Goal: Task Accomplishment & Management: Manage account settings

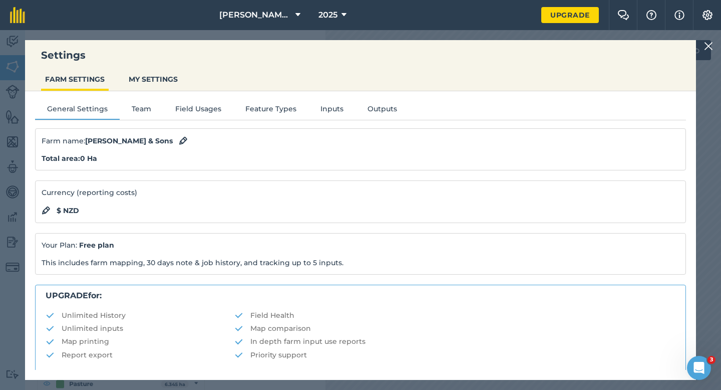
scroll to position [192, 0]
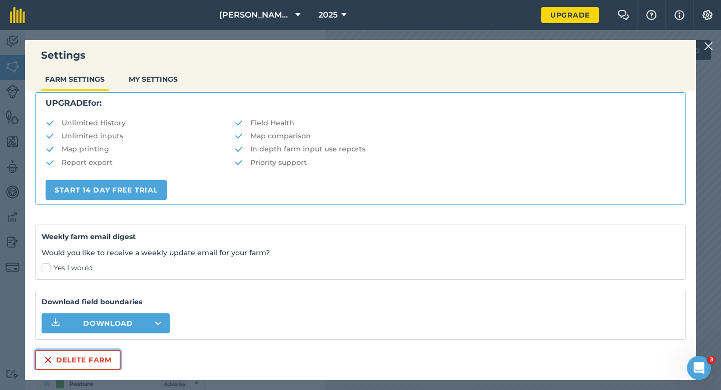
click at [97, 356] on button "Delete farm" at bounding box center [78, 360] width 86 height 20
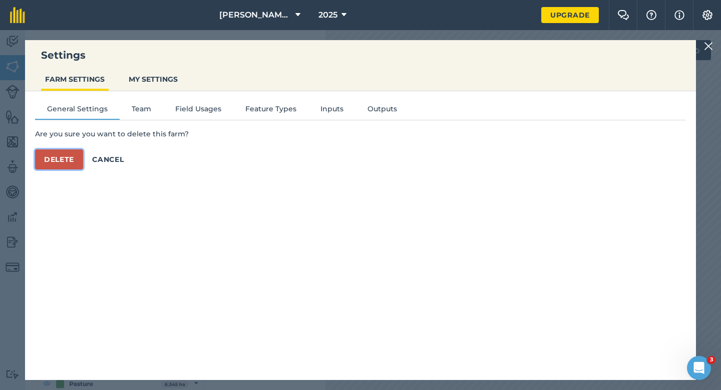
click at [59, 157] on button "Delete" at bounding box center [59, 159] width 48 height 20
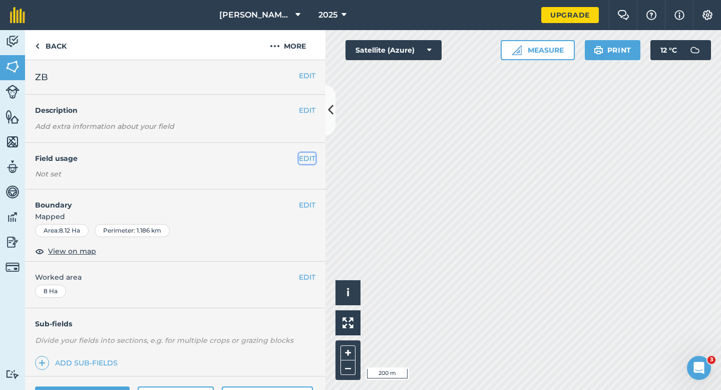
click at [313, 160] on button "EDIT" at bounding box center [307, 158] width 17 height 11
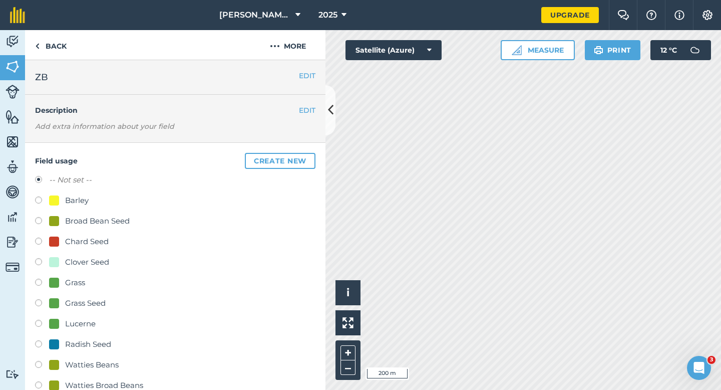
scroll to position [143, 0]
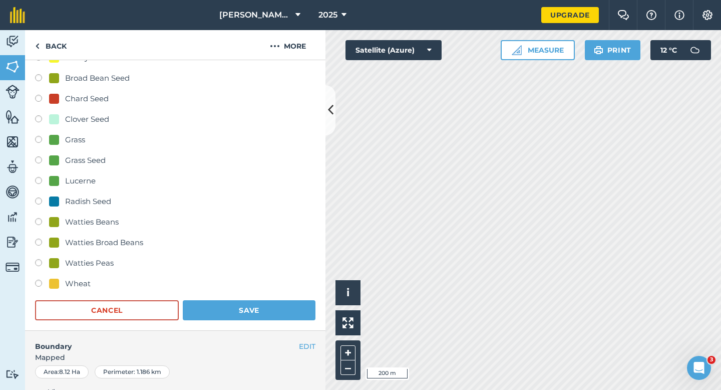
click at [60, 287] on div "Wheat" at bounding box center [70, 283] width 42 height 12
radio input "true"
radio input "false"
click at [240, 304] on button "Save" at bounding box center [249, 310] width 133 height 20
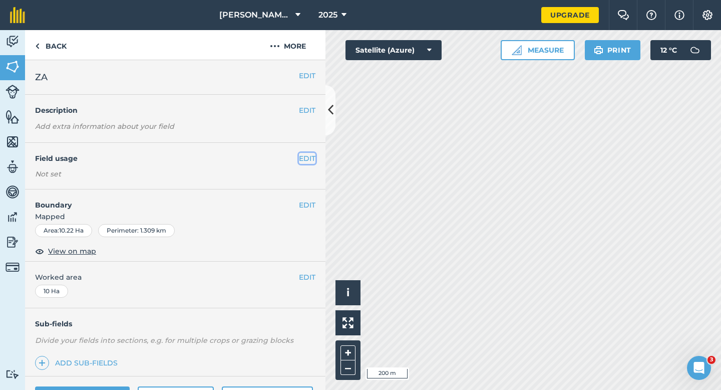
click at [301, 156] on button "EDIT" at bounding box center [307, 158] width 17 height 11
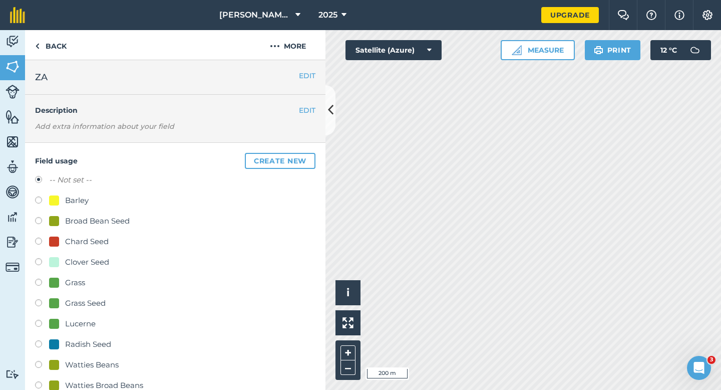
click at [70, 269] on div "Clover Seed" at bounding box center [175, 263] width 280 height 15
click at [71, 262] on div "Clover Seed" at bounding box center [87, 262] width 44 height 12
radio input "true"
radio input "false"
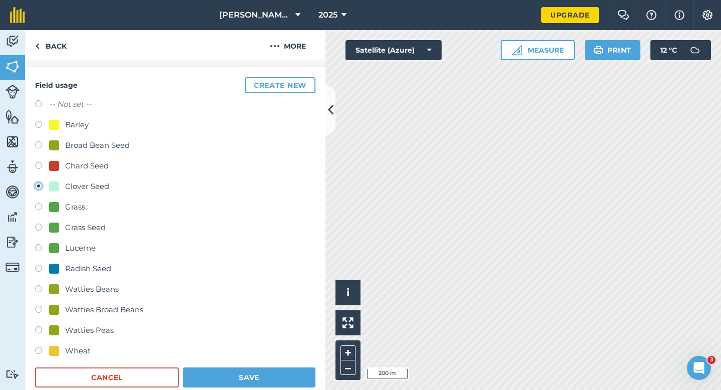
scroll to position [109, 0]
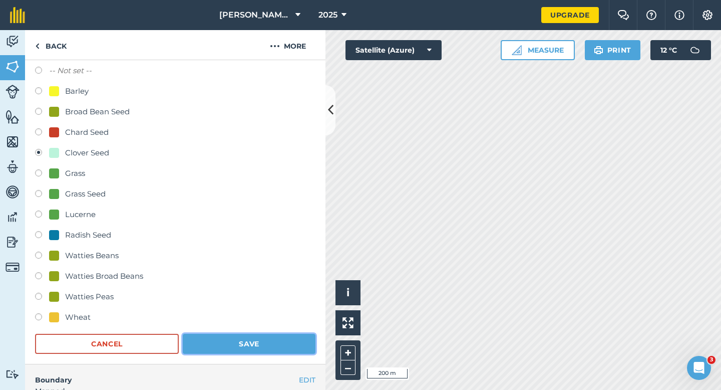
click at [241, 338] on button "Save" at bounding box center [249, 344] width 133 height 20
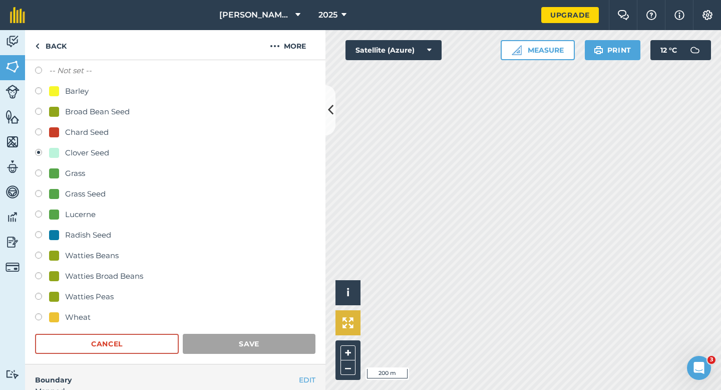
scroll to position [82, 0]
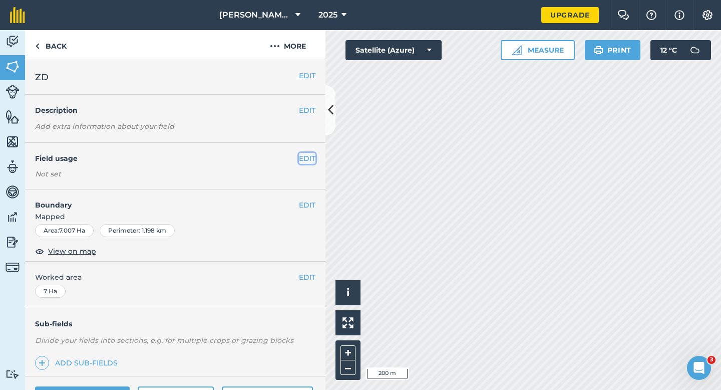
click at [308, 154] on button "EDIT" at bounding box center [307, 158] width 17 height 11
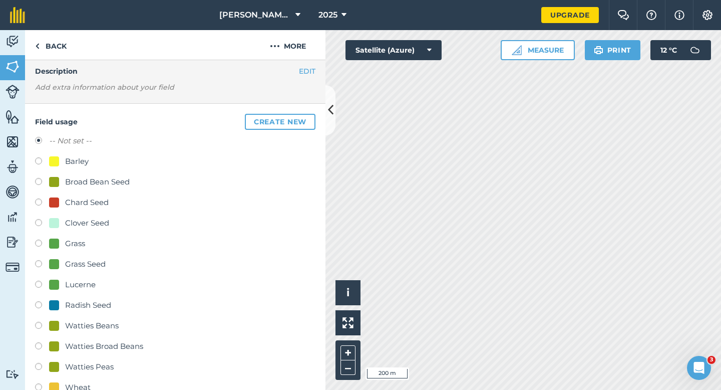
click at [69, 370] on div "Watties Peas" at bounding box center [89, 367] width 49 height 12
radio input "true"
radio input "false"
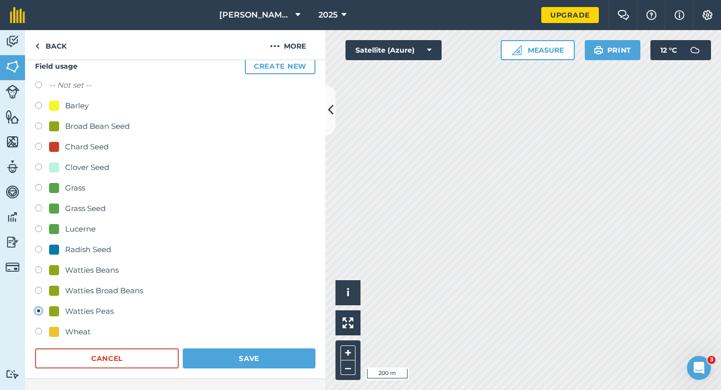
scroll to position [137, 0]
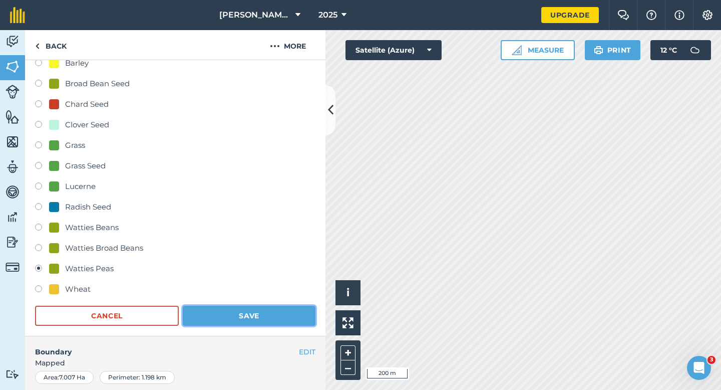
click at [245, 311] on button "Save" at bounding box center [249, 315] width 133 height 20
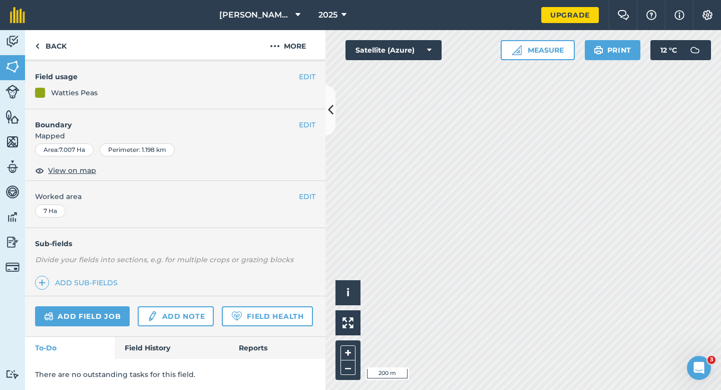
scroll to position [82, 0]
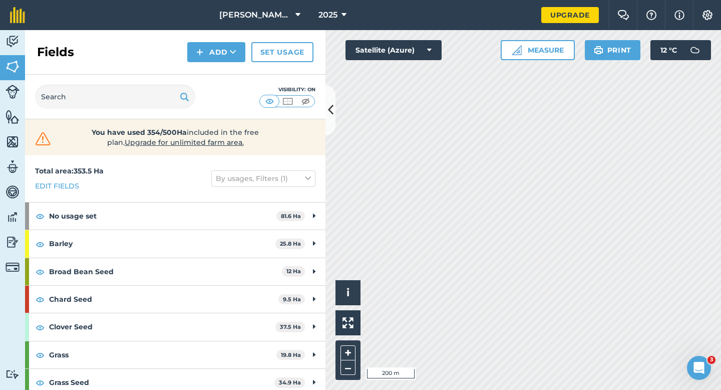
scroll to position [173, 0]
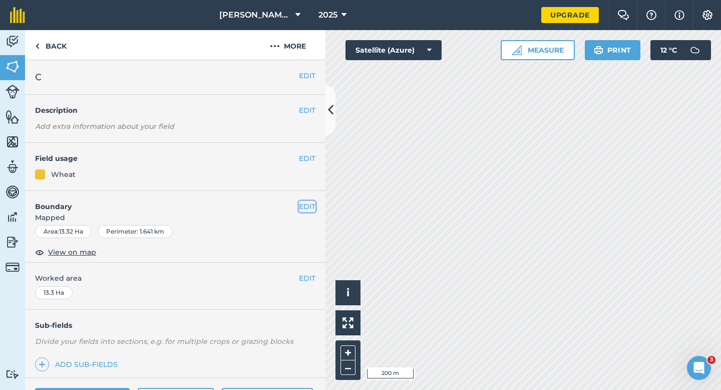
click at [314, 207] on button "EDIT" at bounding box center [307, 206] width 17 height 11
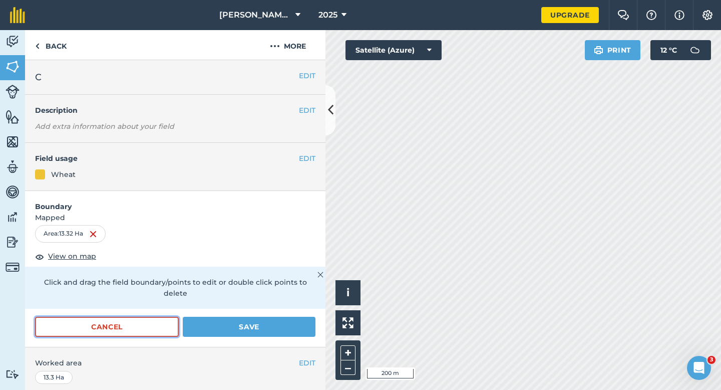
click at [130, 317] on button "Cancel" at bounding box center [107, 327] width 144 height 20
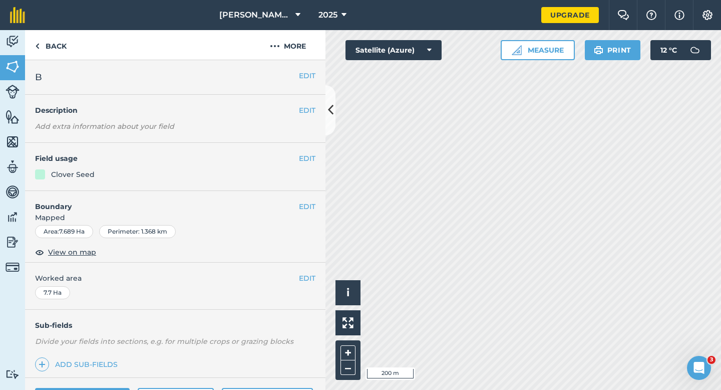
click at [307, 199] on div "EDIT Boundary Mapped Area : 7.689 Ha Perimeter : 1.368 km View on map" at bounding box center [175, 227] width 300 height 72
click at [307, 207] on button "EDIT" at bounding box center [307, 206] width 17 height 11
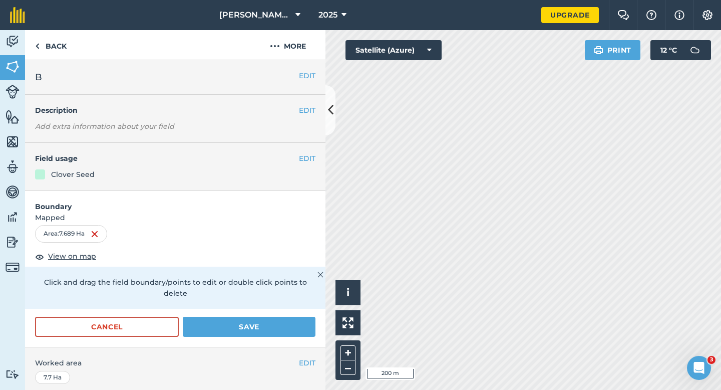
click at [93, 326] on div "Cancel Save" at bounding box center [175, 332] width 300 height 30
click at [96, 317] on button "Cancel" at bounding box center [107, 327] width 144 height 20
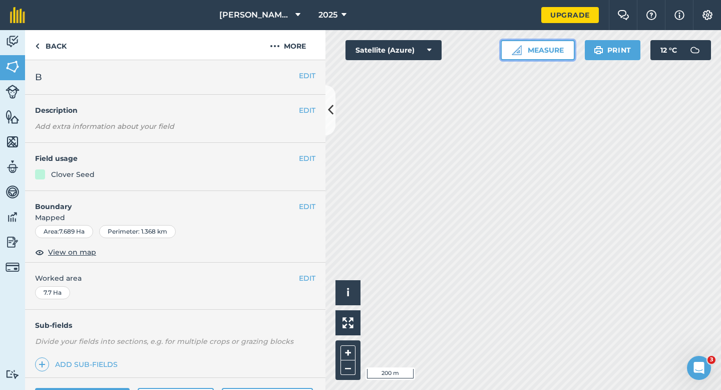
click at [545, 50] on button "Measure" at bounding box center [538, 50] width 74 height 20
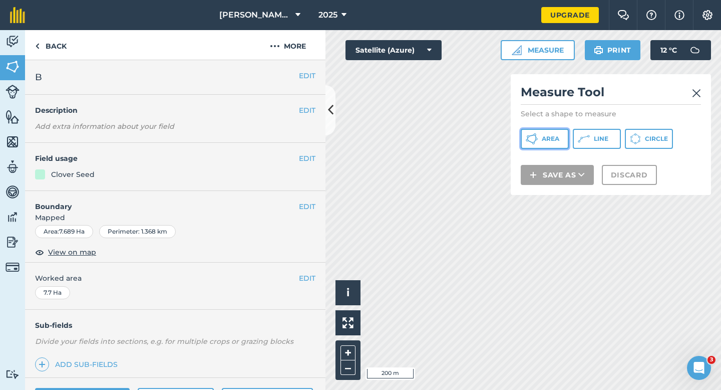
click at [553, 143] on button "Area" at bounding box center [545, 139] width 48 height 20
click at [696, 88] on img at bounding box center [696, 93] width 9 height 12
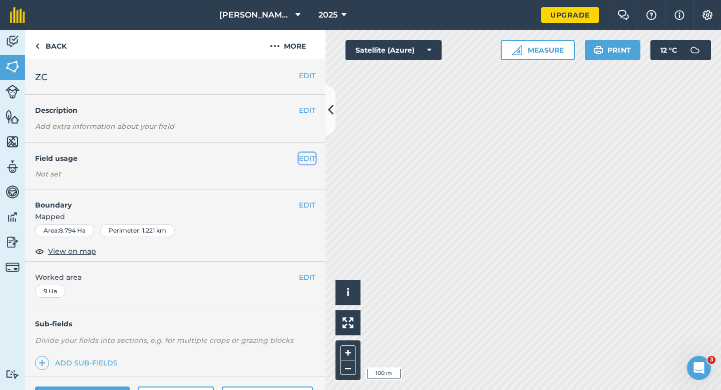
click at [311, 154] on button "EDIT" at bounding box center [307, 158] width 17 height 11
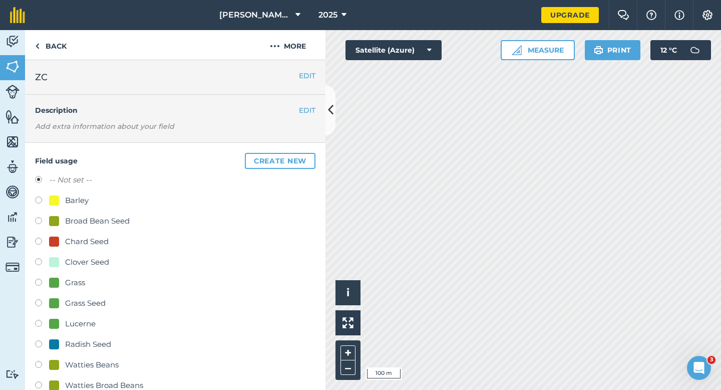
click at [79, 300] on div "Grass Seed" at bounding box center [85, 303] width 41 height 12
radio input "true"
radio input "false"
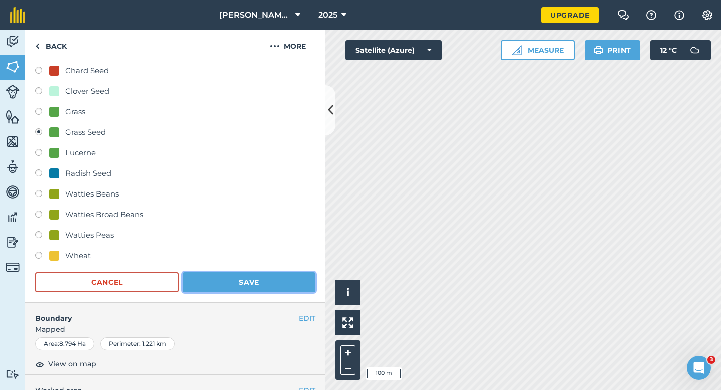
click at [219, 284] on button "Save" at bounding box center [249, 282] width 133 height 20
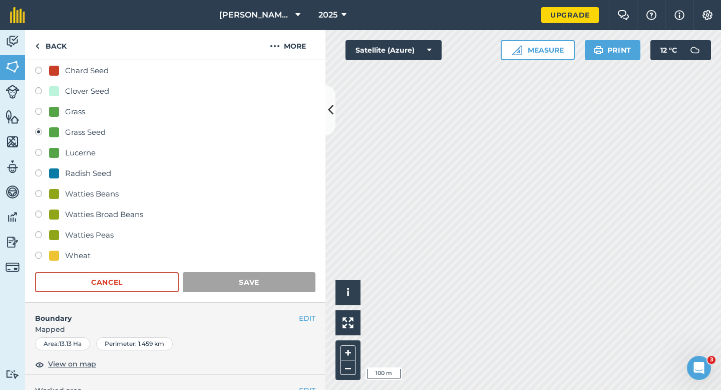
scroll to position [80, 0]
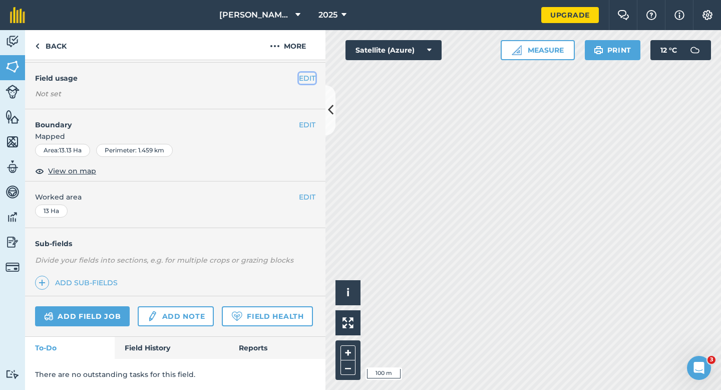
click at [311, 76] on button "EDIT" at bounding box center [307, 78] width 17 height 11
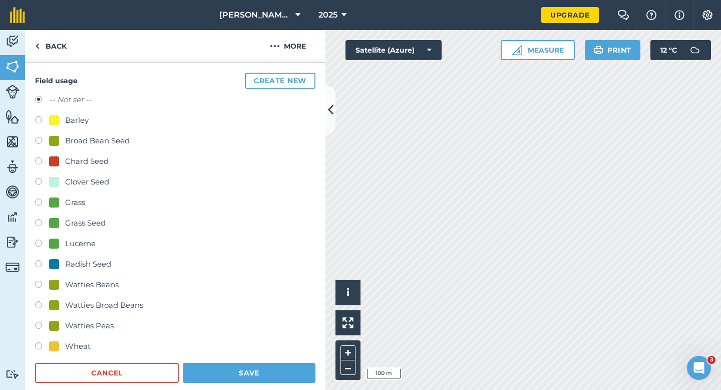
click at [85, 225] on div "Grass Seed" at bounding box center [85, 223] width 41 height 12
radio input "true"
radio input "false"
click at [223, 373] on button "Save" at bounding box center [249, 373] width 133 height 20
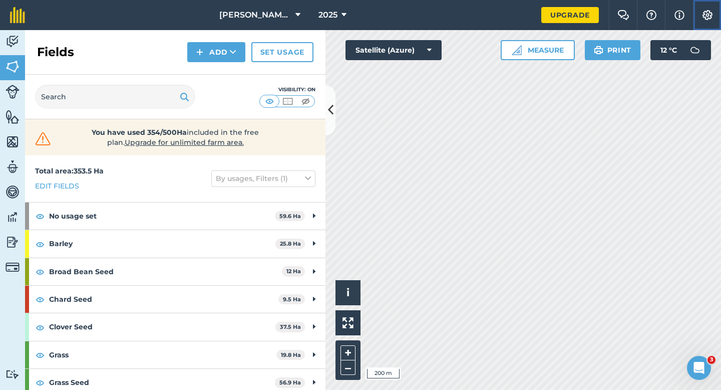
click at [701, 9] on button "Settings" at bounding box center [707, 15] width 28 height 30
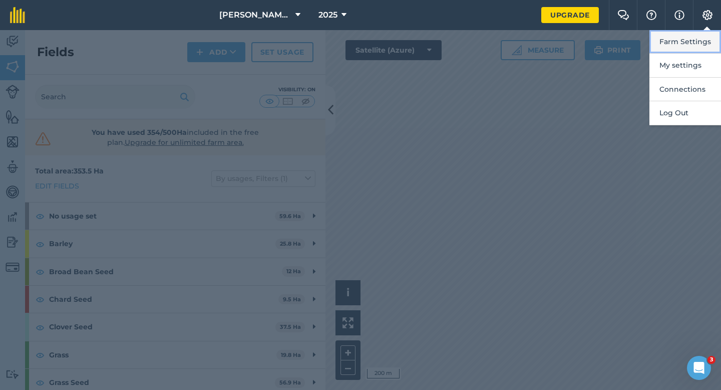
click at [701, 48] on button "Farm Settings" at bounding box center [686, 42] width 72 height 24
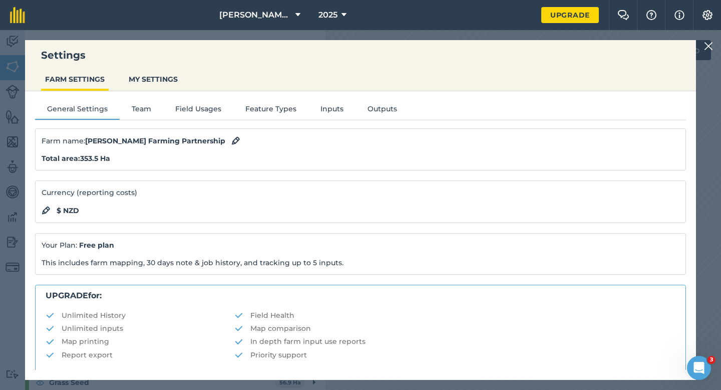
scroll to position [192, 0]
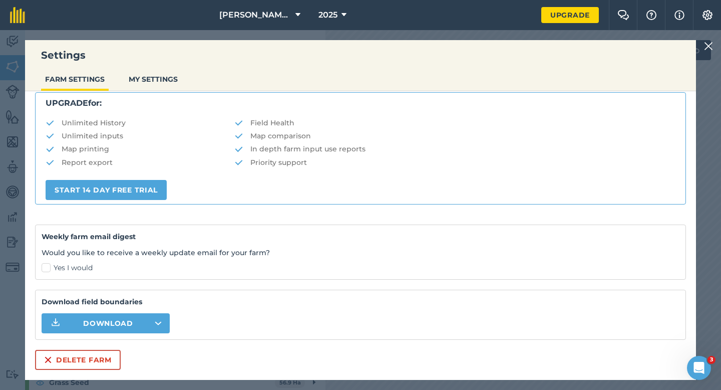
click at [111, 350] on div "Delete farm" at bounding box center [78, 360] width 86 height 20
click at [67, 358] on button "Delete farm" at bounding box center [78, 360] width 86 height 20
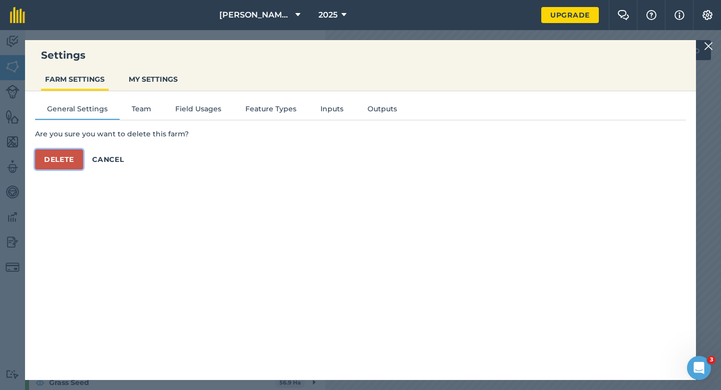
click at [66, 156] on button "Delete" at bounding box center [59, 159] width 48 height 20
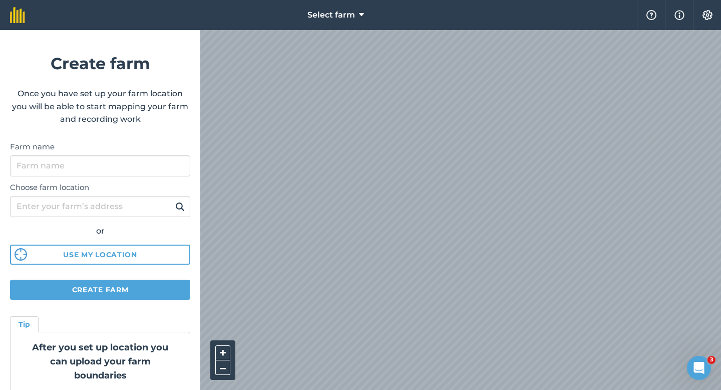
click at [712, 0] on html "Select farm Help Info Settings Create farm Once you have set up your farm locat…" at bounding box center [360, 195] width 721 height 390
click at [115, 173] on input "Farm name" at bounding box center [100, 165] width 180 height 21
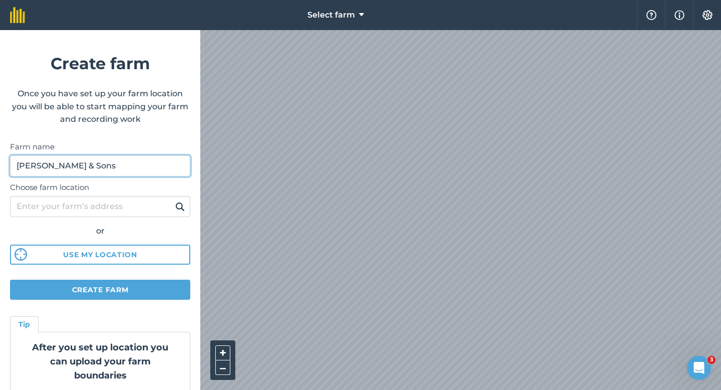
type input "[PERSON_NAME] & Sons"
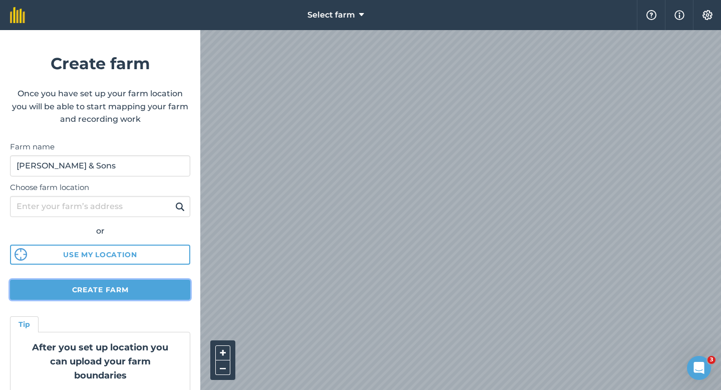
click at [101, 288] on button "Create farm" at bounding box center [100, 289] width 180 height 20
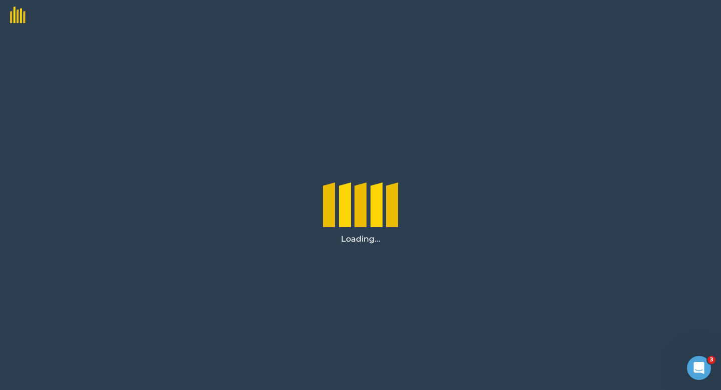
click at [173, 281] on div "Loading..." at bounding box center [360, 210] width 721 height 360
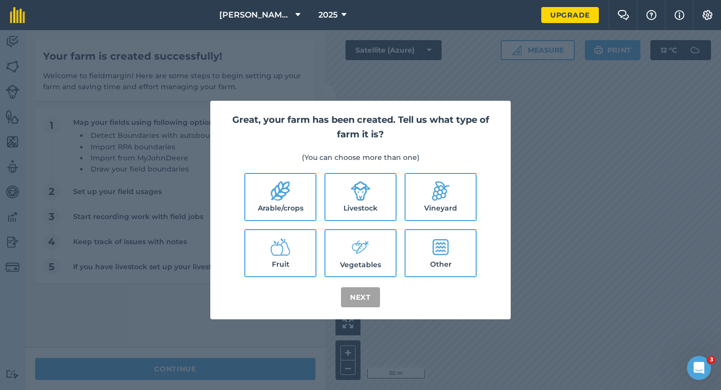
click at [290, 190] on icon at bounding box center [280, 191] width 20 height 20
checkbox input "true"
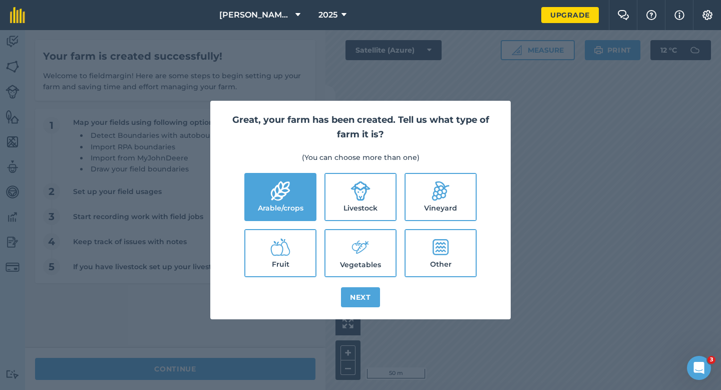
click at [365, 206] on label "Livestock" at bounding box center [361, 197] width 70 height 46
checkbox input "true"
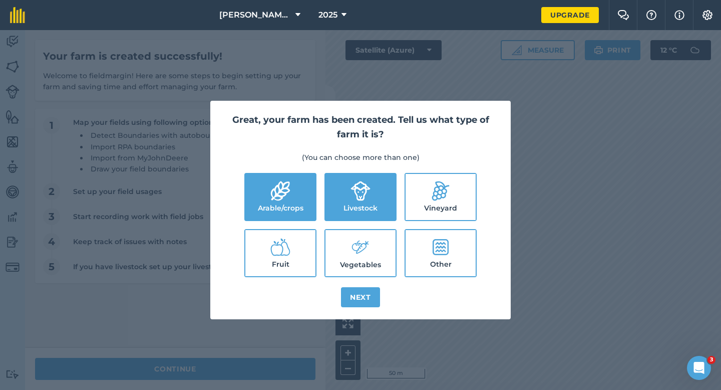
click at [370, 255] on icon at bounding box center [361, 247] width 20 height 22
checkbox input "true"
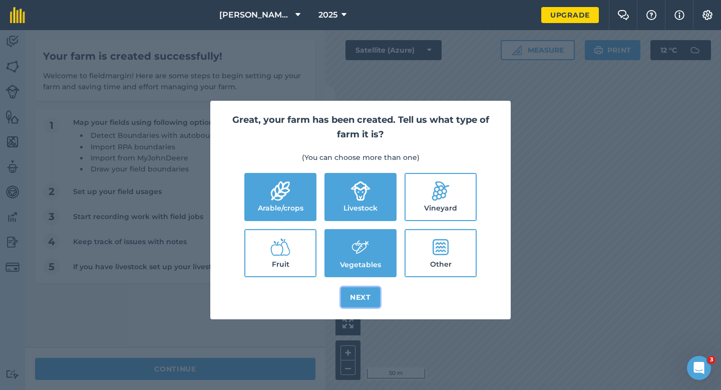
click at [370, 289] on button "Next" at bounding box center [360, 297] width 39 height 20
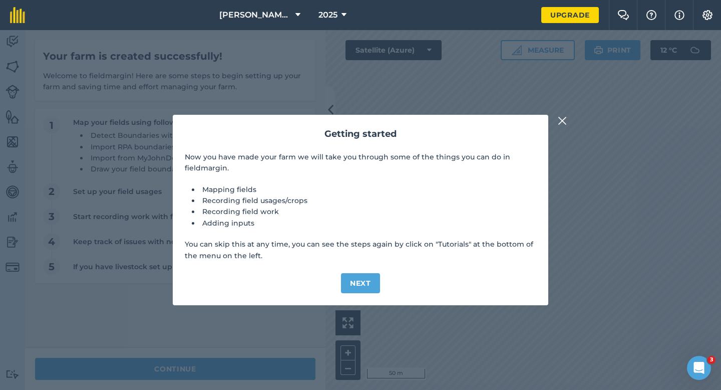
click at [318, 359] on div "Getting started Now you have made your farm we will take you through some of th…" at bounding box center [360, 210] width 721 height 360
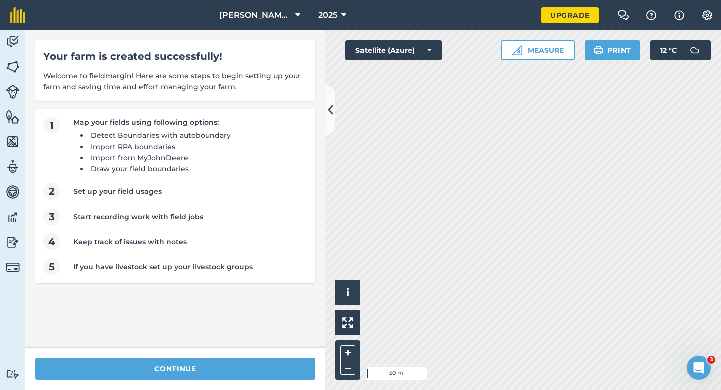
click at [235, 356] on div "continue" at bounding box center [175, 369] width 300 height 42
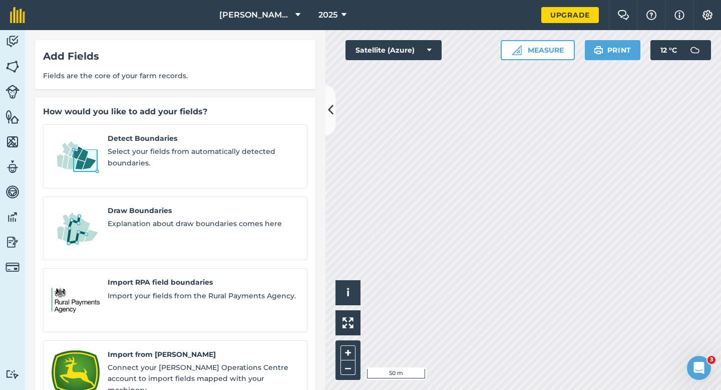
click at [173, 244] on div "Detect Boundaries Select your fields from automatically detected boundaries. Dr…" at bounding box center [175, 300] width 264 height 352
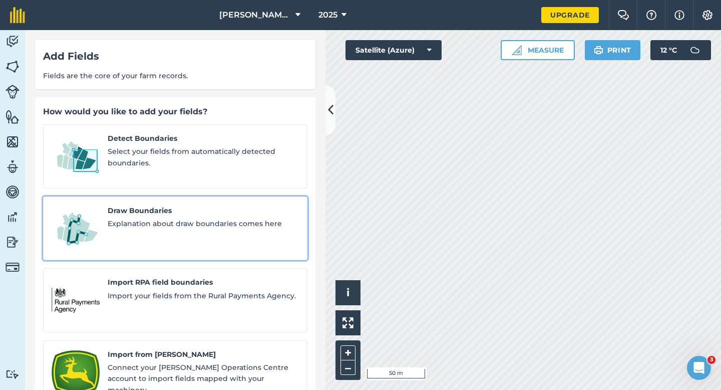
click at [173, 225] on div "Draw Boundaries Explanation about draw boundaries comes here" at bounding box center [203, 228] width 191 height 47
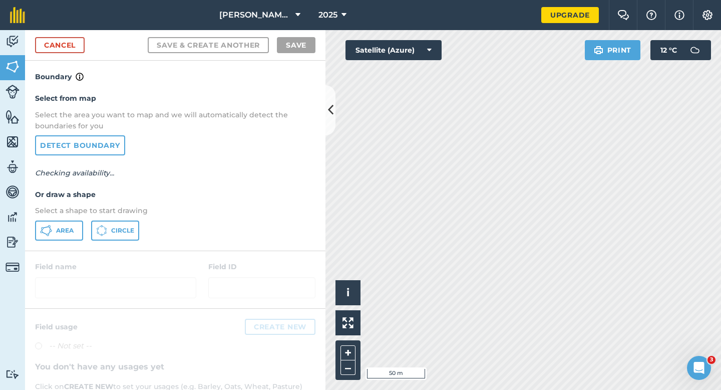
click at [84, 226] on div "Area Circle" at bounding box center [175, 230] width 280 height 20
click at [67, 227] on span "Area" at bounding box center [65, 230] width 18 height 8
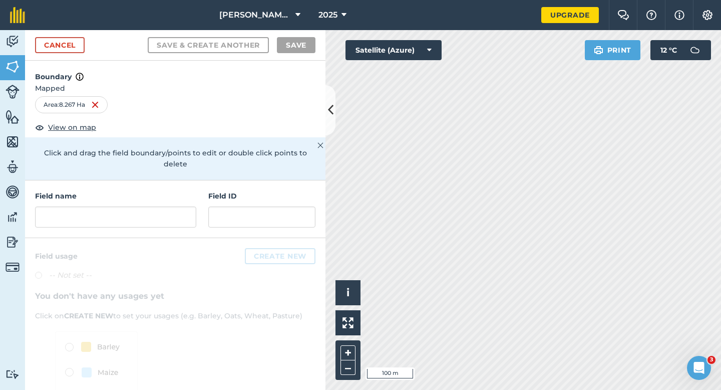
click at [165, 193] on div "Field name" at bounding box center [115, 208] width 161 height 37
click at [165, 206] on input "text" at bounding box center [115, 216] width 161 height 21
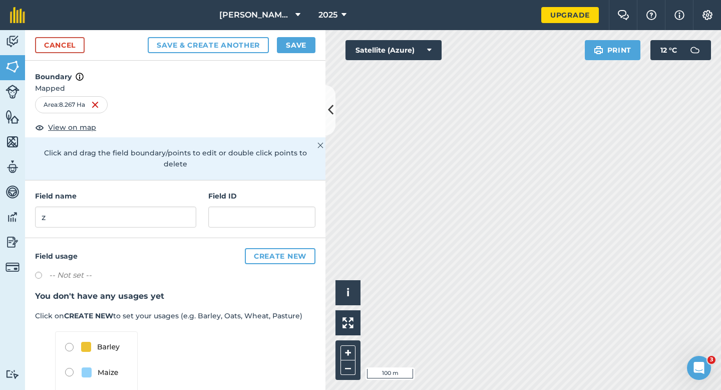
click at [165, 192] on div "Field name z" at bounding box center [115, 208] width 161 height 37
click at [165, 206] on input "z" at bounding box center [115, 216] width 161 height 21
type input "A"
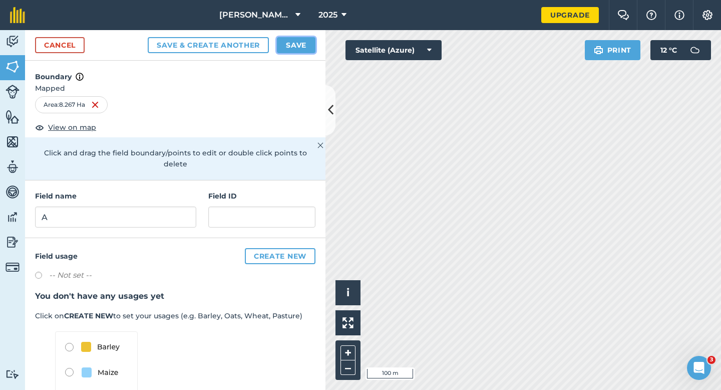
click at [285, 46] on button "Save" at bounding box center [296, 45] width 39 height 16
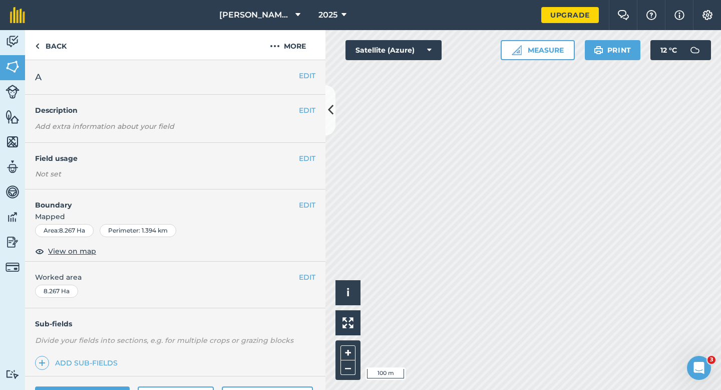
click at [306, 272] on button "EDIT" at bounding box center [307, 276] width 17 height 11
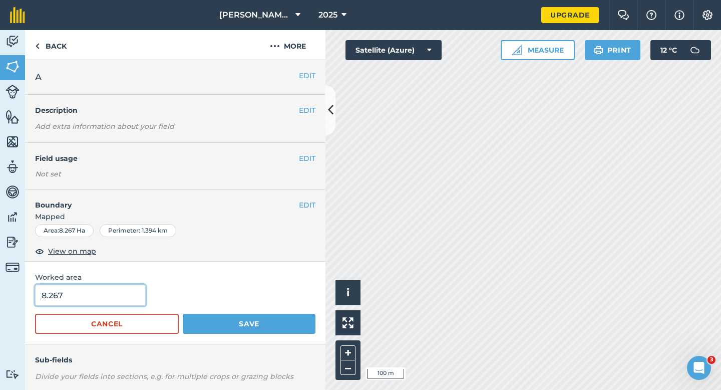
click at [123, 285] on input "8.267" at bounding box center [90, 294] width 111 height 21
click at [123, 291] on input "8.267" at bounding box center [90, 294] width 111 height 21
type input "8.3"
click at [183, 314] on button "Save" at bounding box center [249, 324] width 133 height 20
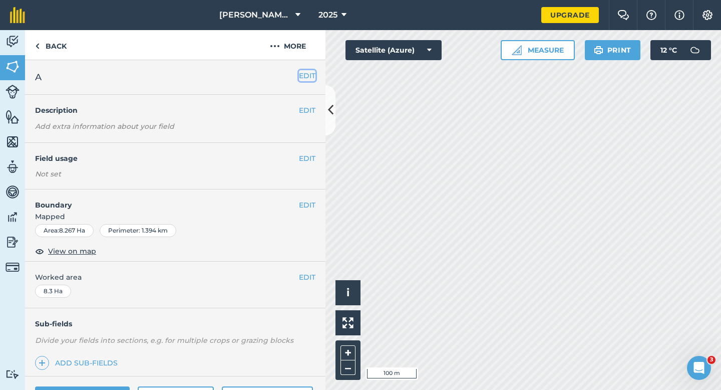
click at [302, 77] on button "EDIT" at bounding box center [307, 75] width 17 height 11
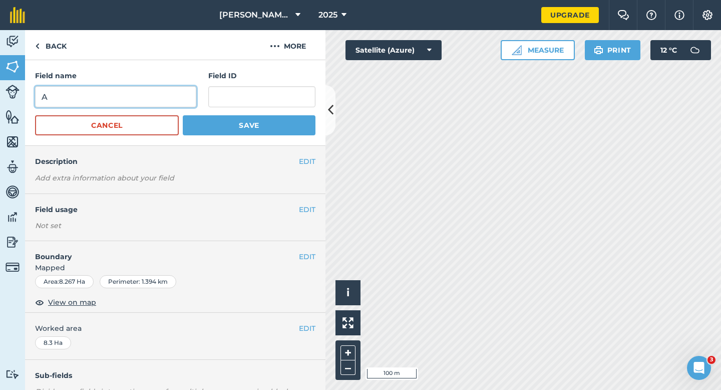
click at [159, 100] on input "A" at bounding box center [115, 96] width 161 height 21
type input "D"
click at [183, 115] on button "Save" at bounding box center [249, 125] width 133 height 20
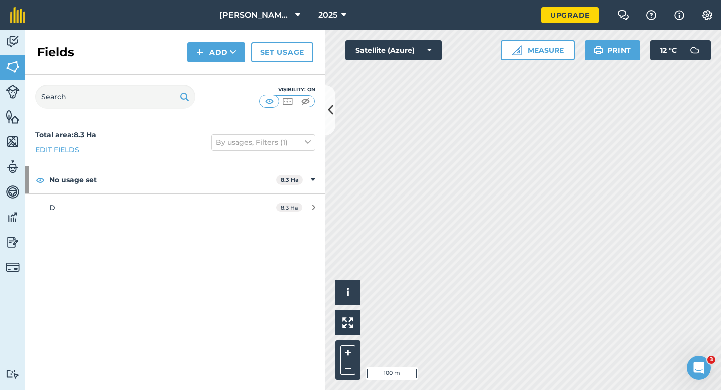
click at [194, 36] on div "Fields Add Set usage" at bounding box center [175, 52] width 300 height 45
click at [208, 53] on button "Add" at bounding box center [216, 52] width 58 height 20
click at [208, 76] on link "Draw" at bounding box center [216, 75] width 55 height 22
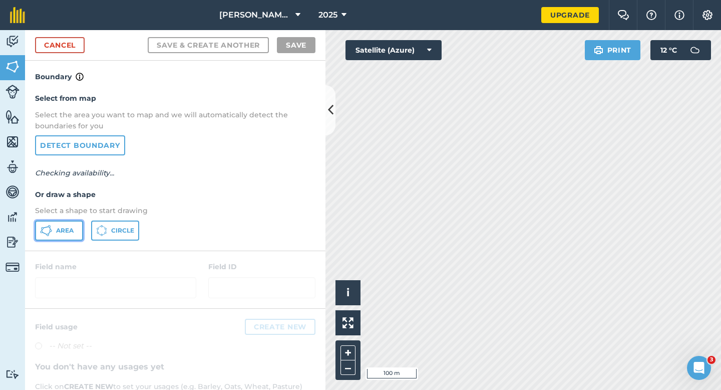
click at [79, 233] on button "Area" at bounding box center [59, 230] width 48 height 20
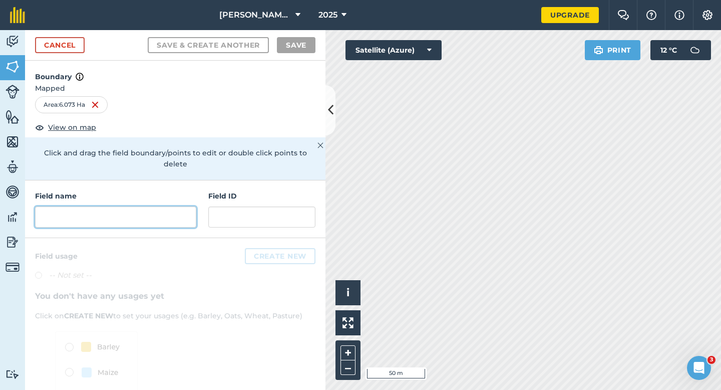
click at [146, 208] on input "text" at bounding box center [115, 216] width 161 height 21
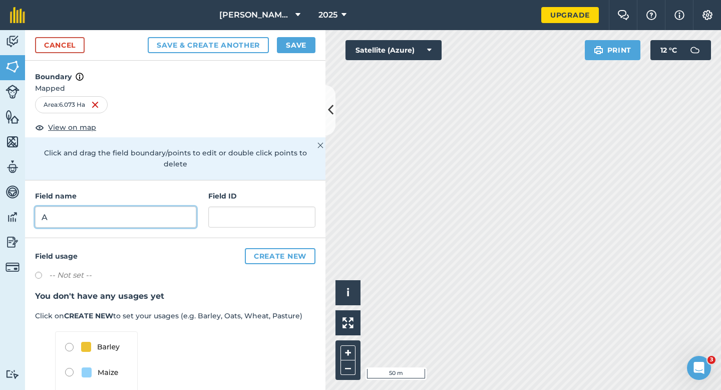
type input "A"
click at [296, 43] on button "Save" at bounding box center [296, 45] width 39 height 16
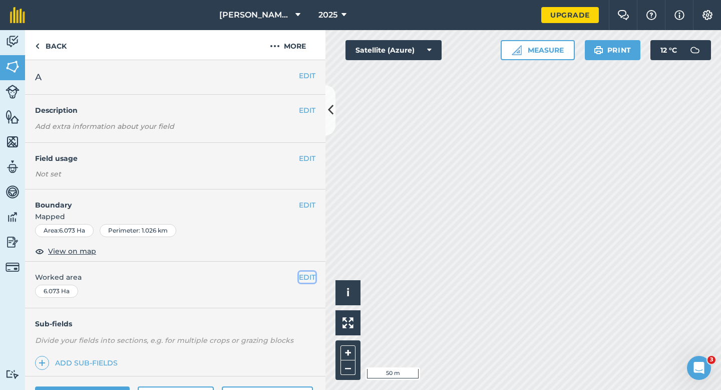
click at [310, 274] on button "EDIT" at bounding box center [307, 276] width 17 height 11
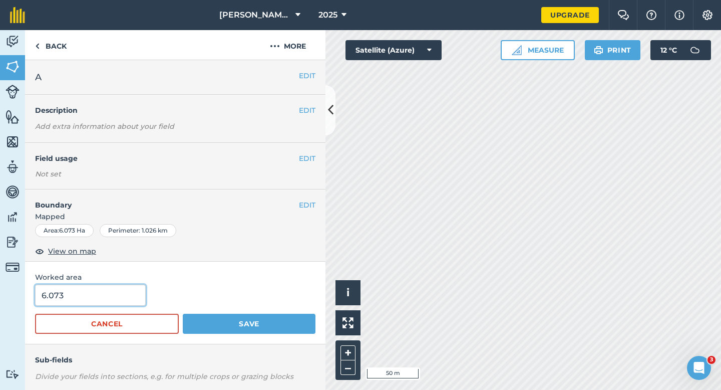
click at [115, 289] on input "6.073" at bounding box center [90, 294] width 111 height 21
type input "6"
click at [183, 314] on button "Save" at bounding box center [249, 324] width 133 height 20
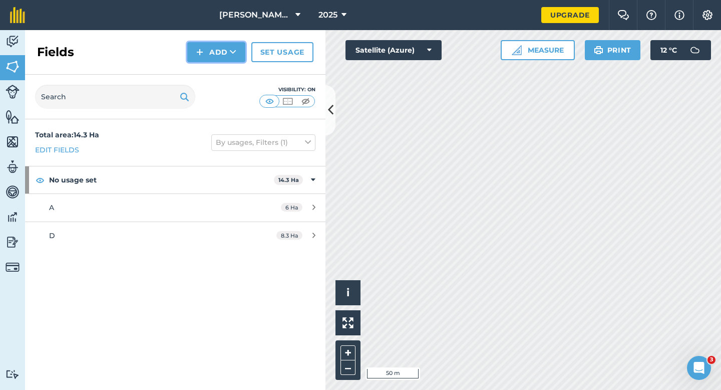
click at [211, 54] on button "Add" at bounding box center [216, 52] width 58 height 20
click at [211, 71] on link "Draw" at bounding box center [216, 75] width 55 height 22
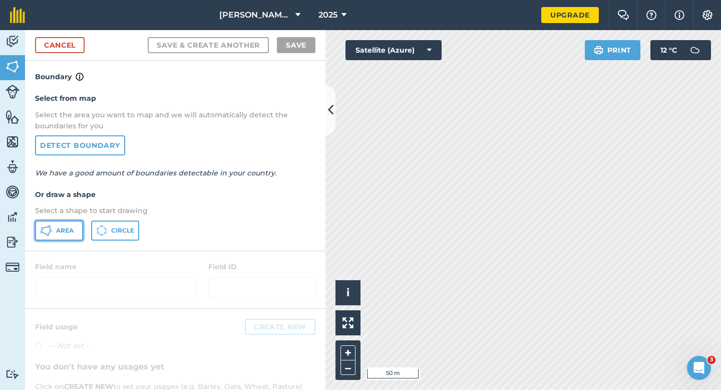
click at [54, 234] on button "Area" at bounding box center [59, 230] width 48 height 20
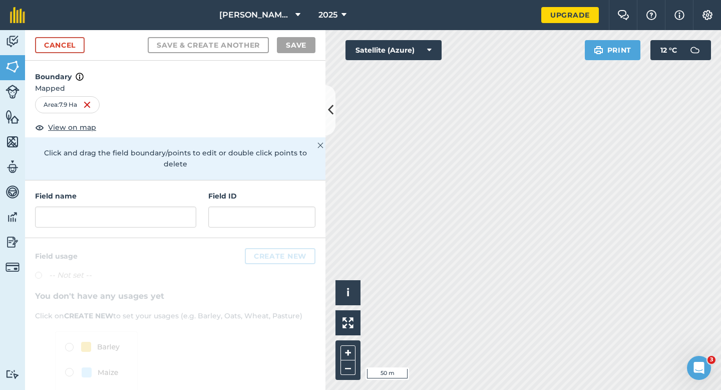
click at [160, 223] on div "Field name Field ID" at bounding box center [175, 209] width 300 height 58
click at [160, 206] on input "text" at bounding box center [115, 216] width 161 height 21
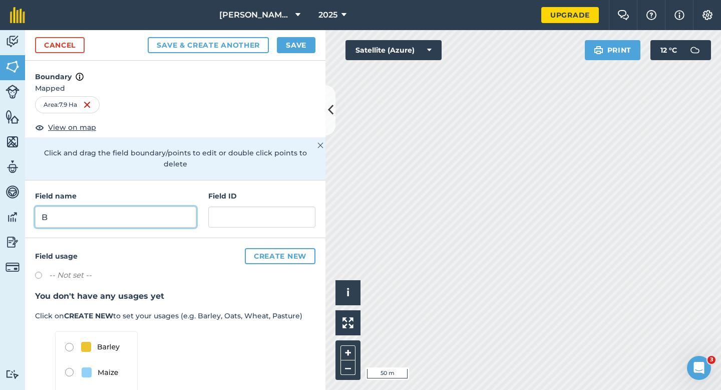
type input "B"
click at [305, 49] on button "Save" at bounding box center [296, 45] width 39 height 16
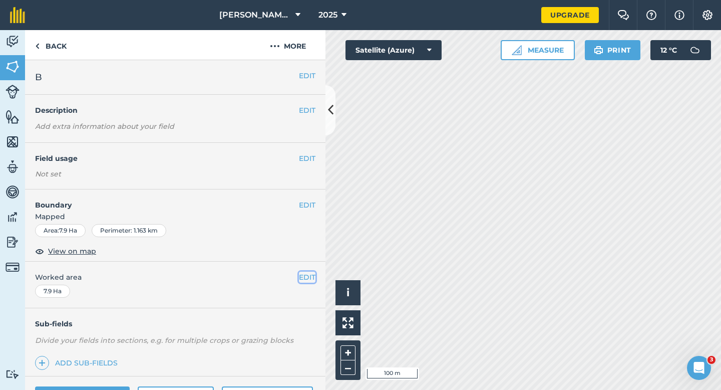
click at [303, 274] on button "EDIT" at bounding box center [307, 276] width 17 height 11
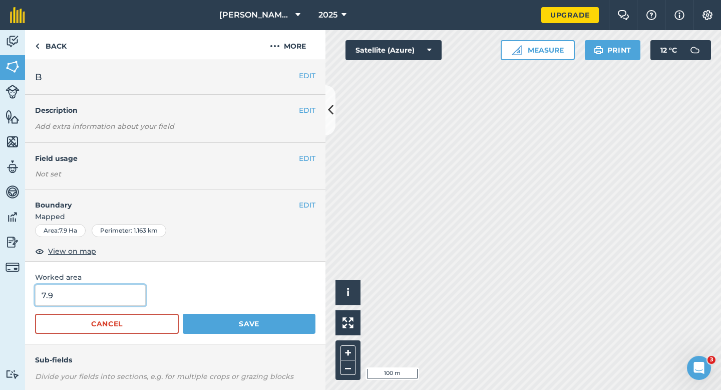
type input "8"
click at [107, 298] on input "8" at bounding box center [90, 294] width 111 height 21
click at [183, 314] on button "Save" at bounding box center [249, 324] width 133 height 20
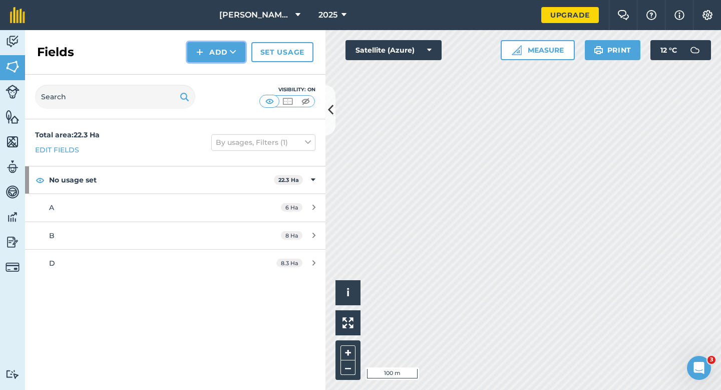
click at [209, 57] on button "Add" at bounding box center [216, 52] width 58 height 20
click at [209, 69] on link "Draw" at bounding box center [216, 75] width 55 height 22
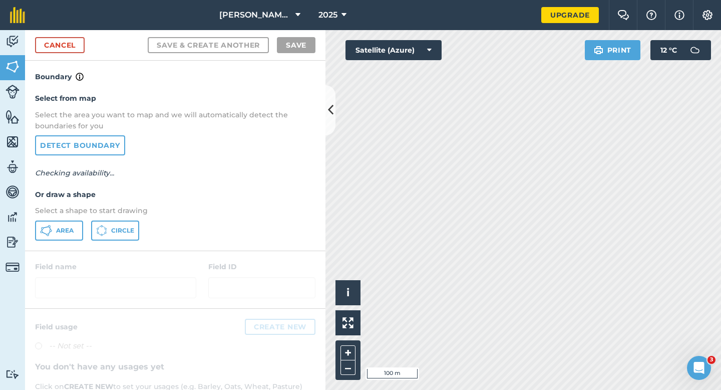
click at [55, 249] on div "Select from map Select the area you want to map and we will automatically detec…" at bounding box center [175, 166] width 300 height 167
click at [55, 244] on div "Select from map Select the area you want to map and we will automatically detec…" at bounding box center [175, 166] width 300 height 167
click at [55, 239] on button "Area" at bounding box center [59, 230] width 48 height 20
click at [58, 237] on button "Area" at bounding box center [59, 230] width 48 height 20
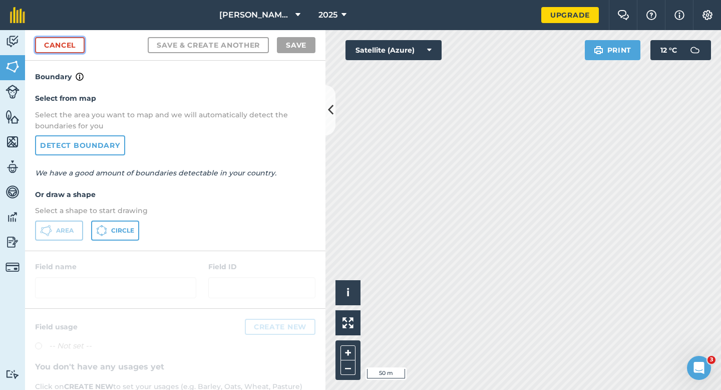
click at [62, 44] on link "Cancel" at bounding box center [60, 45] width 50 height 16
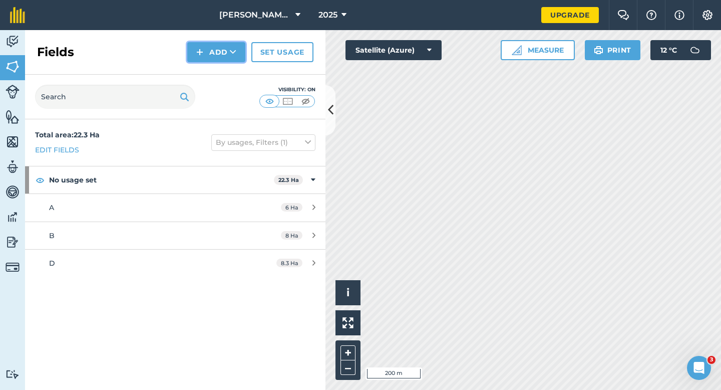
click at [204, 57] on button "Add" at bounding box center [216, 52] width 58 height 20
click at [216, 73] on link "Draw" at bounding box center [216, 75] width 55 height 22
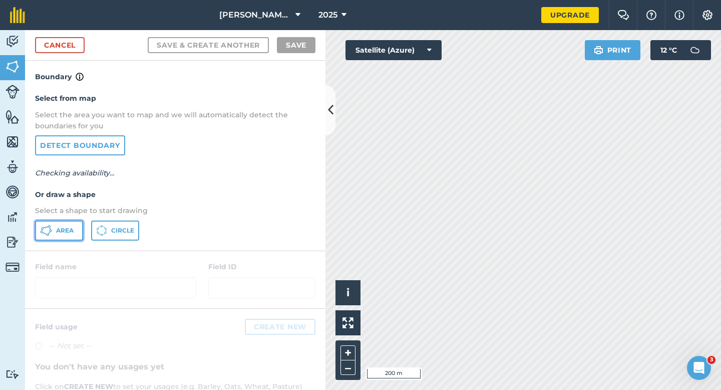
click at [73, 230] on span "Area" at bounding box center [65, 230] width 18 height 8
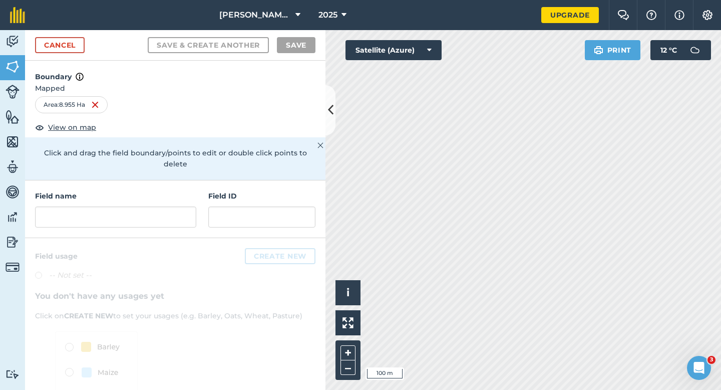
click at [181, 192] on div "Field name" at bounding box center [115, 208] width 161 height 37
click at [181, 207] on input "text" at bounding box center [115, 216] width 161 height 21
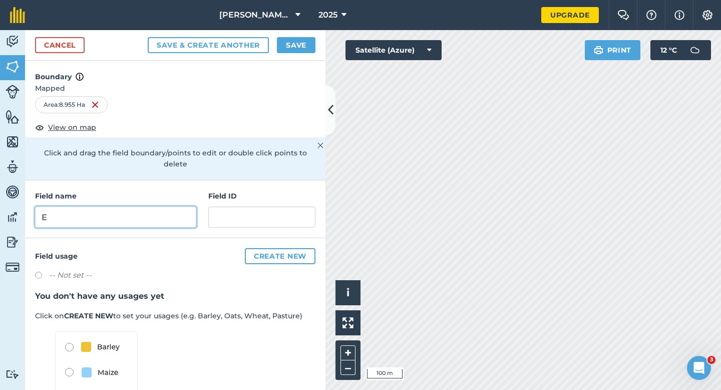
type input "E"
click at [296, 44] on button "Save" at bounding box center [296, 45] width 39 height 16
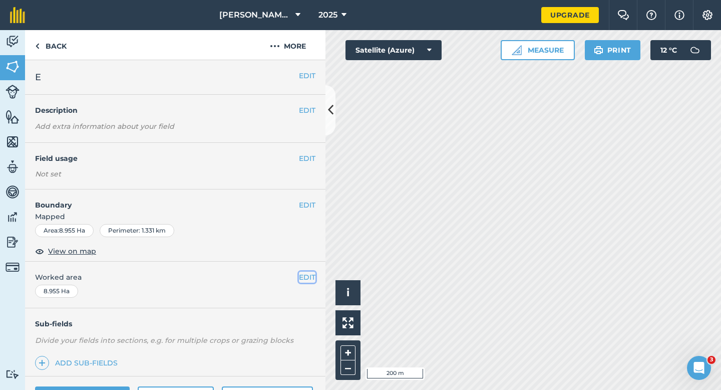
click at [302, 274] on button "EDIT" at bounding box center [307, 276] width 17 height 11
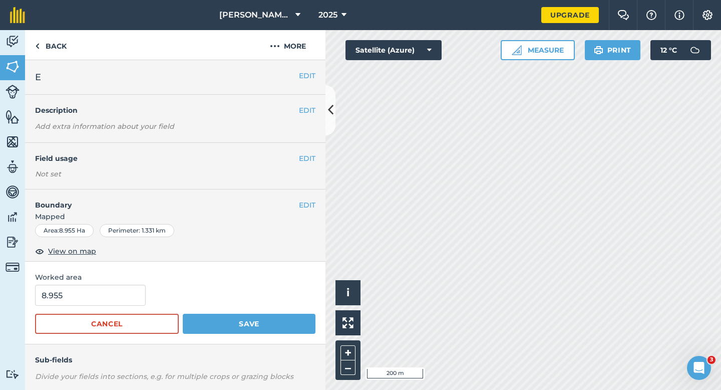
click at [128, 307] on form "8.955 Cancel Save" at bounding box center [175, 308] width 280 height 49
click at [128, 304] on input "8.955" at bounding box center [90, 294] width 111 height 21
type input "9"
click at [183, 314] on button "Save" at bounding box center [249, 324] width 133 height 20
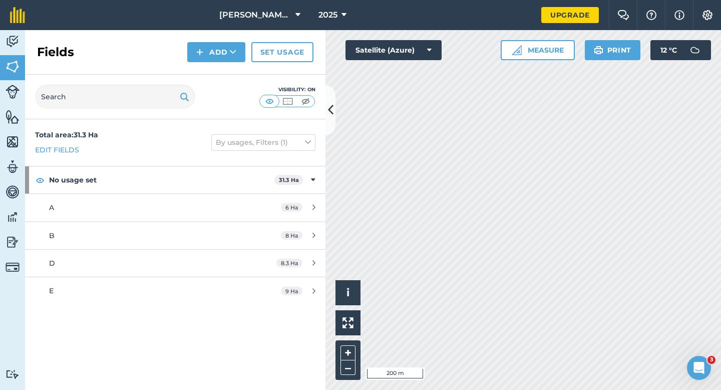
click at [214, 42] on div "Fields Add Set usage" at bounding box center [175, 52] width 300 height 45
click at [214, 62] on button "Add" at bounding box center [216, 52] width 58 height 20
click at [214, 79] on link "Draw" at bounding box center [216, 75] width 55 height 22
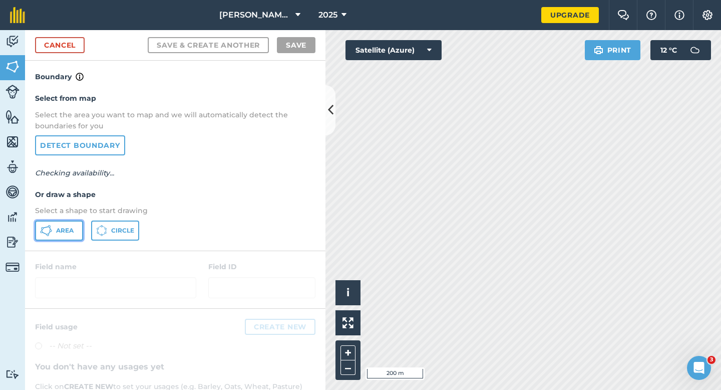
click at [71, 227] on span "Area" at bounding box center [65, 230] width 18 height 8
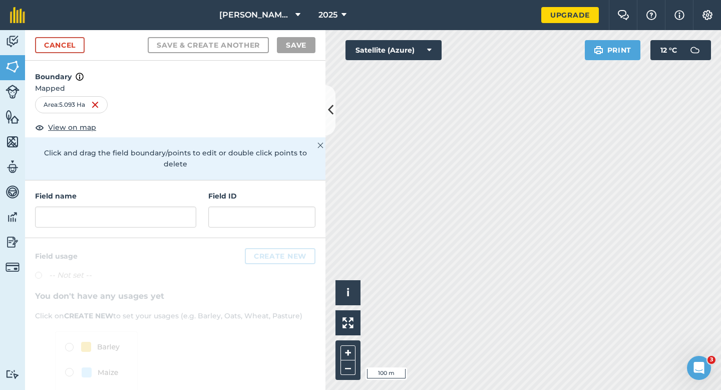
click at [180, 225] on div "Field name Field ID" at bounding box center [175, 209] width 300 height 58
click at [180, 215] on input "text" at bounding box center [115, 216] width 161 height 21
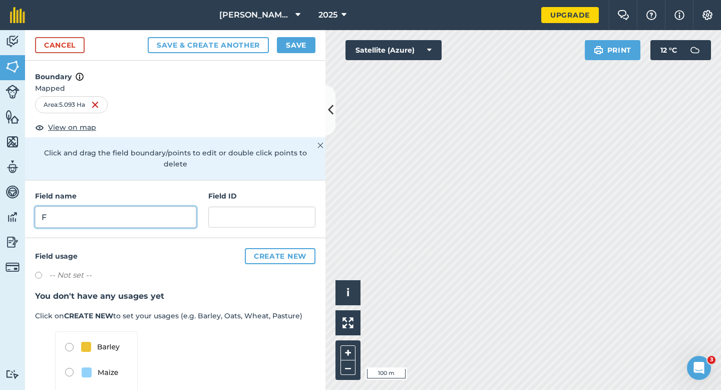
type input "F"
click at [296, 34] on div "Cancel Save & Create Another Save" at bounding box center [175, 45] width 300 height 31
click at [303, 49] on button "Save" at bounding box center [296, 45] width 39 height 16
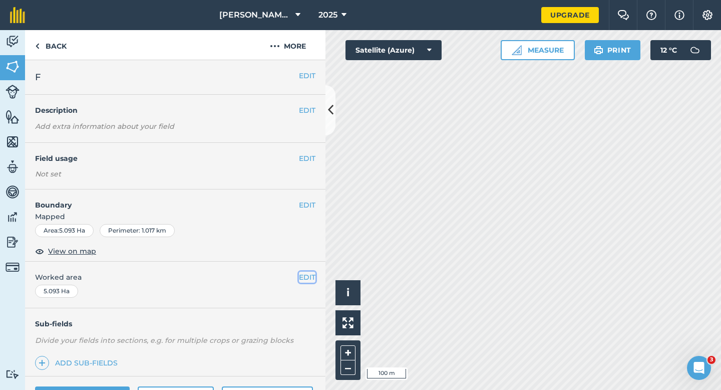
click at [304, 281] on button "EDIT" at bounding box center [307, 276] width 17 height 11
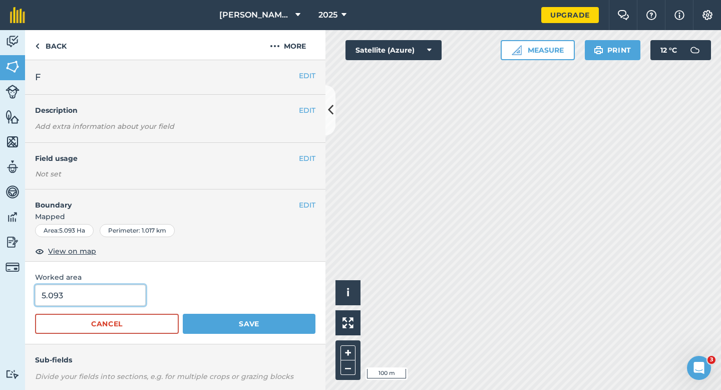
click at [116, 296] on input "5.093" at bounding box center [90, 294] width 111 height 21
type input "5"
click at [183, 314] on button "Save" at bounding box center [249, 324] width 133 height 20
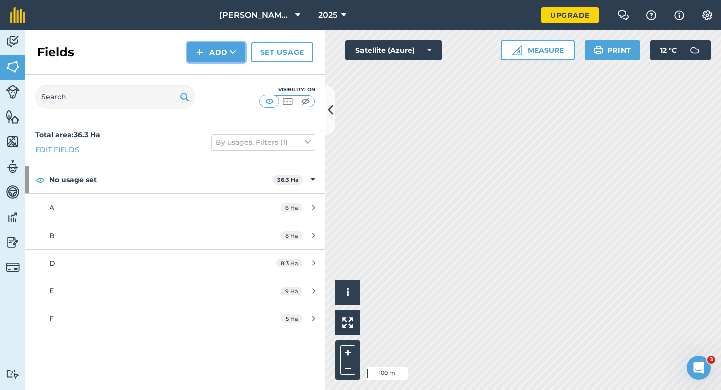
click at [222, 60] on button "Add" at bounding box center [216, 52] width 58 height 20
click at [222, 66] on link "Draw" at bounding box center [216, 75] width 55 height 22
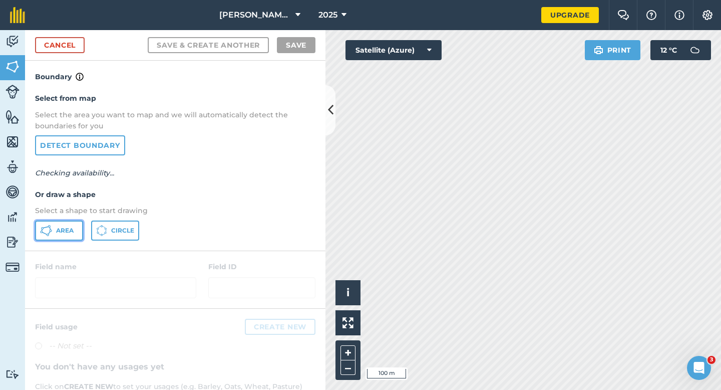
click at [55, 232] on button "Area" at bounding box center [59, 230] width 48 height 20
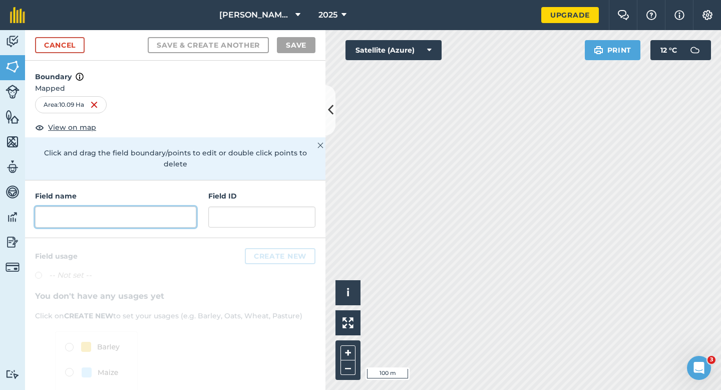
click at [119, 206] on input "text" at bounding box center [115, 216] width 161 height 21
click at [119, 211] on input "text" at bounding box center [115, 216] width 161 height 21
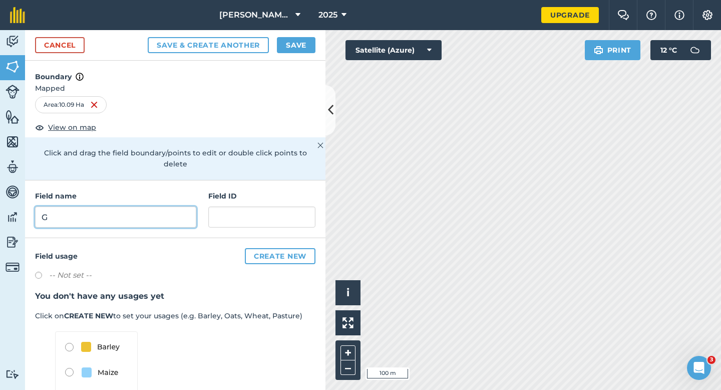
type input "G"
click at [301, 49] on button "Save" at bounding box center [296, 45] width 39 height 16
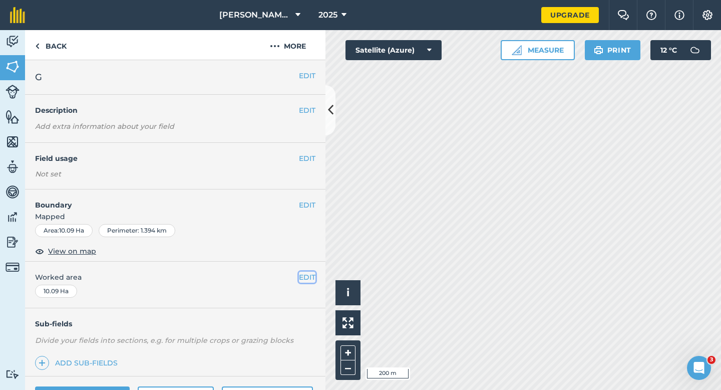
click at [304, 275] on button "EDIT" at bounding box center [307, 276] width 17 height 11
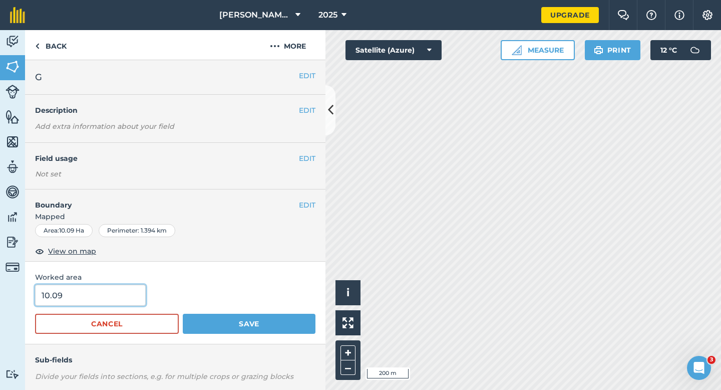
click at [123, 297] on input "10.09" at bounding box center [90, 294] width 111 height 21
type input "10"
click at [183, 314] on button "Save" at bounding box center [249, 324] width 133 height 20
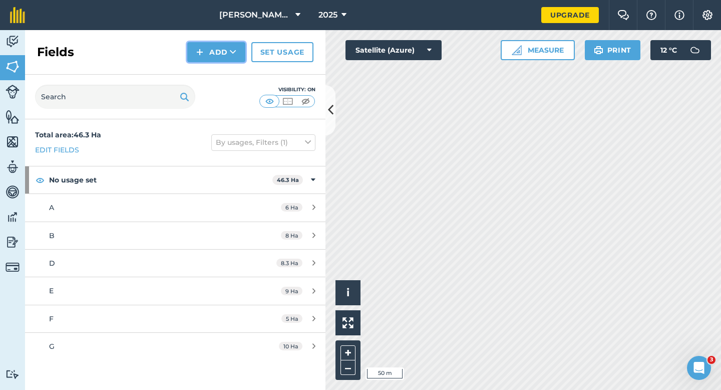
click at [219, 55] on button "Add" at bounding box center [216, 52] width 58 height 20
click at [219, 64] on link "Draw" at bounding box center [216, 75] width 55 height 22
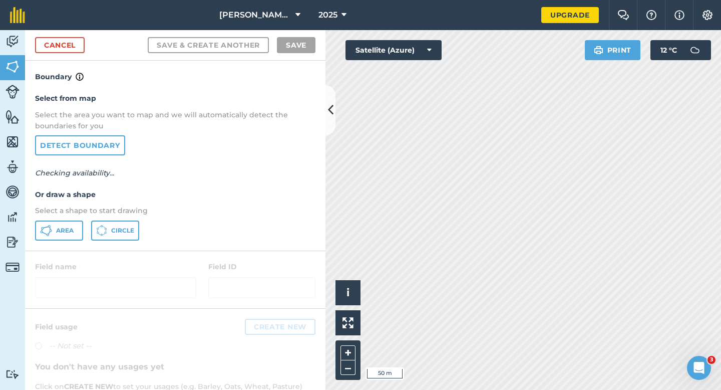
click at [74, 219] on div "Select from map Select the area you want to map and we will automatically detec…" at bounding box center [175, 166] width 300 height 167
click at [74, 222] on button "Area" at bounding box center [59, 230] width 48 height 20
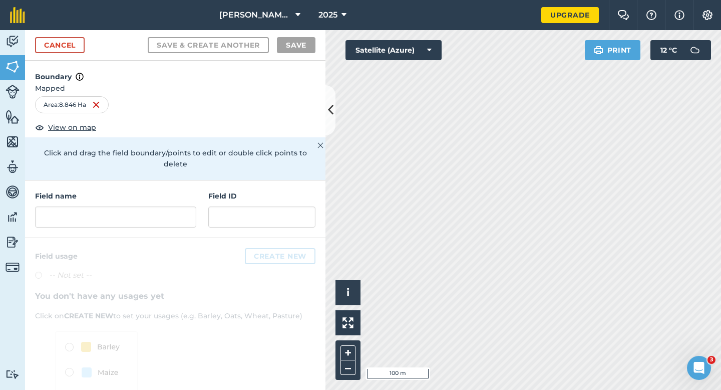
click at [150, 223] on div "Field name Field ID" at bounding box center [175, 209] width 300 height 58
click at [150, 209] on input "text" at bounding box center [115, 216] width 161 height 21
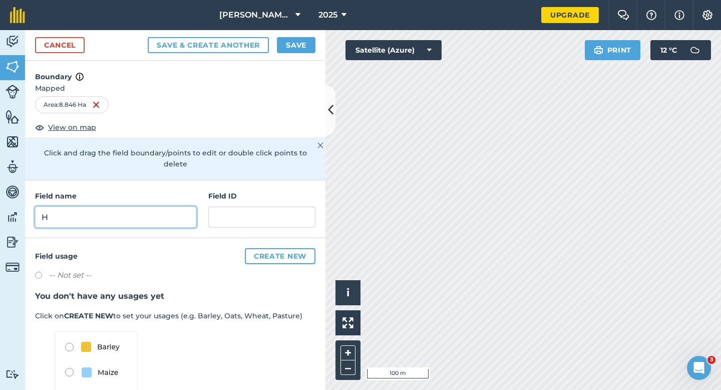
type input "H"
click at [291, 31] on div "Cancel Save & Create Another Save" at bounding box center [175, 45] width 300 height 31
click at [293, 38] on button "Save" at bounding box center [296, 45] width 39 height 16
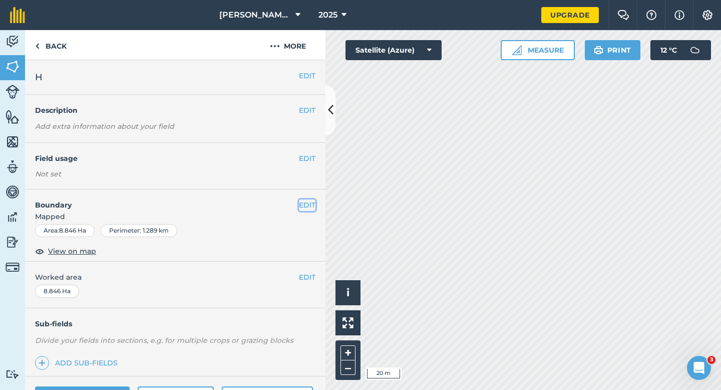
click at [305, 204] on button "EDIT" at bounding box center [307, 204] width 17 height 11
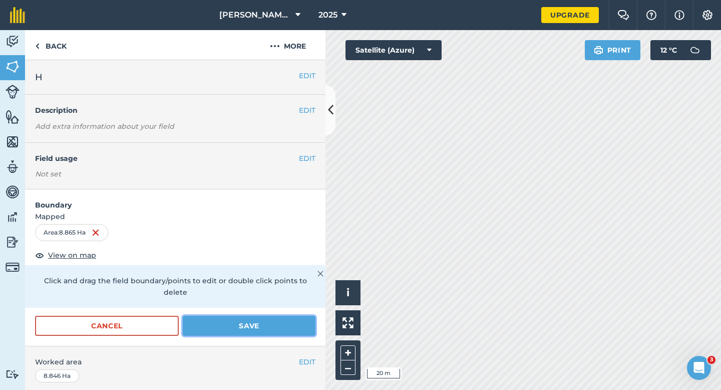
click at [266, 316] on button "Save" at bounding box center [249, 326] width 133 height 20
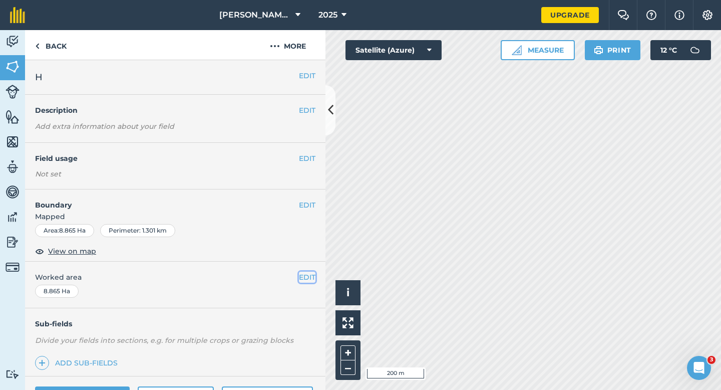
click at [308, 273] on button "EDIT" at bounding box center [307, 276] width 17 height 11
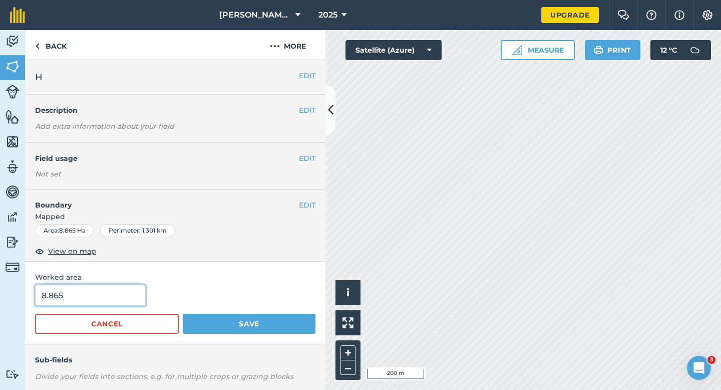
click at [129, 300] on input "8.865" at bounding box center [90, 294] width 111 height 21
type input "8.8"
click at [183, 314] on button "Save" at bounding box center [249, 324] width 133 height 20
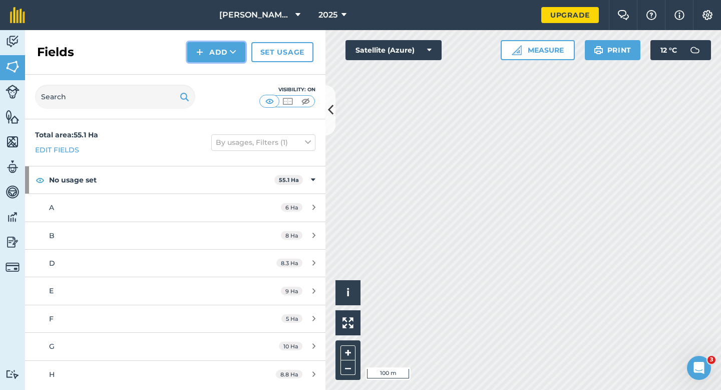
click at [208, 53] on button "Add" at bounding box center [216, 52] width 58 height 20
click at [208, 68] on link "Draw" at bounding box center [216, 75] width 55 height 22
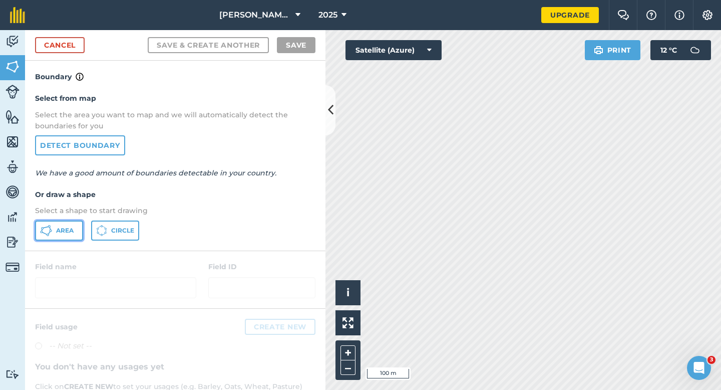
click at [68, 234] on button "Area" at bounding box center [59, 230] width 48 height 20
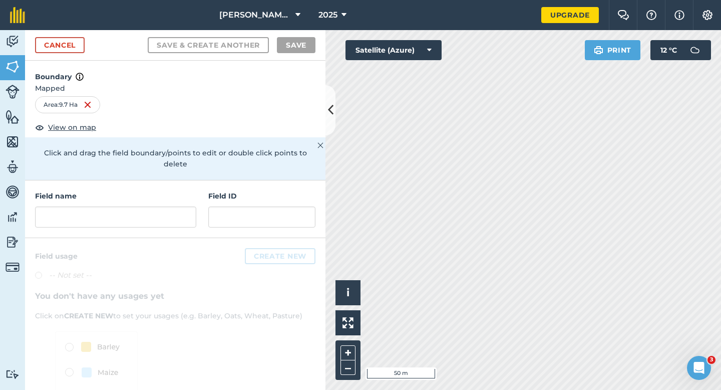
click at [159, 219] on div "Field name Field ID" at bounding box center [175, 209] width 300 height 58
click at [159, 217] on div "Field name Field ID" at bounding box center [175, 209] width 300 height 58
click at [159, 207] on input "text" at bounding box center [115, 216] width 161 height 21
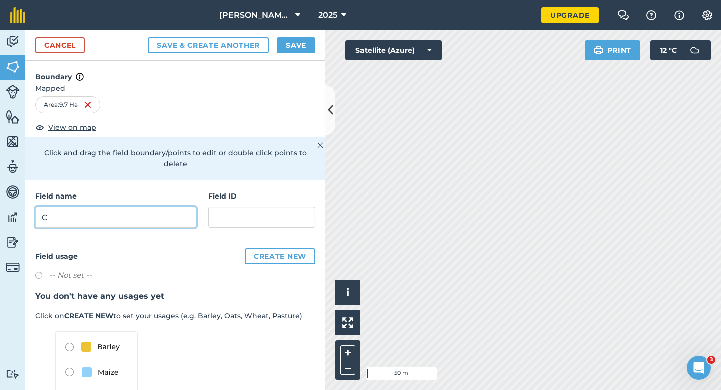
type input "C"
click at [298, 47] on button "Save" at bounding box center [296, 45] width 39 height 16
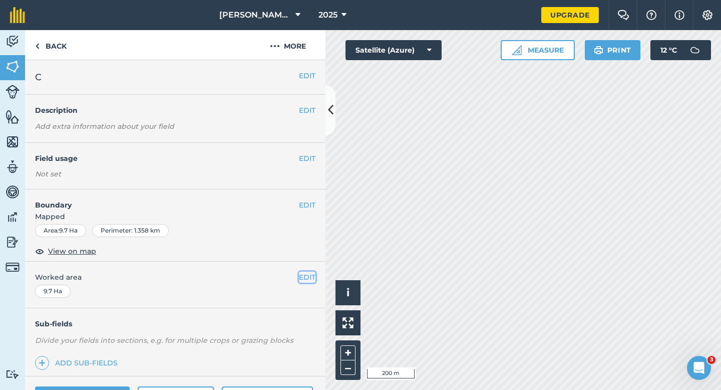
click at [299, 276] on button "EDIT" at bounding box center [307, 276] width 17 height 11
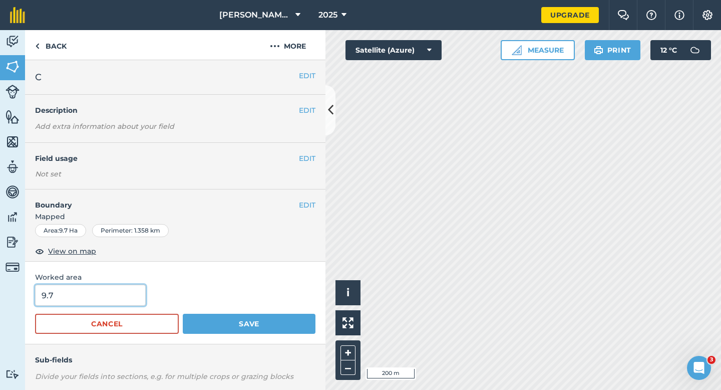
click at [70, 302] on input "9.7" at bounding box center [90, 294] width 111 height 21
click at [183, 314] on button "Save" at bounding box center [249, 324] width 133 height 20
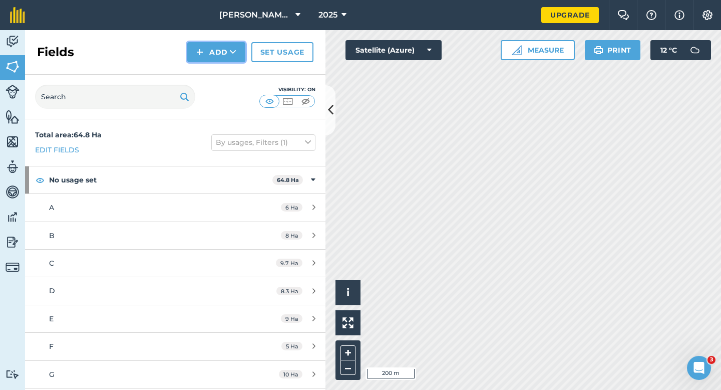
click at [210, 53] on button "Add" at bounding box center [216, 52] width 58 height 20
click at [210, 67] on link "Draw" at bounding box center [216, 75] width 55 height 22
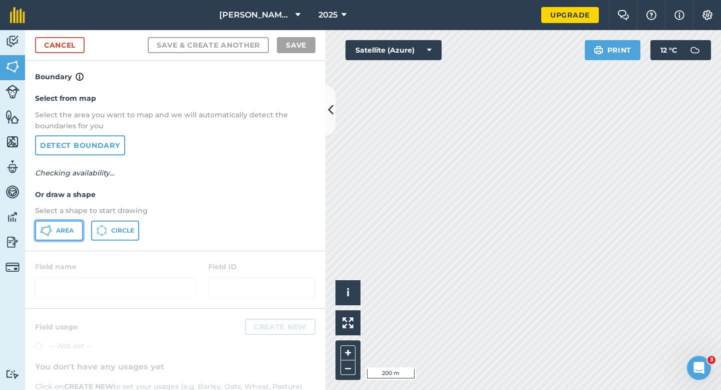
click at [77, 237] on button "Area" at bounding box center [59, 230] width 48 height 20
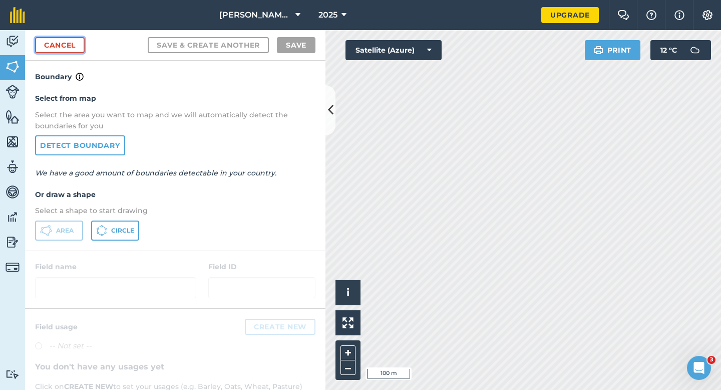
click at [78, 51] on link "Cancel" at bounding box center [60, 45] width 50 height 16
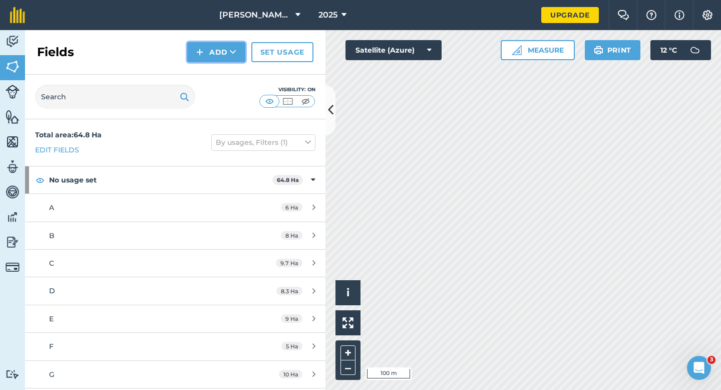
click at [215, 53] on button "Add" at bounding box center [216, 52] width 58 height 20
click at [215, 71] on link "Draw" at bounding box center [216, 75] width 55 height 22
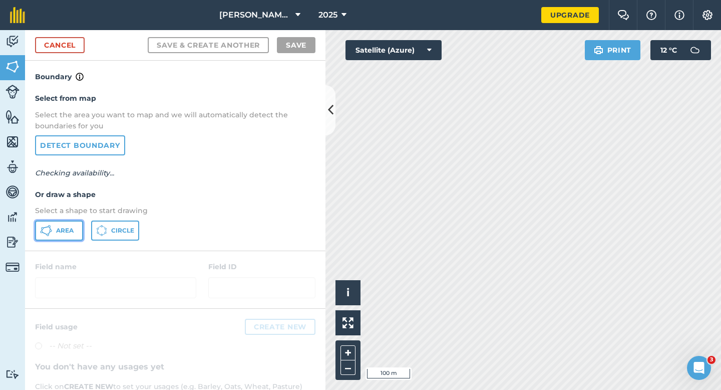
click at [73, 236] on button "Area" at bounding box center [59, 230] width 48 height 20
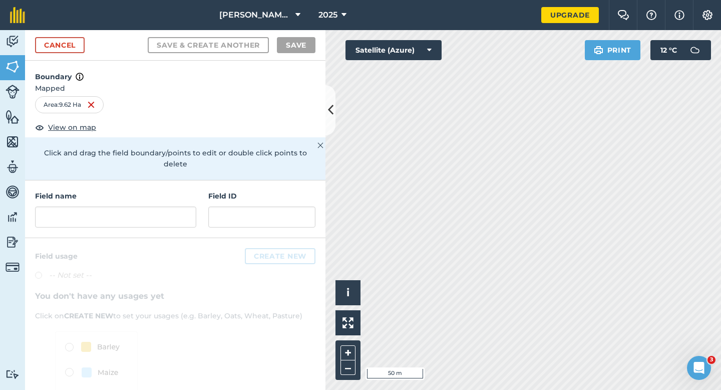
click at [200, 194] on div "Field name Field ID" at bounding box center [175, 209] width 300 height 58
click at [173, 206] on input "text" at bounding box center [115, 216] width 161 height 21
type input "M"
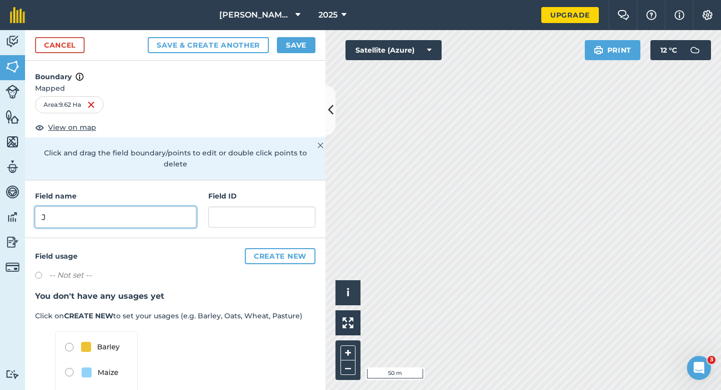
type input "J"
click at [294, 46] on button "Save" at bounding box center [296, 45] width 39 height 16
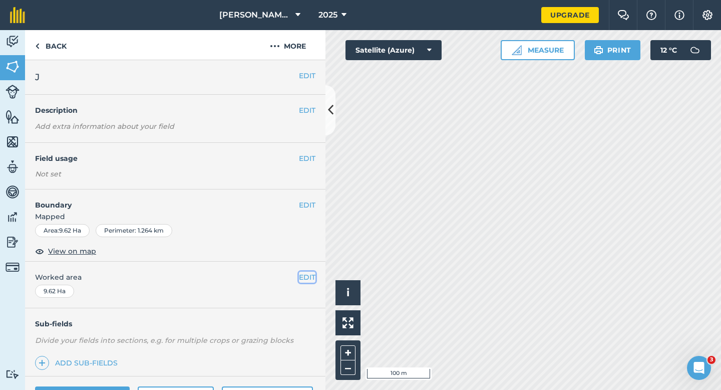
click at [309, 280] on button "EDIT" at bounding box center [307, 276] width 17 height 11
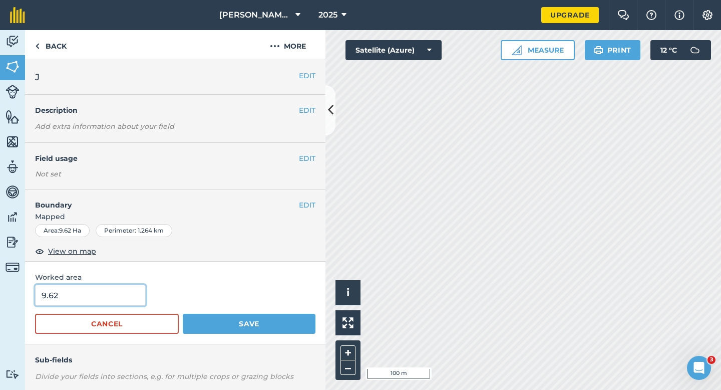
click at [131, 296] on input "9.62" at bounding box center [90, 294] width 111 height 21
type input "9.6"
click at [183, 314] on button "Save" at bounding box center [249, 324] width 133 height 20
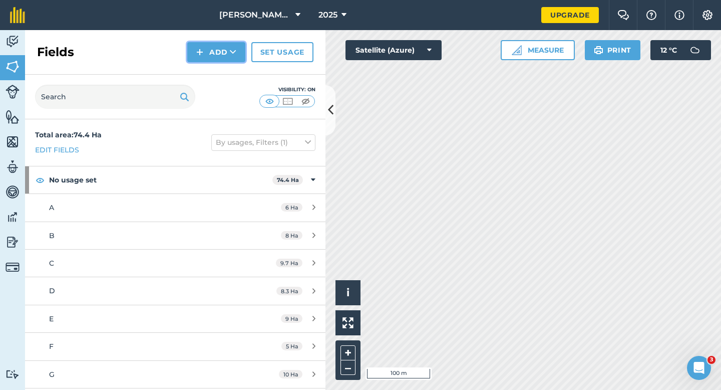
click at [206, 57] on button "Add" at bounding box center [216, 52] width 58 height 20
click at [208, 68] on link "Draw" at bounding box center [216, 75] width 55 height 22
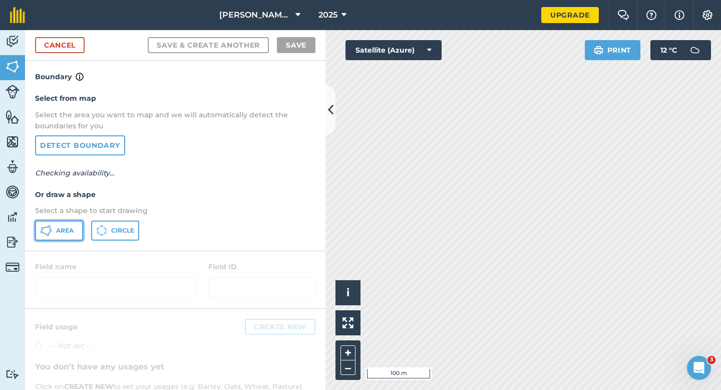
click at [68, 230] on span "Area" at bounding box center [65, 230] width 18 height 8
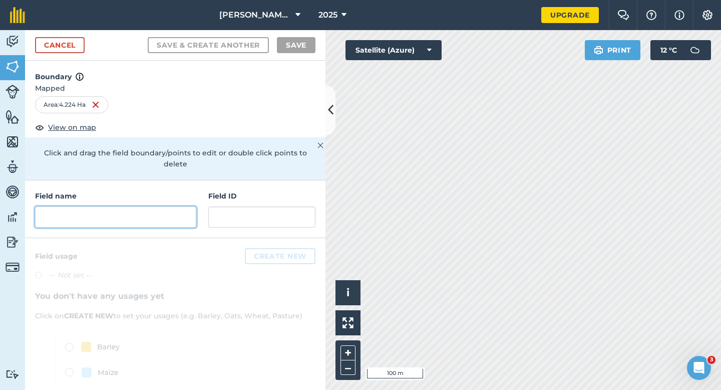
click at [122, 210] on input "text" at bounding box center [115, 216] width 161 height 21
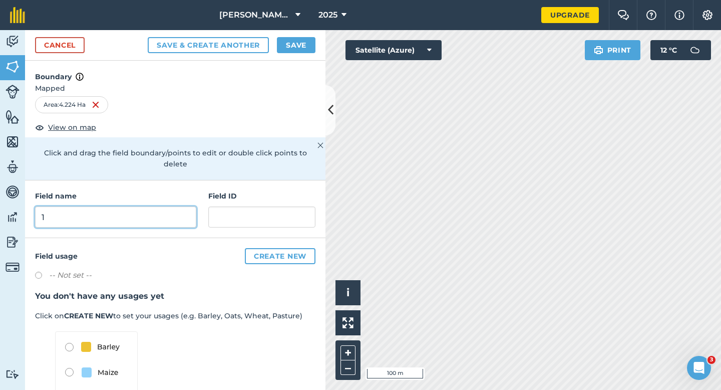
type input "1"
click at [293, 48] on button "Save" at bounding box center [296, 45] width 39 height 16
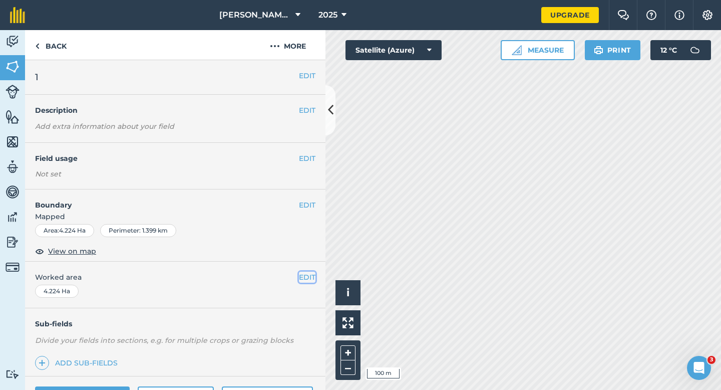
click at [312, 275] on button "EDIT" at bounding box center [307, 276] width 17 height 11
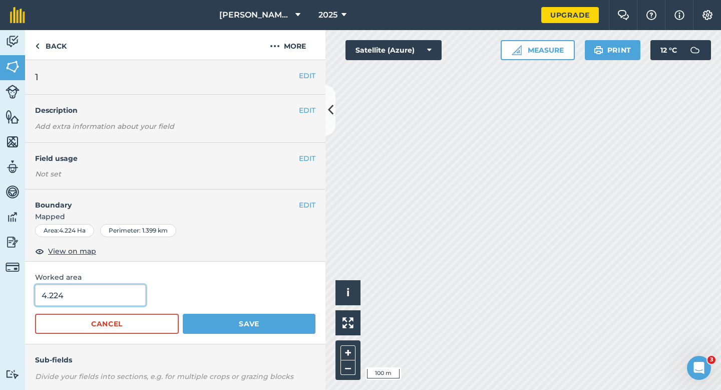
click at [115, 297] on input "4.224" at bounding box center [90, 294] width 111 height 21
type input "4.2"
click at [183, 314] on button "Save" at bounding box center [249, 324] width 133 height 20
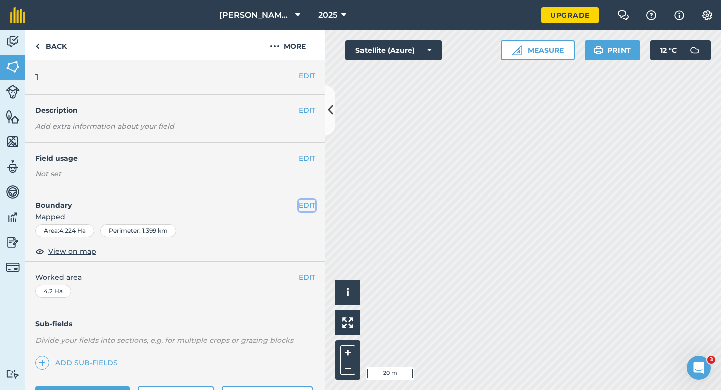
click at [307, 202] on button "EDIT" at bounding box center [307, 204] width 17 height 11
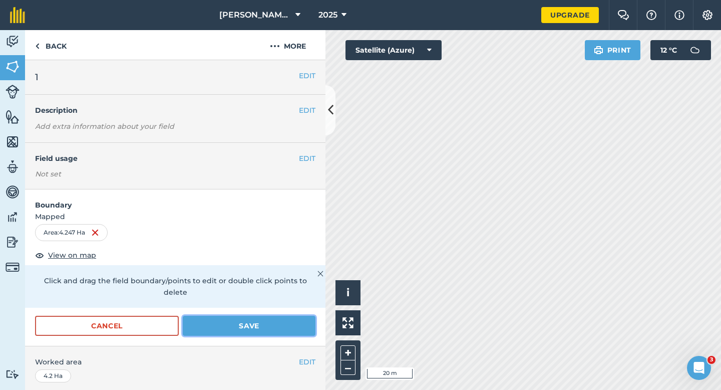
click at [242, 317] on button "Save" at bounding box center [249, 326] width 133 height 20
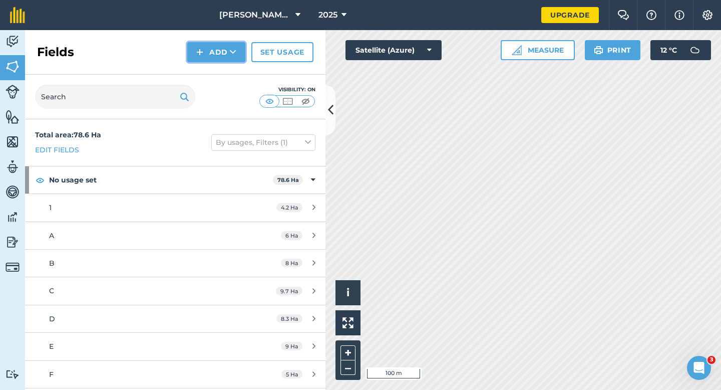
click at [208, 51] on button "Add" at bounding box center [216, 52] width 58 height 20
click at [212, 70] on link "Draw" at bounding box center [216, 75] width 55 height 22
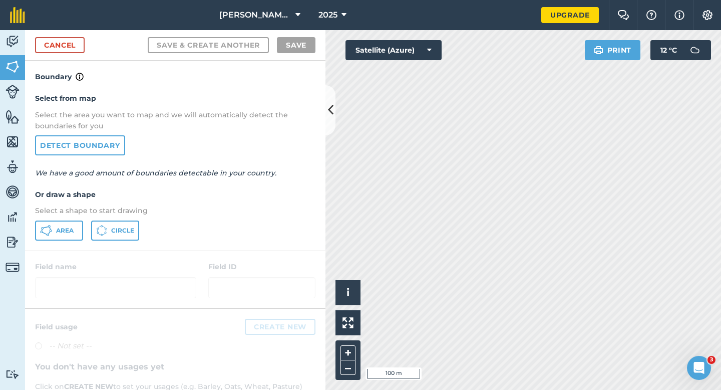
click at [70, 219] on div "Select from map Select the area you want to map and we will automatically detec…" at bounding box center [175, 166] width 300 height 167
click at [67, 227] on span "Area" at bounding box center [65, 230] width 18 height 8
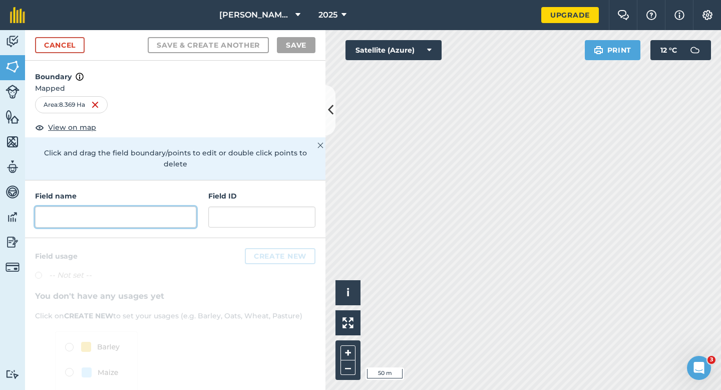
click at [158, 206] on input "text" at bounding box center [115, 216] width 161 height 21
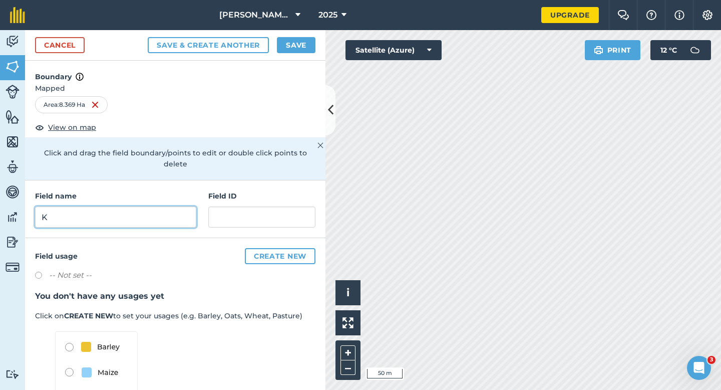
type input "K"
click at [279, 51] on button "Save" at bounding box center [296, 45] width 39 height 16
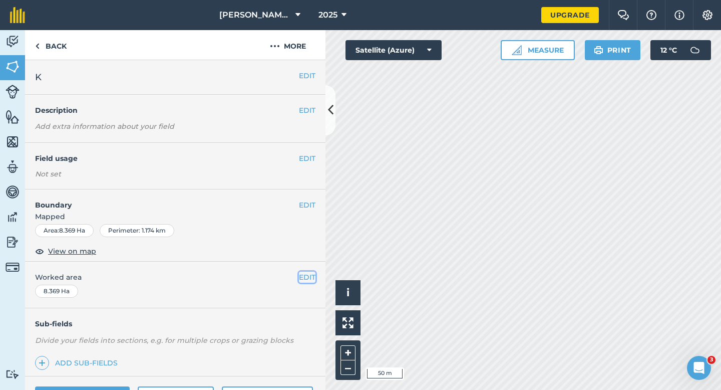
click at [310, 273] on button "EDIT" at bounding box center [307, 276] width 17 height 11
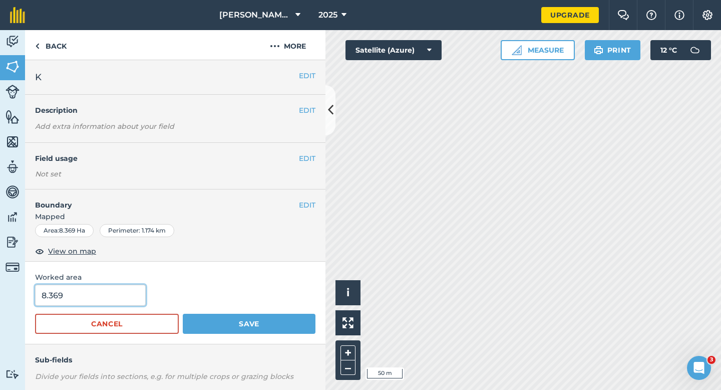
click at [133, 300] on input "8.369" at bounding box center [90, 294] width 111 height 21
type input "8.4"
click at [183, 314] on button "Save" at bounding box center [249, 324] width 133 height 20
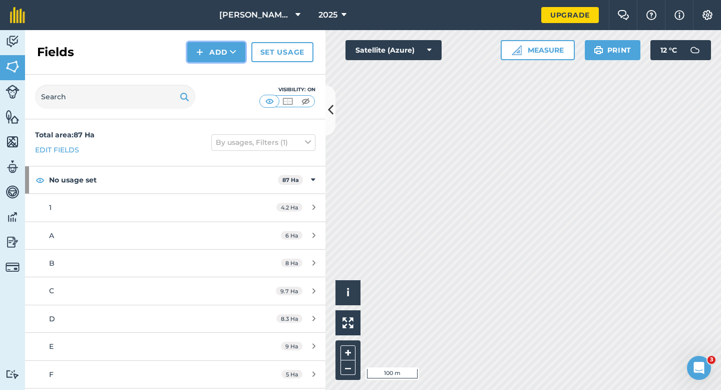
click at [214, 54] on button "Add" at bounding box center [216, 52] width 58 height 20
click at [214, 65] on link "Draw" at bounding box center [216, 75] width 55 height 22
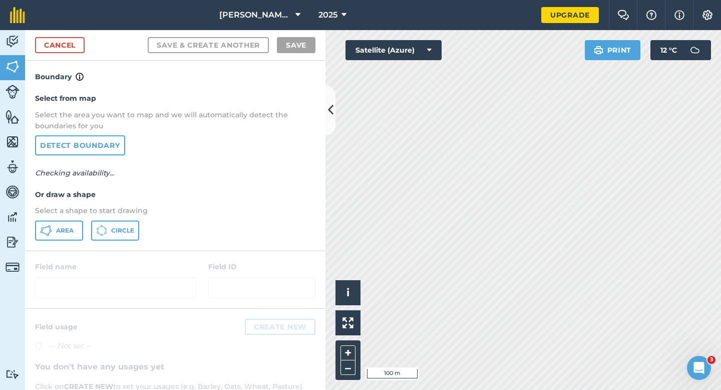
click at [84, 225] on div "Area Circle" at bounding box center [175, 230] width 280 height 20
click at [62, 227] on span "Area" at bounding box center [65, 230] width 18 height 8
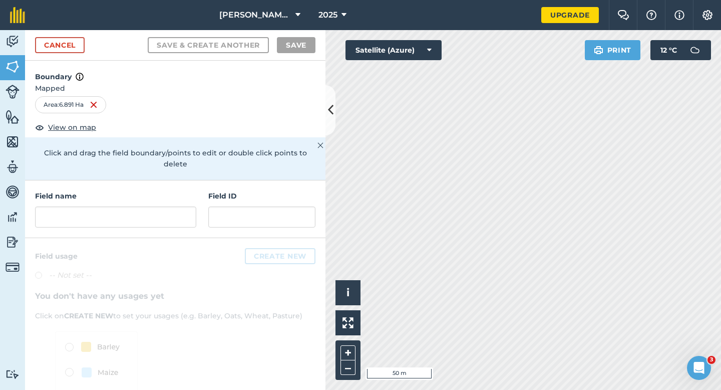
scroll to position [54, 0]
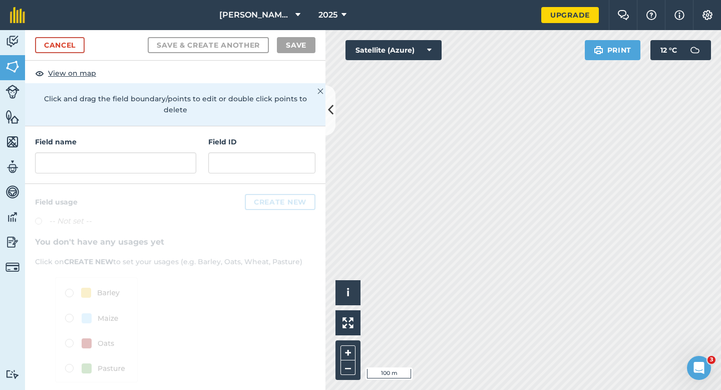
click at [159, 163] on div "Field name Field ID" at bounding box center [175, 155] width 300 height 58
click at [162, 152] on input "text" at bounding box center [115, 162] width 161 height 21
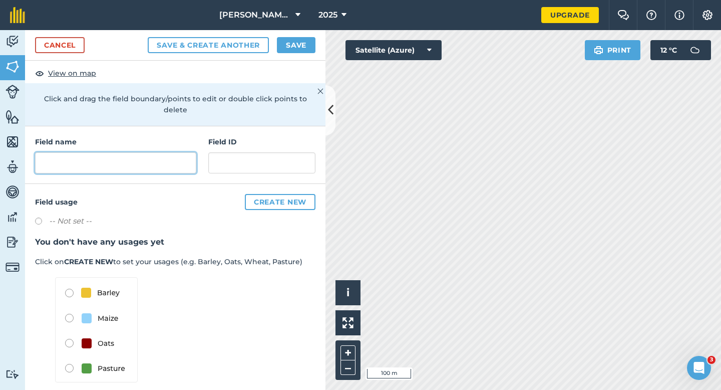
type input "K"
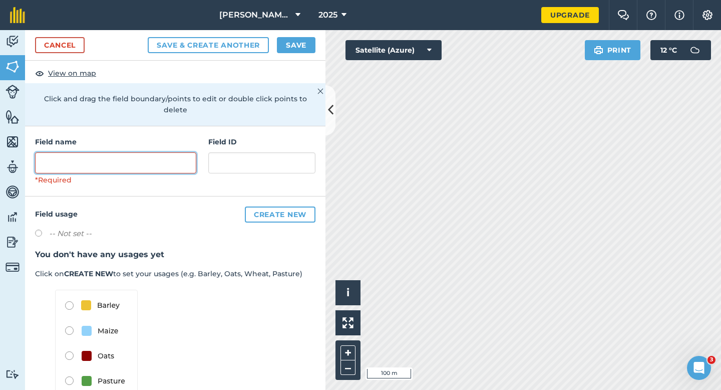
type input "L"
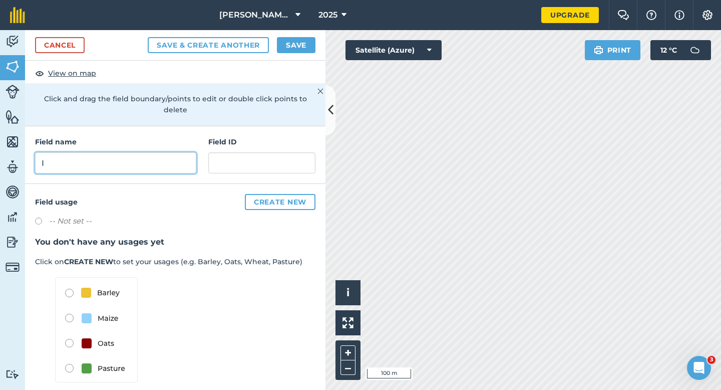
type input "I"
click at [297, 44] on button "Save" at bounding box center [296, 45] width 39 height 16
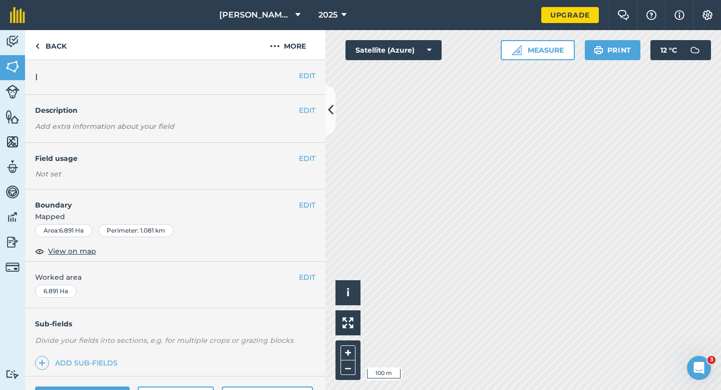
click at [311, 261] on div "EDIT Worked area 6.891 Ha" at bounding box center [175, 284] width 300 height 47
click at [310, 270] on div "EDIT Worked area 6.891 Ha" at bounding box center [175, 284] width 300 height 47
click at [317, 278] on div "EDIT Worked area 6.891 Ha" at bounding box center [175, 284] width 300 height 47
click at [318, 274] on div "EDIT Worked area 6.891 Ha" at bounding box center [175, 284] width 300 height 47
click at [307, 274] on button "EDIT" at bounding box center [307, 276] width 17 height 11
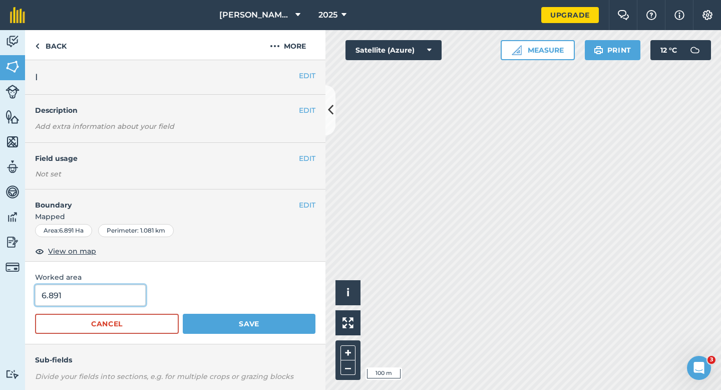
click at [95, 296] on input "6.891" at bounding box center [90, 294] width 111 height 21
type input "7"
click at [183, 314] on button "Save" at bounding box center [249, 324] width 133 height 20
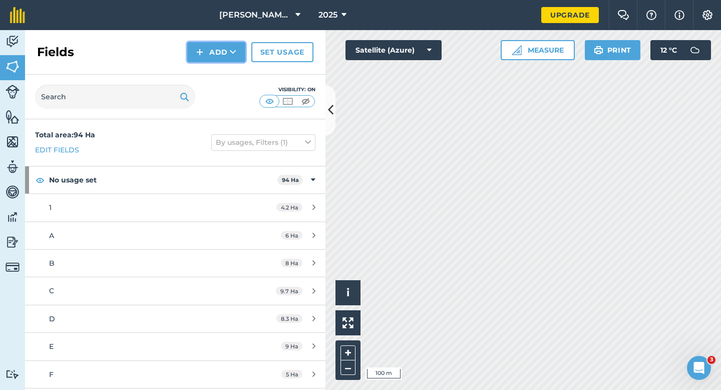
click at [194, 57] on button "Add" at bounding box center [216, 52] width 58 height 20
click at [200, 70] on link "Draw" at bounding box center [216, 75] width 55 height 22
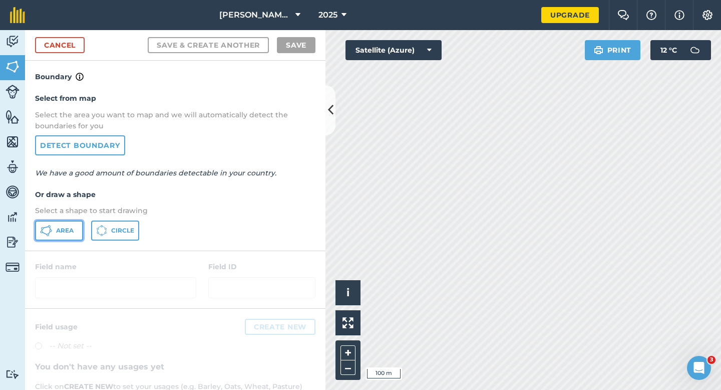
click at [78, 225] on button "Area" at bounding box center [59, 230] width 48 height 20
click at [56, 60] on div "Cancel Save & Create Another Save" at bounding box center [175, 45] width 300 height 31
click at [56, 50] on link "Cancel" at bounding box center [60, 45] width 50 height 16
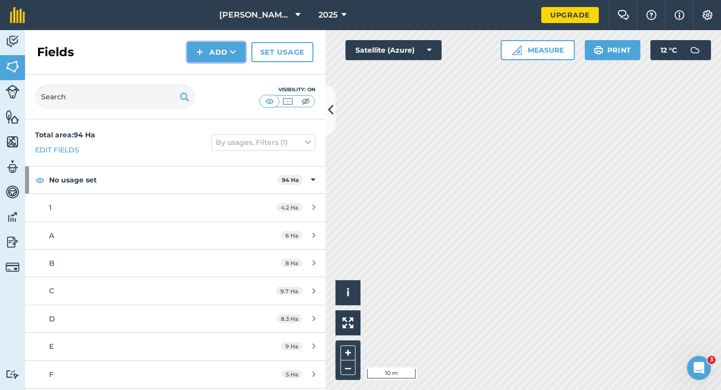
click at [206, 54] on button "Add" at bounding box center [216, 52] width 58 height 20
click at [206, 75] on link "Draw" at bounding box center [216, 75] width 55 height 22
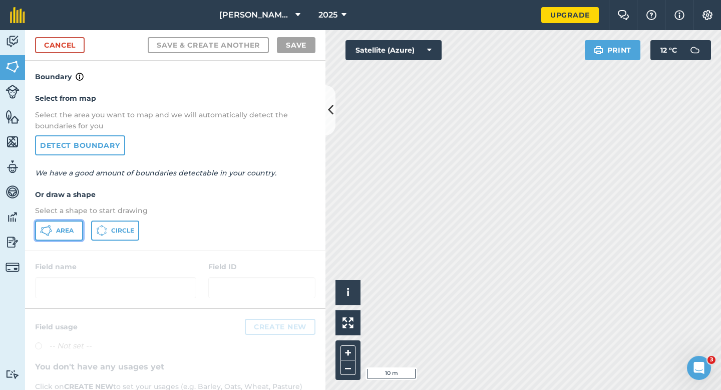
click at [57, 237] on button "Area" at bounding box center [59, 230] width 48 height 20
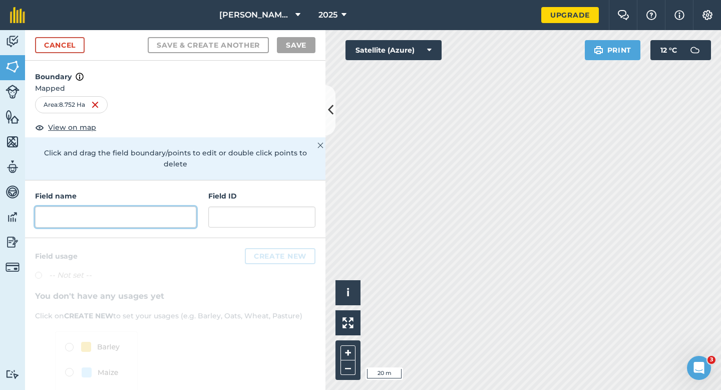
click at [140, 206] on input "text" at bounding box center [115, 216] width 161 height 21
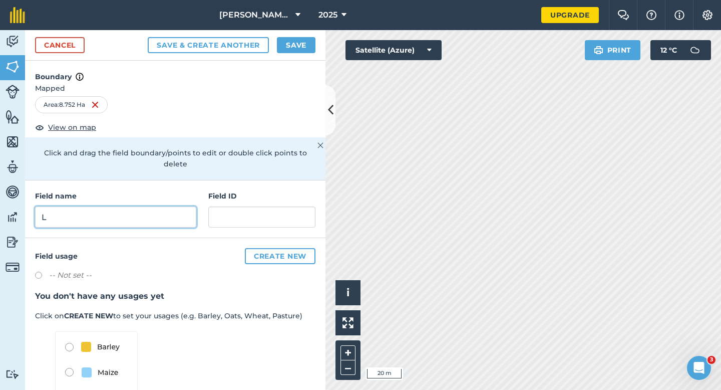
type input "L"
click at [291, 52] on button "Save" at bounding box center [296, 45] width 39 height 16
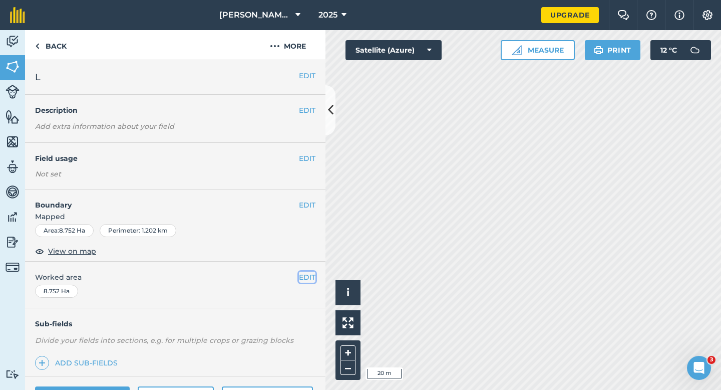
click at [303, 274] on button "EDIT" at bounding box center [307, 276] width 17 height 11
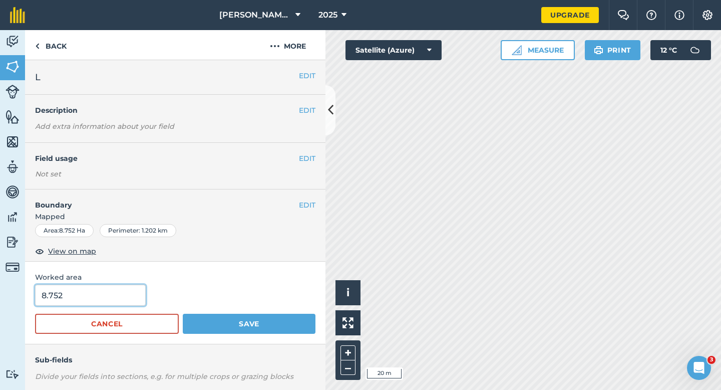
click at [102, 302] on input "8.752" at bounding box center [90, 294] width 111 height 21
type input "8.8"
click at [183, 314] on button "Save" at bounding box center [249, 324] width 133 height 20
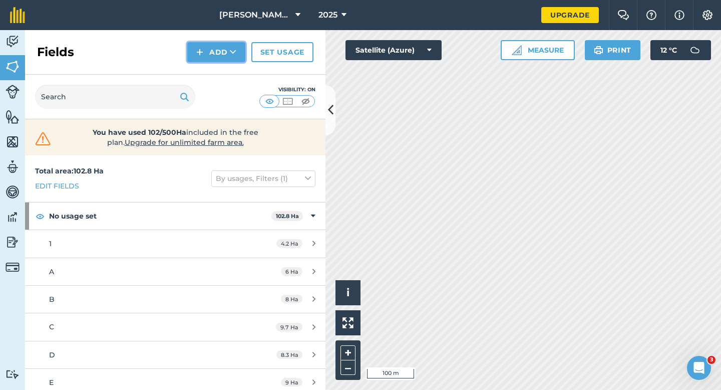
click at [201, 51] on img at bounding box center [199, 52] width 7 height 12
click at [209, 71] on link "Draw" at bounding box center [216, 75] width 55 height 22
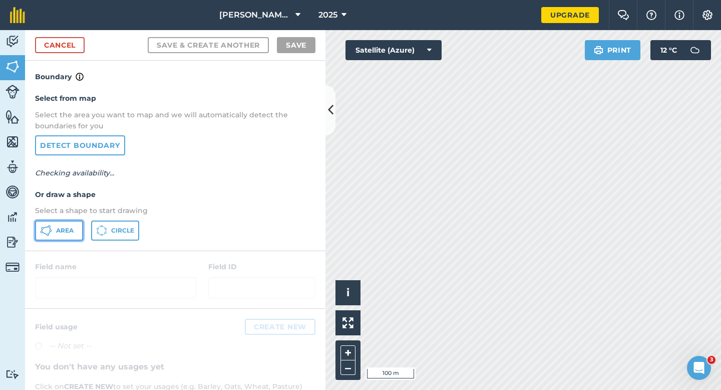
click at [75, 225] on button "Area" at bounding box center [59, 230] width 48 height 20
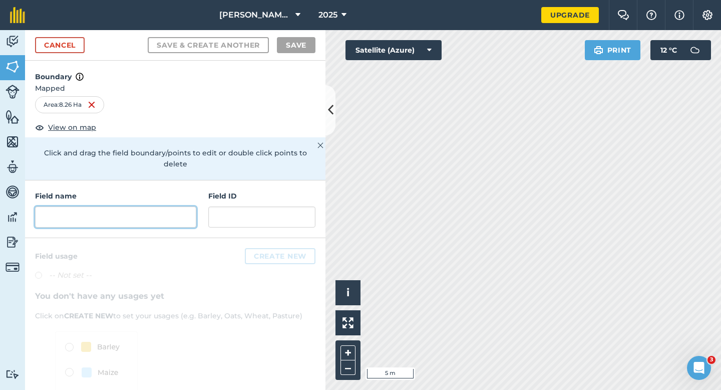
click at [157, 213] on input "text" at bounding box center [115, 216] width 161 height 21
click at [137, 206] on input "text" at bounding box center [115, 216] width 161 height 21
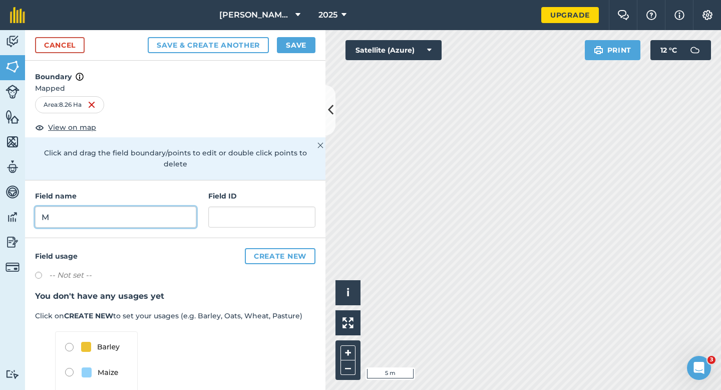
type input "M"
click at [291, 49] on button "Save" at bounding box center [296, 45] width 39 height 16
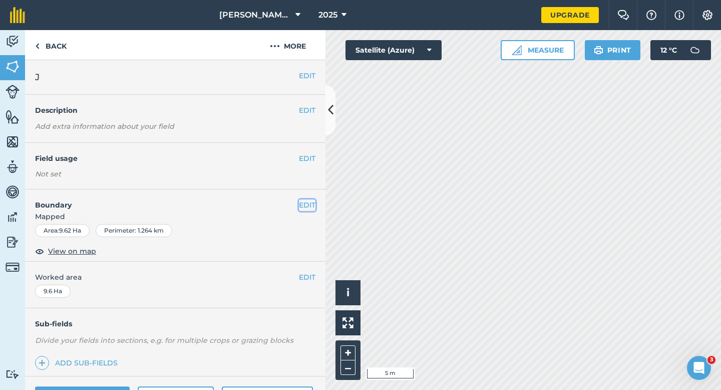
click at [305, 207] on button "EDIT" at bounding box center [307, 204] width 17 height 11
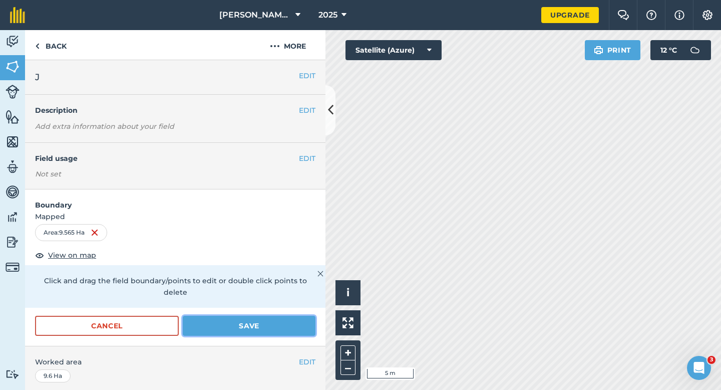
click at [252, 316] on button "Save" at bounding box center [249, 326] width 133 height 20
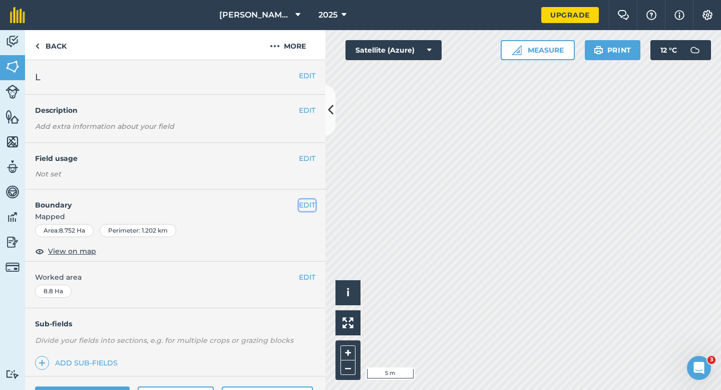
click at [308, 205] on button "EDIT" at bounding box center [307, 204] width 17 height 11
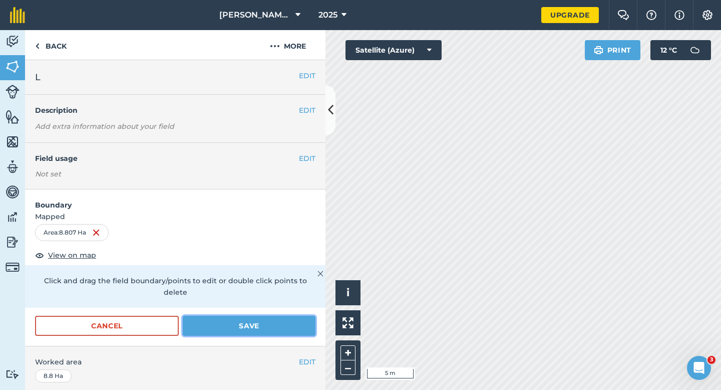
click at [306, 316] on button "Save" at bounding box center [249, 326] width 133 height 20
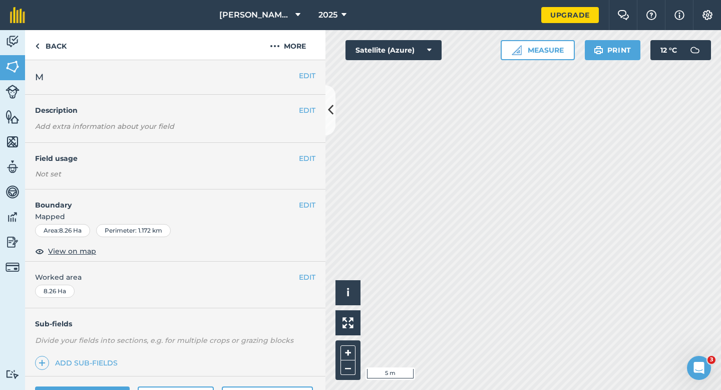
click at [305, 212] on span "Mapped" at bounding box center [175, 216] width 300 height 11
click at [307, 200] on button "EDIT" at bounding box center [307, 204] width 17 height 11
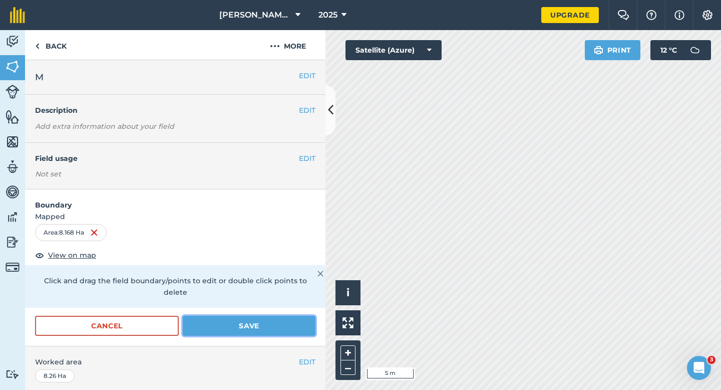
click at [277, 316] on button "Save" at bounding box center [249, 326] width 133 height 20
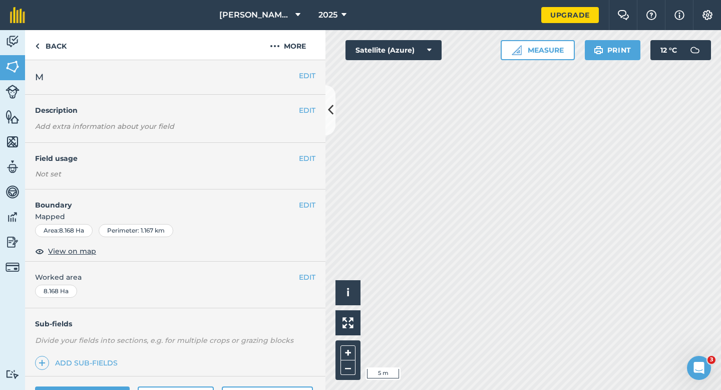
click at [307, 211] on span "Mapped" at bounding box center [175, 216] width 300 height 11
click at [303, 205] on button "EDIT" at bounding box center [307, 204] width 17 height 11
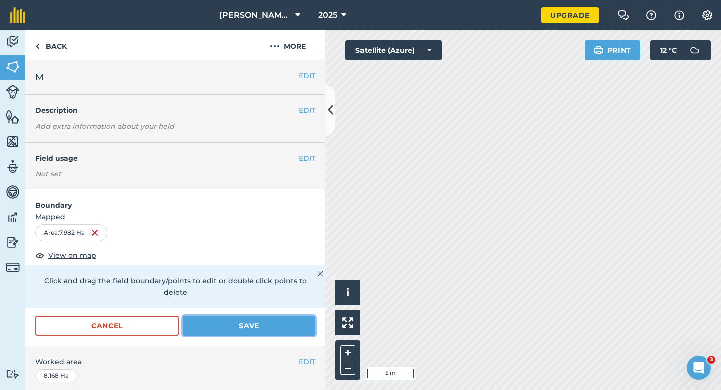
click at [263, 317] on button "Save" at bounding box center [249, 326] width 133 height 20
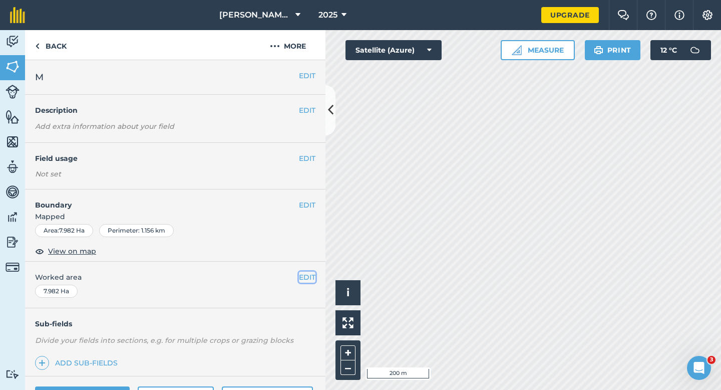
click at [304, 281] on button "EDIT" at bounding box center [307, 276] width 17 height 11
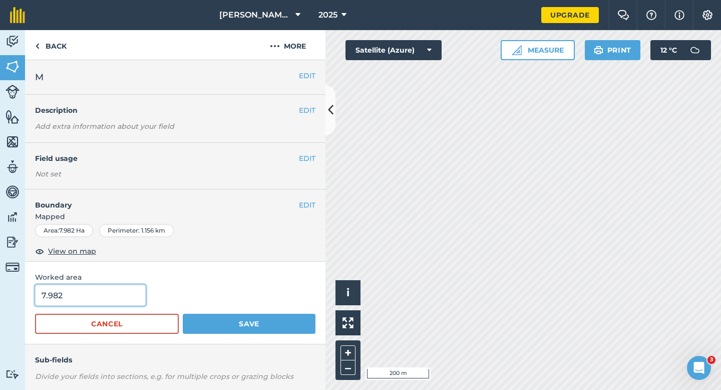
click at [120, 302] on input "7.982" at bounding box center [90, 294] width 111 height 21
type input "8"
click at [183, 314] on button "Save" at bounding box center [249, 324] width 133 height 20
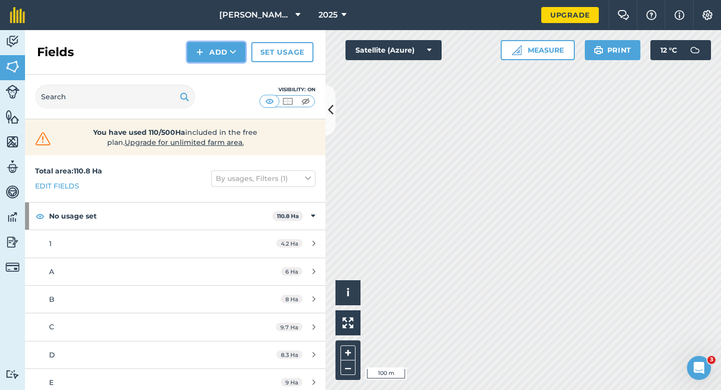
click at [203, 48] on img at bounding box center [199, 52] width 7 height 12
click at [210, 75] on link "Draw" at bounding box center [216, 75] width 55 height 22
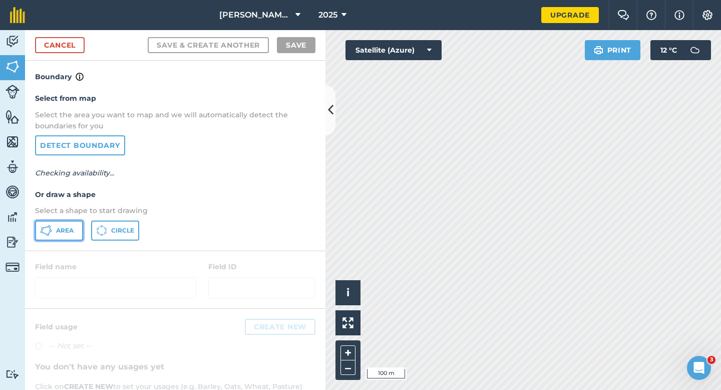
click at [60, 239] on button "Area" at bounding box center [59, 230] width 48 height 20
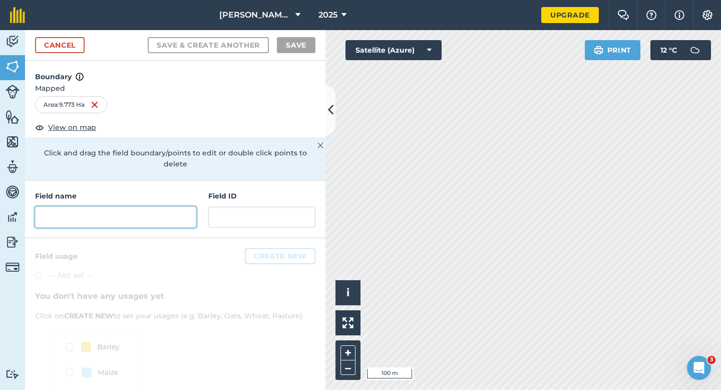
click at [180, 206] on input "text" at bounding box center [115, 216] width 161 height 21
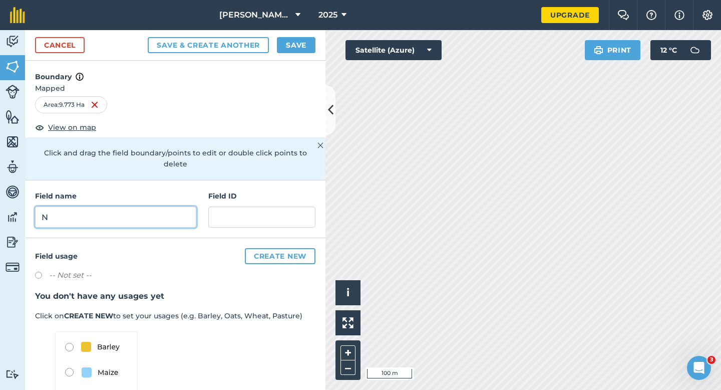
type input "N"
click at [293, 50] on button "Save" at bounding box center [296, 45] width 39 height 16
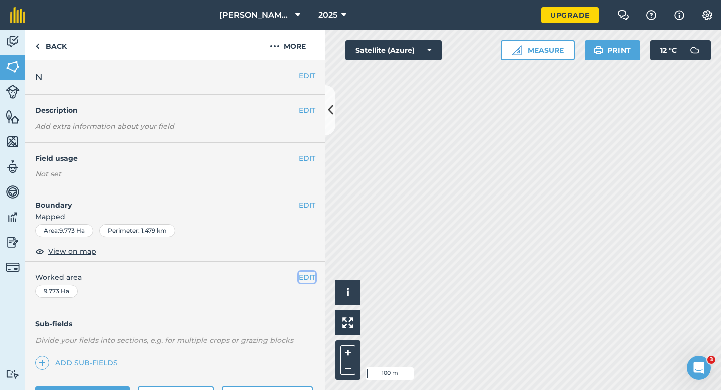
click at [304, 279] on button "EDIT" at bounding box center [307, 276] width 17 height 11
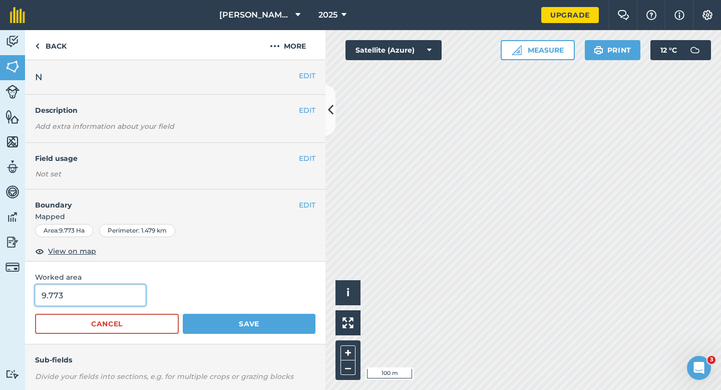
click at [77, 288] on input "9.773" at bounding box center [90, 294] width 111 height 21
click at [79, 291] on input "9.773" at bounding box center [90, 294] width 111 height 21
type input "9.8"
click at [183, 314] on button "Save" at bounding box center [249, 324] width 133 height 20
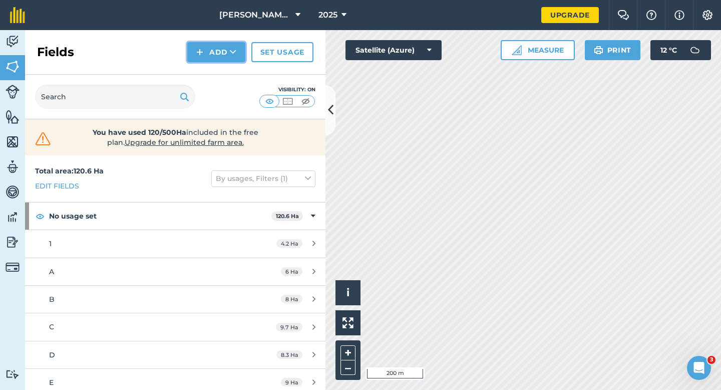
click at [193, 60] on button "Add" at bounding box center [216, 52] width 58 height 20
click at [199, 70] on link "Draw" at bounding box center [216, 75] width 55 height 22
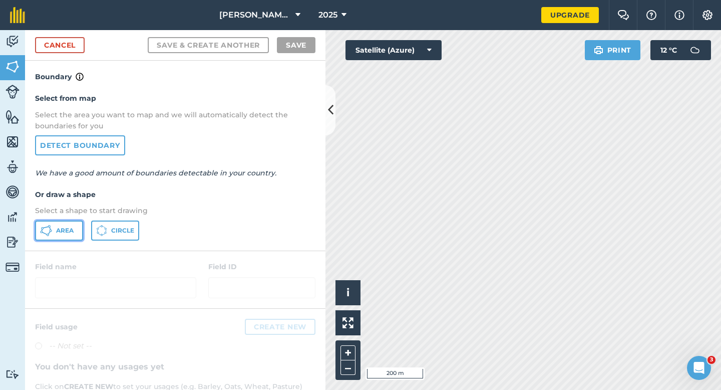
click at [54, 237] on button "Area" at bounding box center [59, 230] width 48 height 20
click at [65, 52] on link "Cancel" at bounding box center [60, 45] width 50 height 16
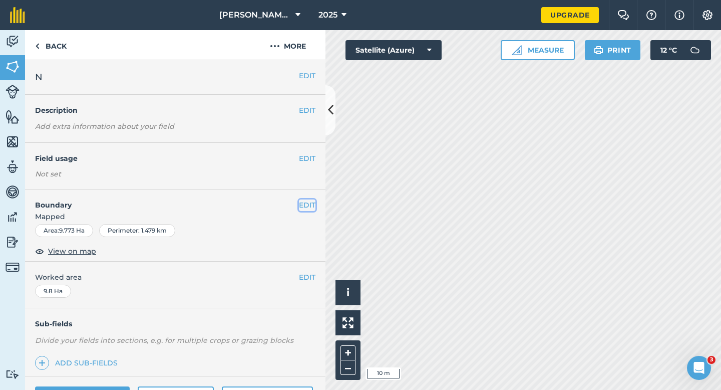
click at [304, 207] on button "EDIT" at bounding box center [307, 204] width 17 height 11
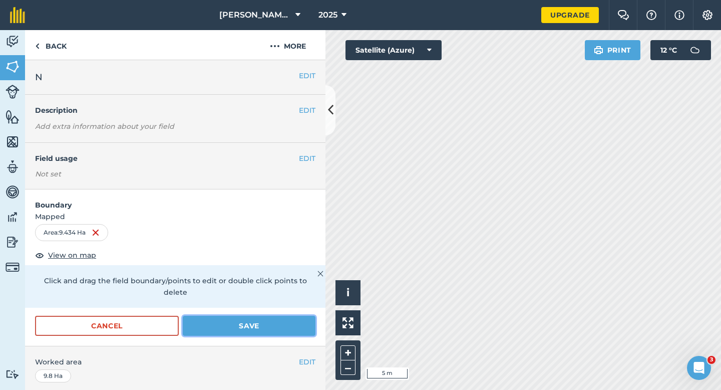
click at [274, 322] on button "Save" at bounding box center [249, 326] width 133 height 20
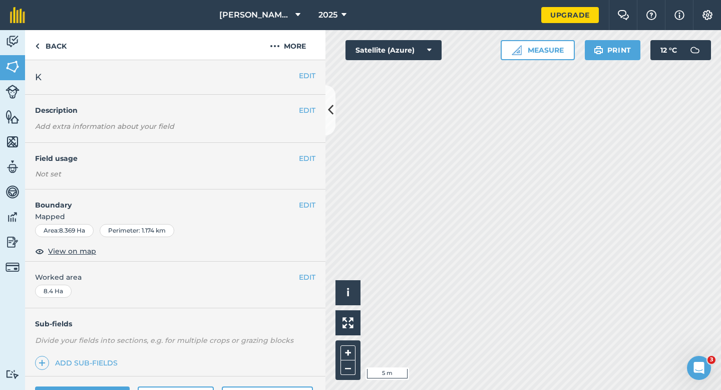
click at [303, 198] on div "EDIT Boundary Mapped Area : 8.369 Ha Perimeter : 1.174 km View on map" at bounding box center [175, 225] width 300 height 72
click at [304, 205] on button "EDIT" at bounding box center [307, 204] width 17 height 11
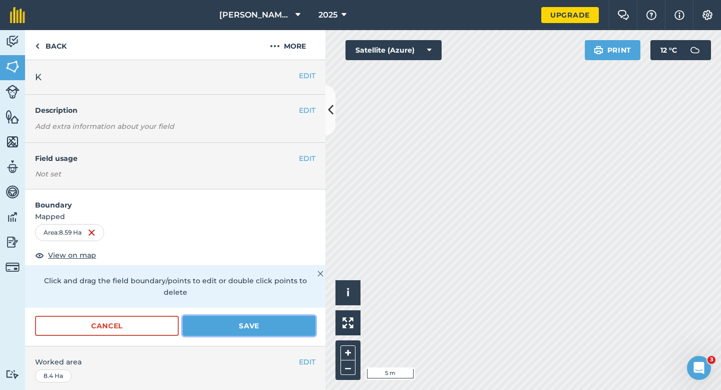
click at [279, 320] on button "Save" at bounding box center [249, 326] width 133 height 20
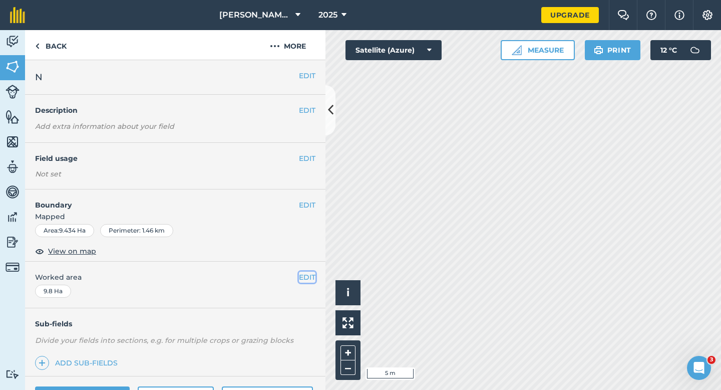
click at [306, 273] on button "EDIT" at bounding box center [307, 276] width 17 height 11
click at [308, 205] on button "EDIT" at bounding box center [307, 204] width 17 height 11
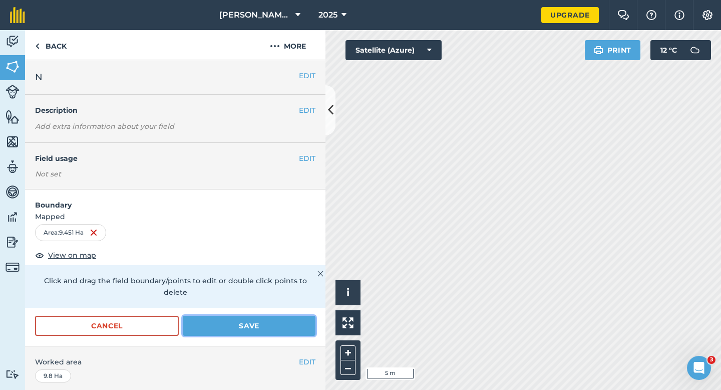
click at [254, 316] on button "Save" at bounding box center [249, 326] width 133 height 20
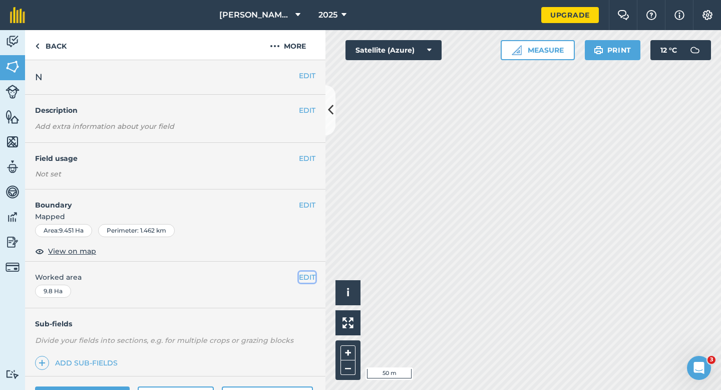
click at [313, 277] on button "EDIT" at bounding box center [307, 276] width 17 height 11
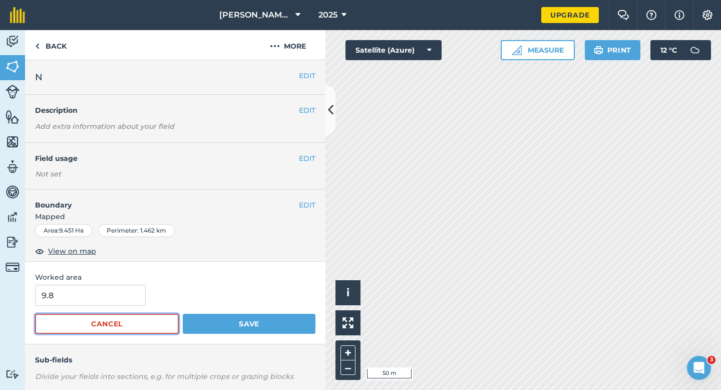
click at [98, 315] on button "Cancel" at bounding box center [107, 324] width 144 height 20
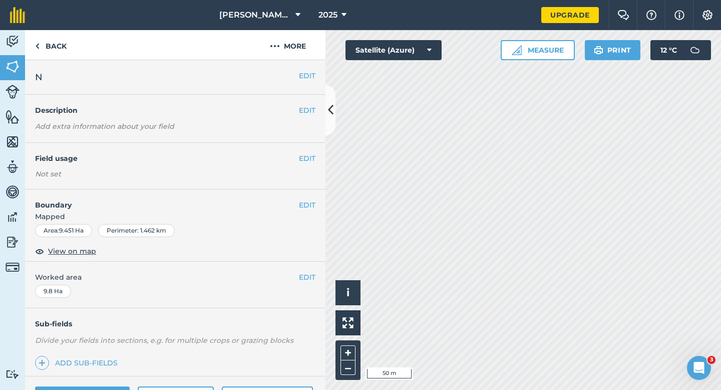
click at [99, 300] on div "EDIT Worked area 9.8 Ha" at bounding box center [175, 284] width 300 height 47
click at [303, 274] on button "EDIT" at bounding box center [307, 276] width 17 height 11
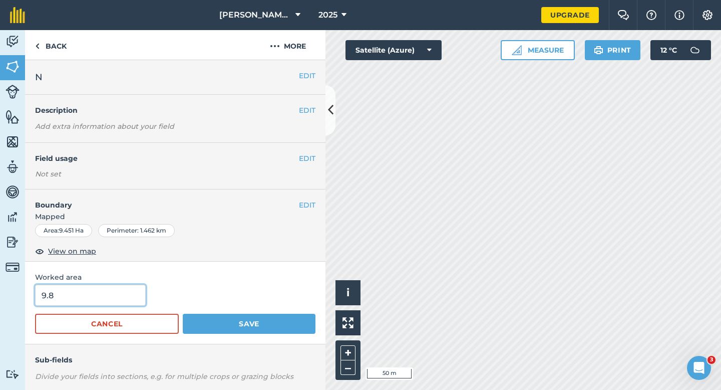
click at [91, 304] on input "9.8" at bounding box center [90, 294] width 111 height 21
type input "9.5"
click at [183, 314] on button "Save" at bounding box center [249, 324] width 133 height 20
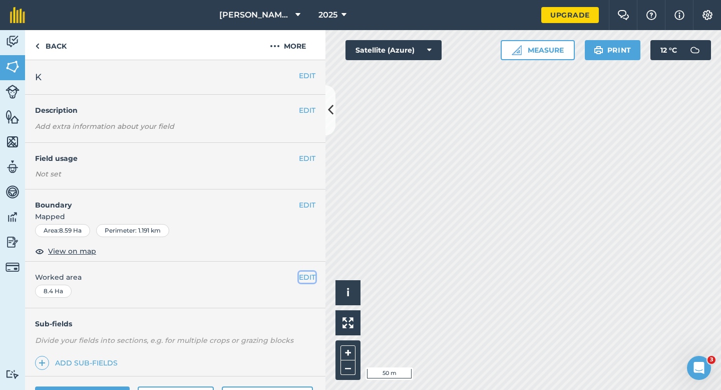
click at [306, 274] on button "EDIT" at bounding box center [307, 276] width 17 height 11
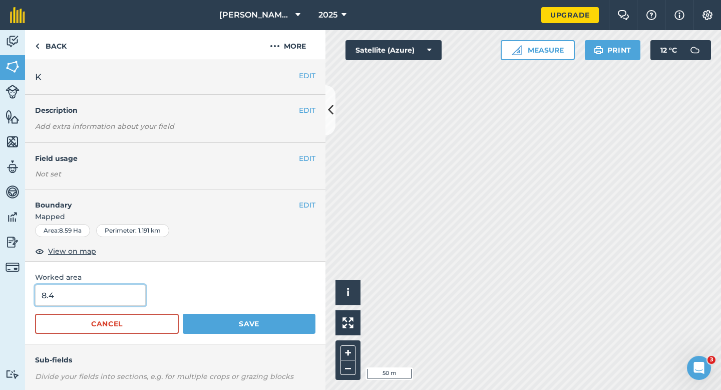
click at [86, 297] on input "8.4" at bounding box center [90, 294] width 111 height 21
type input "8.6"
click at [183, 314] on button "Save" at bounding box center [249, 324] width 133 height 20
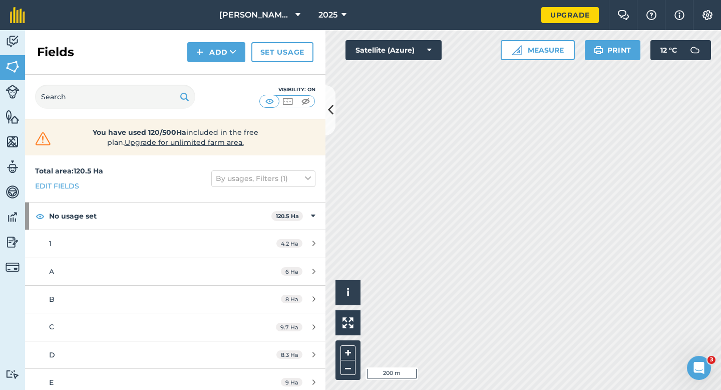
click at [218, 67] on div "Fields Add Set usage" at bounding box center [175, 52] width 300 height 45
click at [217, 54] on button "Add" at bounding box center [216, 52] width 58 height 20
click at [217, 72] on link "Draw" at bounding box center [216, 75] width 55 height 22
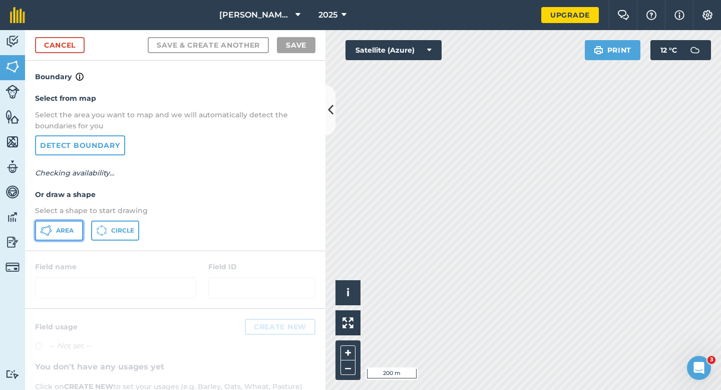
click at [69, 236] on button "Area" at bounding box center [59, 230] width 48 height 20
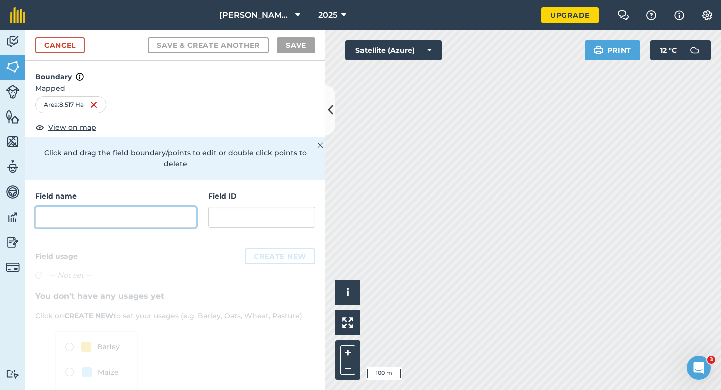
click at [185, 206] on input "text" at bounding box center [115, 216] width 161 height 21
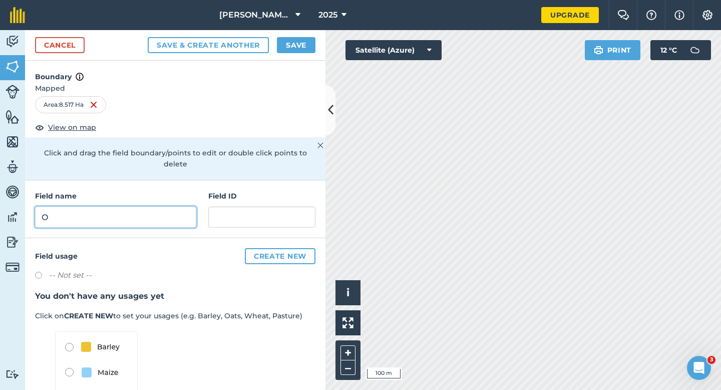
type input "O"
click at [306, 52] on button "Save" at bounding box center [296, 45] width 39 height 16
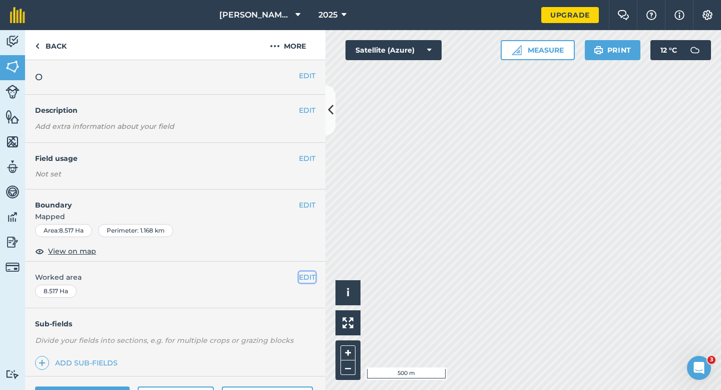
click at [308, 279] on button "EDIT" at bounding box center [307, 276] width 17 height 11
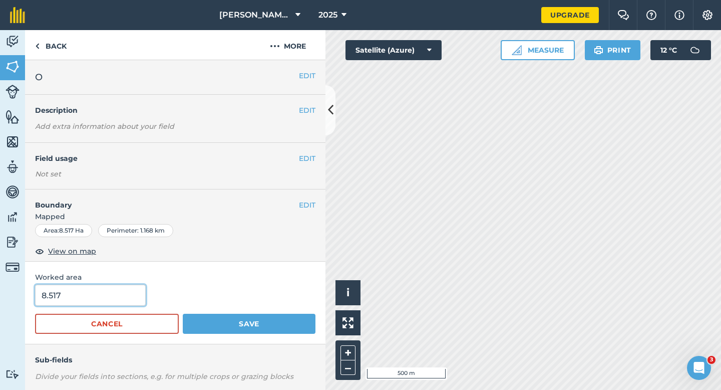
click at [111, 298] on input "8.517" at bounding box center [90, 294] width 111 height 21
type input "8.5"
click at [183, 314] on button "Save" at bounding box center [249, 324] width 133 height 20
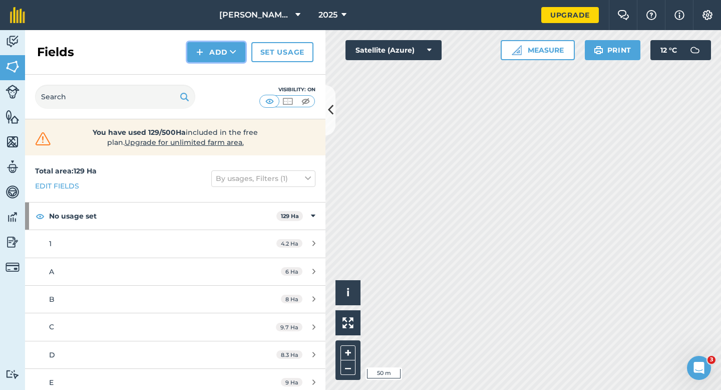
click at [211, 54] on button "Add" at bounding box center [216, 52] width 58 height 20
click at [213, 78] on link "Draw" at bounding box center [216, 75] width 55 height 22
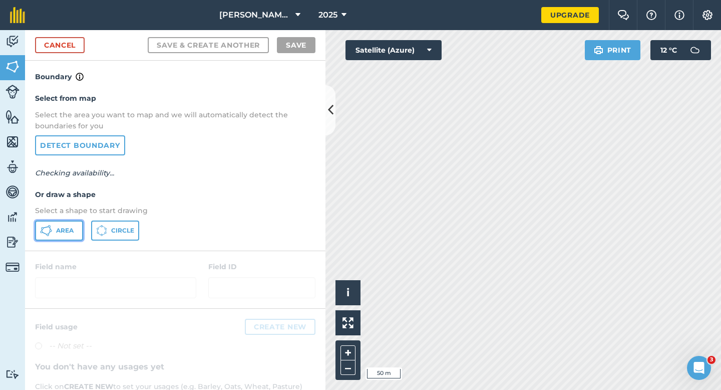
click at [57, 238] on button "Area" at bounding box center [59, 230] width 48 height 20
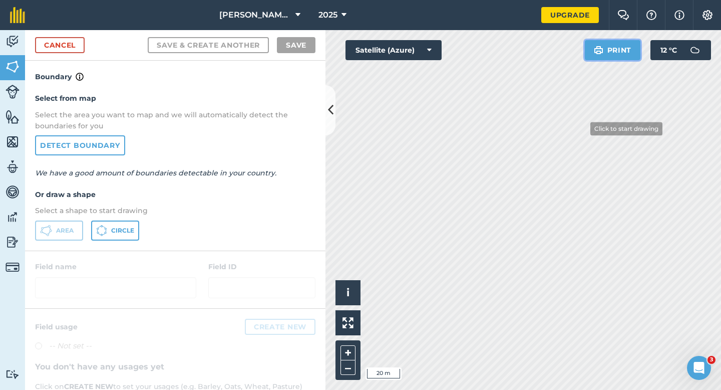
click at [536, 196] on div "Click to start drawing i © 2025 TomTom, Microsoft 20 m + – Satellite (Azure) Pr…" at bounding box center [524, 210] width 396 height 360
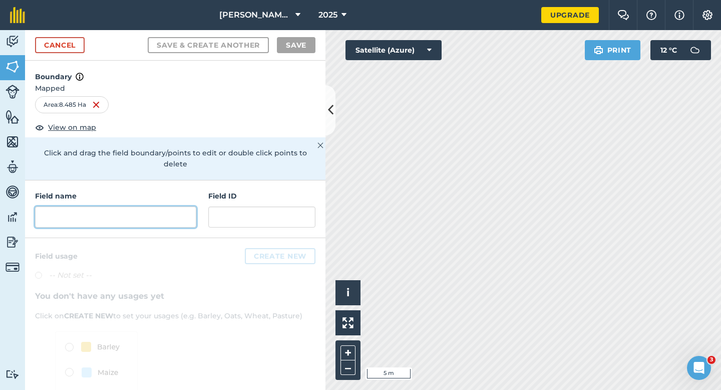
click at [177, 206] on input "text" at bounding box center [115, 216] width 161 height 21
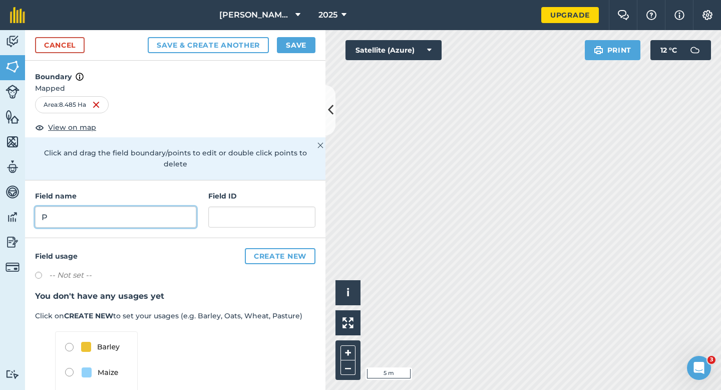
type input "P"
click at [314, 43] on button "Save" at bounding box center [296, 45] width 39 height 16
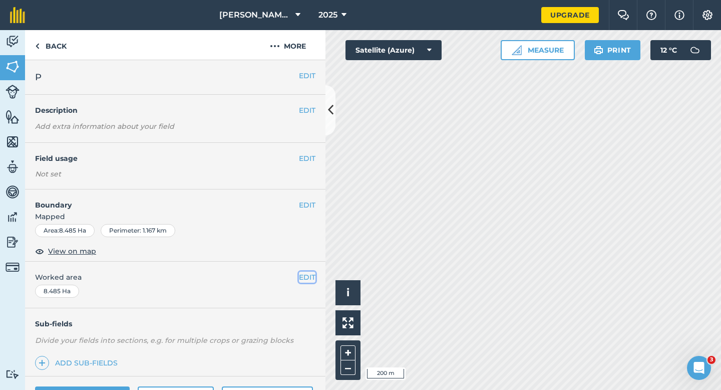
click at [303, 274] on button "EDIT" at bounding box center [307, 276] width 17 height 11
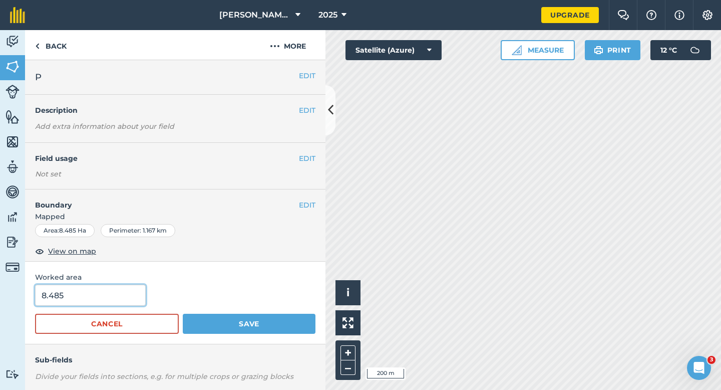
click at [90, 304] on input "8.485" at bounding box center [90, 294] width 111 height 21
type input "8.5"
click at [183, 314] on button "Save" at bounding box center [249, 324] width 133 height 20
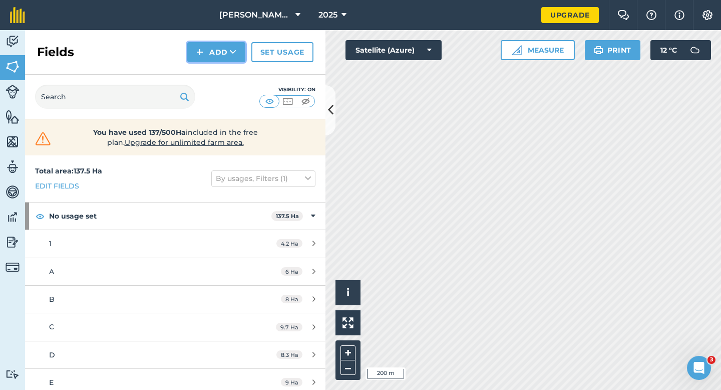
click at [214, 49] on button "Add" at bounding box center [216, 52] width 58 height 20
click at [214, 69] on link "Draw" at bounding box center [216, 75] width 55 height 22
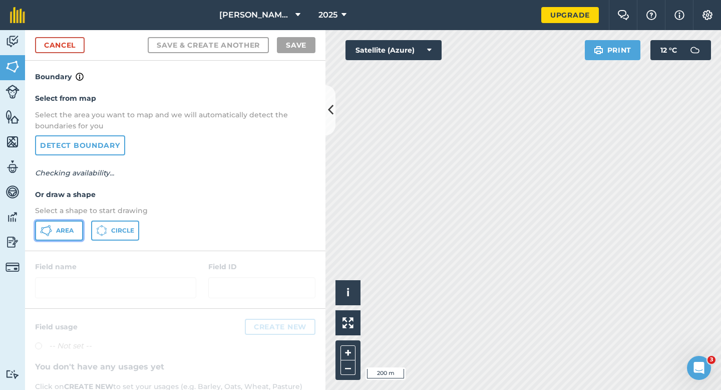
click at [68, 229] on span "Area" at bounding box center [65, 230] width 18 height 8
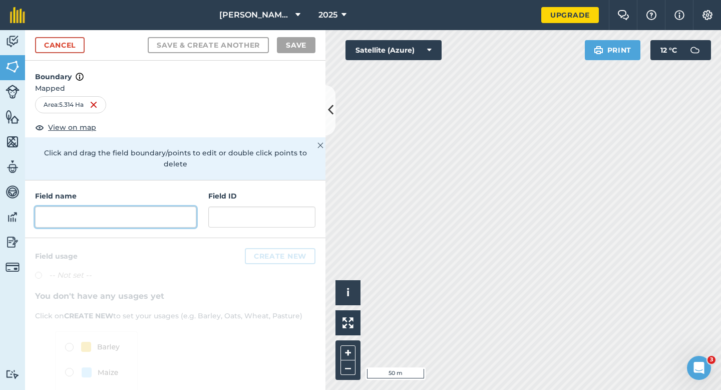
click at [119, 206] on input "text" at bounding box center [115, 216] width 161 height 21
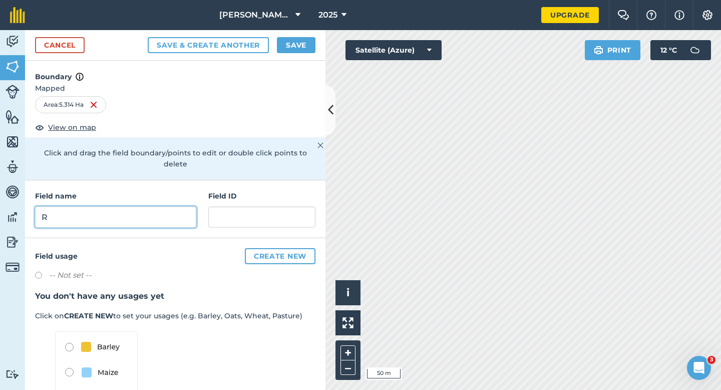
type input "R"
click at [286, 49] on button "Save" at bounding box center [296, 45] width 39 height 16
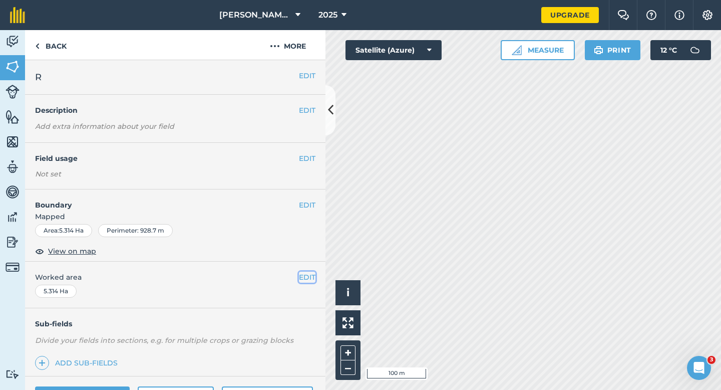
click at [307, 273] on button "EDIT" at bounding box center [307, 276] width 17 height 11
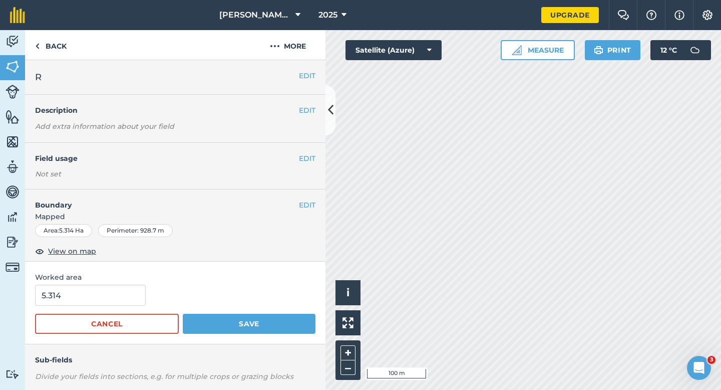
click at [111, 306] on form "5.314 Cancel Save" at bounding box center [175, 308] width 280 height 49
click at [111, 305] on input "5.314" at bounding box center [90, 294] width 111 height 21
type input "5.3"
click at [183, 314] on button "Save" at bounding box center [249, 324] width 133 height 20
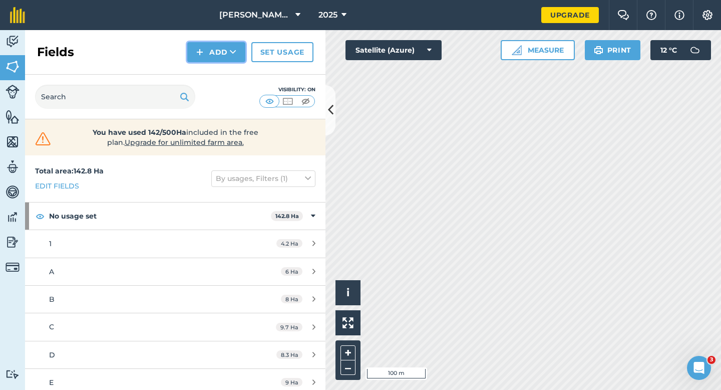
click at [218, 53] on button "Add" at bounding box center [216, 52] width 58 height 20
click at [220, 68] on link "Draw" at bounding box center [216, 75] width 55 height 22
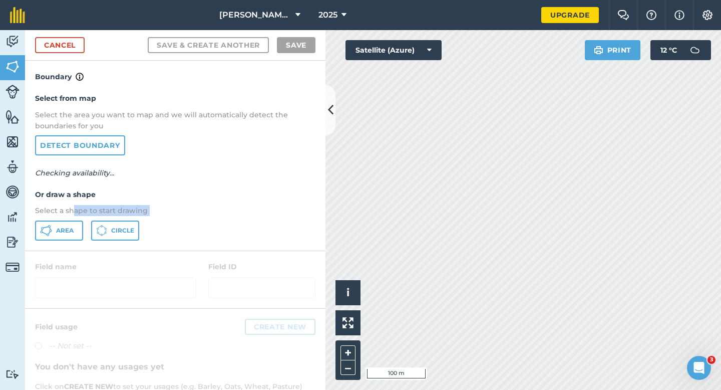
click at [72, 217] on div "Select from map Select the area you want to map and we will automatically detec…" at bounding box center [175, 166] width 300 height 167
click at [70, 225] on button "Area" at bounding box center [59, 230] width 48 height 20
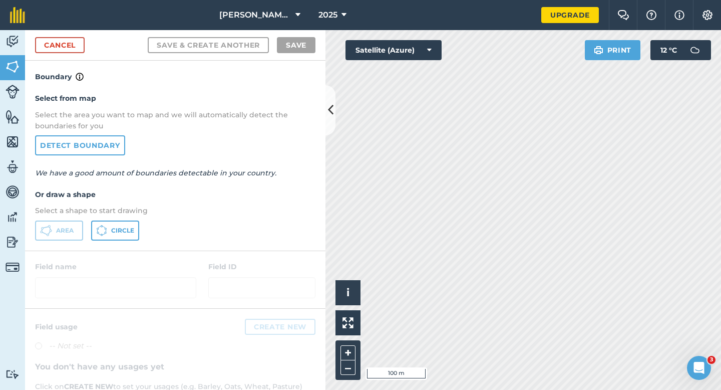
click at [230, 192] on h4 "Or draw a shape" at bounding box center [175, 194] width 280 height 11
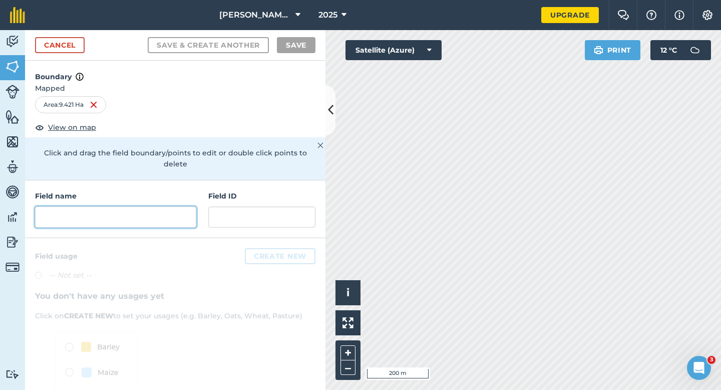
click at [121, 212] on input "text" at bounding box center [115, 216] width 161 height 21
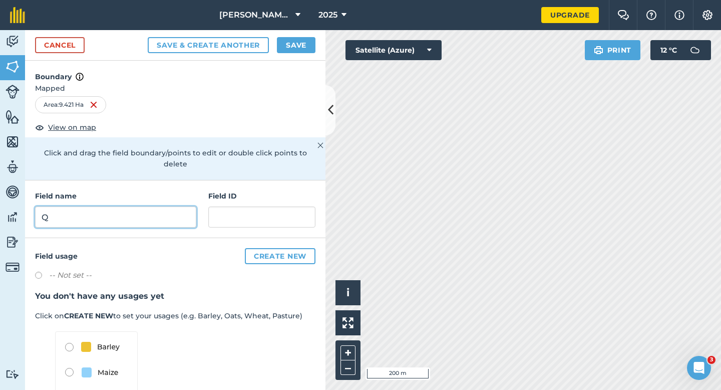
type input "Q"
click at [294, 43] on button "Save" at bounding box center [296, 45] width 39 height 16
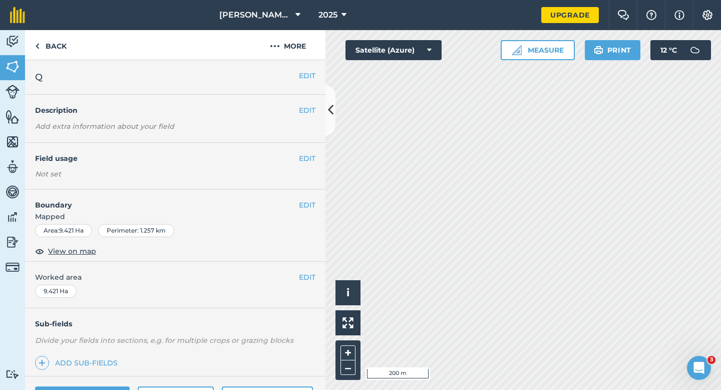
click at [315, 285] on div "EDIT Worked area 9.421 Ha" at bounding box center [175, 284] width 300 height 47
click at [314, 280] on button "EDIT" at bounding box center [307, 276] width 17 height 11
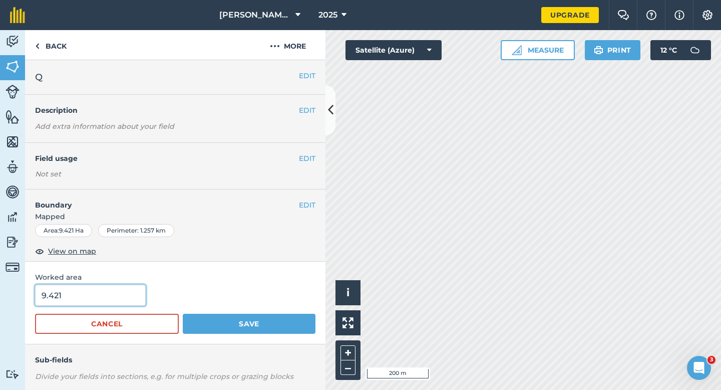
click at [98, 301] on input "9.421" at bounding box center [90, 294] width 111 height 21
type input "9.5"
click at [183, 314] on button "Save" at bounding box center [249, 324] width 133 height 20
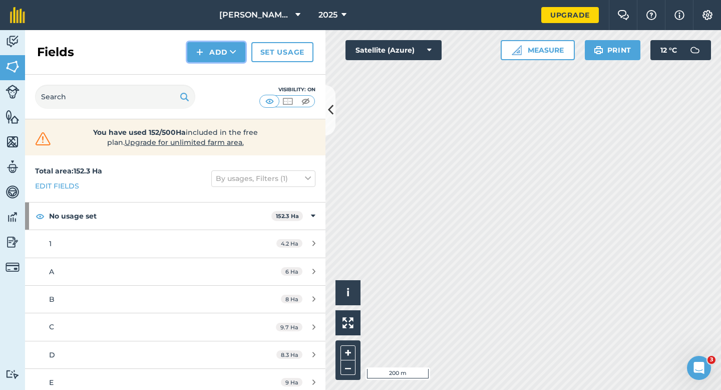
click at [235, 57] on button "Add" at bounding box center [216, 52] width 58 height 20
click at [235, 70] on link "Draw" at bounding box center [216, 75] width 55 height 22
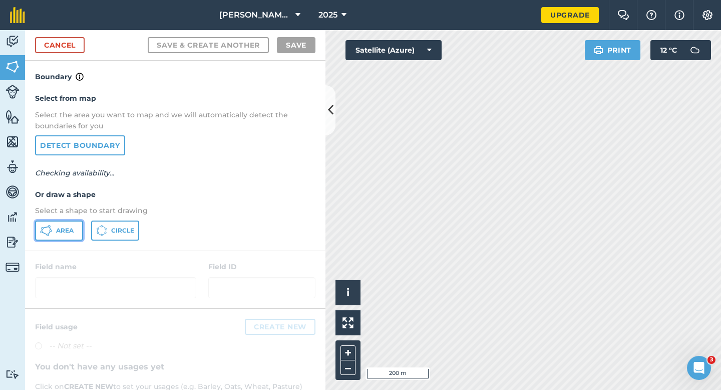
click at [53, 232] on button "Area" at bounding box center [59, 230] width 48 height 20
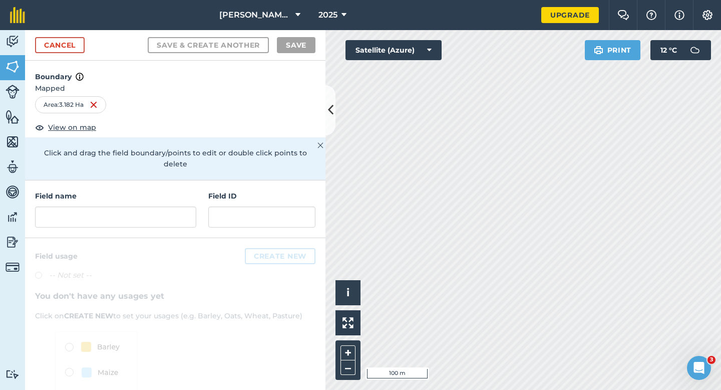
click at [159, 190] on h4 "Field name" at bounding box center [115, 195] width 161 height 11
click at [159, 206] on input "text" at bounding box center [115, 216] width 161 height 21
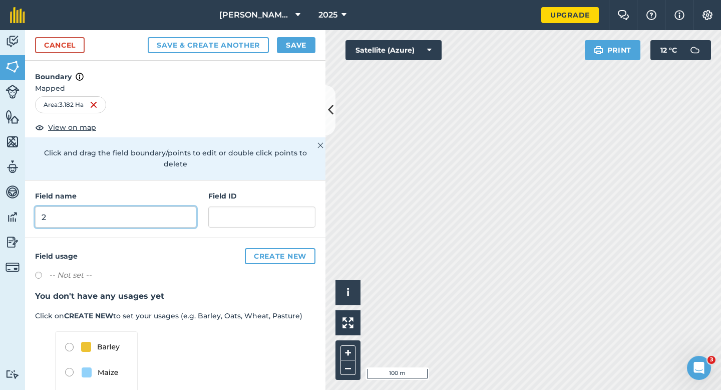
type input "2"
click at [291, 50] on button "Save" at bounding box center [296, 45] width 39 height 16
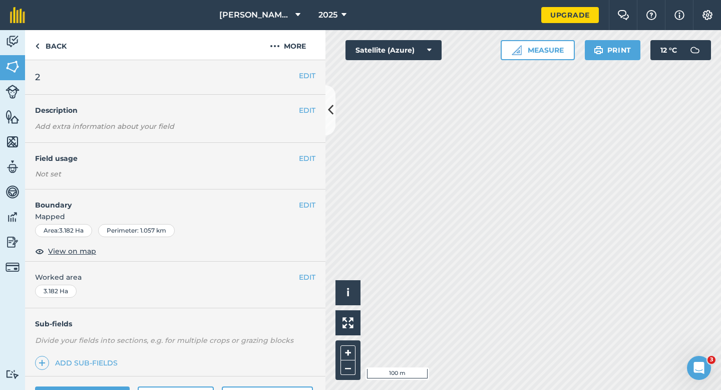
click at [325, 278] on div "EDIT Worked area 3.182 Ha" at bounding box center [175, 284] width 300 height 47
click at [321, 278] on div "EDIT Worked area 3.182 Ha" at bounding box center [175, 284] width 300 height 47
click at [310, 274] on button "EDIT" at bounding box center [307, 276] width 17 height 11
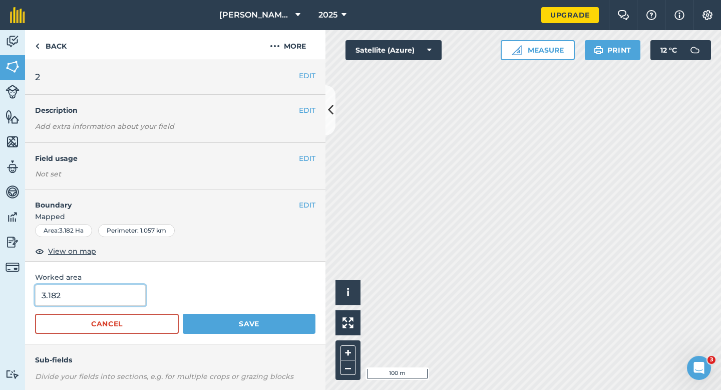
click at [135, 293] on input "3.182" at bounding box center [90, 294] width 111 height 21
type input "3.2"
click at [183, 314] on button "Save" at bounding box center [249, 324] width 133 height 20
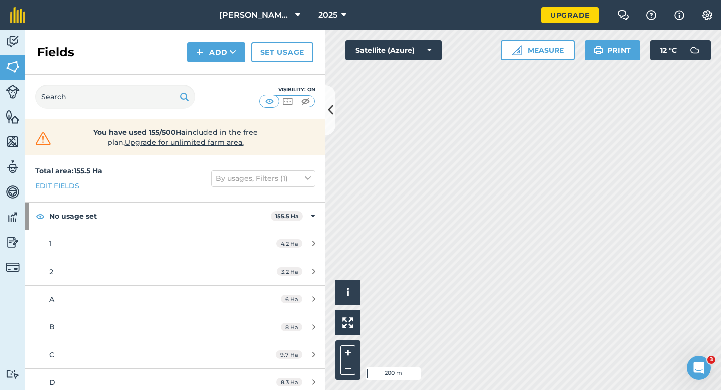
click at [211, 65] on div "Fields Add Set usage" at bounding box center [175, 52] width 300 height 45
click at [211, 57] on button "Add" at bounding box center [216, 52] width 58 height 20
click at [211, 65] on link "Draw" at bounding box center [216, 75] width 55 height 22
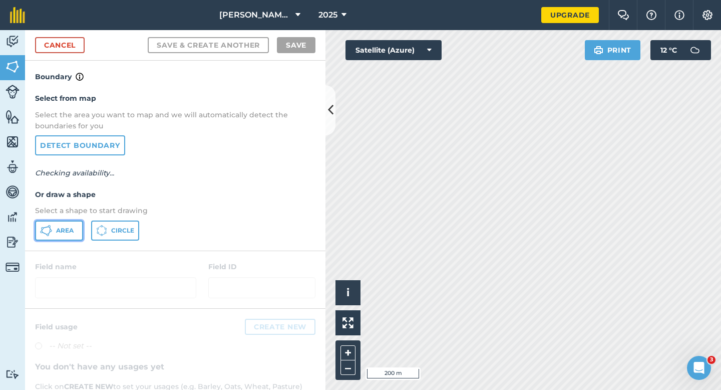
click at [61, 240] on div "Select from map Select the area you want to map and we will automatically detec…" at bounding box center [175, 166] width 300 height 167
click at [70, 231] on span "Area" at bounding box center [65, 230] width 18 height 8
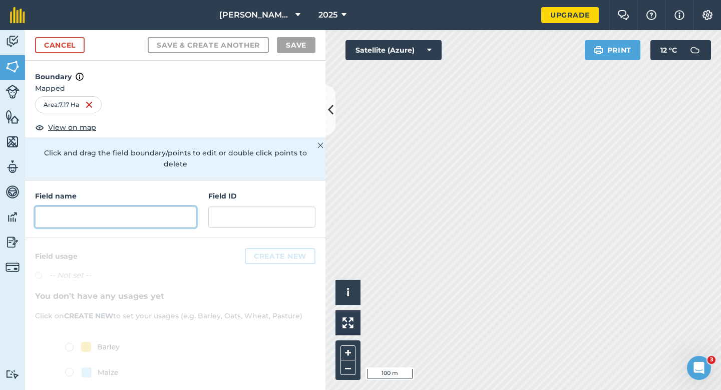
click at [150, 206] on input "text" at bounding box center [115, 216] width 161 height 21
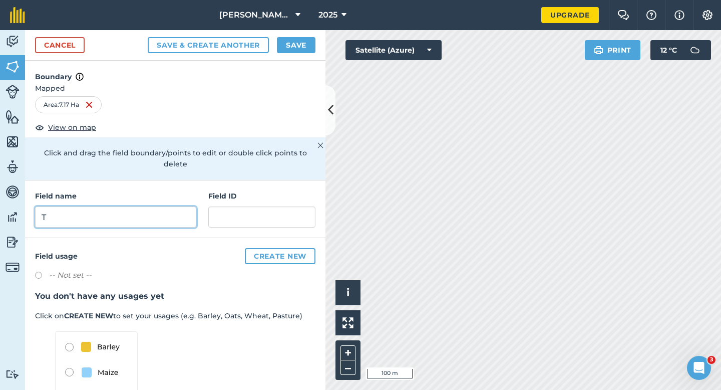
type input "T"
click at [299, 41] on button "Save" at bounding box center [296, 45] width 39 height 16
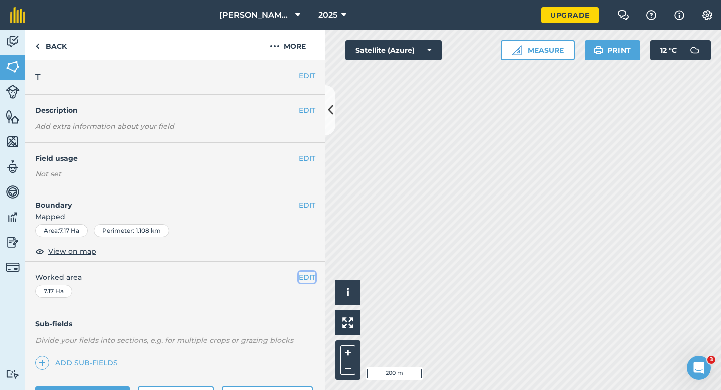
click at [306, 276] on button "EDIT" at bounding box center [307, 276] width 17 height 11
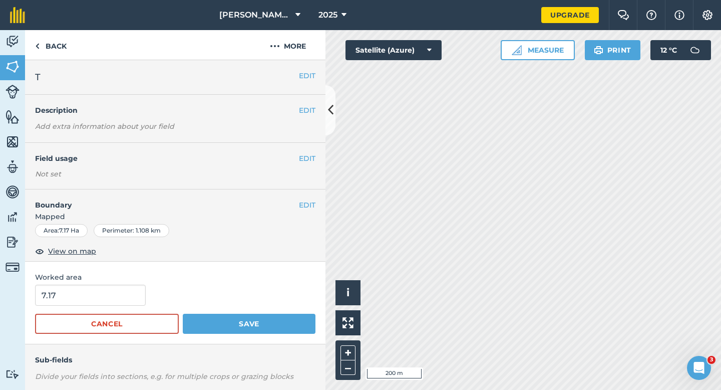
click at [99, 314] on div "Cancel Save" at bounding box center [175, 324] width 280 height 20
click at [99, 302] on input "7.17" at bounding box center [90, 294] width 111 height 21
type input "7.2"
click at [183, 314] on button "Save" at bounding box center [249, 324] width 133 height 20
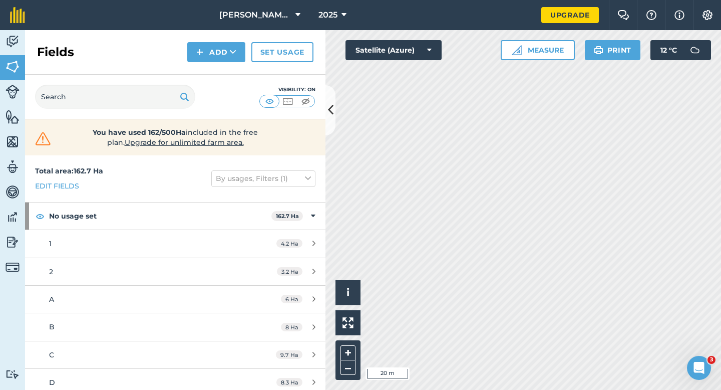
click at [530, 50] on div "Click to start drawing i © 2025 TomTom, Microsoft 20 m + – Satellite (Azure) Me…" at bounding box center [524, 210] width 396 height 360
click at [224, 57] on button "Add" at bounding box center [216, 52] width 58 height 20
click at [226, 76] on link "Draw" at bounding box center [216, 75] width 55 height 22
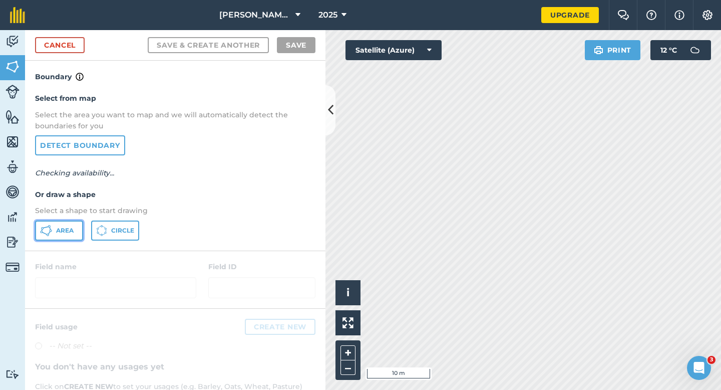
click at [73, 235] on button "Area" at bounding box center [59, 230] width 48 height 20
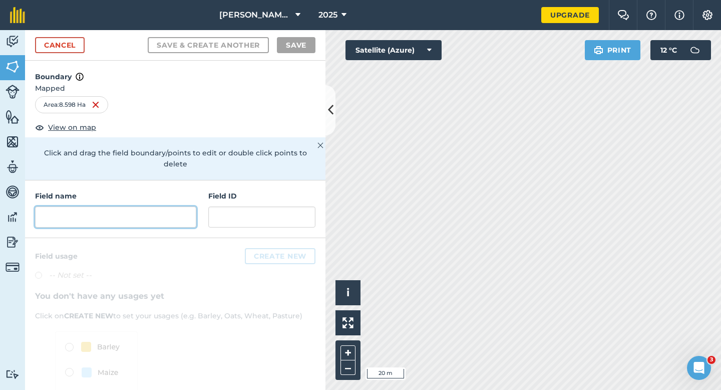
click at [123, 206] on input "text" at bounding box center [115, 216] width 161 height 21
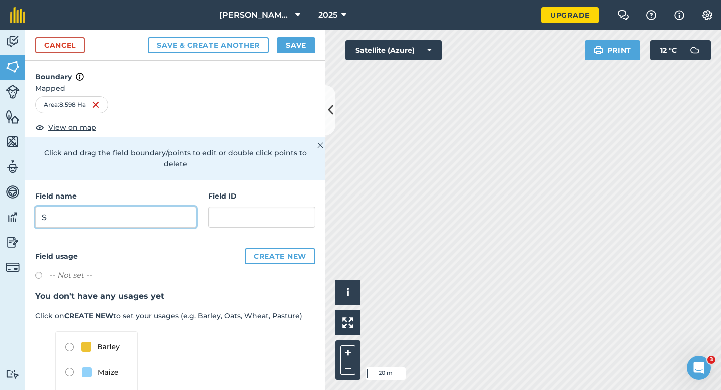
type input "S"
click at [286, 45] on button "Save" at bounding box center [296, 45] width 39 height 16
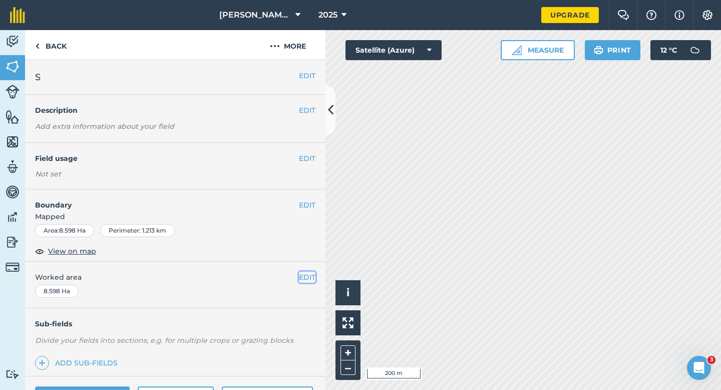
click at [304, 271] on button "EDIT" at bounding box center [307, 276] width 17 height 11
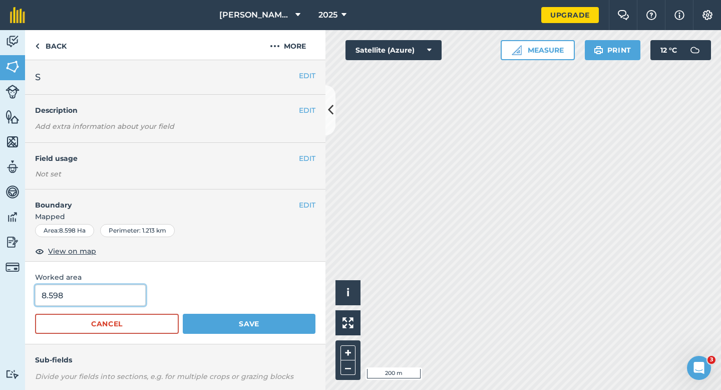
click at [121, 292] on input "8.598" at bounding box center [90, 294] width 111 height 21
type input "8.6"
click at [183, 314] on button "Save" at bounding box center [249, 324] width 133 height 20
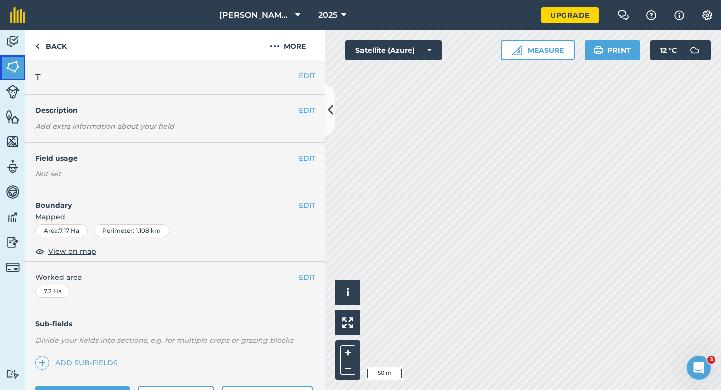
click at [0, 64] on link "Fields" at bounding box center [12, 67] width 25 height 25
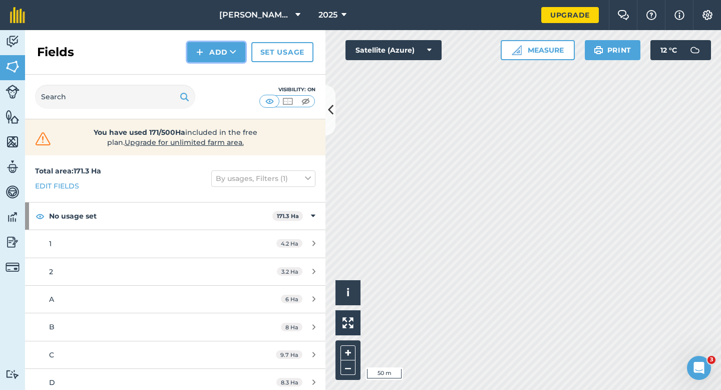
click at [218, 48] on button "Add" at bounding box center [216, 52] width 58 height 20
click at [218, 63] on div "Fields Add Draw Import Set usage" at bounding box center [175, 52] width 300 height 45
click at [218, 55] on button "Add" at bounding box center [216, 52] width 58 height 20
click at [222, 78] on link "Draw" at bounding box center [216, 75] width 55 height 22
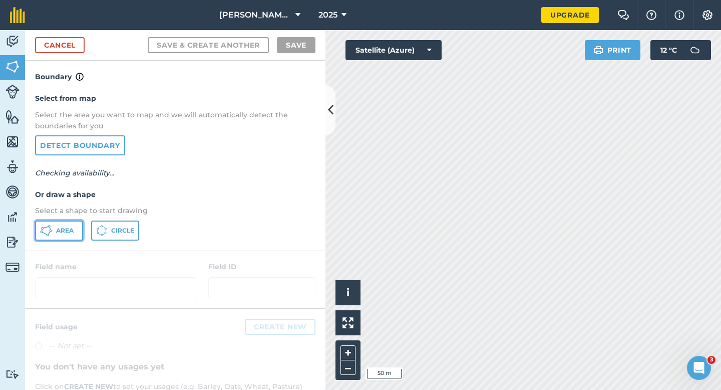
click at [71, 227] on span "Area" at bounding box center [65, 230] width 18 height 8
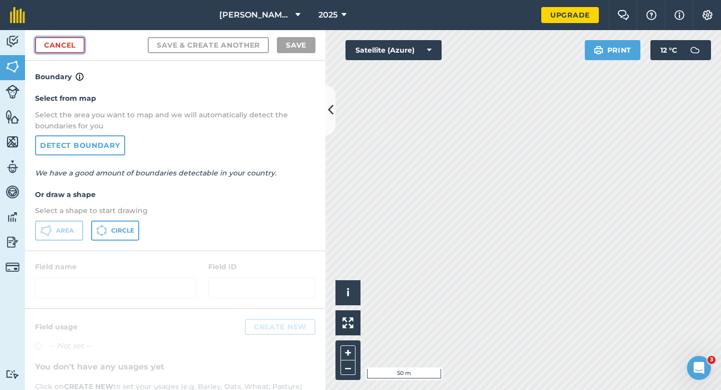
click at [75, 39] on link "Cancel" at bounding box center [60, 45] width 50 height 16
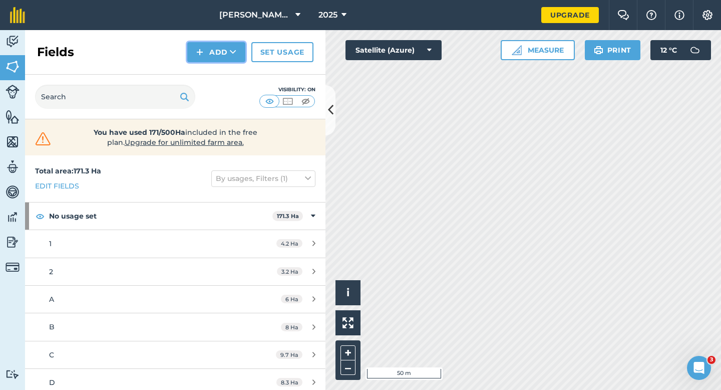
click at [216, 47] on button "Add" at bounding box center [216, 52] width 58 height 20
click at [217, 69] on link "Draw" at bounding box center [216, 75] width 55 height 22
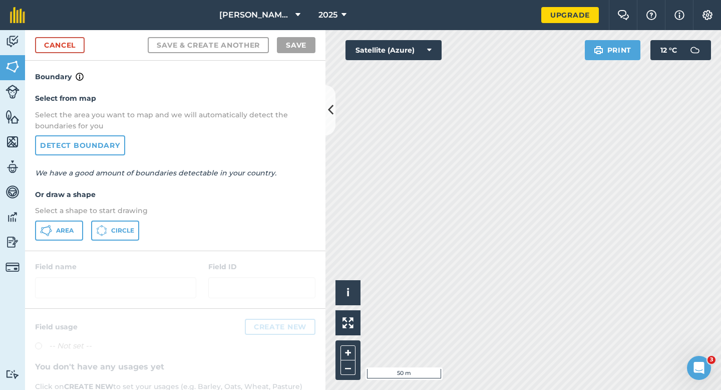
click at [45, 248] on div "Select from map Select the area you want to map and we will automatically detec…" at bounding box center [175, 166] width 300 height 167
click at [49, 225] on icon at bounding box center [49, 226] width 3 height 3
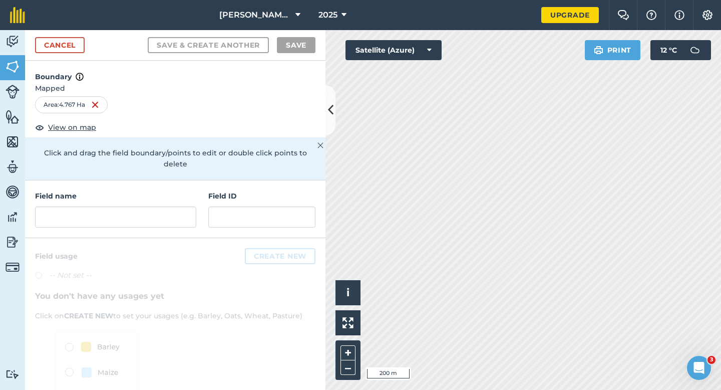
click at [169, 217] on div "Field name Field ID" at bounding box center [175, 209] width 300 height 58
click at [169, 210] on input "text" at bounding box center [115, 216] width 161 height 21
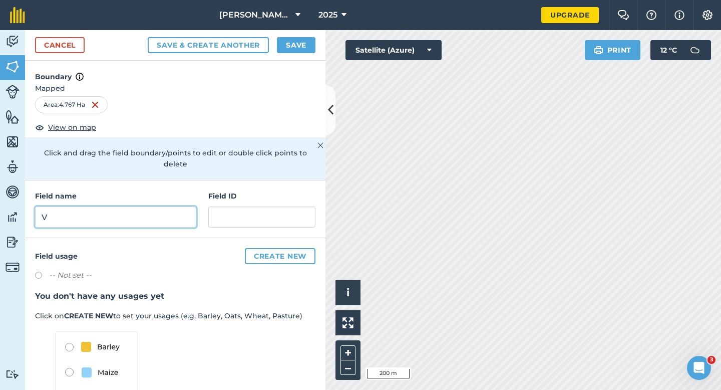
type input "V"
click at [290, 52] on button "Save" at bounding box center [296, 45] width 39 height 16
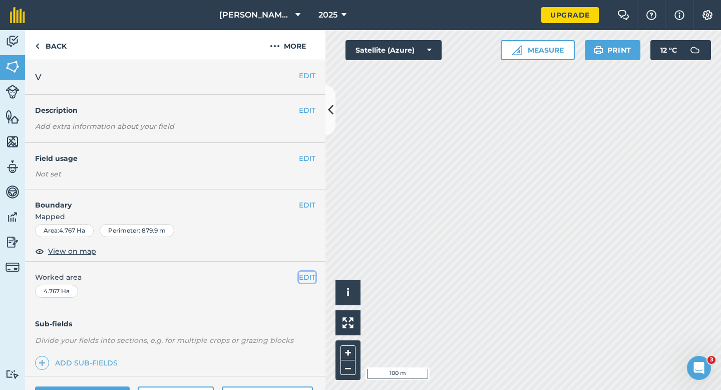
click at [313, 274] on button "EDIT" at bounding box center [307, 276] width 17 height 11
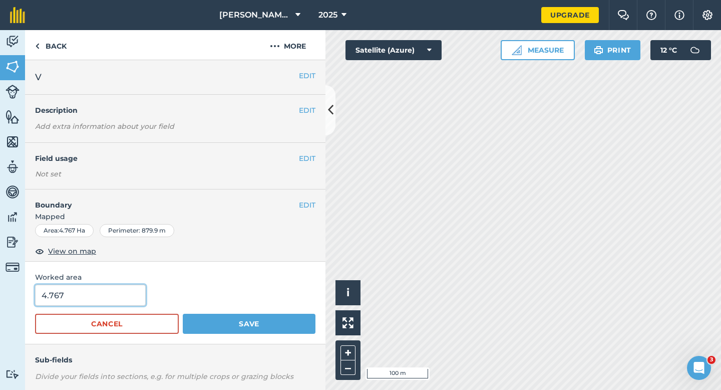
click at [128, 296] on input "4.767" at bounding box center [90, 294] width 111 height 21
type input "4.8"
click at [183, 314] on button "Save" at bounding box center [249, 324] width 133 height 20
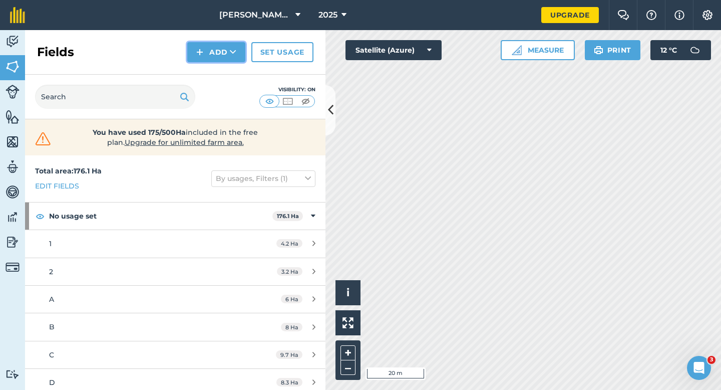
click at [213, 49] on button "Add" at bounding box center [216, 52] width 58 height 20
click at [213, 67] on link "Draw" at bounding box center [216, 75] width 55 height 22
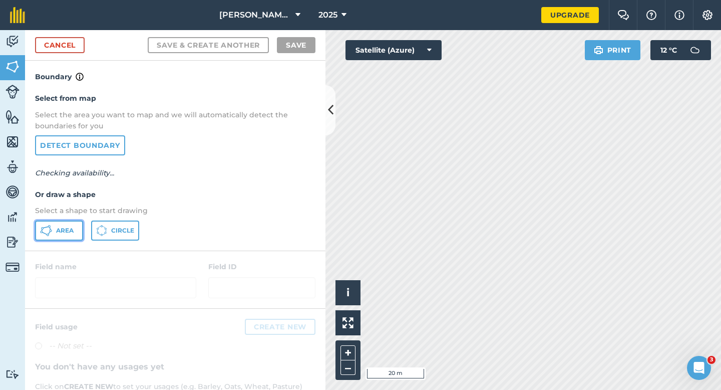
click at [76, 226] on button "Area" at bounding box center [59, 230] width 48 height 20
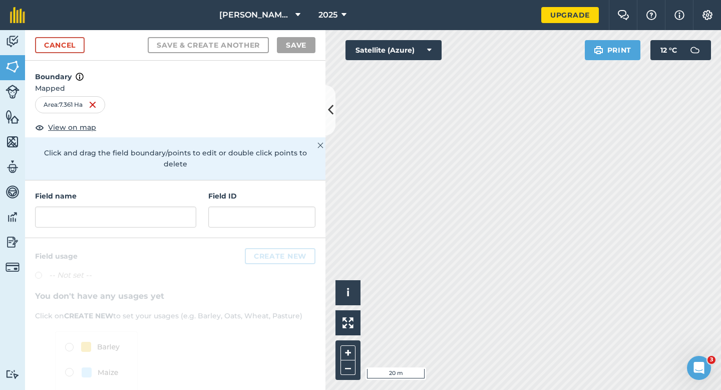
click at [590, 48] on div "Click to start drawing i © 2025 TomTom, Microsoft 20 m + – Satellite (Azure) Pr…" at bounding box center [524, 210] width 396 height 360
click at [159, 193] on div "Field name" at bounding box center [115, 208] width 161 height 37
click at [161, 212] on input "text" at bounding box center [115, 216] width 161 height 21
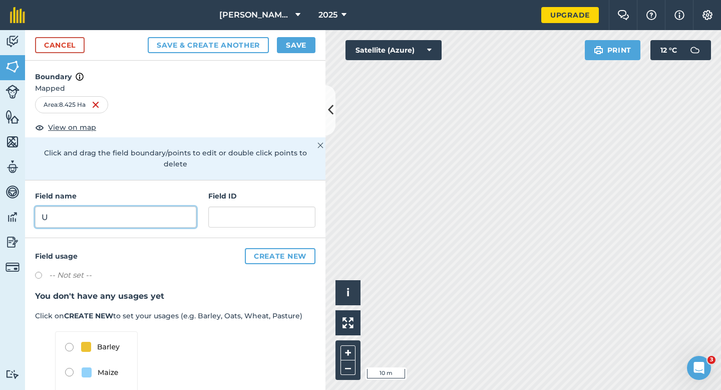
type input "U"
click at [298, 48] on button "Save" at bounding box center [296, 45] width 39 height 16
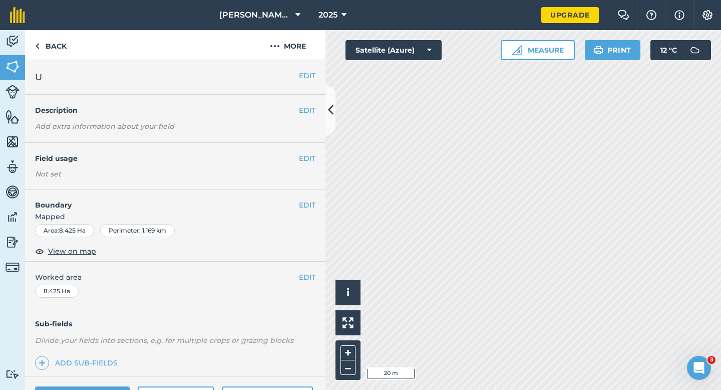
click at [305, 211] on span "Mapped" at bounding box center [175, 216] width 300 height 11
click at [306, 203] on button "EDIT" at bounding box center [307, 204] width 17 height 11
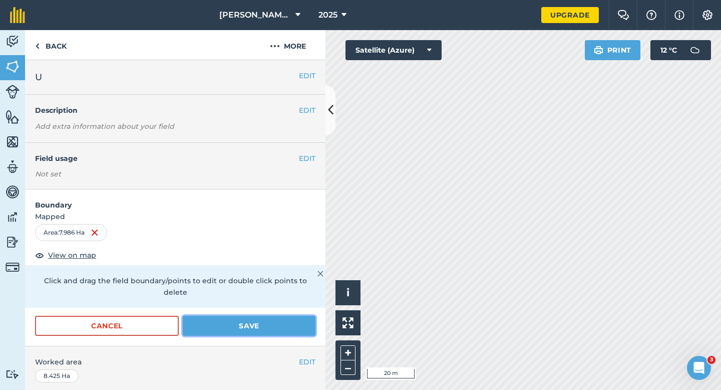
click at [299, 316] on button "Save" at bounding box center [249, 326] width 133 height 20
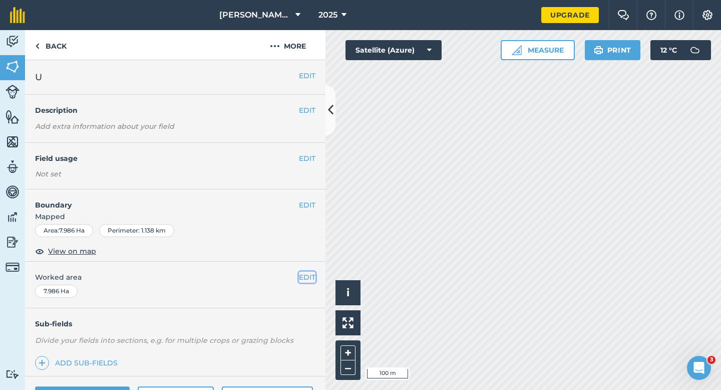
click at [304, 280] on button "EDIT" at bounding box center [307, 276] width 17 height 11
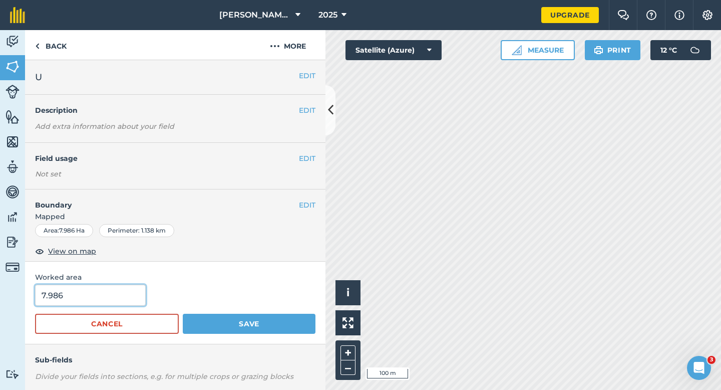
click at [71, 288] on input "7.986" at bounding box center [90, 294] width 111 height 21
type input "8"
click at [183, 314] on button "Save" at bounding box center [249, 324] width 133 height 20
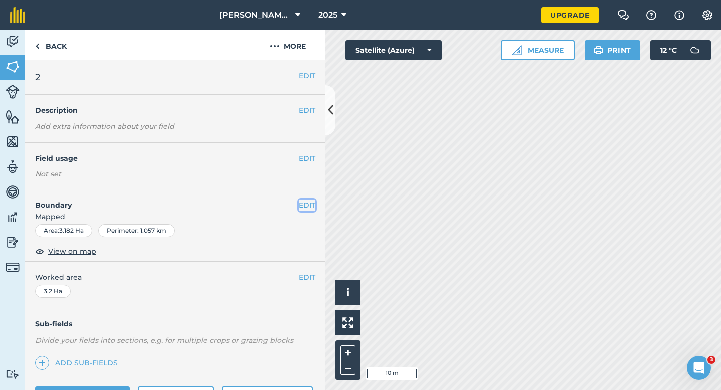
click at [307, 205] on button "EDIT" at bounding box center [307, 204] width 17 height 11
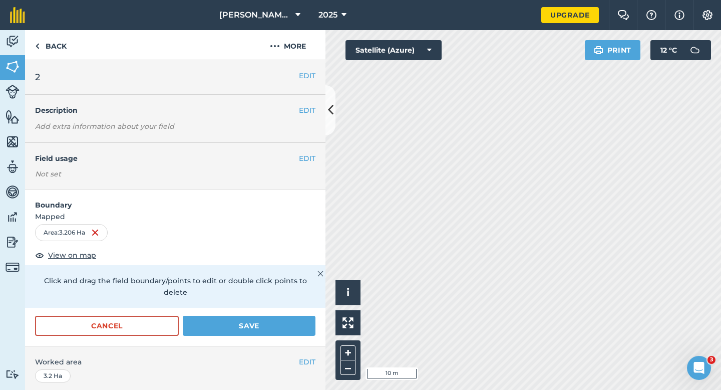
click at [318, 316] on div "Cancel Save" at bounding box center [175, 331] width 300 height 30
click at [303, 316] on button "Save" at bounding box center [249, 326] width 133 height 20
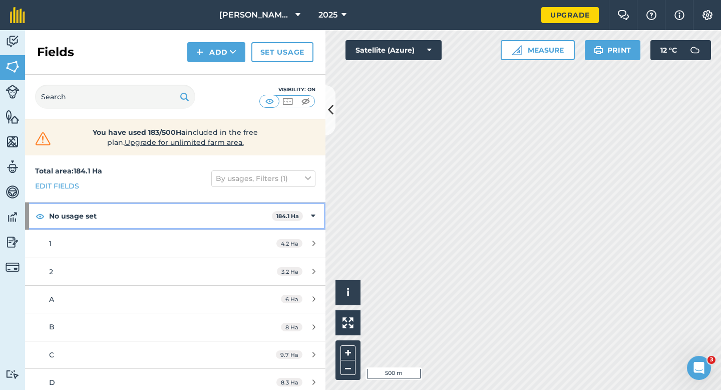
click at [314, 216] on icon at bounding box center [313, 215] width 5 height 11
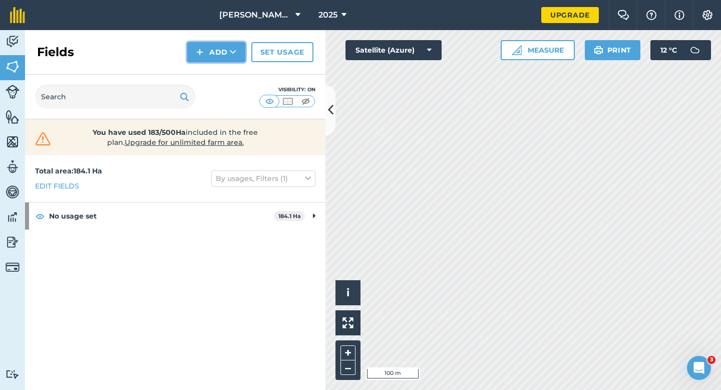
click at [198, 49] on img at bounding box center [199, 52] width 7 height 12
click at [201, 61] on button "Add Draw Import" at bounding box center [216, 52] width 58 height 20
click at [211, 52] on button "Add" at bounding box center [216, 52] width 58 height 20
click at [215, 73] on link "Draw" at bounding box center [216, 75] width 55 height 22
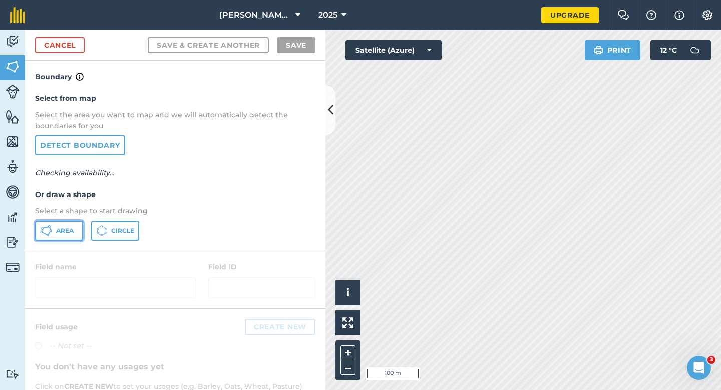
click at [64, 225] on button "Area" at bounding box center [59, 230] width 48 height 20
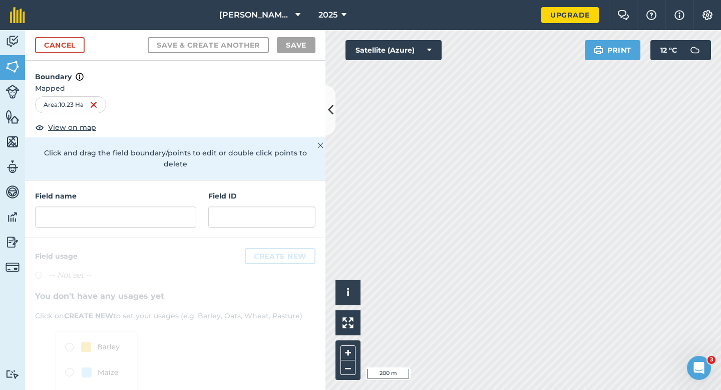
click at [136, 190] on h4 "Field name" at bounding box center [115, 195] width 161 height 11
click at [135, 192] on div "Field name" at bounding box center [115, 208] width 161 height 37
click at [135, 206] on input "text" at bounding box center [115, 216] width 161 height 21
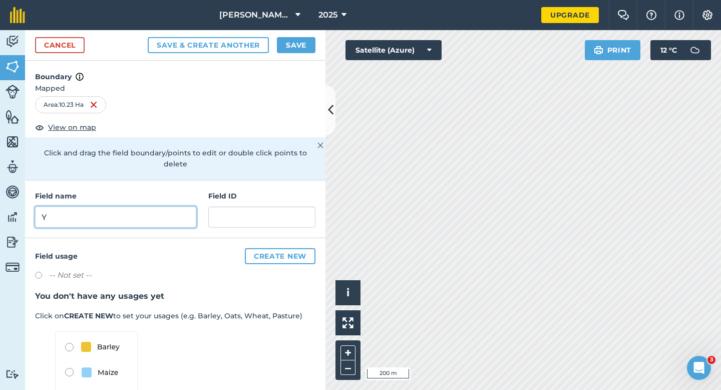
type input "Y"
click at [303, 51] on button "Save" at bounding box center [296, 45] width 39 height 16
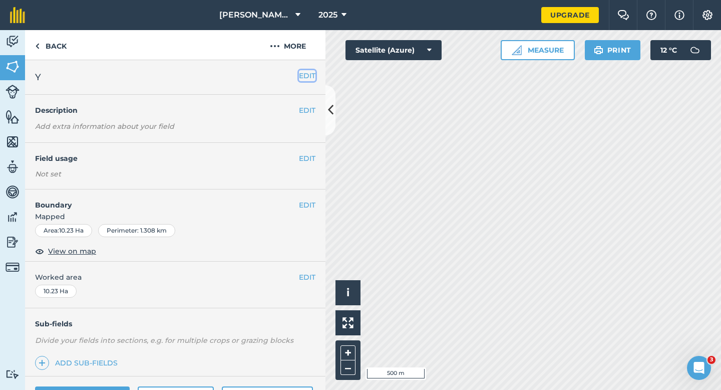
click at [307, 74] on button "EDIT" at bounding box center [307, 75] width 17 height 11
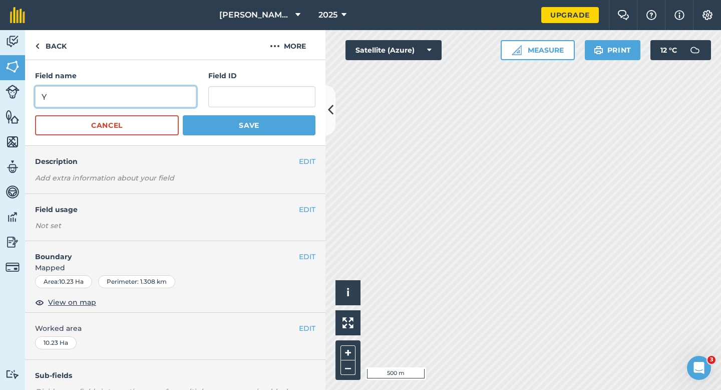
click at [141, 96] on input "Y" at bounding box center [115, 96] width 161 height 21
type input "X"
click at [183, 115] on button "Save" at bounding box center [249, 125] width 133 height 20
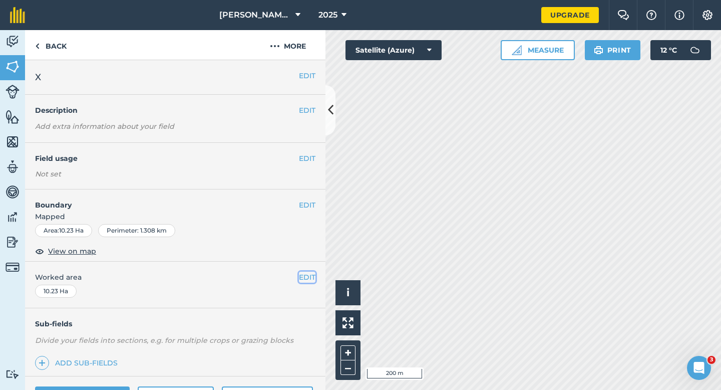
click at [305, 276] on button "EDIT" at bounding box center [307, 276] width 17 height 11
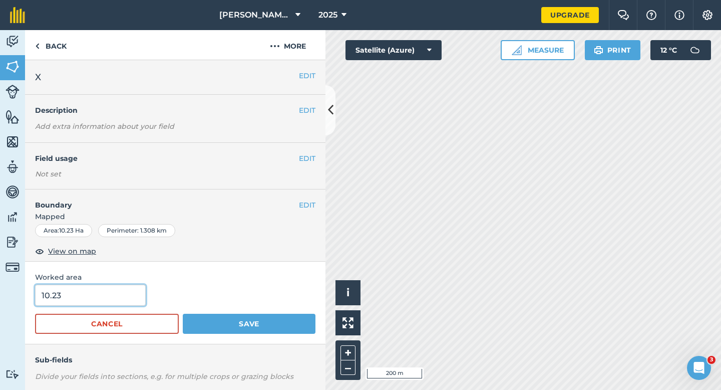
click at [120, 293] on input "10.23" at bounding box center [90, 294] width 111 height 21
type input "10"
click at [183, 314] on button "Save" at bounding box center [249, 324] width 133 height 20
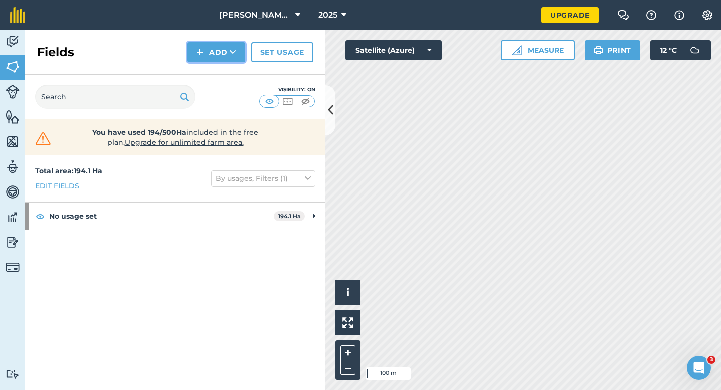
click at [221, 50] on button "Add" at bounding box center [216, 52] width 58 height 20
click at [221, 72] on link "Draw" at bounding box center [216, 75] width 55 height 22
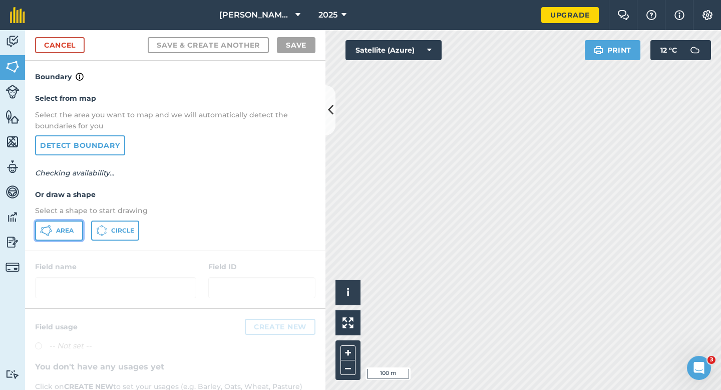
click at [44, 234] on icon at bounding box center [46, 230] width 12 height 12
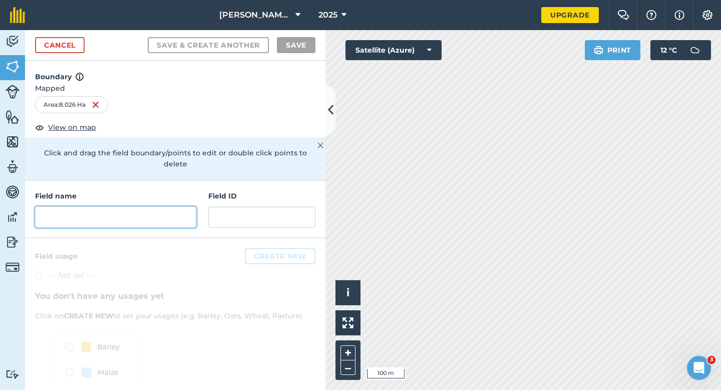
click at [148, 208] on input "text" at bounding box center [115, 216] width 161 height 21
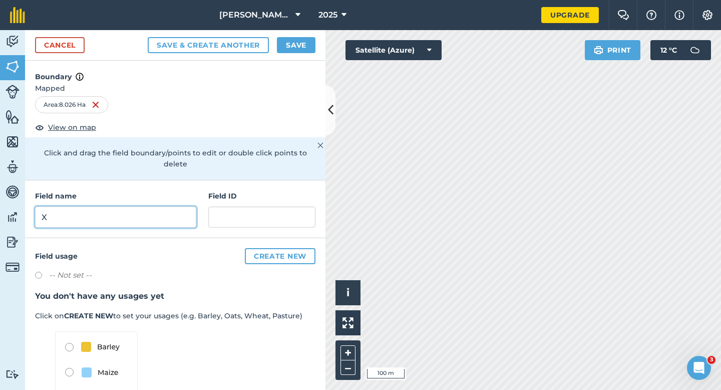
type input "X"
click at [298, 54] on div "Cancel Save & Create Another Save" at bounding box center [175, 45] width 300 height 31
click at [299, 53] on div "Cancel Save & Create Another Save" at bounding box center [175, 45] width 300 height 31
click at [310, 37] on div "Cancel Save & Create Another Save" at bounding box center [175, 45] width 300 height 31
click at [300, 47] on button "Save" at bounding box center [296, 45] width 39 height 16
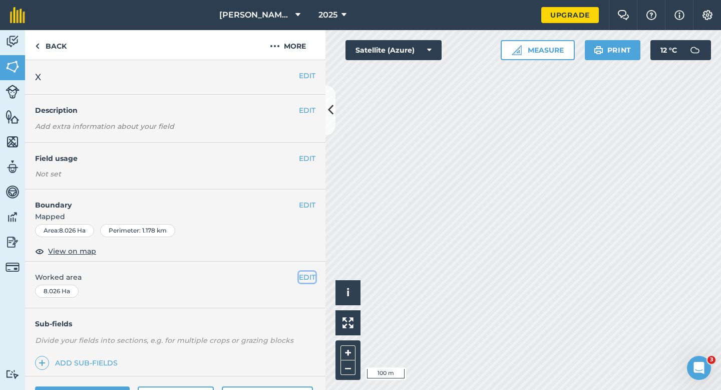
click at [304, 275] on button "EDIT" at bounding box center [307, 276] width 17 height 11
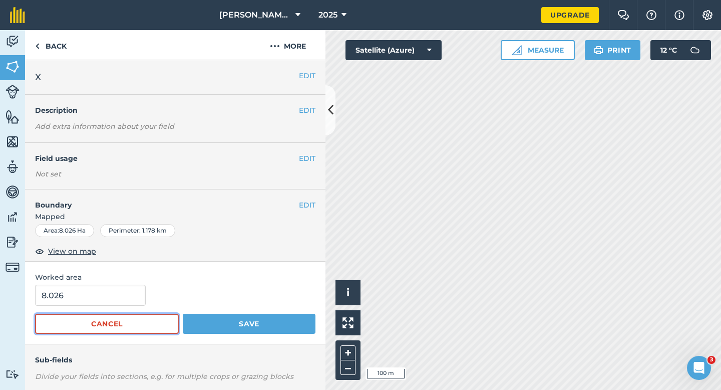
click at [106, 317] on button "Cancel" at bounding box center [107, 324] width 144 height 20
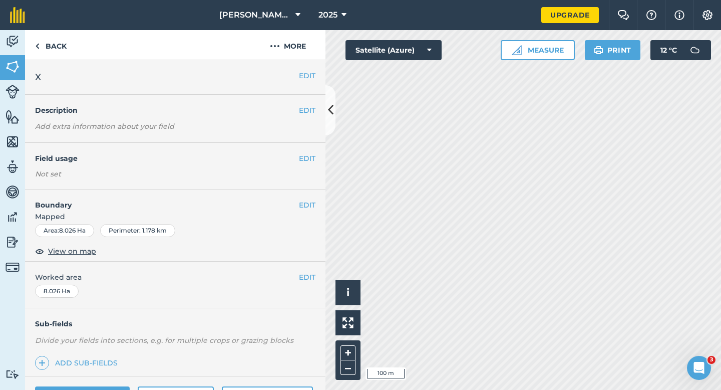
click at [106, 302] on div "EDIT Worked area 8.026 Ha" at bounding box center [175, 284] width 300 height 47
click at [309, 275] on button "EDIT" at bounding box center [307, 276] width 17 height 11
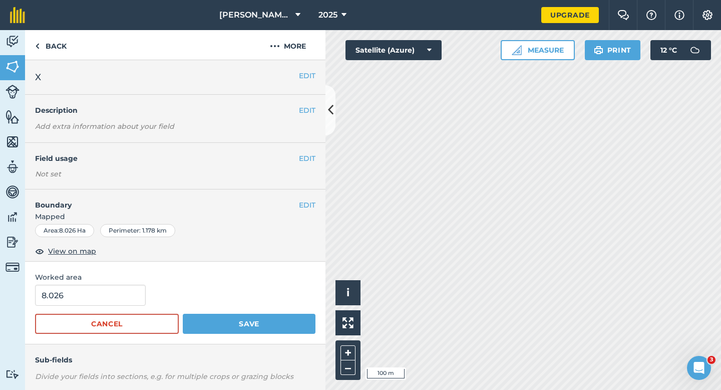
click at [113, 282] on span "Worked area" at bounding box center [175, 276] width 280 height 11
click at [114, 291] on input "8.026" at bounding box center [90, 294] width 111 height 21
type input "8"
click at [183, 314] on button "Save" at bounding box center [249, 324] width 133 height 20
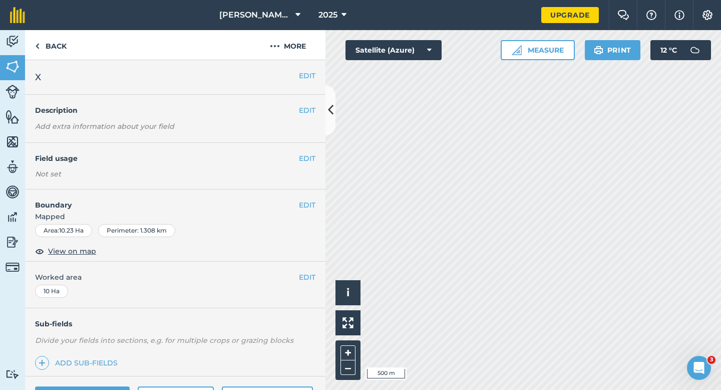
click at [314, 69] on div "EDIT X" at bounding box center [175, 77] width 300 height 35
click at [314, 74] on button "EDIT" at bounding box center [307, 75] width 17 height 11
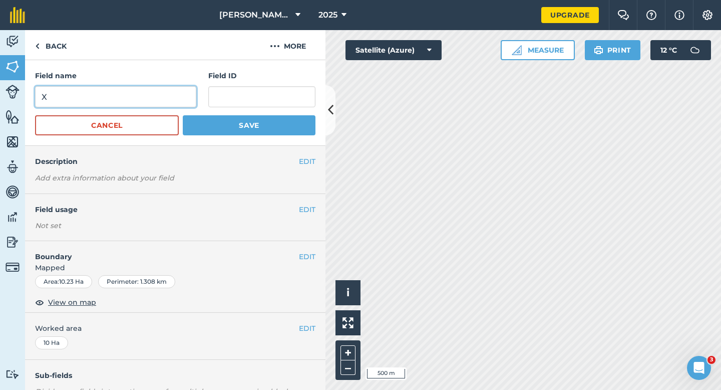
click at [128, 104] on input "X" at bounding box center [115, 96] width 161 height 21
type input "W"
click at [183, 115] on button "Save" at bounding box center [249, 125] width 133 height 20
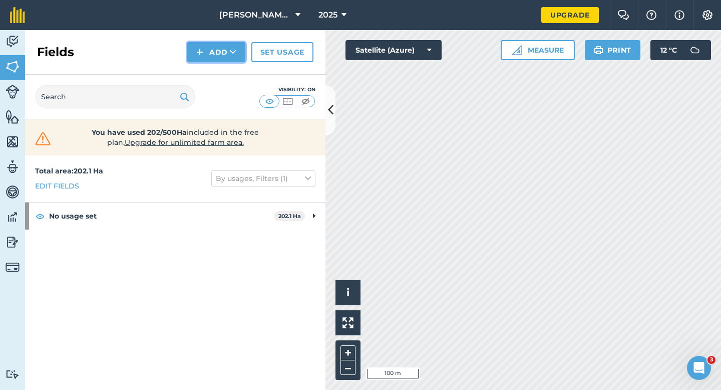
click at [208, 59] on button "Add" at bounding box center [216, 52] width 58 height 20
click at [208, 76] on link "Draw" at bounding box center [216, 75] width 55 height 22
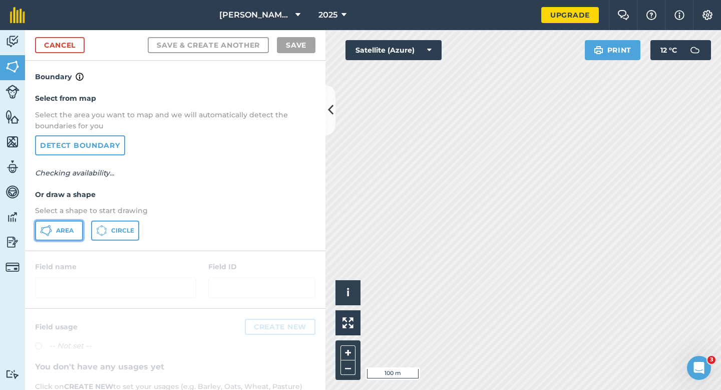
click at [66, 224] on button "Area" at bounding box center [59, 230] width 48 height 20
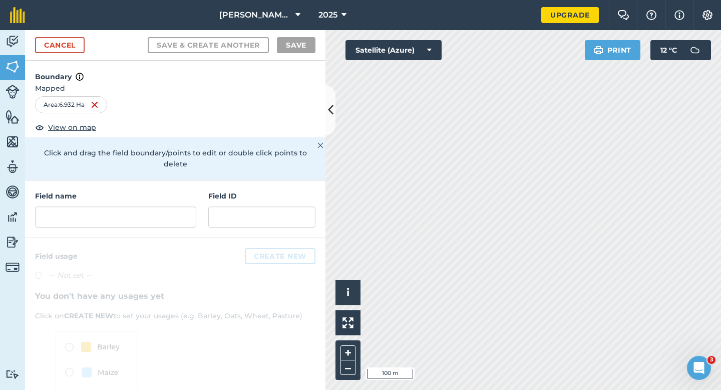
click at [160, 194] on div "Field name" at bounding box center [115, 208] width 161 height 37
click at [161, 206] on input "text" at bounding box center [115, 216] width 161 height 21
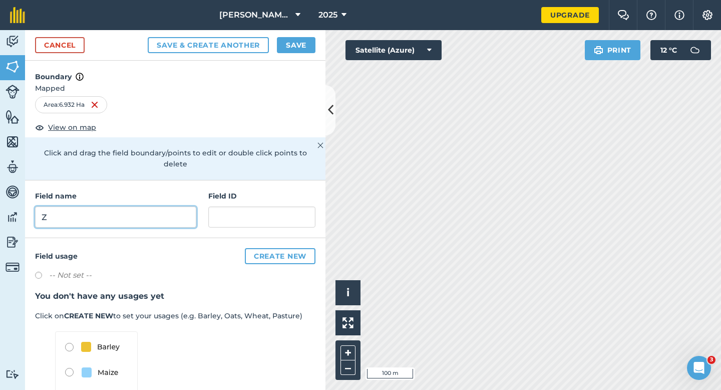
type input "Z"
click at [305, 46] on button "Save" at bounding box center [296, 45] width 39 height 16
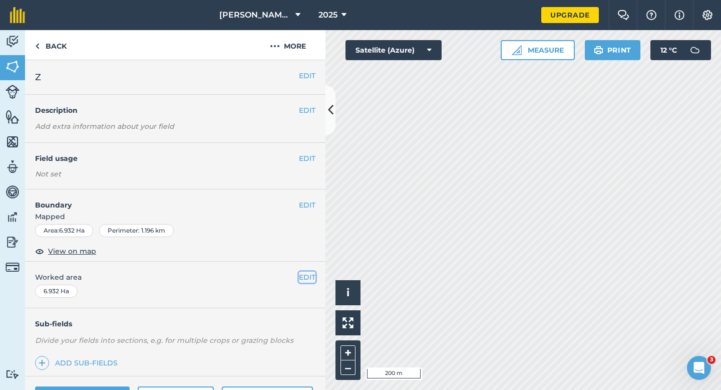
click at [305, 278] on button "EDIT" at bounding box center [307, 276] width 17 height 11
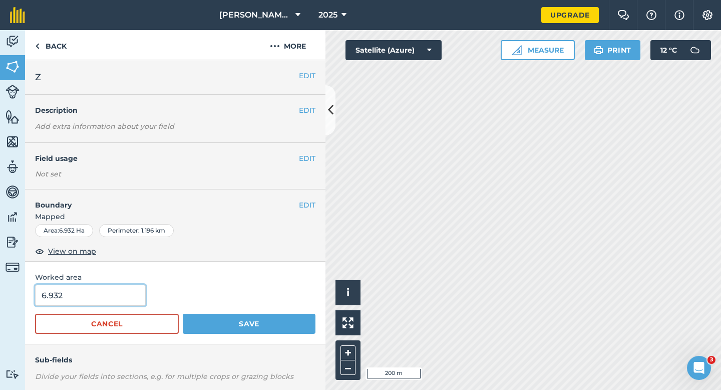
click at [122, 298] on input "6.932" at bounding box center [90, 294] width 111 height 21
type input "7"
click at [183, 314] on button "Save" at bounding box center [249, 324] width 133 height 20
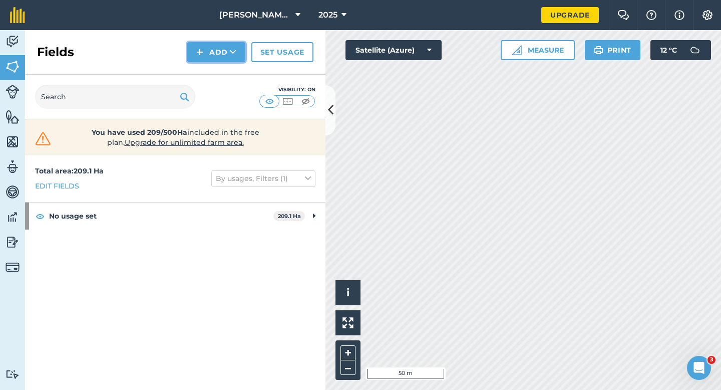
click at [224, 58] on button "Add" at bounding box center [216, 52] width 58 height 20
click at [224, 75] on link "Draw" at bounding box center [216, 75] width 55 height 22
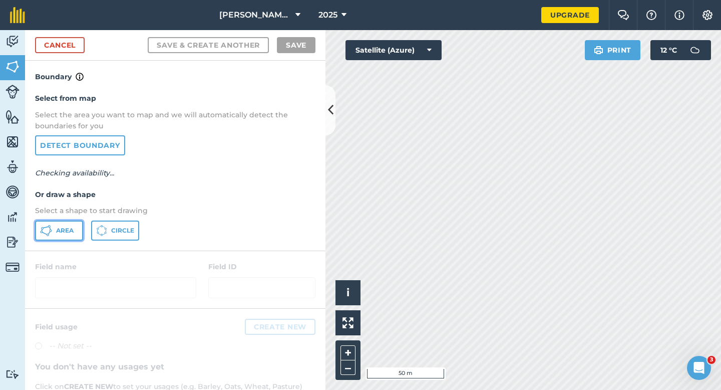
click at [73, 226] on button "Area" at bounding box center [59, 230] width 48 height 20
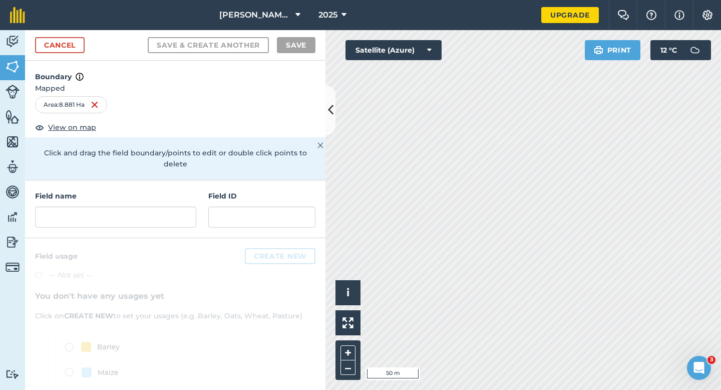
click at [154, 194] on div "Field name" at bounding box center [115, 208] width 161 height 37
click at [154, 209] on input "text" at bounding box center [115, 216] width 161 height 21
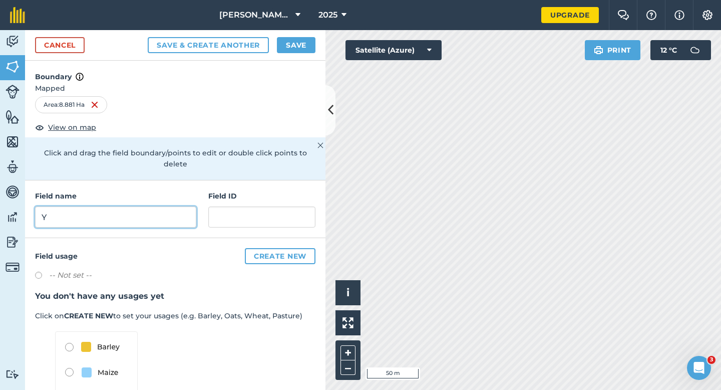
type input "Y"
click at [288, 47] on button "Save" at bounding box center [296, 45] width 39 height 16
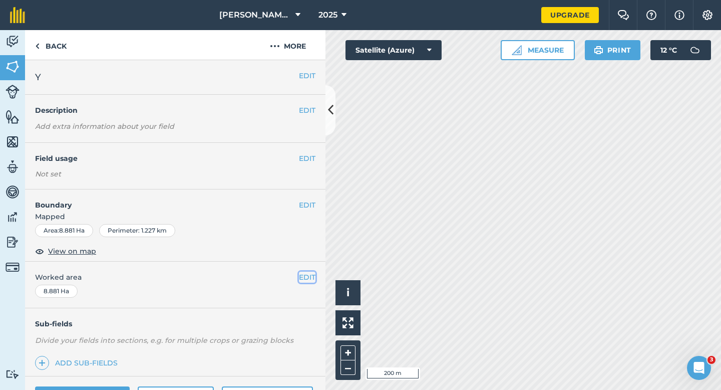
click at [307, 275] on button "EDIT" at bounding box center [307, 276] width 17 height 11
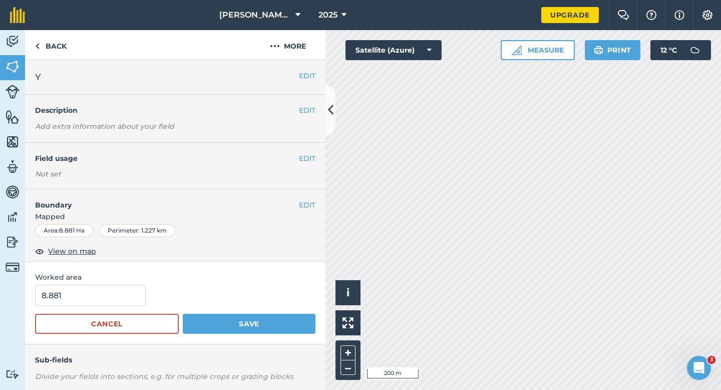
click at [124, 309] on form "8.881 Cancel Save" at bounding box center [175, 308] width 280 height 49
type input "9"
click at [115, 295] on input "9" at bounding box center [90, 294] width 111 height 21
click at [183, 314] on button "Save" at bounding box center [249, 324] width 133 height 20
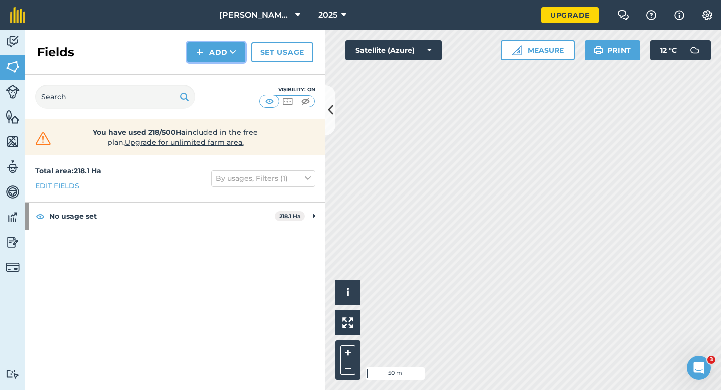
click at [200, 52] on img at bounding box center [199, 52] width 7 height 12
click at [203, 83] on link "Draw" at bounding box center [216, 75] width 55 height 22
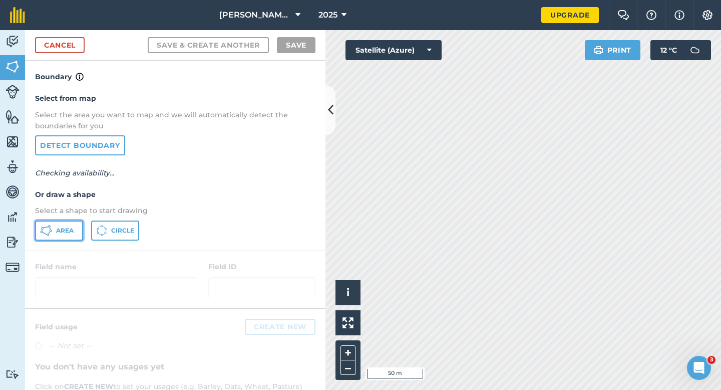
click at [67, 239] on button "Area" at bounding box center [59, 230] width 48 height 20
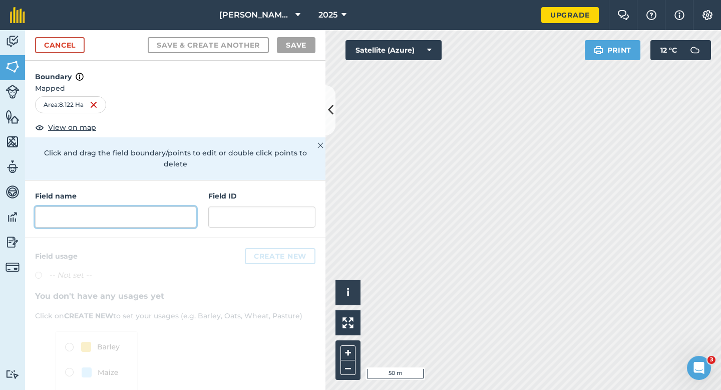
click at [153, 206] on input "text" at bounding box center [115, 216] width 161 height 21
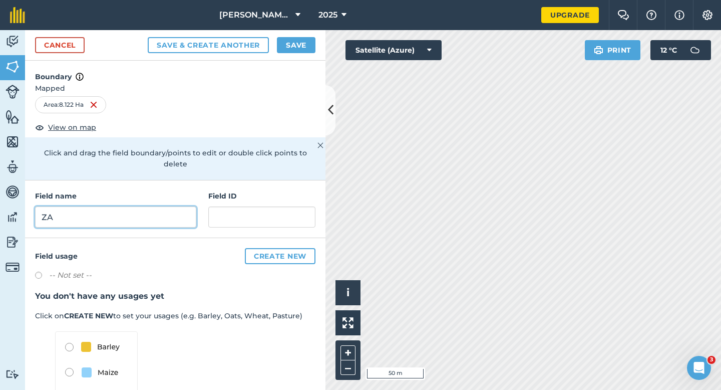
type input "ZA"
click at [302, 48] on button "Save" at bounding box center [296, 45] width 39 height 16
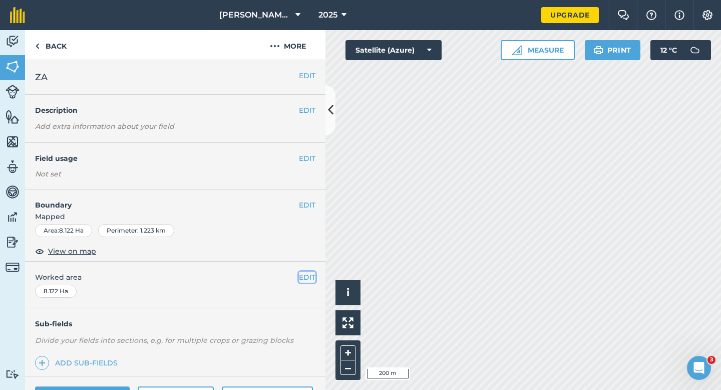
click at [312, 276] on button "EDIT" at bounding box center [307, 276] width 17 height 11
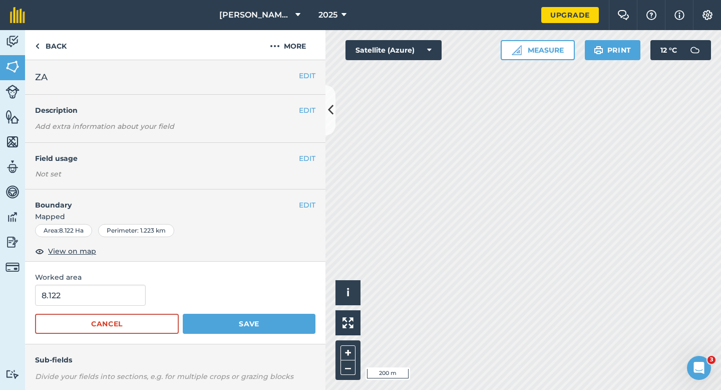
click at [95, 280] on span "Worked area" at bounding box center [175, 276] width 280 height 11
click at [95, 303] on input "8.122" at bounding box center [90, 294] width 111 height 21
click at [183, 314] on button "Save" at bounding box center [249, 324] width 133 height 20
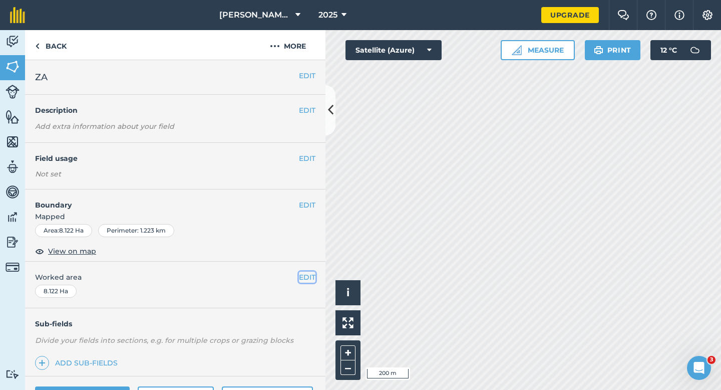
click at [306, 280] on button "EDIT" at bounding box center [307, 276] width 17 height 11
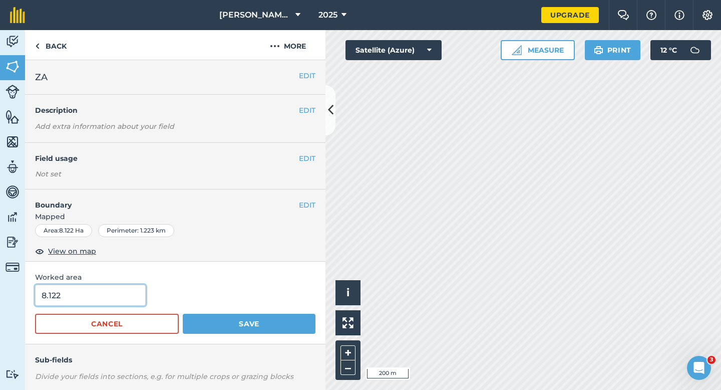
type input "8"
click at [86, 298] on input "8" at bounding box center [90, 294] width 111 height 21
click at [183, 314] on button "Save" at bounding box center [249, 324] width 133 height 20
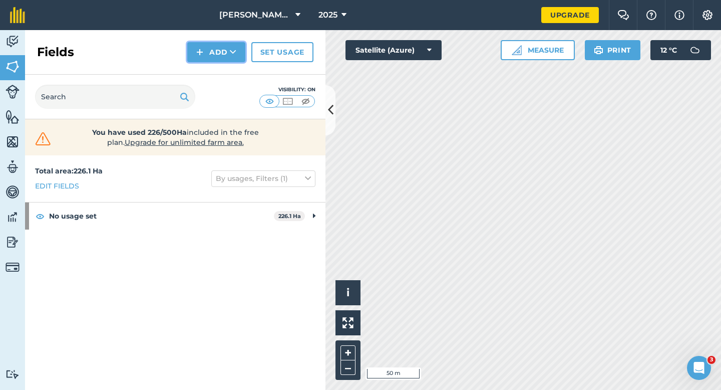
click at [204, 55] on button "Add" at bounding box center [216, 52] width 58 height 20
click at [204, 67] on link "Draw" at bounding box center [216, 75] width 55 height 22
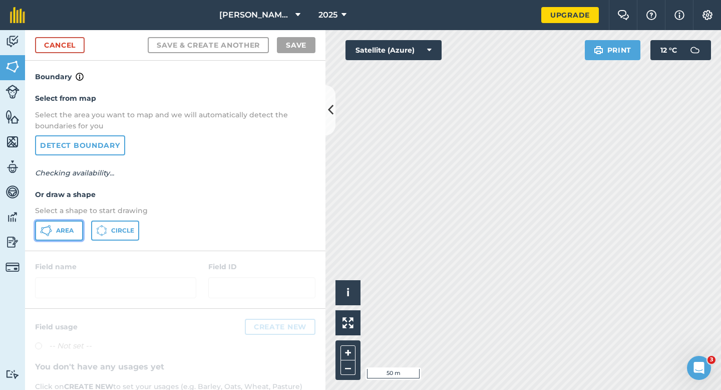
click at [76, 222] on button "Area" at bounding box center [59, 230] width 48 height 20
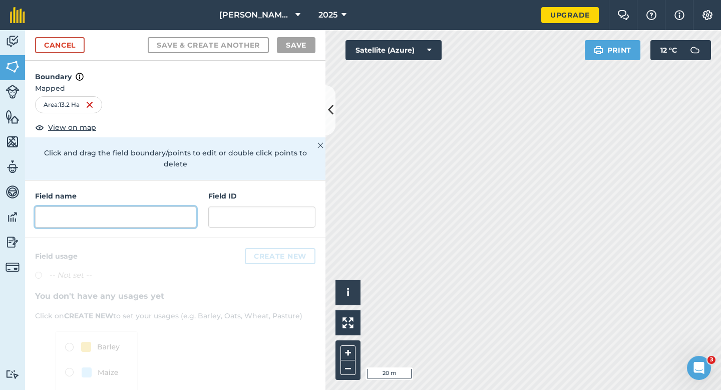
click at [149, 206] on input "text" at bounding box center [115, 216] width 161 height 21
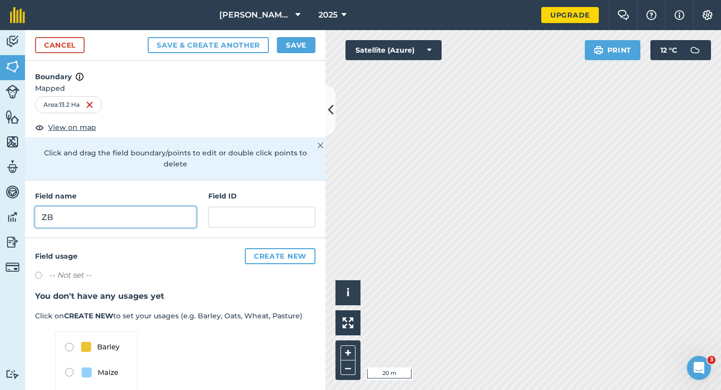
type input "ZB"
click at [307, 32] on div "Cancel Save & Create Another Save" at bounding box center [175, 45] width 300 height 31
click at [307, 44] on button "Save" at bounding box center [296, 45] width 39 height 16
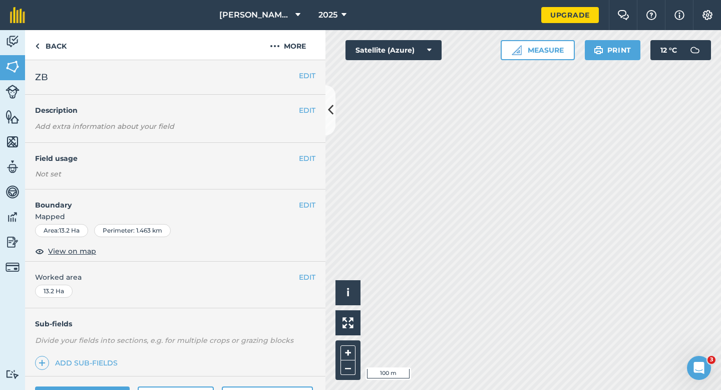
click at [311, 267] on div "EDIT Worked area 13.2 Ha" at bounding box center [175, 284] width 300 height 47
click at [306, 278] on button "EDIT" at bounding box center [307, 276] width 17 height 11
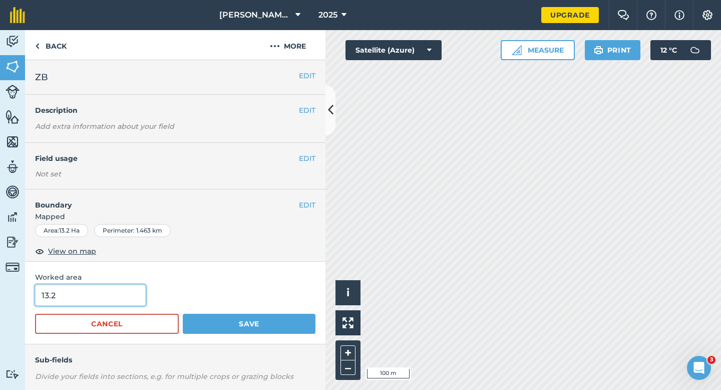
click at [91, 297] on input "13.2" at bounding box center [90, 294] width 111 height 21
click at [183, 314] on button "Save" at bounding box center [249, 324] width 133 height 20
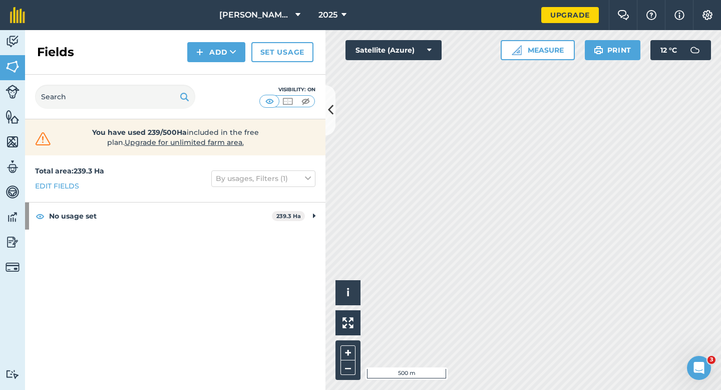
click at [293, 81] on div "Activity Fields Livestock Features Maps Team Vehicles Data Reporting Billing Tu…" at bounding box center [360, 210] width 721 height 360
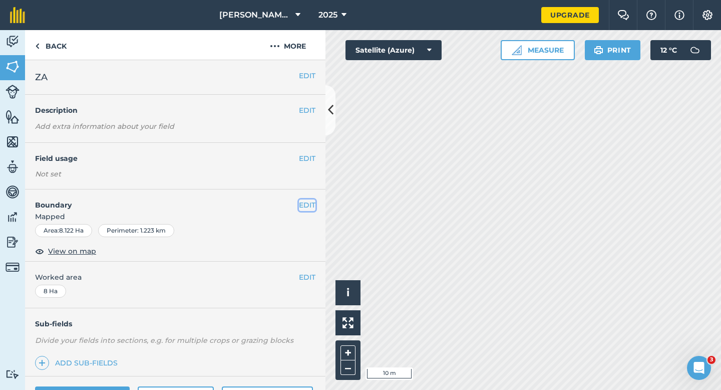
click at [307, 204] on button "EDIT" at bounding box center [307, 204] width 17 height 11
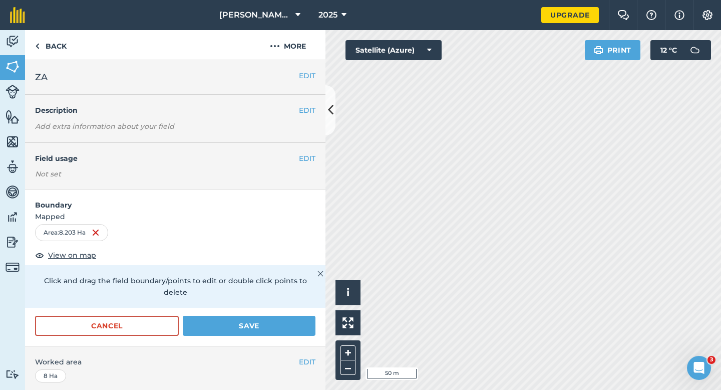
click at [265, 300] on form "Boundary Mapped Area : 8.203 Ha View on map Click and drag the field boundary/p…" at bounding box center [175, 267] width 300 height 156
click at [264, 316] on button "Save" at bounding box center [249, 326] width 133 height 20
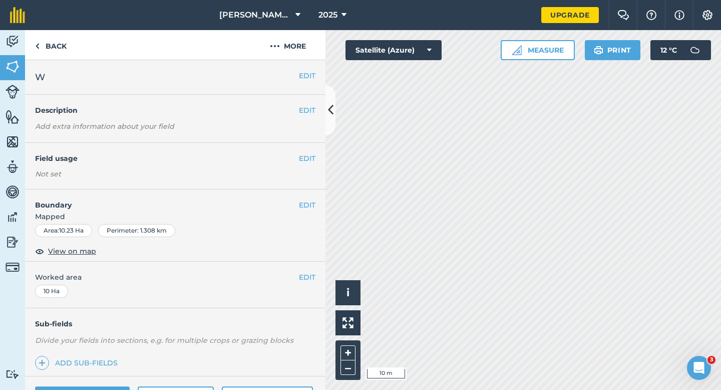
click at [309, 196] on div "EDIT Boundary Mapped Area : 10.23 Ha Perimeter : 1.308 km View on map" at bounding box center [175, 225] width 300 height 72
click at [309, 203] on button "EDIT" at bounding box center [307, 204] width 17 height 11
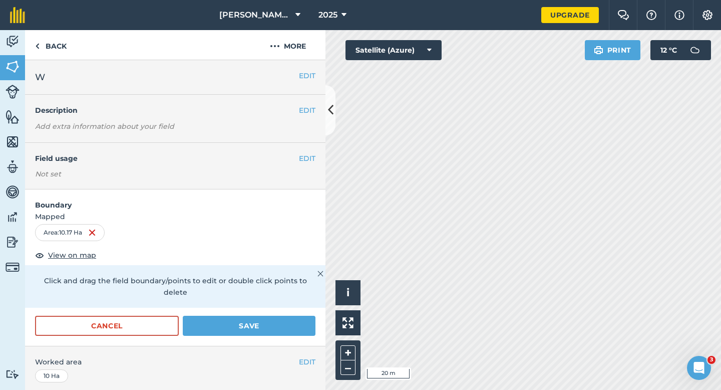
click at [252, 326] on div "Cancel Save" at bounding box center [175, 331] width 300 height 30
click at [269, 316] on button "Save" at bounding box center [249, 326] width 133 height 20
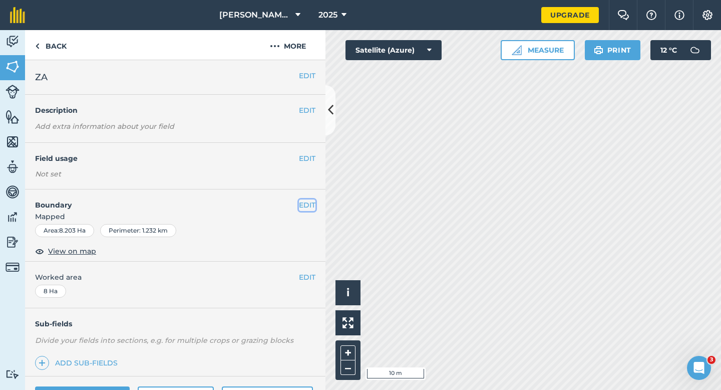
click at [310, 208] on button "EDIT" at bounding box center [307, 204] width 17 height 11
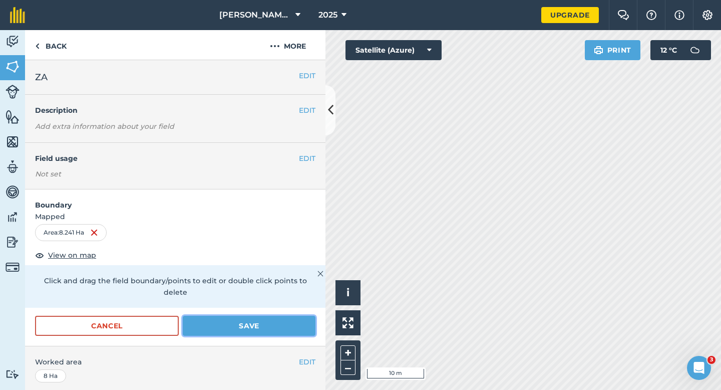
click at [279, 316] on button "Save" at bounding box center [249, 326] width 133 height 20
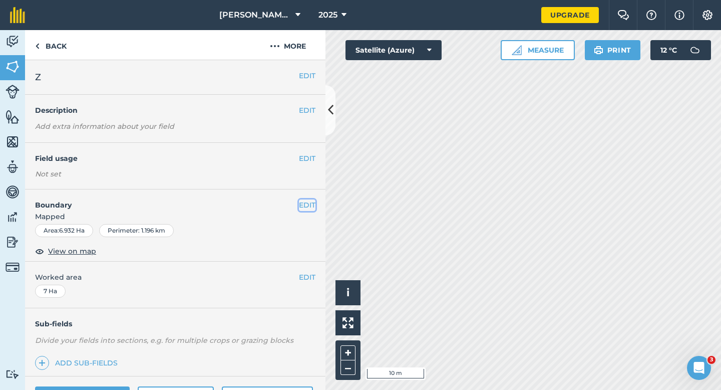
click at [309, 205] on button "EDIT" at bounding box center [307, 204] width 17 height 11
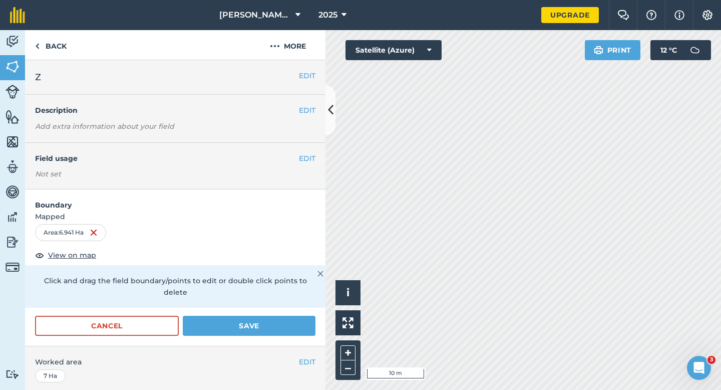
click at [259, 302] on form "Boundary Mapped Area : 6.941 Ha View on map Click and drag the field boundary/p…" at bounding box center [175, 267] width 300 height 156
click at [259, 318] on button "Save" at bounding box center [249, 326] width 133 height 20
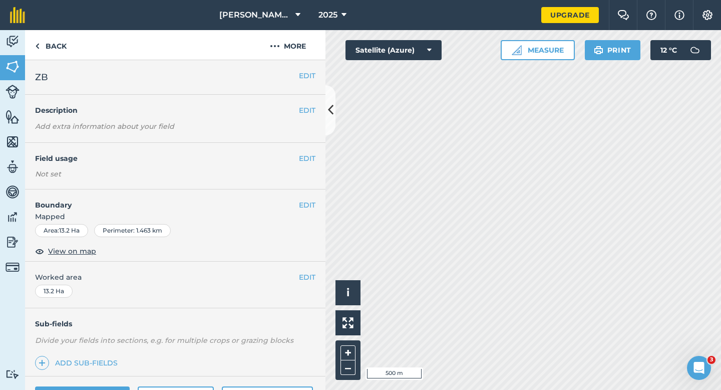
click at [304, 269] on div "EDIT Worked area 13.2 Ha" at bounding box center [175, 284] width 300 height 47
click at [305, 272] on button "EDIT" at bounding box center [307, 276] width 17 height 11
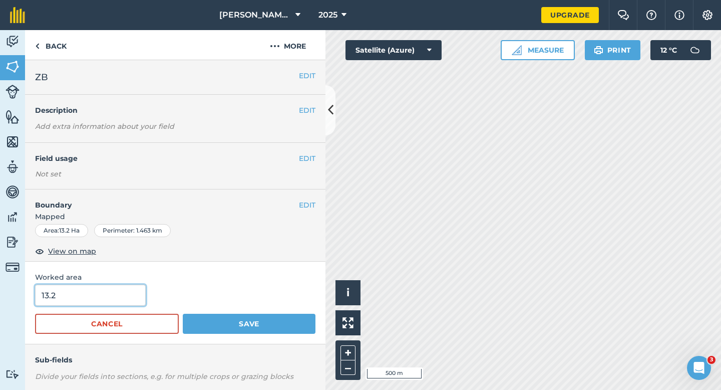
click at [71, 293] on input "13.2" at bounding box center [90, 294] width 111 height 21
type input "11.2"
click at [183, 314] on button "Save" at bounding box center [249, 324] width 133 height 20
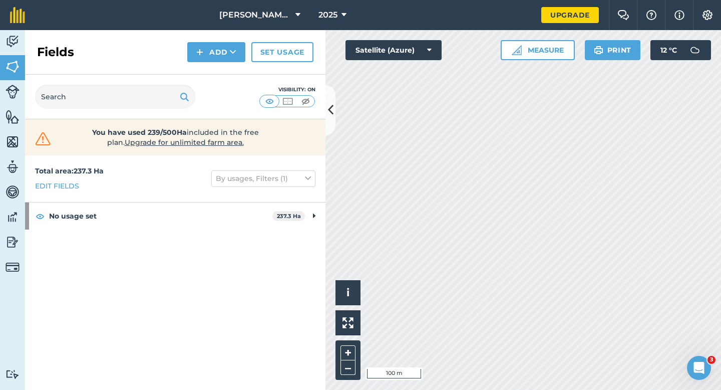
click at [198, 65] on div "Fields Add Set usage" at bounding box center [175, 52] width 300 height 45
click at [209, 41] on div "Fields Add Set usage" at bounding box center [175, 52] width 300 height 45
click at [209, 56] on button "Add" at bounding box center [216, 52] width 58 height 20
click at [209, 69] on link "Draw" at bounding box center [216, 75] width 55 height 22
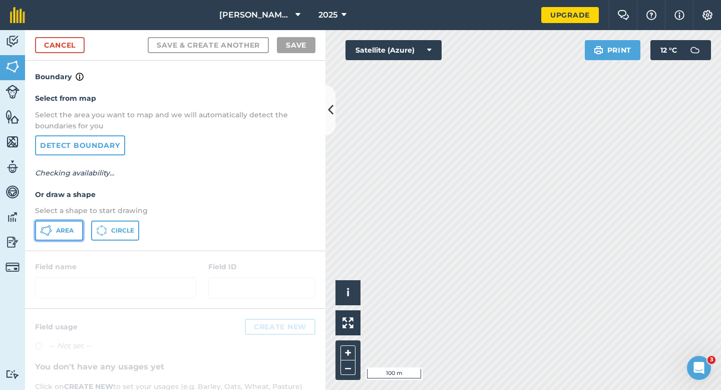
click at [63, 236] on button "Area" at bounding box center [59, 230] width 48 height 20
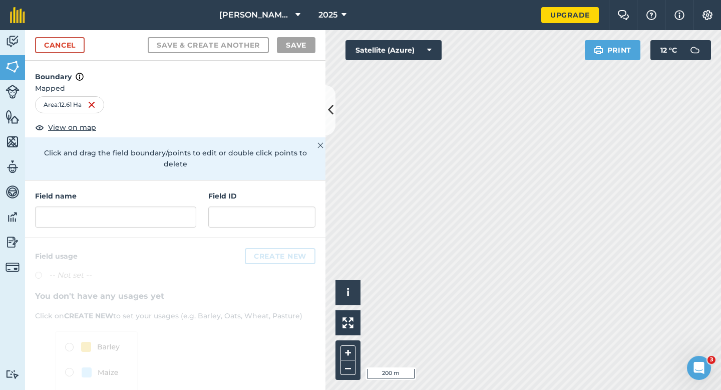
click at [165, 193] on div "Field name" at bounding box center [115, 208] width 161 height 37
click at [165, 206] on input "text" at bounding box center [115, 216] width 161 height 21
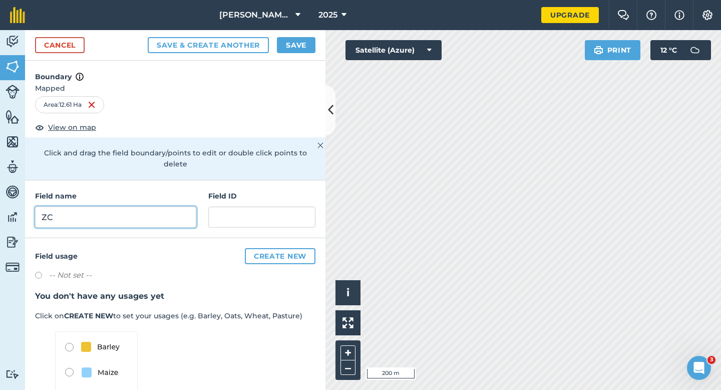
type input "ZC"
click at [294, 37] on div "Cancel Save & Create Another Save" at bounding box center [175, 45] width 300 height 31
click at [299, 56] on div "Cancel Save & Create Another Save" at bounding box center [175, 45] width 300 height 31
click at [298, 36] on div "Cancel Save & Create Another Save" at bounding box center [175, 45] width 300 height 31
click at [298, 40] on button "Save" at bounding box center [296, 45] width 39 height 16
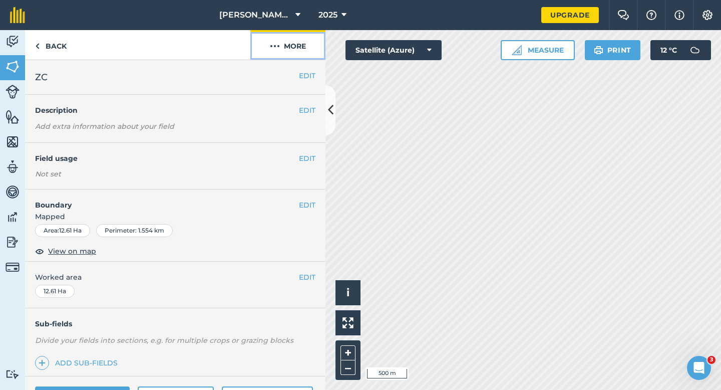
click at [305, 43] on button "More" at bounding box center [287, 45] width 75 height 30
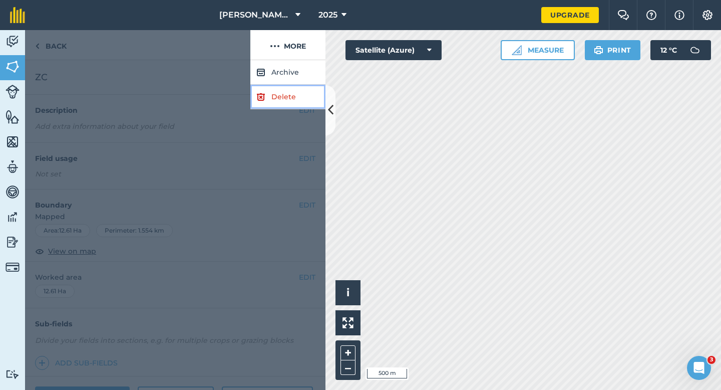
click at [295, 96] on link "Delete" at bounding box center [287, 97] width 75 height 25
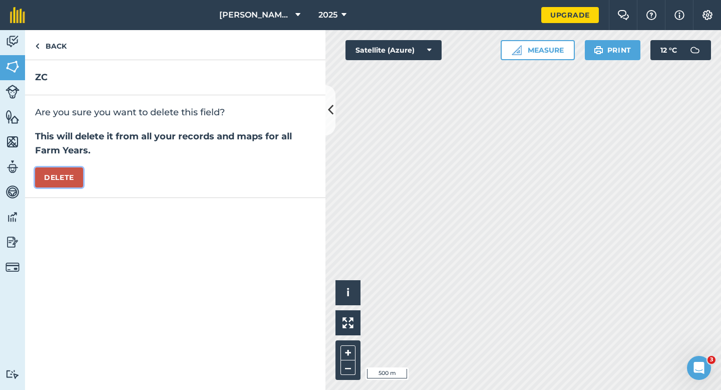
click at [67, 187] on button "Delete" at bounding box center [59, 177] width 48 height 20
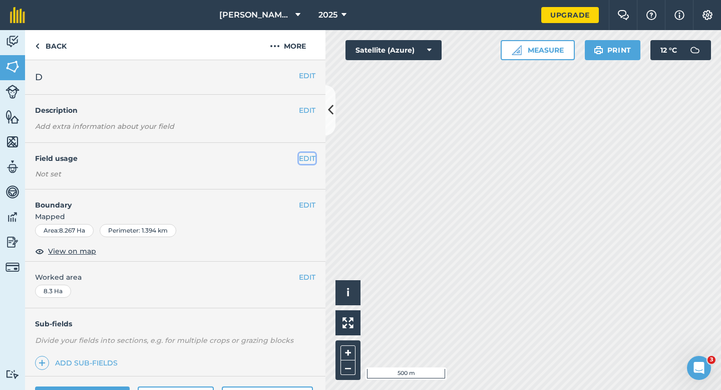
click at [309, 158] on button "EDIT" at bounding box center [307, 158] width 17 height 11
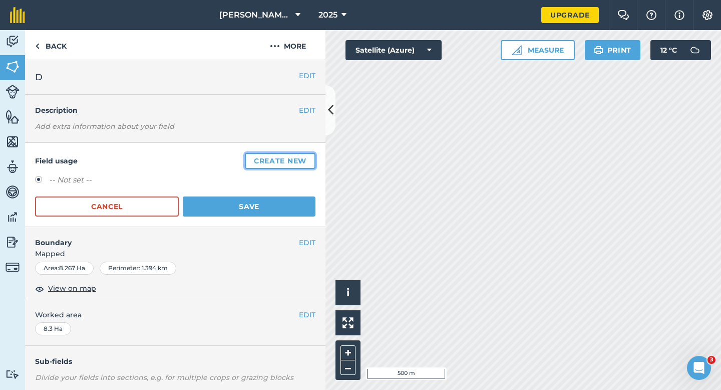
click at [306, 153] on button "Create new" at bounding box center [280, 161] width 71 height 16
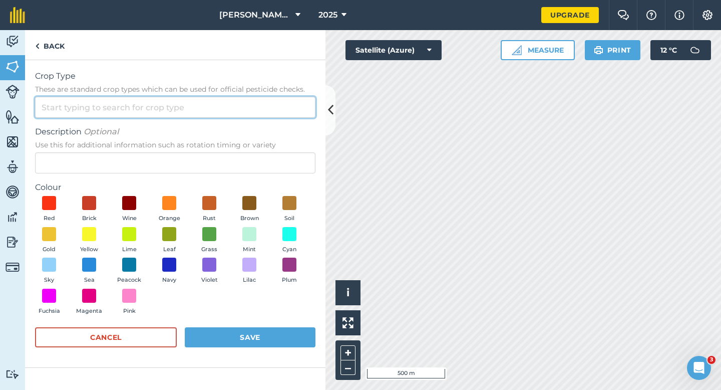
click at [236, 107] on input "Crop Type These are standard crop types which can be used for official pesticid…" at bounding box center [175, 107] width 280 height 21
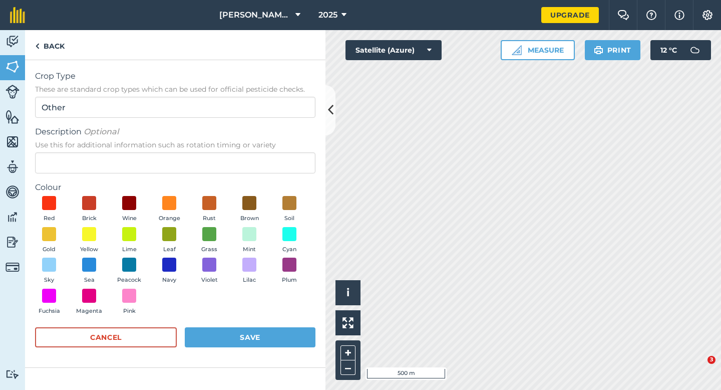
click at [236, 154] on input "Description Optional Use this for additional information such as rotation timin…" at bounding box center [175, 162] width 280 height 21
type input "Wheat"
click at [40, 233] on button "Gold" at bounding box center [49, 240] width 28 height 27
click at [230, 340] on button "Save" at bounding box center [250, 337] width 131 height 20
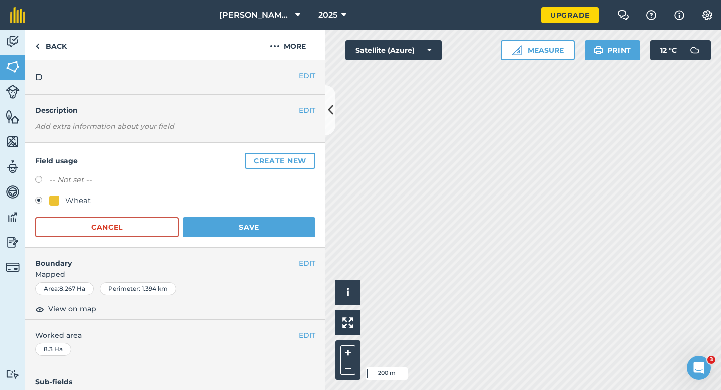
click at [290, 212] on form "-- Not set -- Wheat Cancel Save" at bounding box center [175, 205] width 280 height 63
click at [290, 215] on form "-- Not set -- Wheat Cancel Save" at bounding box center [175, 205] width 280 height 63
click at [290, 220] on button "Save" at bounding box center [249, 227] width 133 height 20
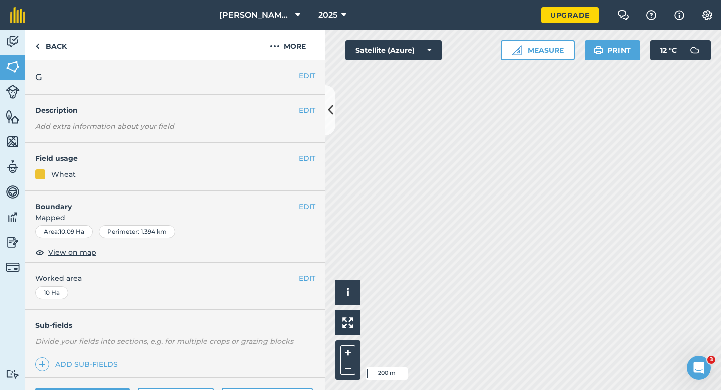
click at [315, 151] on div "EDIT Field usage Wheat" at bounding box center [175, 167] width 300 height 48
click at [315, 153] on button "EDIT" at bounding box center [307, 158] width 17 height 11
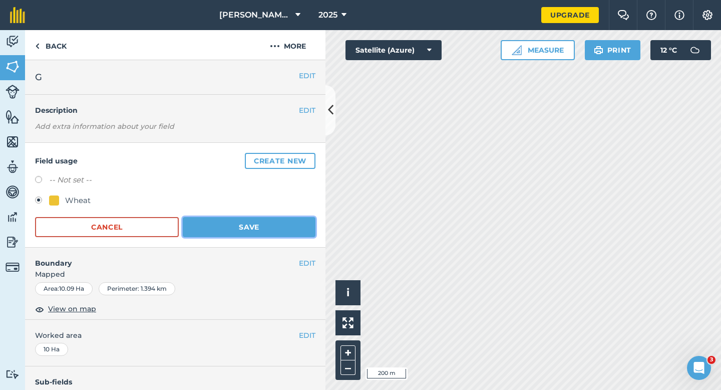
click at [233, 229] on button "Save" at bounding box center [249, 227] width 133 height 20
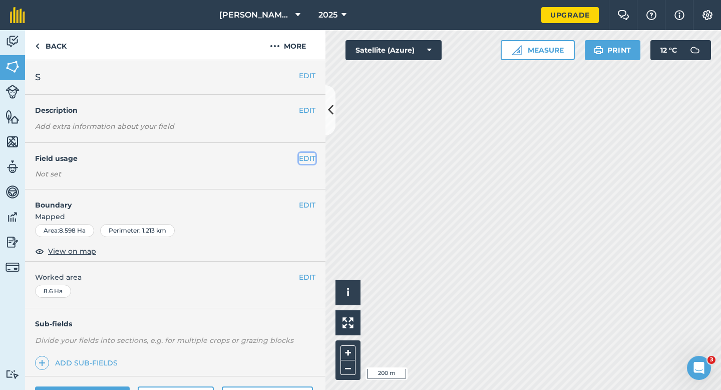
click at [309, 157] on button "EDIT" at bounding box center [307, 158] width 17 height 11
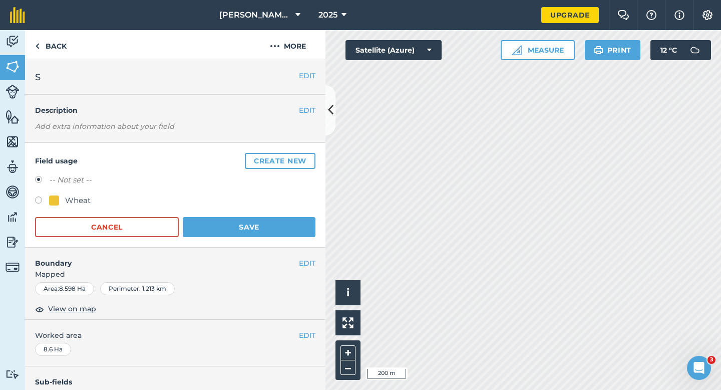
click at [81, 203] on div "Wheat" at bounding box center [78, 200] width 26 height 12
radio input "true"
radio input "false"
click at [197, 217] on button "Save" at bounding box center [249, 227] width 133 height 20
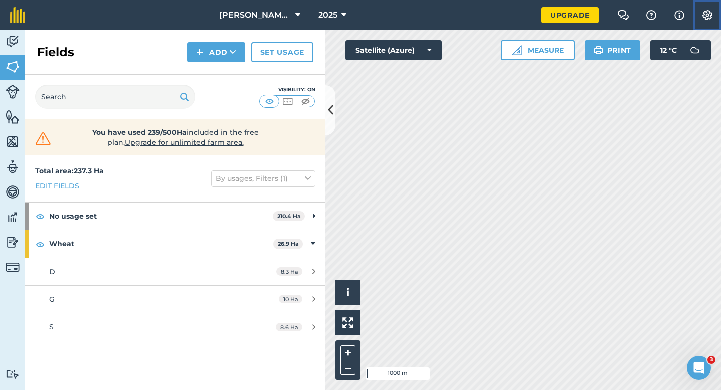
click at [704, 20] on img at bounding box center [708, 15] width 12 height 10
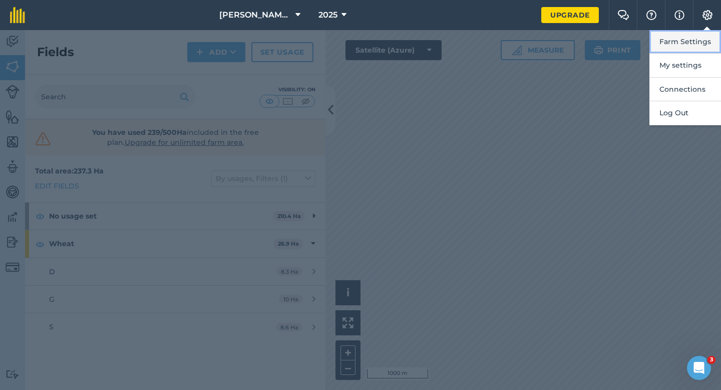
click at [703, 32] on button "Farm Settings" at bounding box center [686, 42] width 72 height 24
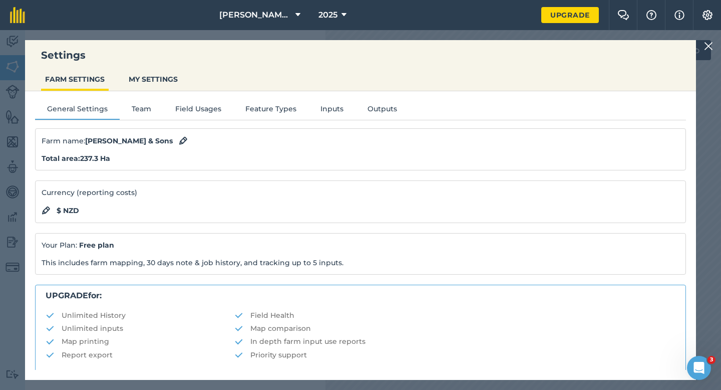
scroll to position [192, 0]
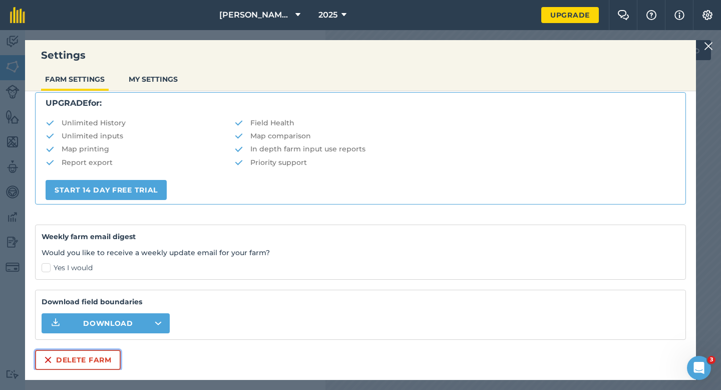
click at [76, 363] on button "Delete farm" at bounding box center [78, 360] width 86 height 20
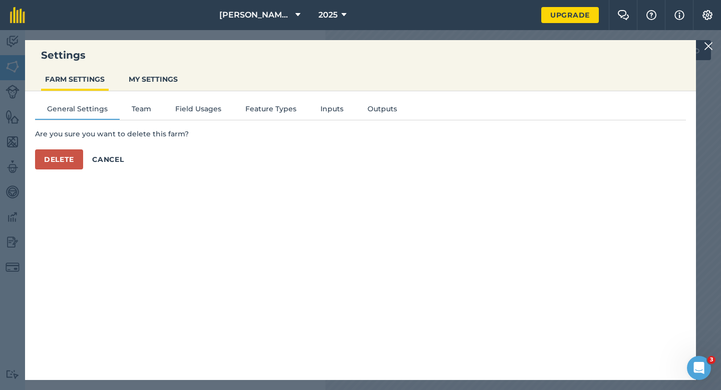
scroll to position [0, 0]
click at [78, 161] on button "Delete" at bounding box center [59, 159] width 48 height 20
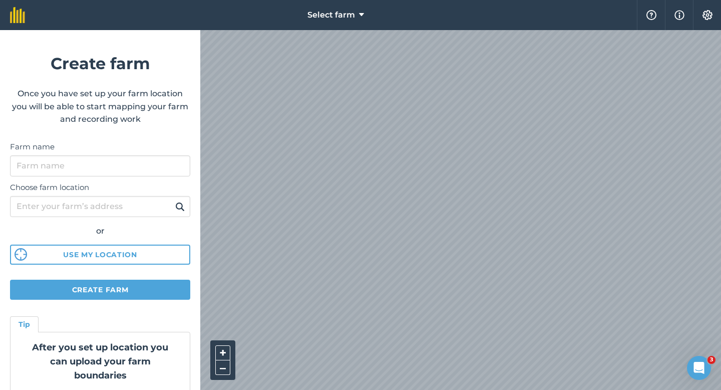
click at [551, 24] on div "Select farm Help Info Settings Create farm Once you have set up your farm locat…" at bounding box center [360, 15] width 721 height 30
click at [659, 30] on div "Select farm Help Info Settings Create farm Once you have set up your farm locat…" at bounding box center [360, 15] width 721 height 30
drag, startPoint x: 676, startPoint y: 25, endPoint x: 612, endPoint y: 22, distance: 63.7
click at [612, 24] on div "Select farm Help Info Settings Create farm Once you have set up your farm locat…" at bounding box center [360, 15] width 721 height 30
click at [504, 4] on div "Select farm Help Info Settings Create farm Once you have set up your farm locat…" at bounding box center [360, 15] width 721 height 30
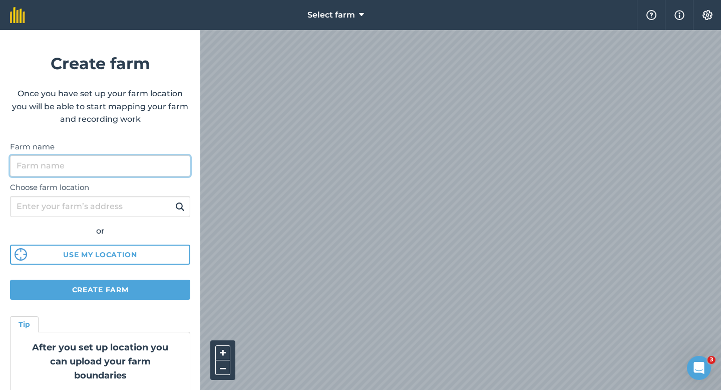
click at [147, 163] on input "Farm name" at bounding box center [100, 165] width 180 height 21
type input "Casey & Sons Farming LTD"
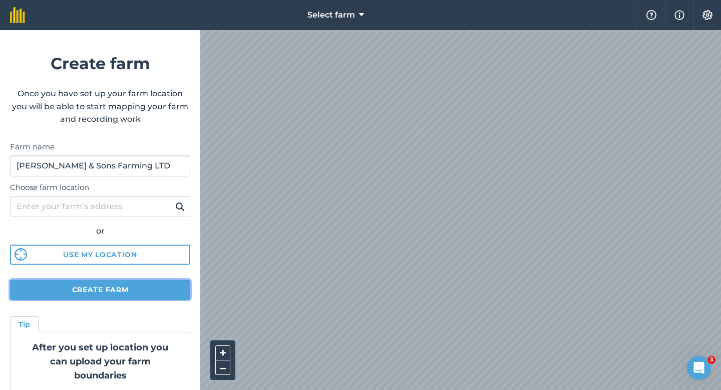
click at [86, 290] on button "Create farm" at bounding box center [100, 289] width 180 height 20
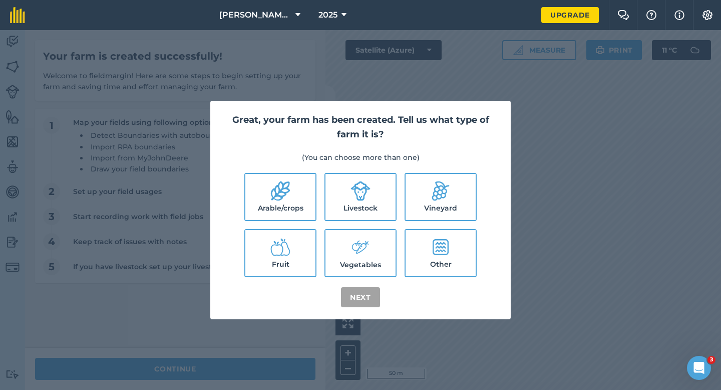
click at [314, 185] on label "Arable/crops" at bounding box center [280, 197] width 70 height 46
checkbox input "true"
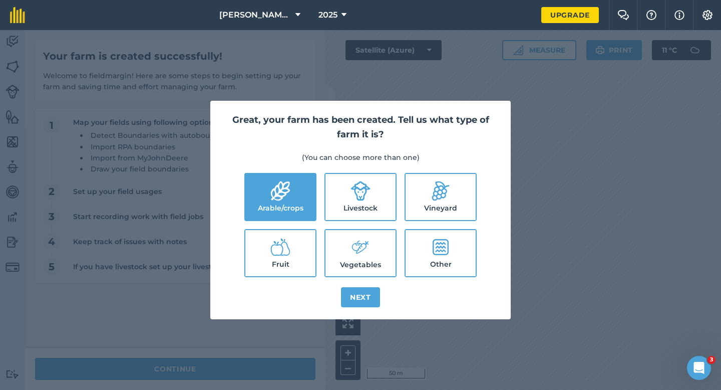
click at [336, 192] on label "Livestock" at bounding box center [361, 197] width 70 height 46
checkbox input "true"
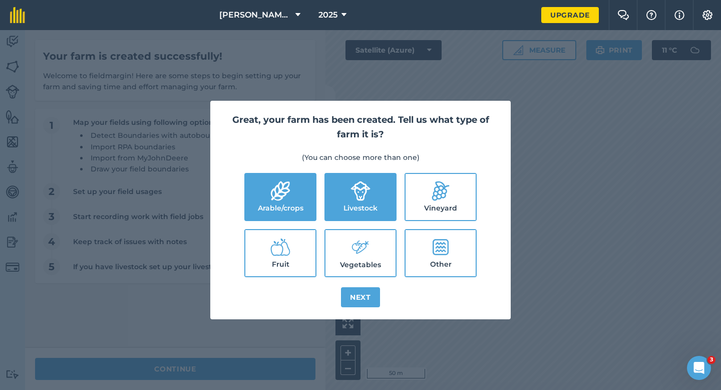
click at [365, 253] on icon at bounding box center [361, 247] width 20 height 22
checkbox input "true"
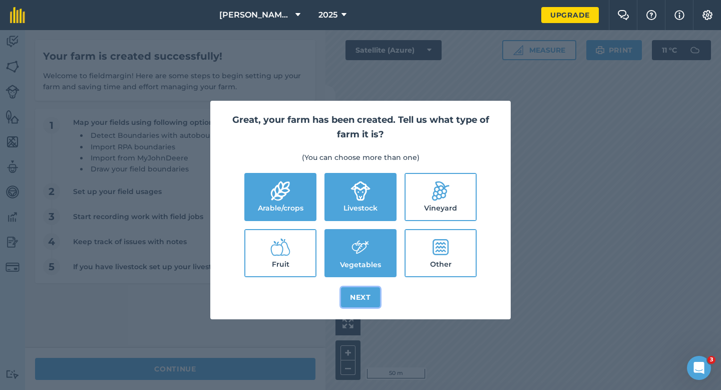
click at [365, 289] on button "Next" at bounding box center [360, 297] width 39 height 20
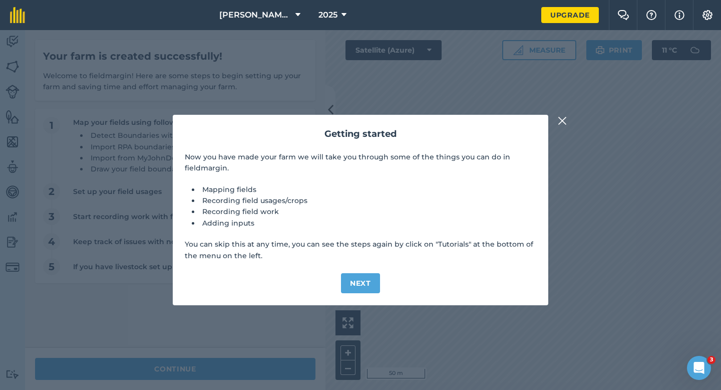
click at [565, 120] on img at bounding box center [562, 121] width 9 height 12
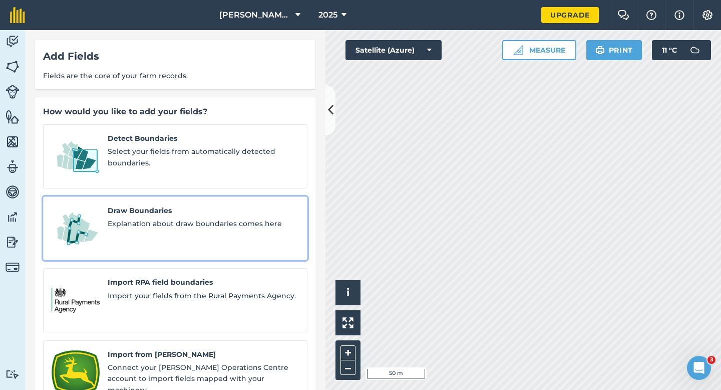
click at [190, 221] on div "Draw Boundaries Explanation about draw boundaries comes here" at bounding box center [203, 228] width 191 height 47
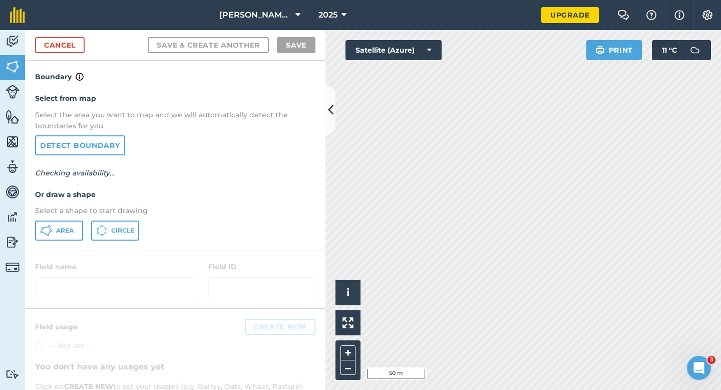
click at [56, 249] on div "Select from map Select the area you want to map and we will automatically detec…" at bounding box center [175, 166] width 300 height 167
click at [56, 244] on div "Select from map Select the area you want to map and we will automatically detec…" at bounding box center [175, 166] width 300 height 167
click at [57, 236] on button "Area" at bounding box center [59, 230] width 48 height 20
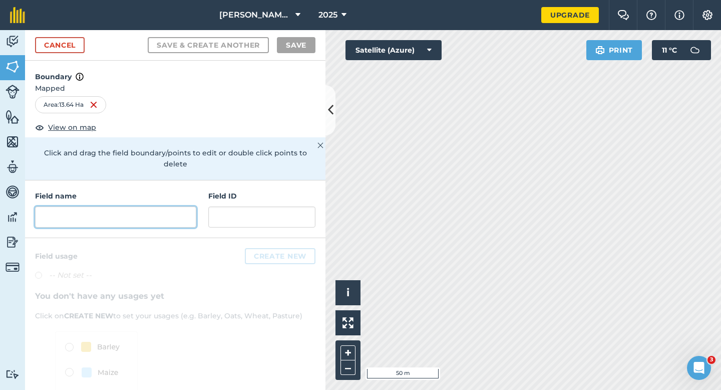
click at [152, 210] on input "text" at bounding box center [115, 216] width 161 height 21
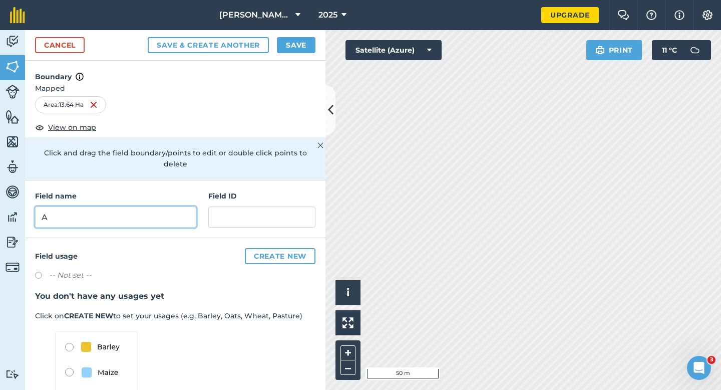
type input "A"
click at [292, 37] on button "Save" at bounding box center [296, 45] width 39 height 16
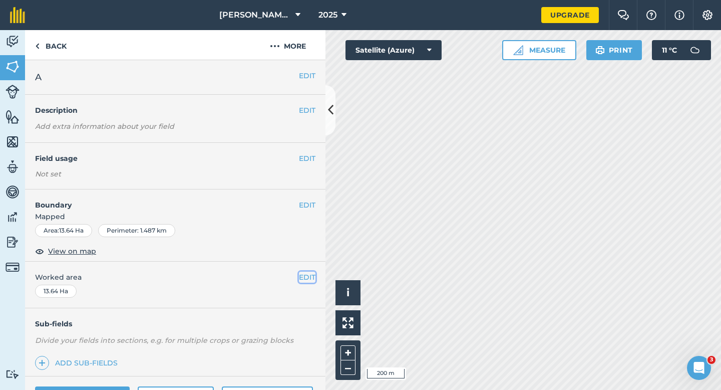
click at [305, 280] on button "EDIT" at bounding box center [307, 276] width 17 height 11
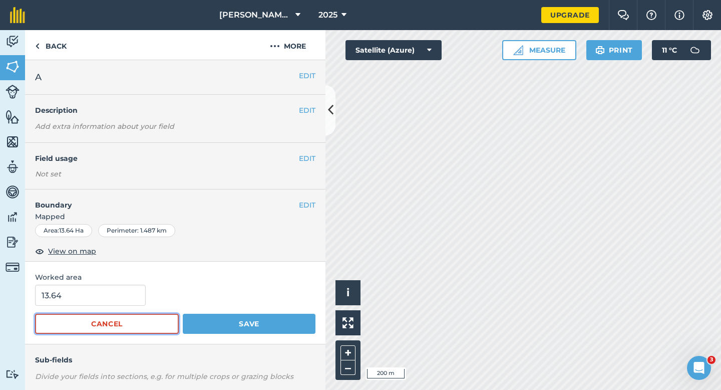
click at [118, 316] on button "Cancel" at bounding box center [107, 324] width 144 height 20
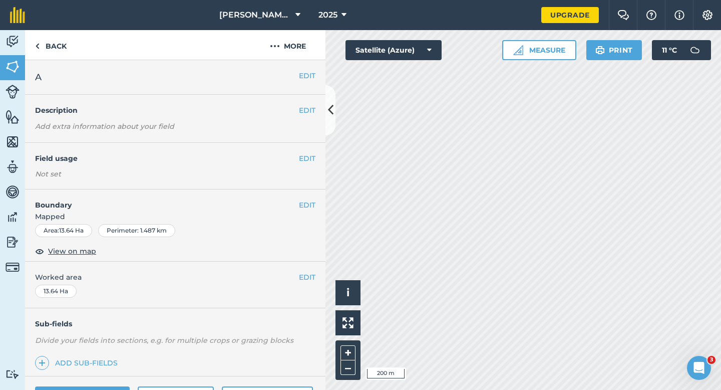
click at [118, 296] on div "EDIT Worked area 13.64 Ha" at bounding box center [175, 284] width 300 height 47
click at [313, 279] on button "EDIT" at bounding box center [307, 276] width 17 height 11
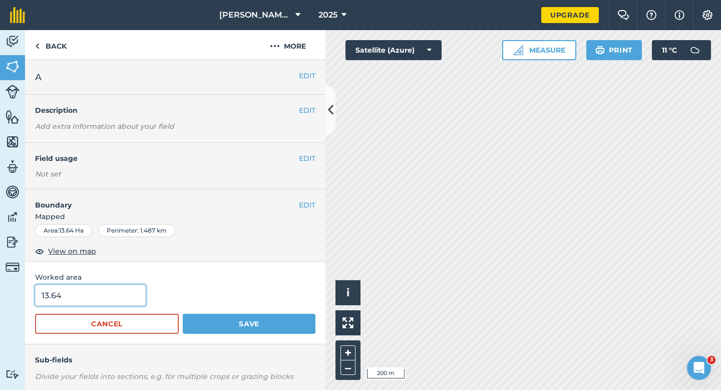
click at [115, 303] on input "13.64" at bounding box center [90, 294] width 111 height 21
type input "13.6"
click at [183, 314] on button "Save" at bounding box center [249, 324] width 133 height 20
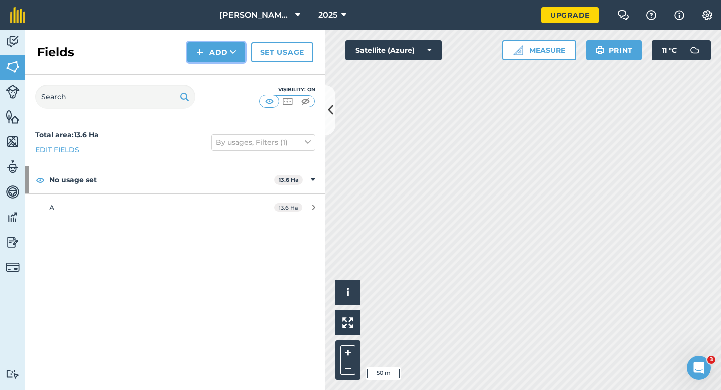
click at [219, 56] on button "Add" at bounding box center [216, 52] width 58 height 20
click at [218, 72] on link "Draw" at bounding box center [216, 75] width 55 height 22
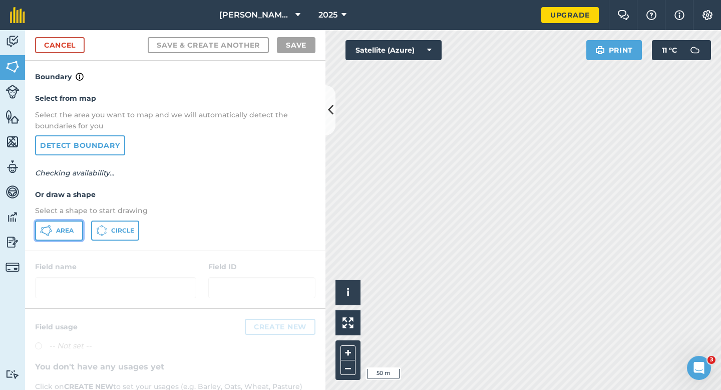
click at [52, 232] on icon at bounding box center [46, 230] width 12 height 12
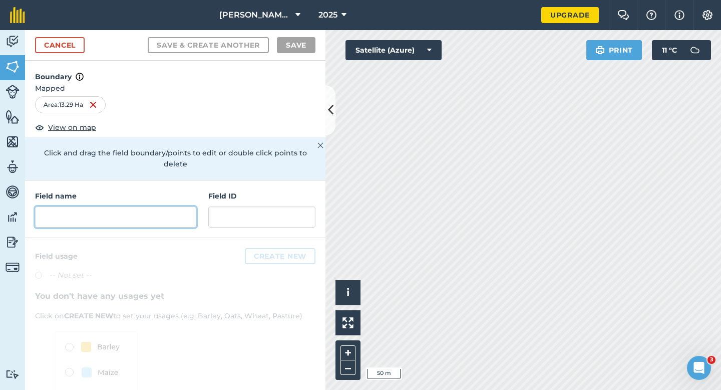
click at [174, 206] on input "text" at bounding box center [115, 216] width 161 height 21
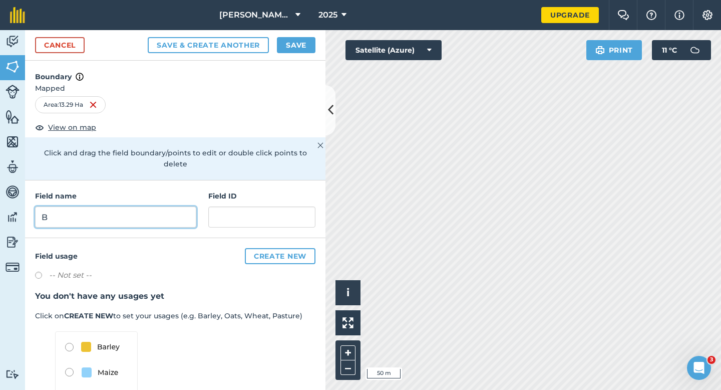
type input "B"
click at [300, 42] on button "Save" at bounding box center [296, 45] width 39 height 16
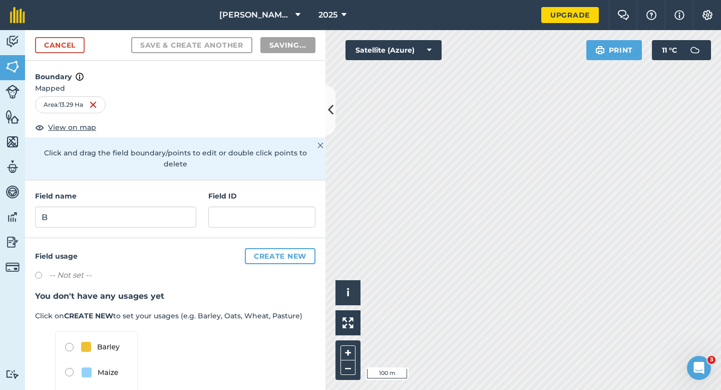
click at [304, 277] on div "Field usage Create new -- Not set -- You don't have any usages yet Click on CRE…" at bounding box center [175, 346] width 300 height 217
click at [307, 278] on div "Field usage Create new -- Not set -- You don't have any usages yet Click on CRE…" at bounding box center [175, 346] width 300 height 217
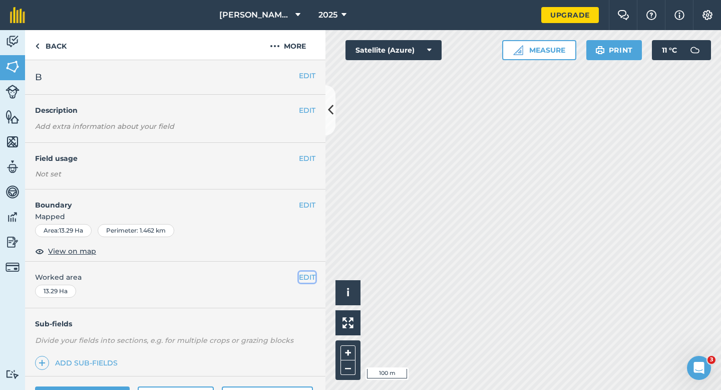
click at [307, 276] on button "EDIT" at bounding box center [307, 276] width 17 height 11
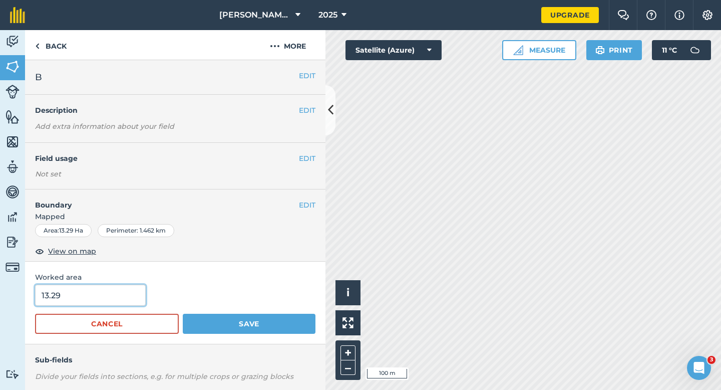
click at [139, 302] on input "13.29" at bounding box center [90, 294] width 111 height 21
type input "13.3"
click at [183, 314] on button "Save" at bounding box center [249, 324] width 133 height 20
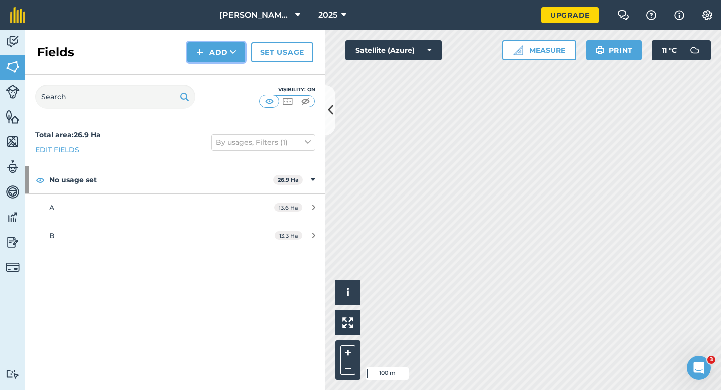
click at [199, 51] on img at bounding box center [199, 52] width 7 height 12
click at [199, 62] on button "Add Draw Import" at bounding box center [216, 52] width 58 height 20
click at [200, 57] on img at bounding box center [199, 52] width 7 height 12
click at [200, 74] on link "Draw" at bounding box center [216, 75] width 55 height 22
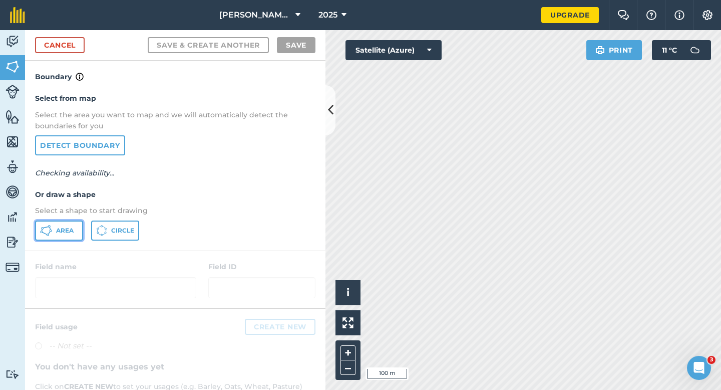
click at [37, 234] on button "Area" at bounding box center [59, 230] width 48 height 20
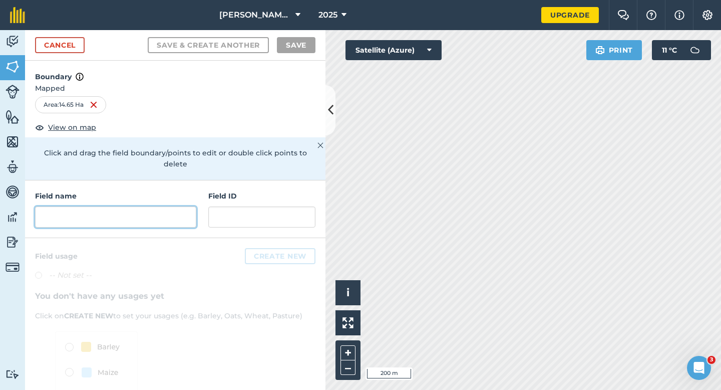
click at [178, 206] on input "text" at bounding box center [115, 216] width 161 height 21
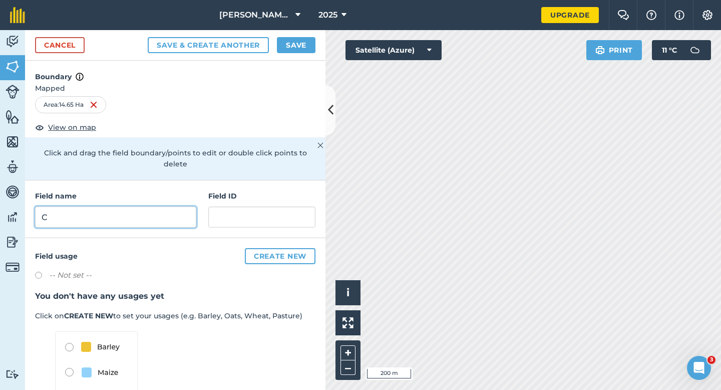
type input "C"
click at [292, 47] on button "Save" at bounding box center [296, 45] width 39 height 16
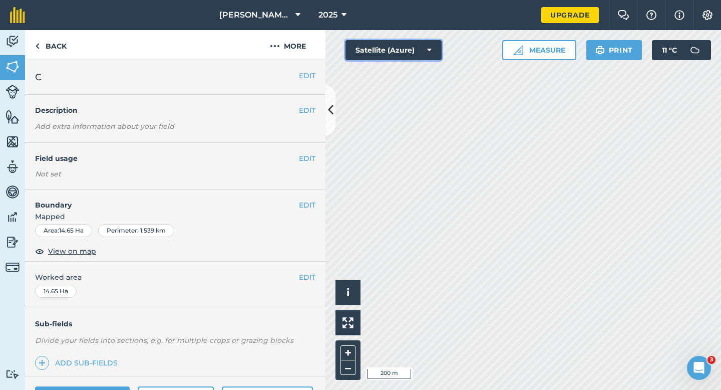
click at [409, 55] on button "Satellite (Azure)" at bounding box center [394, 50] width 96 height 20
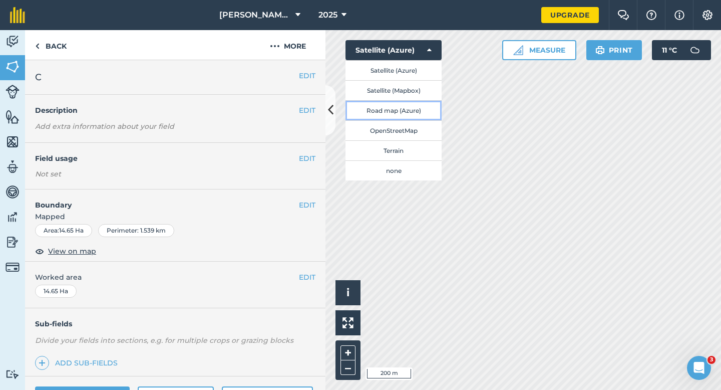
click at [410, 111] on button "Road map (Azure)" at bounding box center [394, 110] width 96 height 20
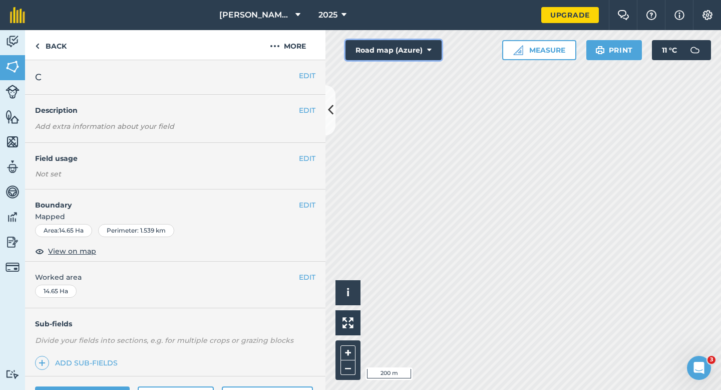
click at [405, 47] on button "Road map (Azure)" at bounding box center [394, 50] width 96 height 20
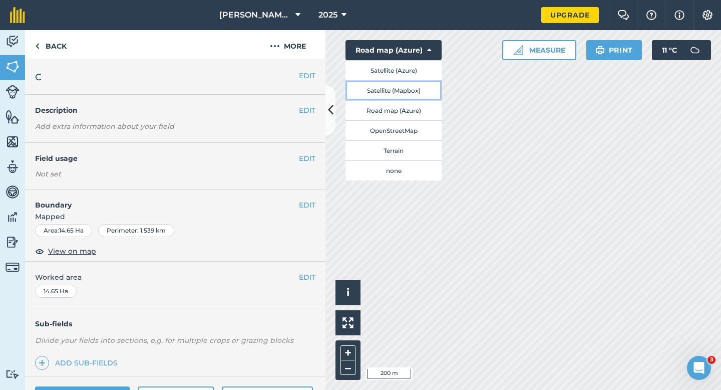
click at [405, 84] on button "Satellite (Mapbox)" at bounding box center [394, 90] width 96 height 20
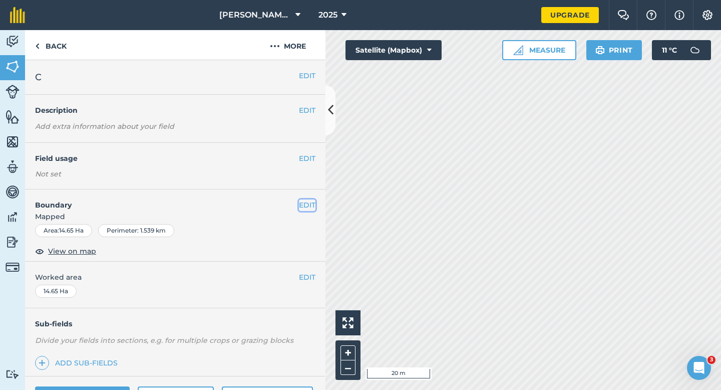
click at [304, 203] on button "EDIT" at bounding box center [307, 204] width 17 height 11
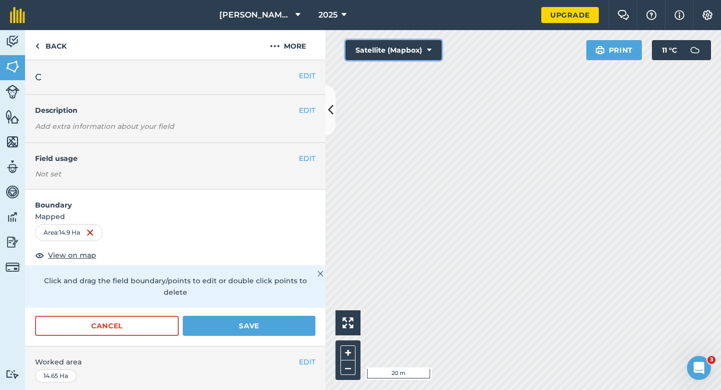
click at [436, 57] on button "Satellite (Mapbox)" at bounding box center [394, 50] width 96 height 20
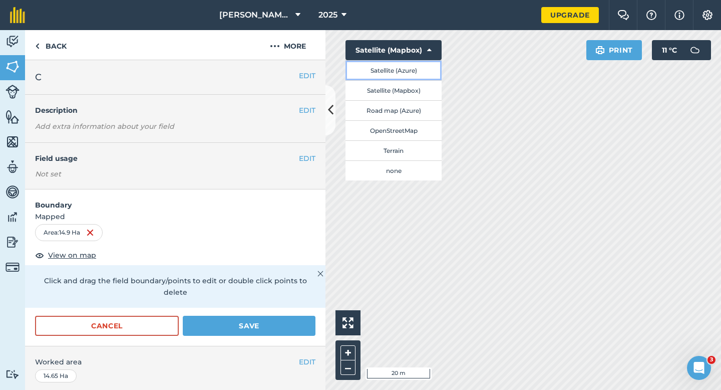
click at [428, 73] on button "Satellite (Azure)" at bounding box center [394, 70] width 96 height 20
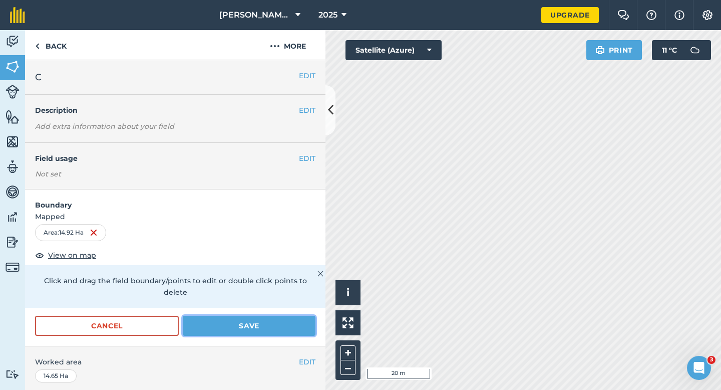
click at [268, 316] on button "Save" at bounding box center [249, 326] width 133 height 20
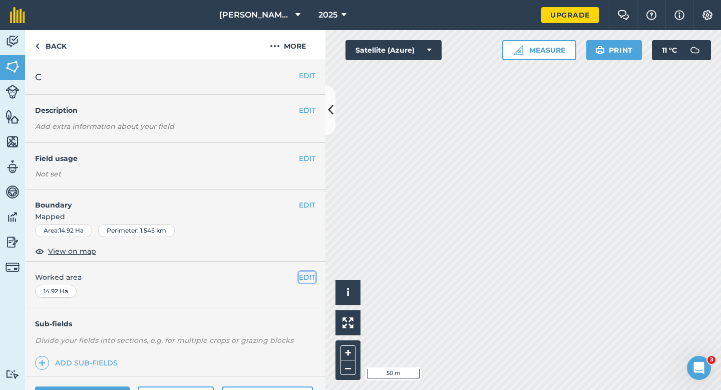
click at [307, 277] on button "EDIT" at bounding box center [307, 276] width 17 height 11
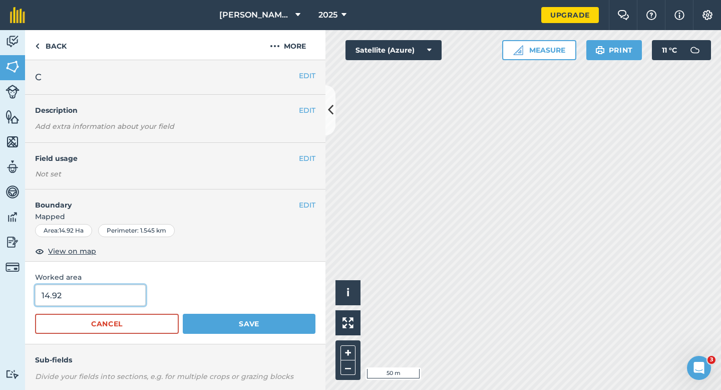
click at [113, 297] on input "14.92" at bounding box center [90, 294] width 111 height 21
type input "15"
click at [183, 314] on button "Save" at bounding box center [249, 324] width 133 height 20
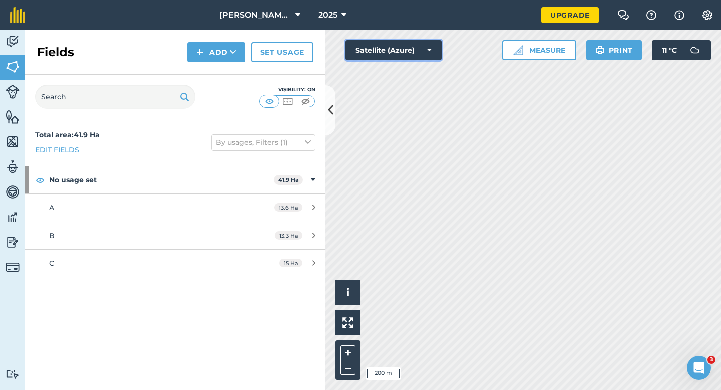
click at [378, 47] on button "Satellite (Azure)" at bounding box center [394, 50] width 96 height 20
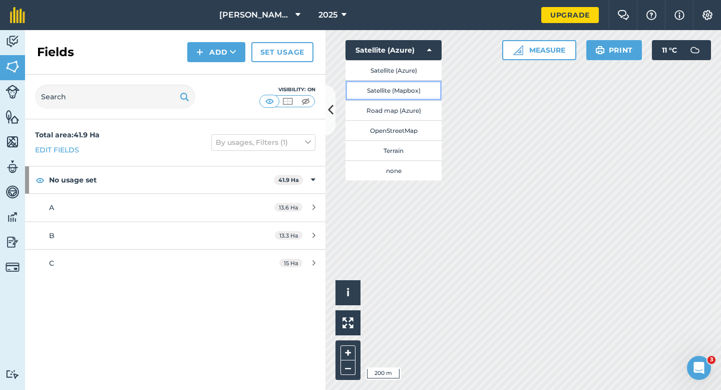
click at [380, 88] on button "Satellite (Mapbox)" at bounding box center [394, 90] width 96 height 20
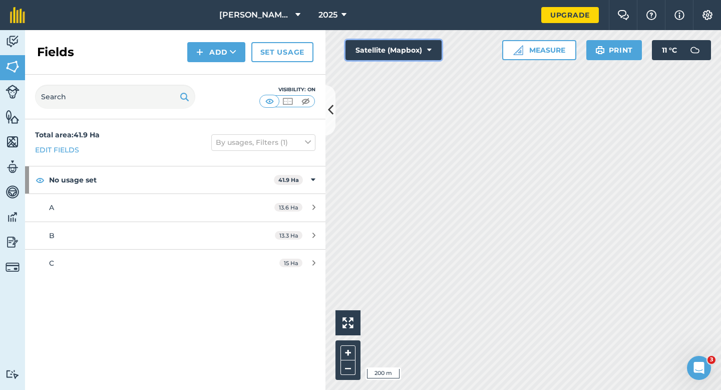
click at [361, 52] on button "Satellite (Mapbox)" at bounding box center [394, 50] width 96 height 20
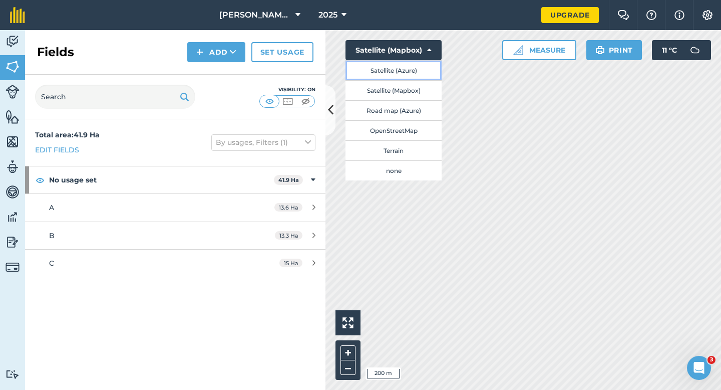
click at [371, 71] on button "Satellite (Azure)" at bounding box center [394, 70] width 96 height 20
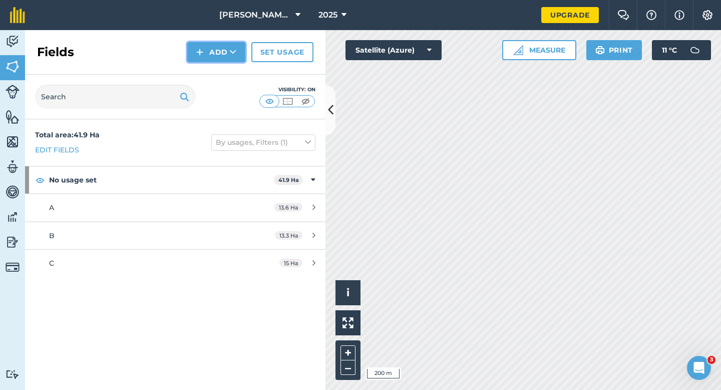
click at [217, 59] on button "Add" at bounding box center [216, 52] width 58 height 20
click at [217, 78] on link "Draw" at bounding box center [216, 75] width 55 height 22
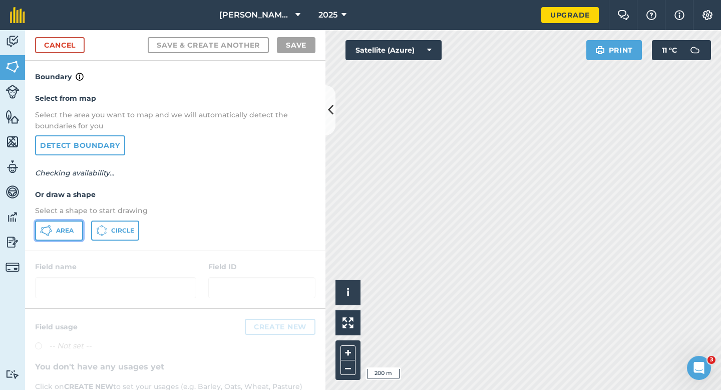
click at [76, 222] on button "Area" at bounding box center [59, 230] width 48 height 20
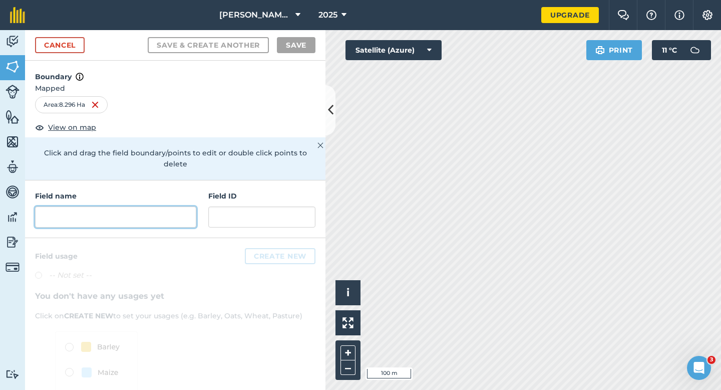
click at [177, 206] on input "text" at bounding box center [115, 216] width 161 height 21
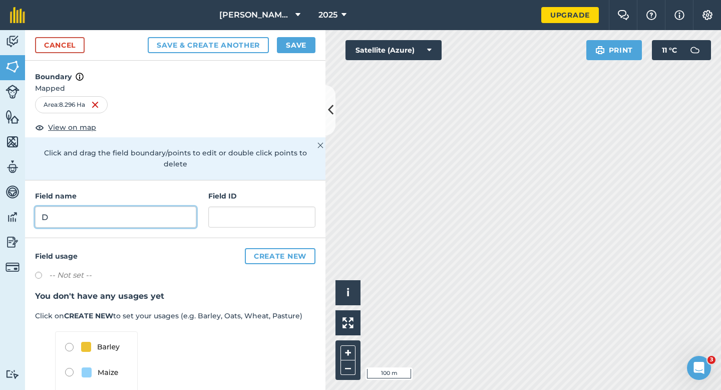
type input "D"
click at [308, 50] on button "Save" at bounding box center [296, 45] width 39 height 16
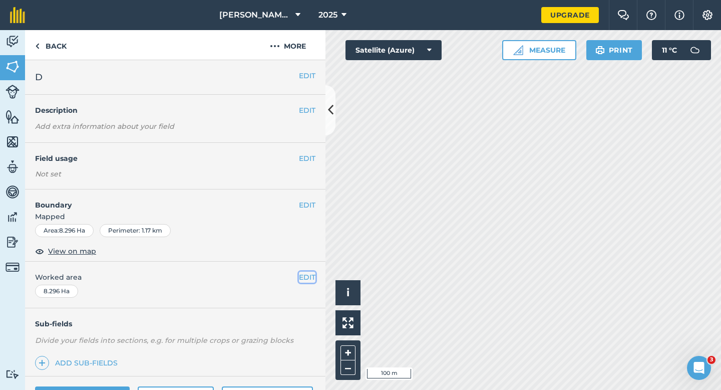
click at [311, 279] on button "EDIT" at bounding box center [307, 276] width 17 height 11
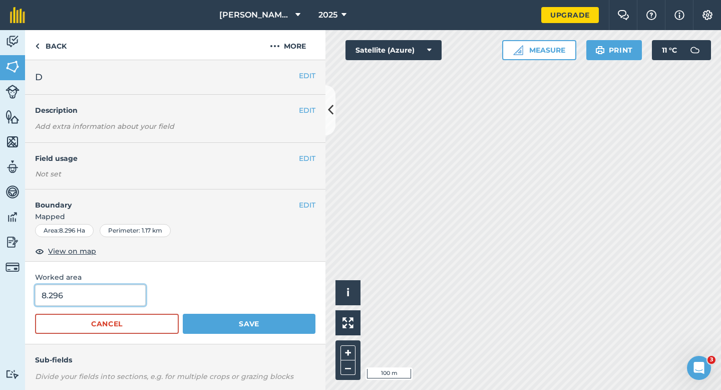
click at [103, 303] on input "8.296" at bounding box center [90, 294] width 111 height 21
type input "8.3"
click at [183, 314] on button "Save" at bounding box center [249, 324] width 133 height 20
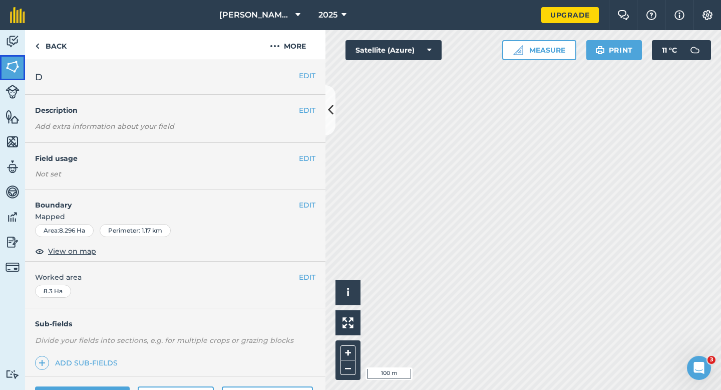
click at [3, 67] on link "Fields" at bounding box center [12, 67] width 25 height 25
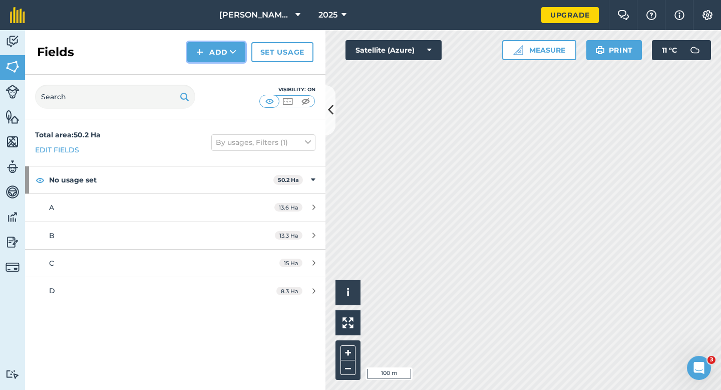
click at [215, 56] on button "Add" at bounding box center [216, 52] width 58 height 20
click at [216, 71] on link "Draw" at bounding box center [216, 75] width 55 height 22
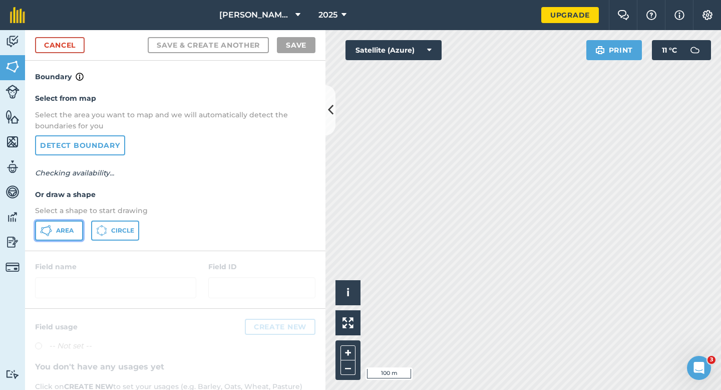
click at [75, 231] on button "Area" at bounding box center [59, 230] width 48 height 20
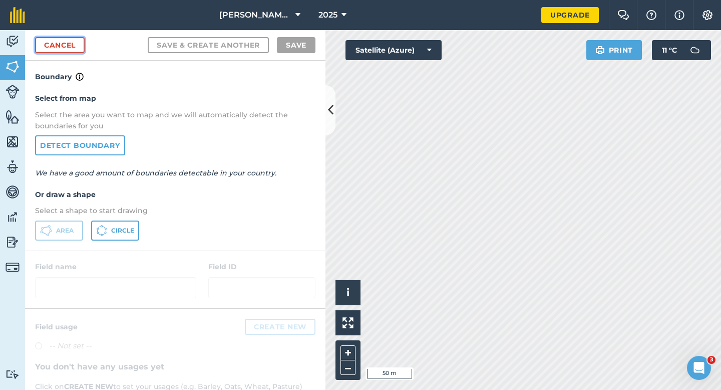
click at [76, 45] on link "Cancel" at bounding box center [60, 45] width 50 height 16
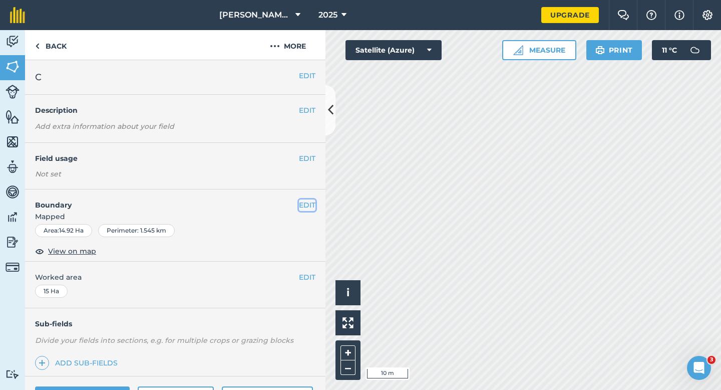
click at [301, 200] on button "EDIT" at bounding box center [307, 204] width 17 height 11
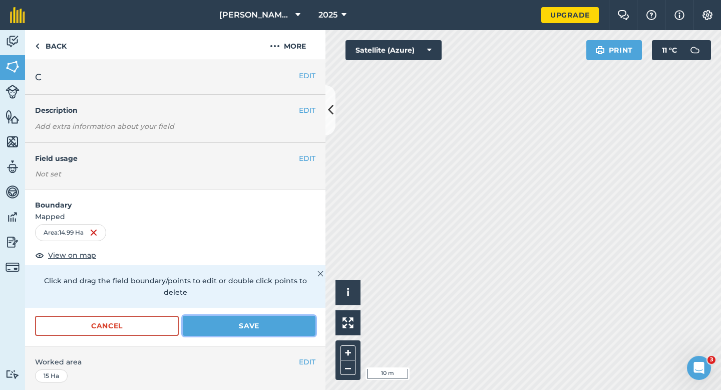
click at [268, 316] on button "Save" at bounding box center [249, 326] width 133 height 20
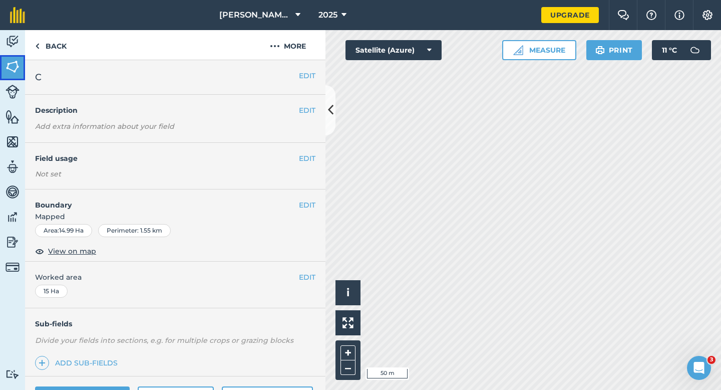
click at [14, 62] on img at bounding box center [13, 66] width 14 height 15
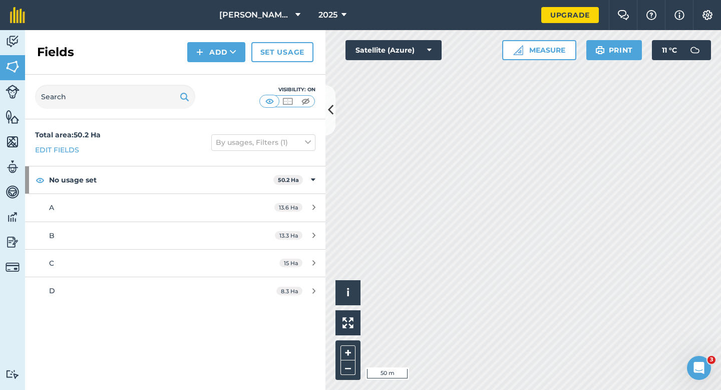
click at [197, 63] on div "Fields Add Set usage" at bounding box center [175, 52] width 300 height 45
click at [202, 60] on button "Add" at bounding box center [216, 52] width 58 height 20
click at [202, 79] on link "Draw" at bounding box center [216, 75] width 55 height 22
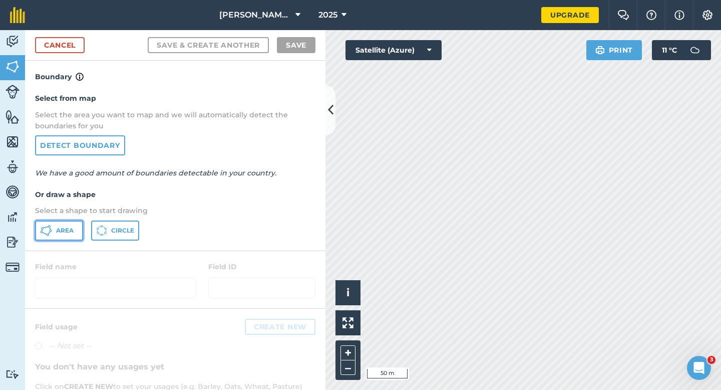
click at [61, 224] on button "Area" at bounding box center [59, 230] width 48 height 20
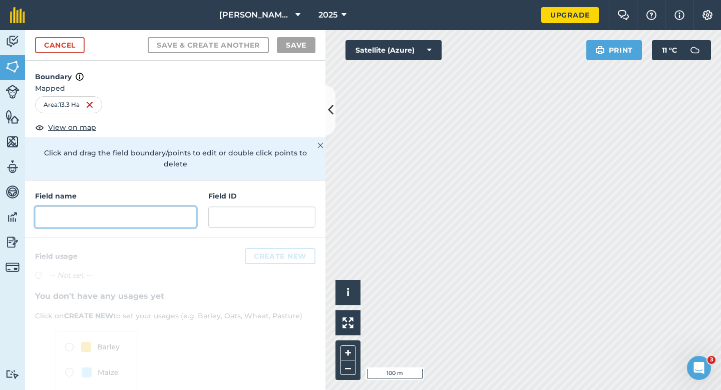
click at [195, 208] on input "text" at bounding box center [115, 216] width 161 height 21
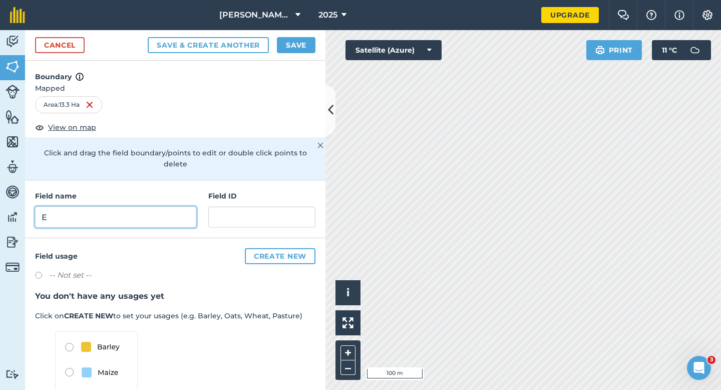
type input "E"
click at [303, 50] on button "Save" at bounding box center [296, 45] width 39 height 16
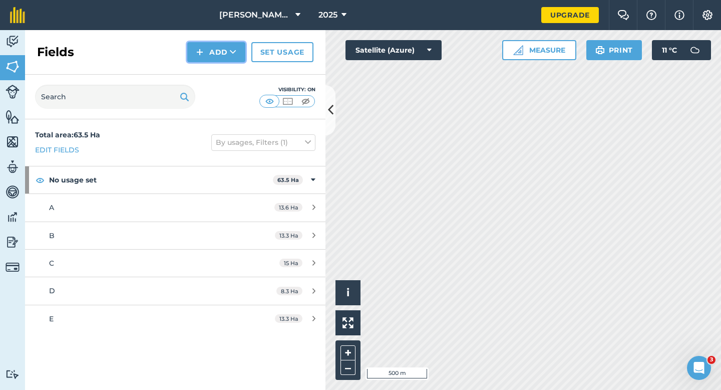
click at [198, 47] on img at bounding box center [199, 52] width 7 height 12
click at [210, 78] on link "Draw" at bounding box center [216, 75] width 55 height 22
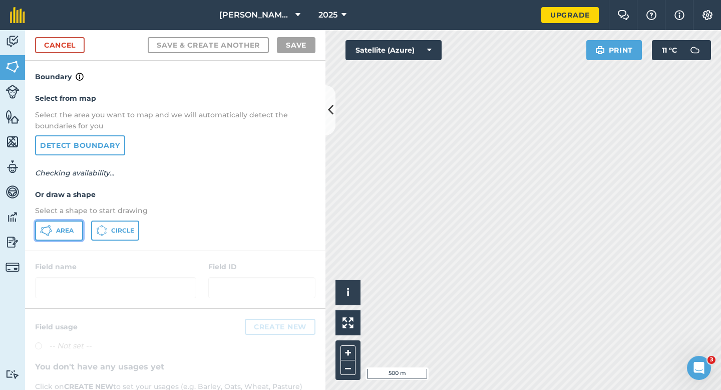
click at [58, 233] on span "Area" at bounding box center [65, 230] width 18 height 8
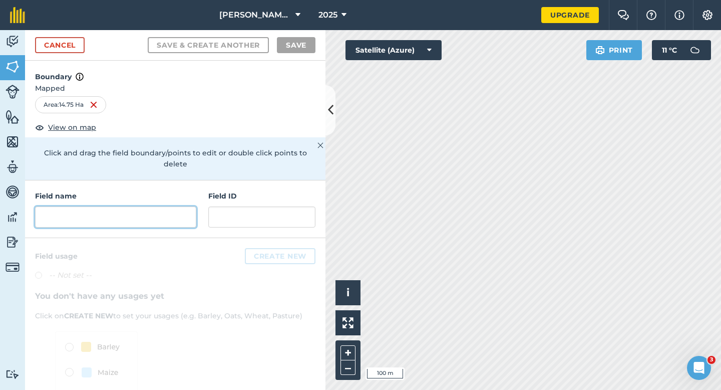
click at [187, 210] on input "text" at bounding box center [115, 216] width 161 height 21
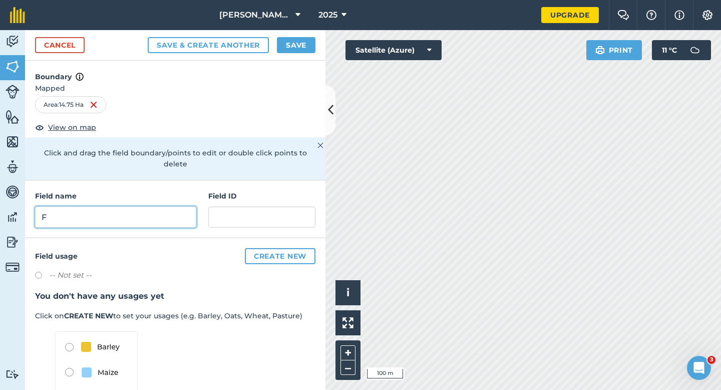
type input "F"
click at [306, 49] on button "Save" at bounding box center [296, 45] width 39 height 16
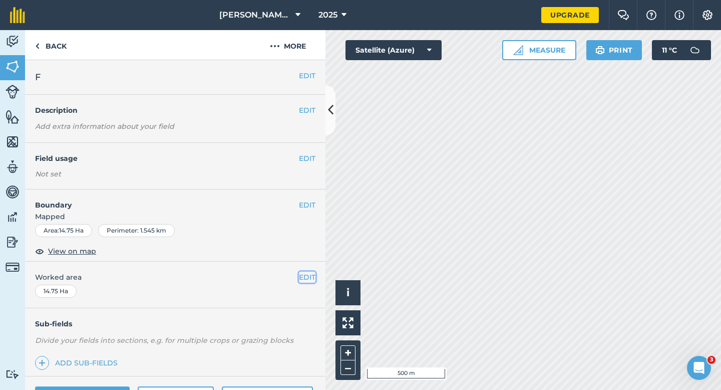
click at [312, 274] on button "EDIT" at bounding box center [307, 276] width 17 height 11
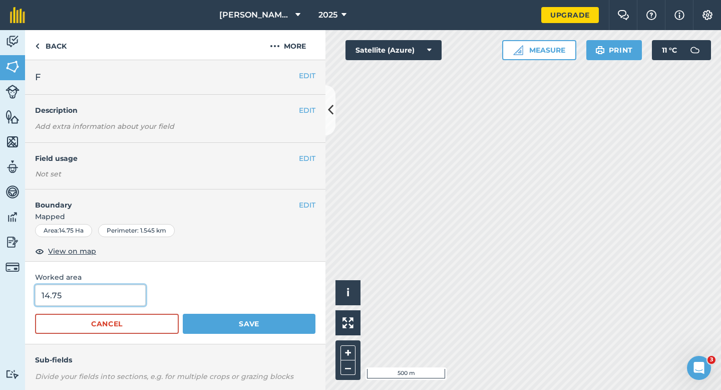
click at [115, 293] on input "14.75" at bounding box center [90, 294] width 111 height 21
type input "15"
click at [183, 314] on button "Save" at bounding box center [249, 324] width 133 height 20
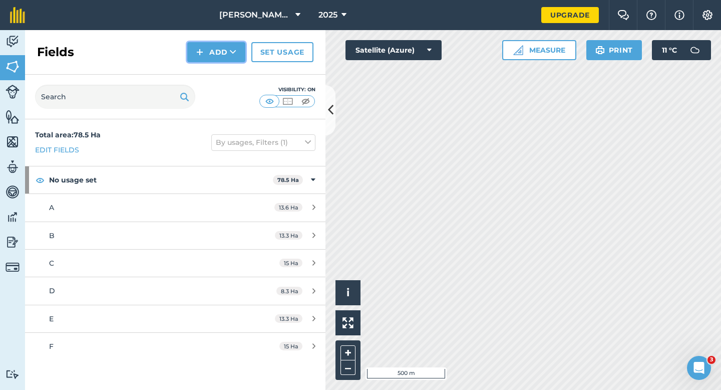
click at [214, 61] on button "Add" at bounding box center [216, 52] width 58 height 20
click at [216, 70] on link "Draw" at bounding box center [216, 75] width 55 height 22
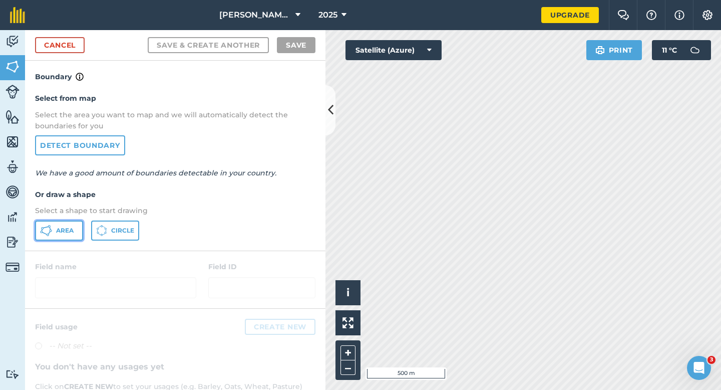
click at [56, 234] on button "Area" at bounding box center [59, 230] width 48 height 20
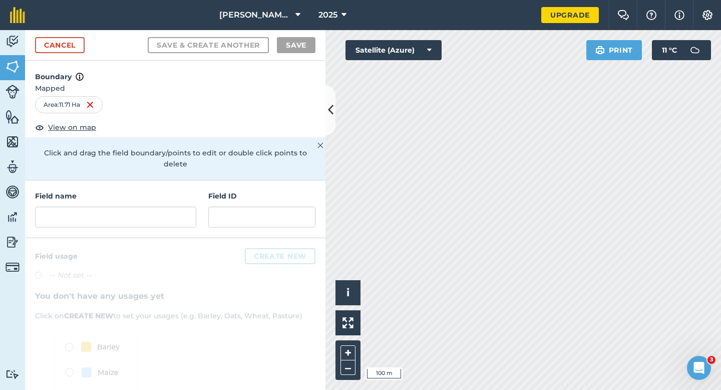
click at [183, 217] on div "Field name Field ID" at bounding box center [175, 209] width 300 height 58
click at [183, 212] on input "text" at bounding box center [115, 216] width 161 height 21
type input "E"
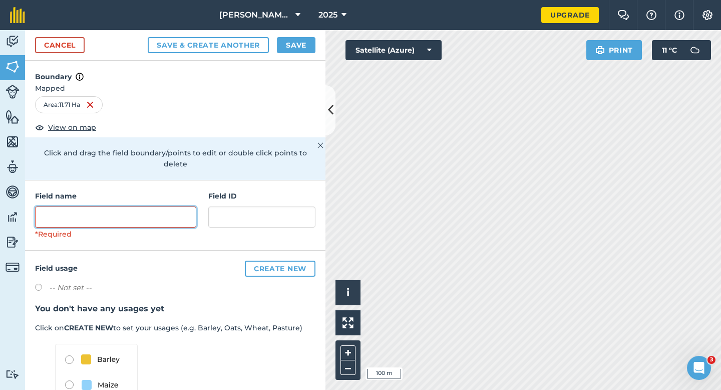
type input "F"
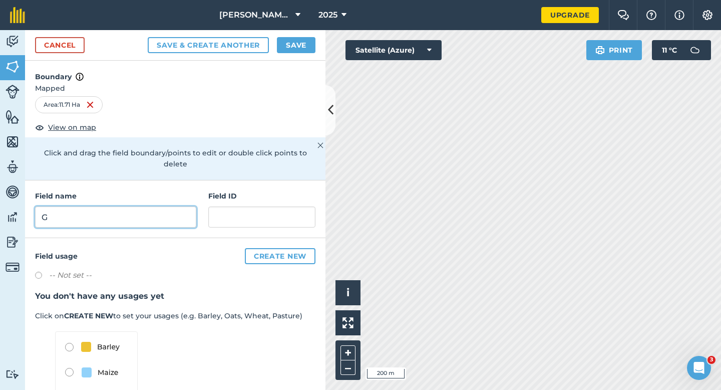
type input "G"
click at [296, 54] on div "Cancel Save & Create Another Save" at bounding box center [175, 45] width 300 height 31
click at [296, 45] on button "Save" at bounding box center [296, 45] width 39 height 16
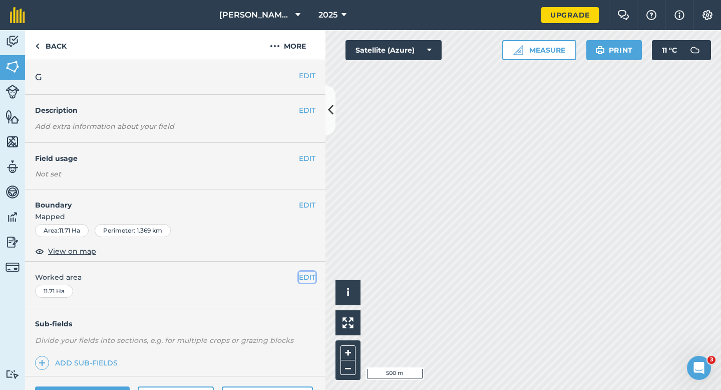
click at [304, 275] on button "EDIT" at bounding box center [307, 276] width 17 height 11
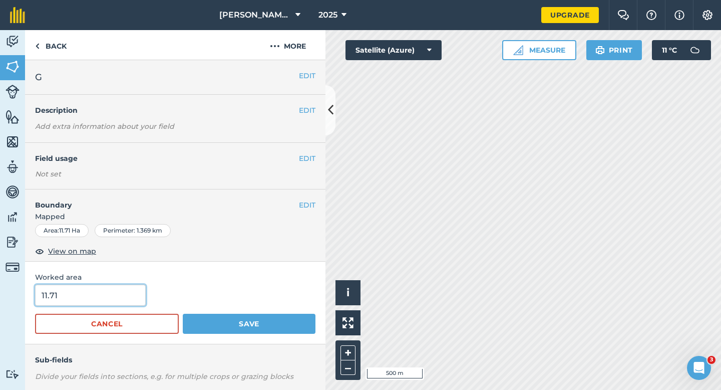
click at [97, 294] on input "11.71" at bounding box center [90, 294] width 111 height 21
type input "11.7"
click at [183, 314] on button "Save" at bounding box center [249, 324] width 133 height 20
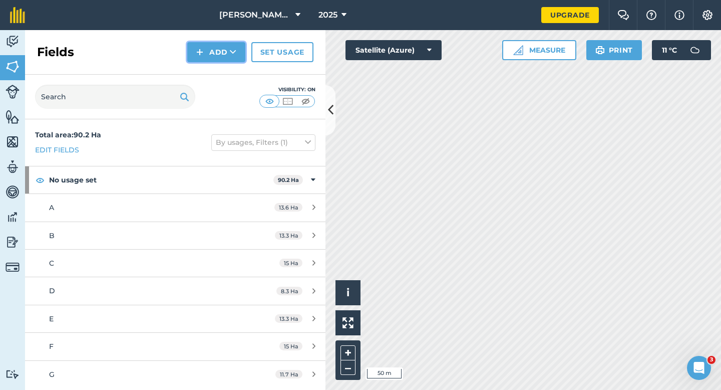
click at [201, 46] on img at bounding box center [199, 52] width 7 height 12
click at [212, 70] on link "Draw" at bounding box center [216, 75] width 55 height 22
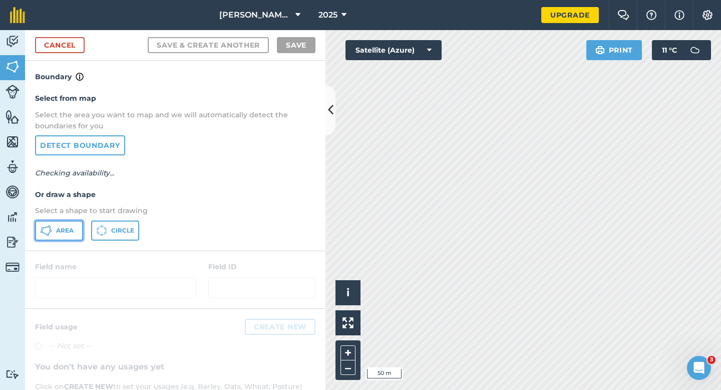
click at [52, 223] on button "Area" at bounding box center [59, 230] width 48 height 20
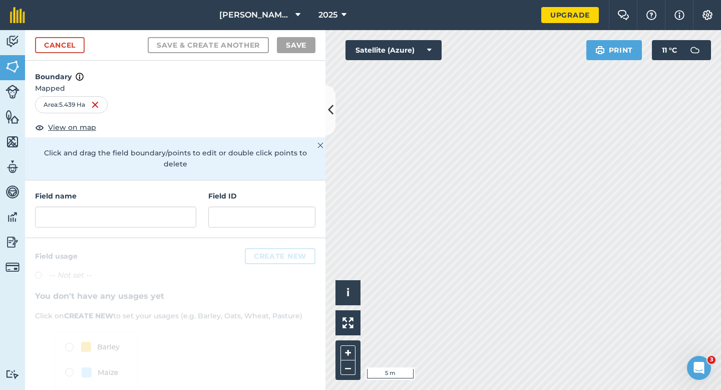
scroll to position [54, 0]
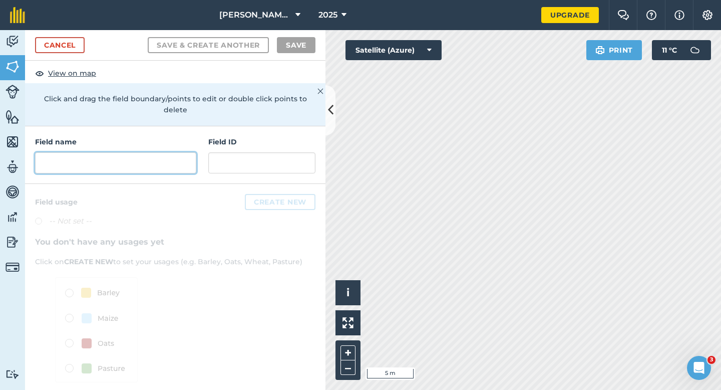
click at [162, 152] on input "text" at bounding box center [115, 162] width 161 height 21
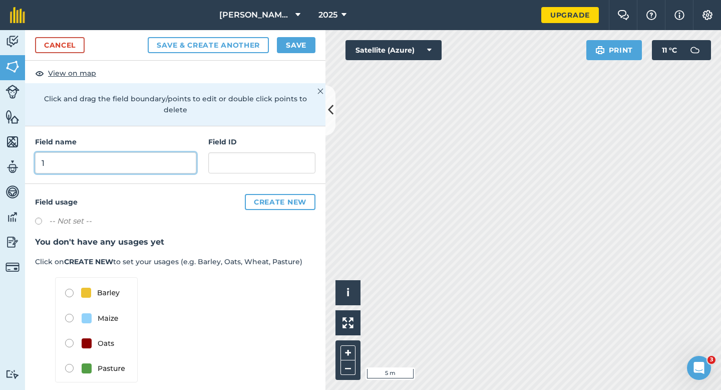
type input "1"
click at [287, 48] on button "Save" at bounding box center [296, 45] width 39 height 16
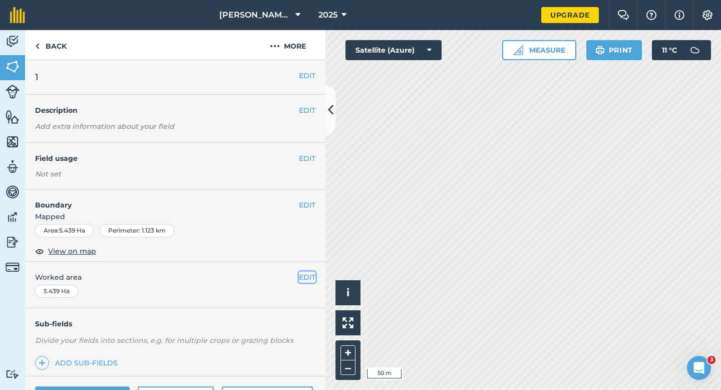
click at [309, 276] on button "EDIT" at bounding box center [307, 276] width 17 height 11
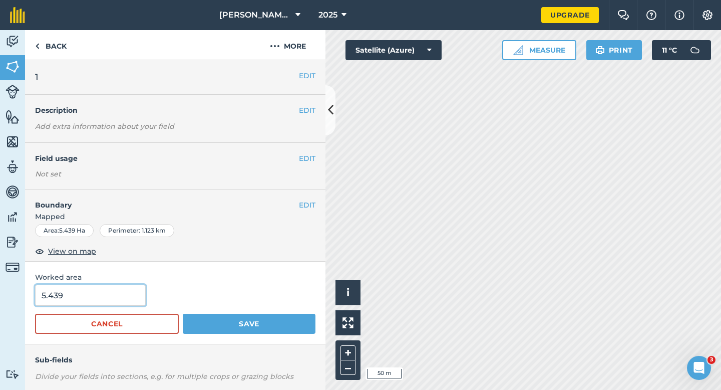
click at [116, 299] on input "5.439" at bounding box center [90, 294] width 111 height 21
type input "5.5"
click at [183, 314] on button "Save" at bounding box center [249, 324] width 133 height 20
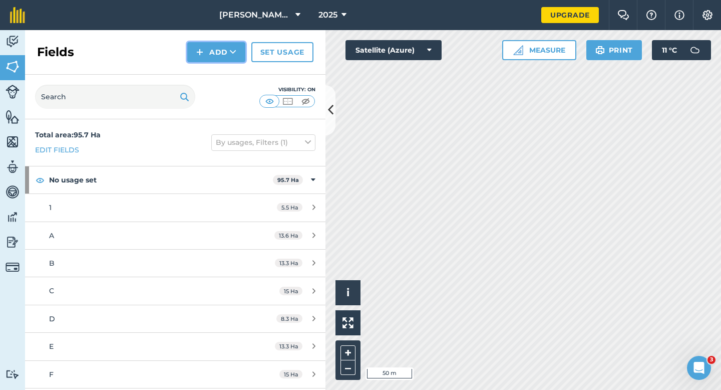
click at [203, 51] on img at bounding box center [199, 52] width 7 height 12
click at [210, 76] on link "Draw" at bounding box center [216, 75] width 55 height 22
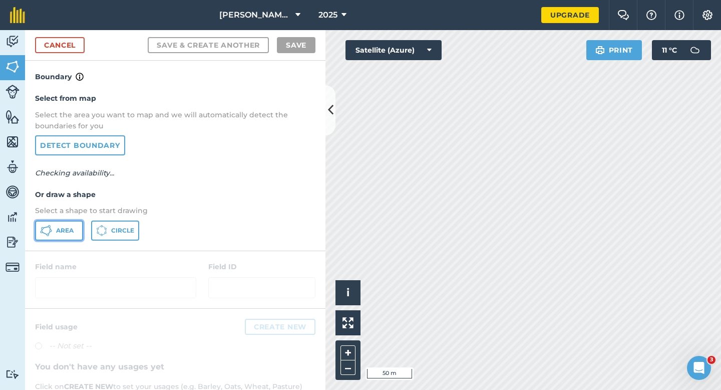
click at [78, 231] on button "Area" at bounding box center [59, 230] width 48 height 20
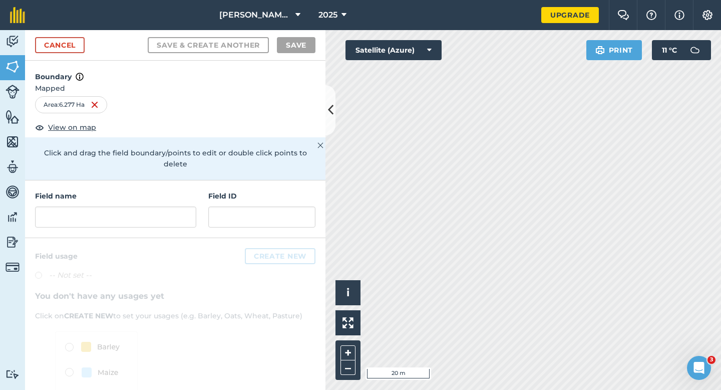
click at [96, 219] on div "Field name Field ID" at bounding box center [175, 209] width 300 height 58
click at [99, 206] on input "text" at bounding box center [115, 216] width 161 height 21
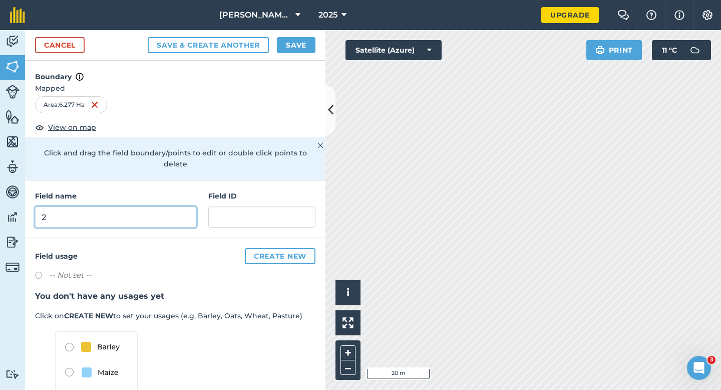
type input "2"
click at [285, 52] on button "Save" at bounding box center [296, 45] width 39 height 16
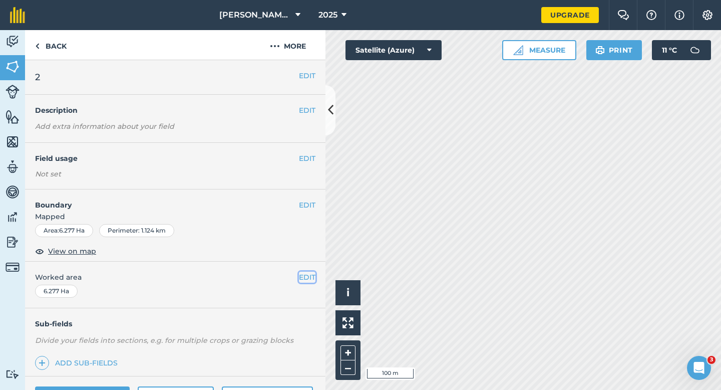
click at [308, 277] on button "EDIT" at bounding box center [307, 276] width 17 height 11
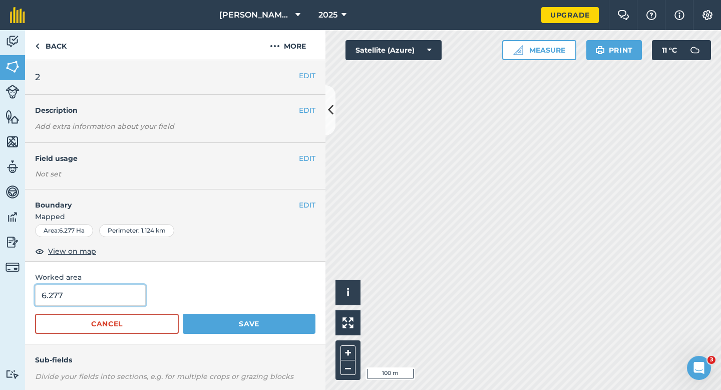
click at [105, 294] on input "6.277" at bounding box center [90, 294] width 111 height 21
type input "6.3"
click at [183, 314] on button "Save" at bounding box center [249, 324] width 133 height 20
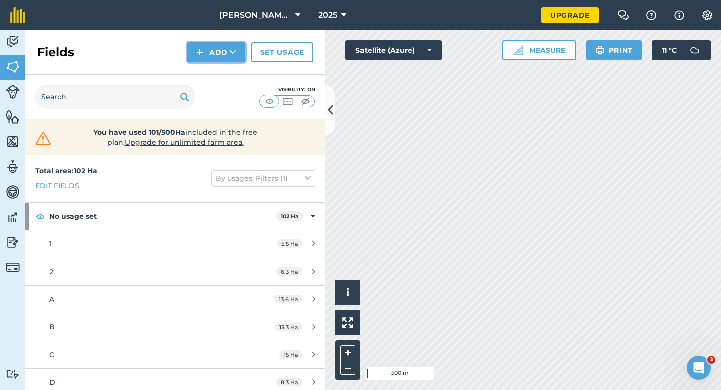
click at [204, 45] on button "Add" at bounding box center [216, 52] width 58 height 20
click at [206, 66] on link "Draw" at bounding box center [216, 75] width 55 height 22
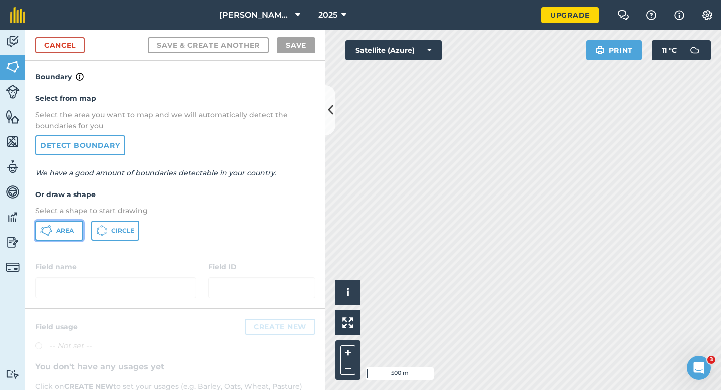
click at [75, 225] on button "Area" at bounding box center [59, 230] width 48 height 20
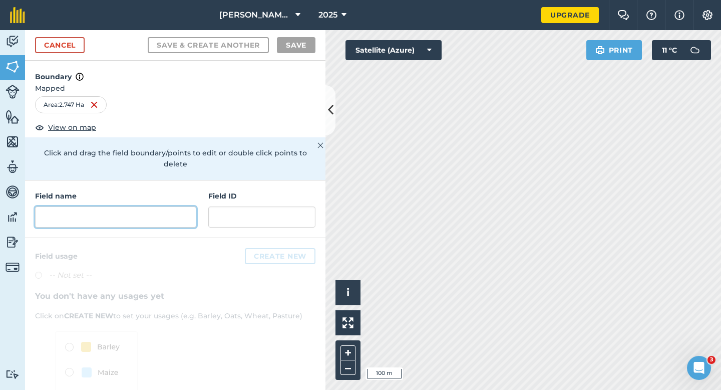
click at [173, 216] on input "text" at bounding box center [115, 216] width 161 height 21
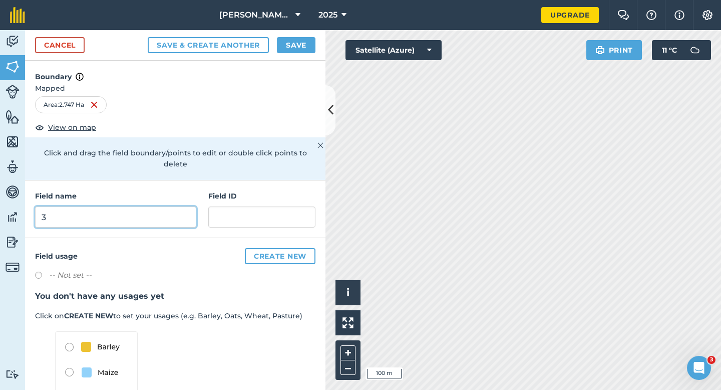
type input "3"
click at [290, 51] on button "Save" at bounding box center [296, 45] width 39 height 16
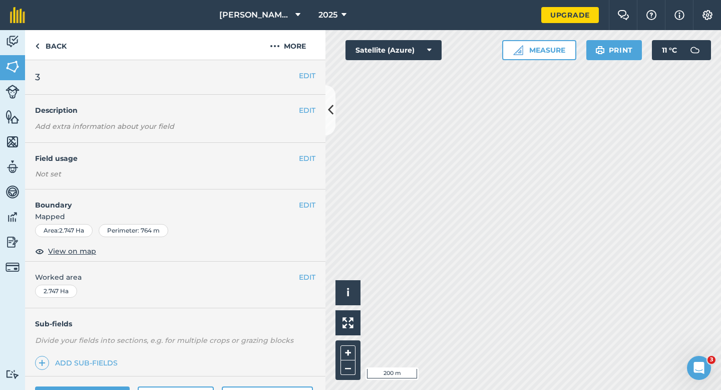
click at [312, 279] on button "EDIT" at bounding box center [307, 276] width 17 height 11
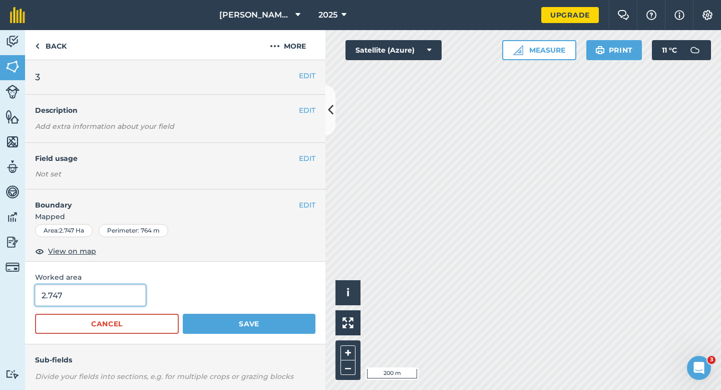
click at [117, 297] on input "2.747" at bounding box center [90, 294] width 111 height 21
type input "3"
click at [183, 314] on button "Save" at bounding box center [249, 324] width 133 height 20
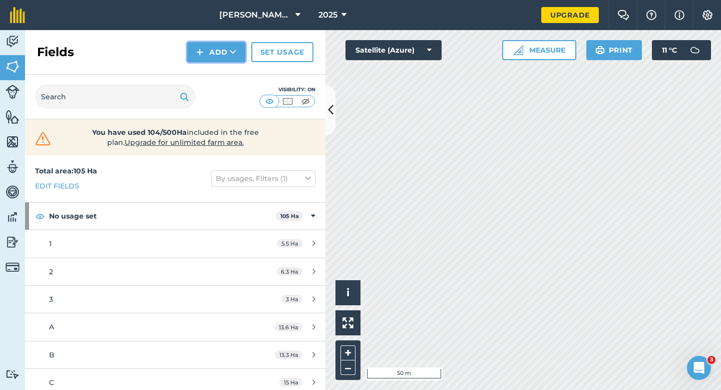
click at [205, 51] on button "Add" at bounding box center [216, 52] width 58 height 20
click at [206, 75] on link "Draw" at bounding box center [216, 75] width 55 height 22
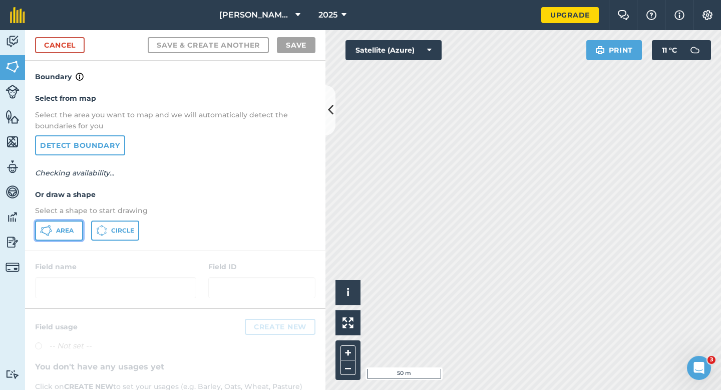
click at [69, 230] on span "Area" at bounding box center [65, 230] width 18 height 8
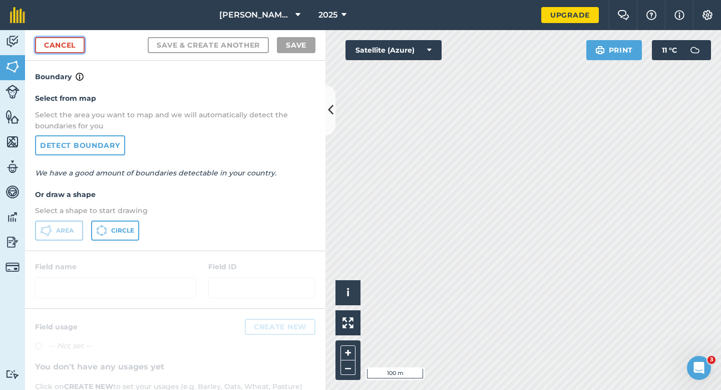
click at [68, 44] on link "Cancel" at bounding box center [60, 45] width 50 height 16
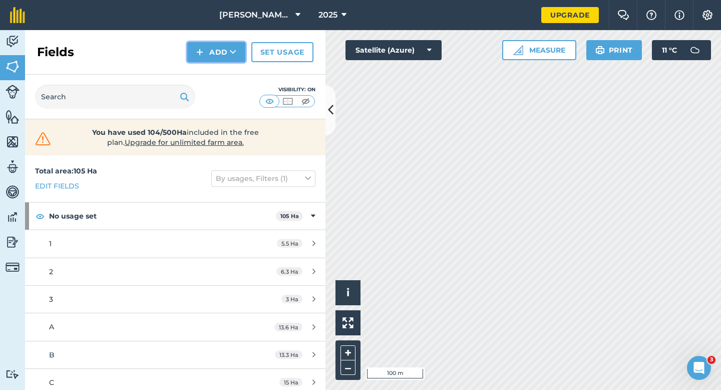
click at [208, 61] on button "Add" at bounding box center [216, 52] width 58 height 20
click at [210, 76] on link "Draw" at bounding box center [216, 75] width 55 height 22
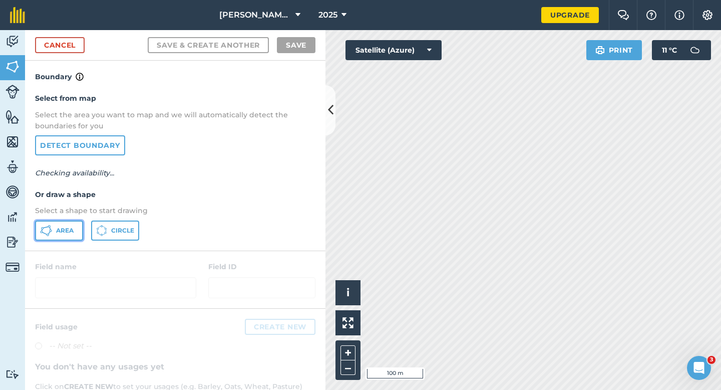
click at [42, 234] on icon at bounding box center [46, 230] width 12 height 12
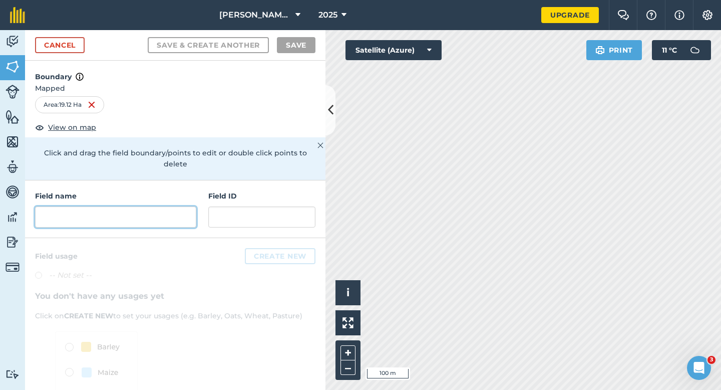
click at [117, 206] on input "text" at bounding box center [115, 216] width 161 height 21
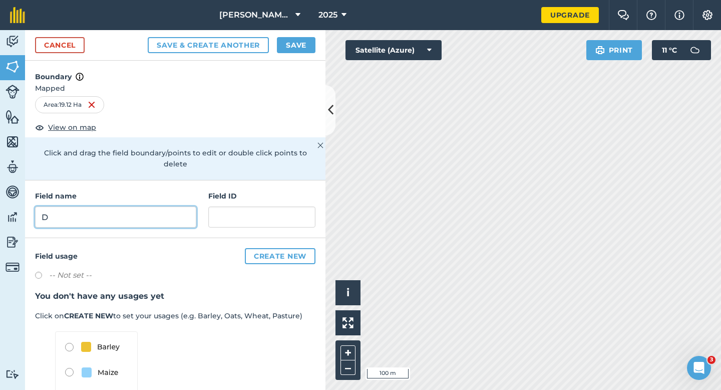
type input "D"
click at [284, 43] on button "Save" at bounding box center [296, 45] width 39 height 16
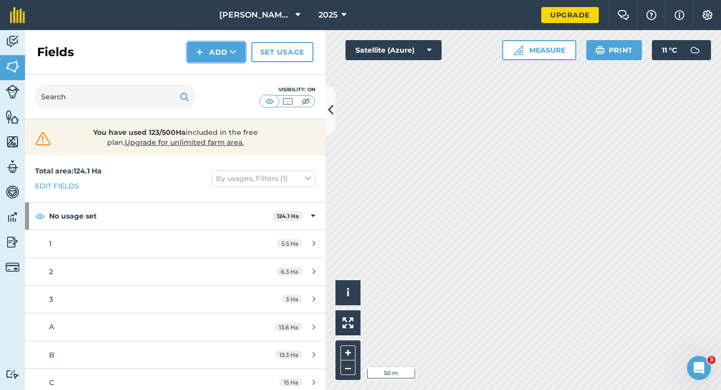
click at [222, 48] on button "Add" at bounding box center [216, 52] width 58 height 20
click at [222, 64] on link "Draw" at bounding box center [216, 75] width 55 height 22
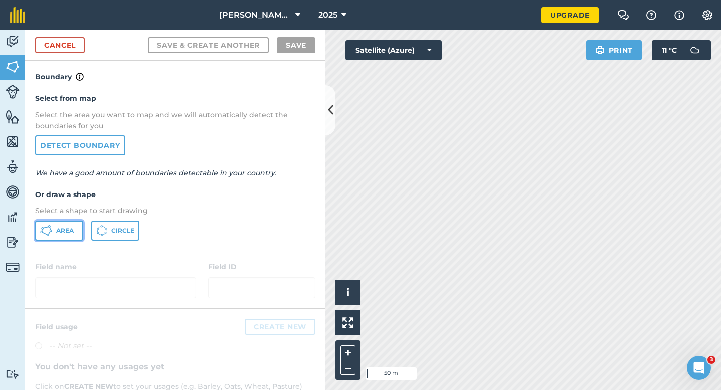
drag, startPoint x: 40, startPoint y: 227, endPoint x: 47, endPoint y: 230, distance: 7.2
click at [40, 228] on icon at bounding box center [46, 230] width 12 height 12
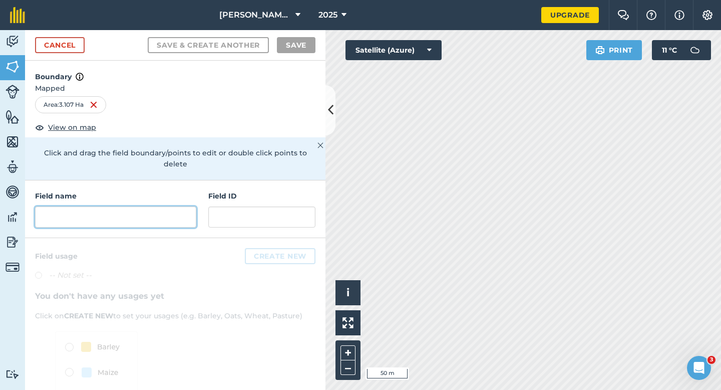
click at [152, 207] on input "text" at bounding box center [115, 216] width 161 height 21
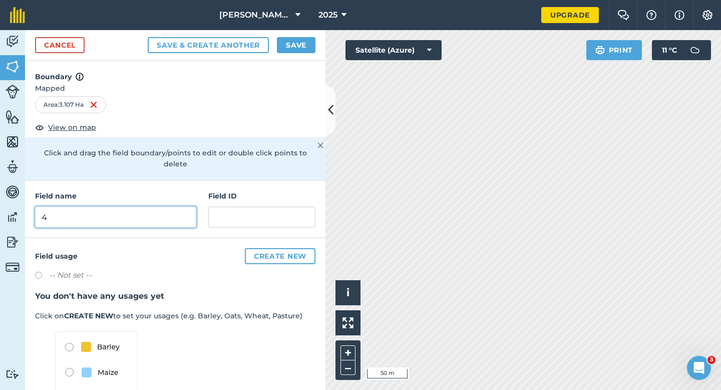
type input "4"
click at [302, 39] on button "Save" at bounding box center [296, 45] width 39 height 16
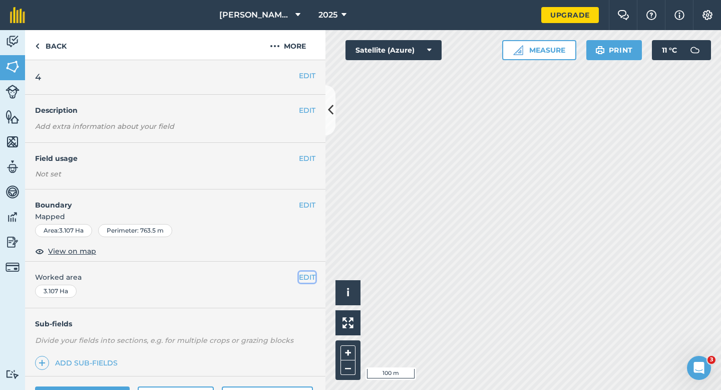
click at [308, 280] on button "EDIT" at bounding box center [307, 276] width 17 height 11
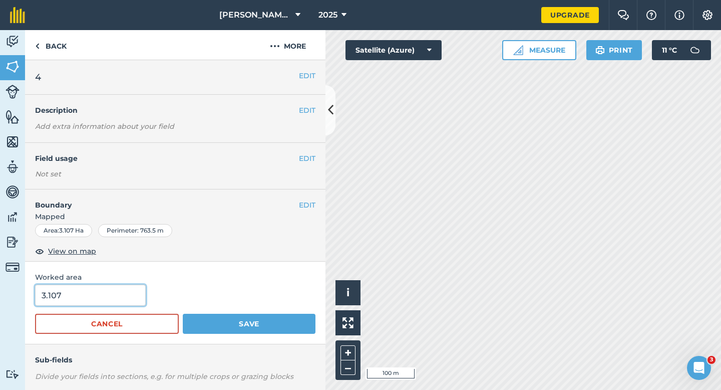
click at [97, 305] on input "3.107" at bounding box center [90, 294] width 111 height 21
type input "3"
click at [183, 314] on button "Save" at bounding box center [249, 324] width 133 height 20
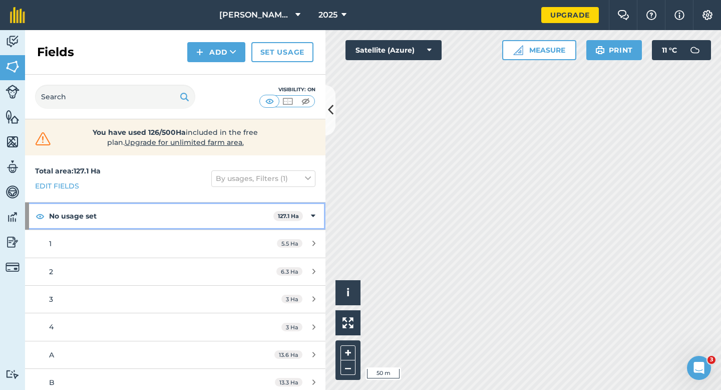
click at [213, 216] on strong "No usage set" at bounding box center [161, 215] width 224 height 27
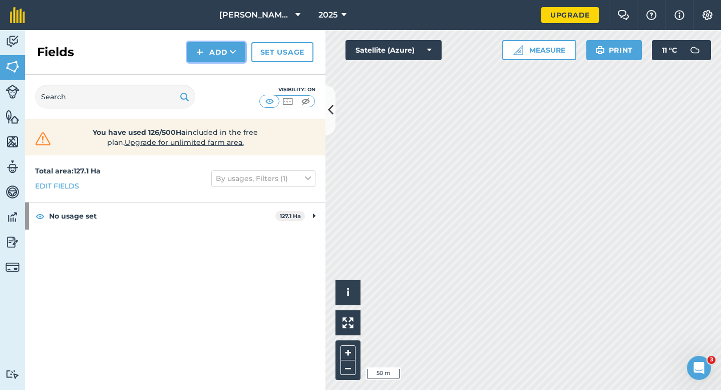
click at [213, 59] on button "Add" at bounding box center [216, 52] width 58 height 20
click at [214, 71] on link "Draw" at bounding box center [216, 75] width 55 height 22
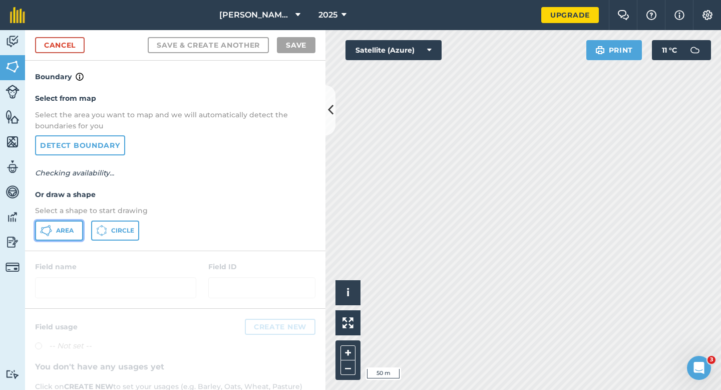
click at [48, 235] on icon at bounding box center [46, 230] width 12 height 12
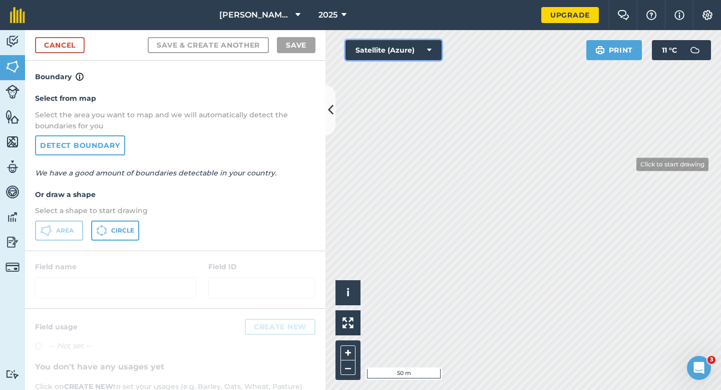
click at [652, 179] on div "Click to start drawing i © 2025 TomTom, Microsoft 50 m + – Satellite (Azure) Pr…" at bounding box center [524, 210] width 396 height 360
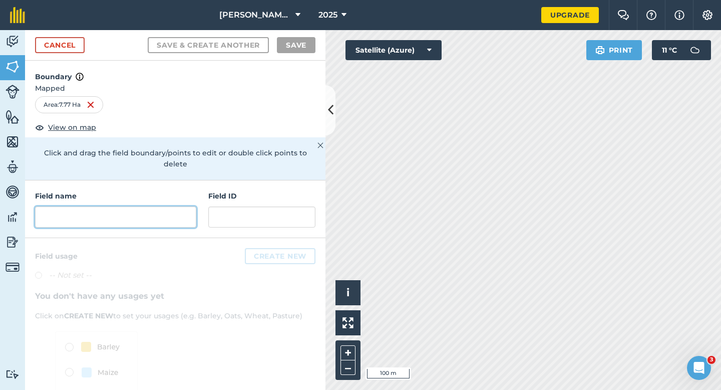
click at [128, 208] on input "text" at bounding box center [115, 216] width 161 height 21
type input "i"
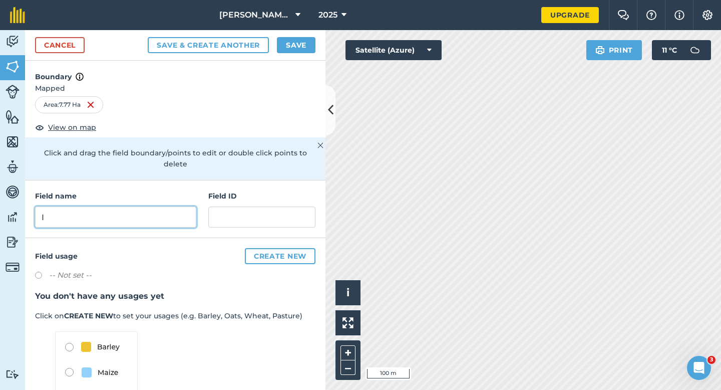
type input "I"
click at [291, 44] on button "Save" at bounding box center [296, 45] width 39 height 16
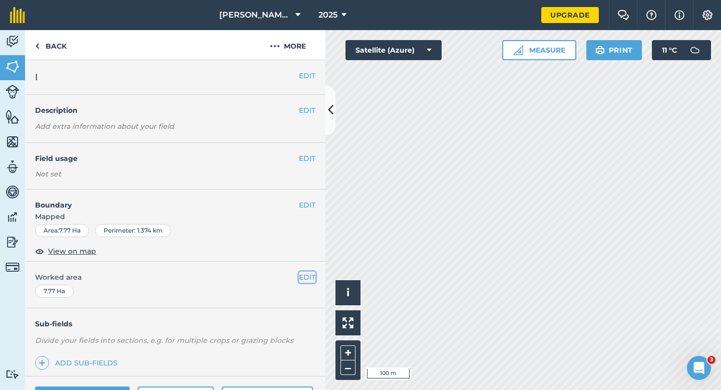
click at [309, 278] on button "EDIT" at bounding box center [307, 276] width 17 height 11
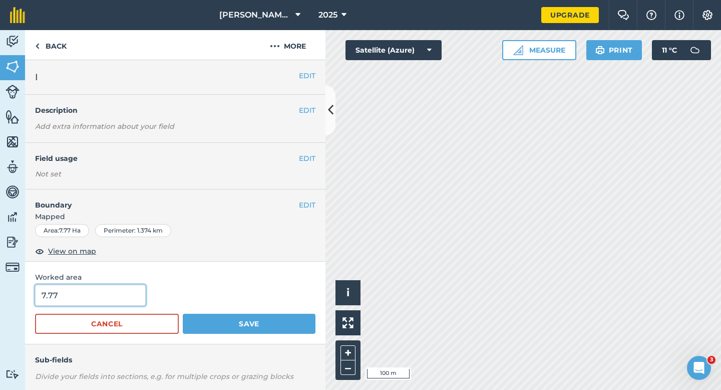
click at [92, 294] on input "7.77" at bounding box center [90, 294] width 111 height 21
type input "7.7"
click at [183, 314] on button "Save" at bounding box center [249, 324] width 133 height 20
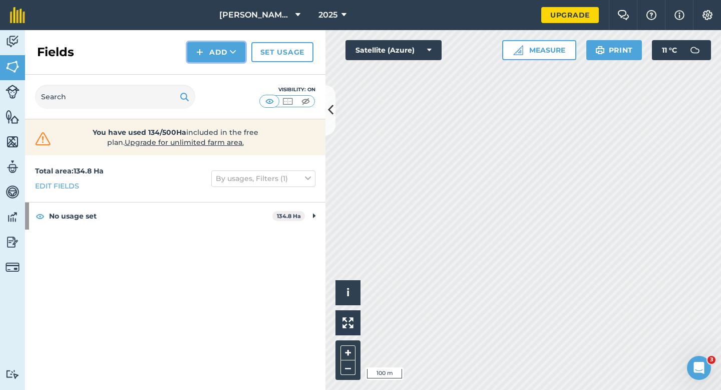
click at [208, 60] on button "Add" at bounding box center [216, 52] width 58 height 20
click at [209, 68] on link "Draw" at bounding box center [216, 75] width 55 height 22
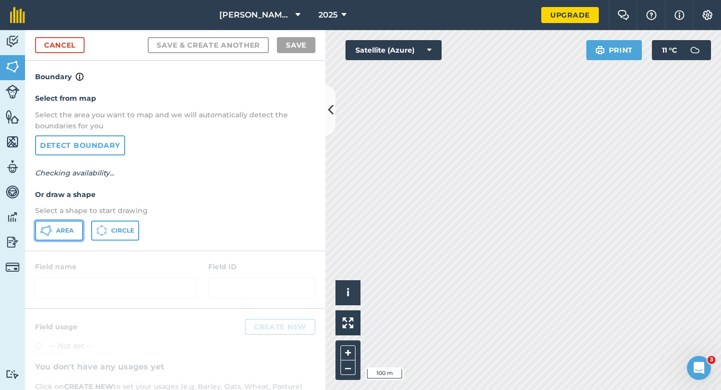
click at [69, 233] on span "Area" at bounding box center [65, 230] width 18 height 8
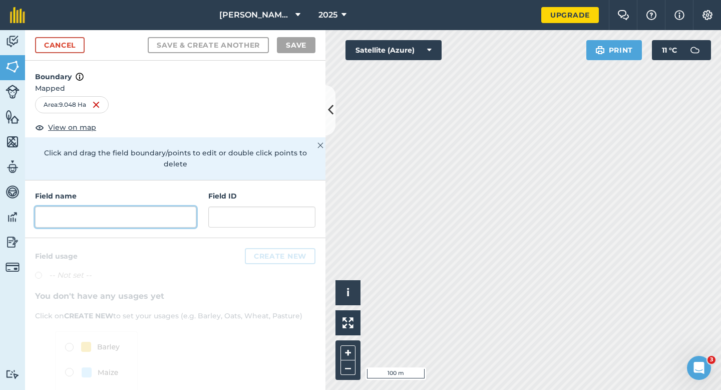
click at [134, 209] on input "text" at bounding box center [115, 216] width 161 height 21
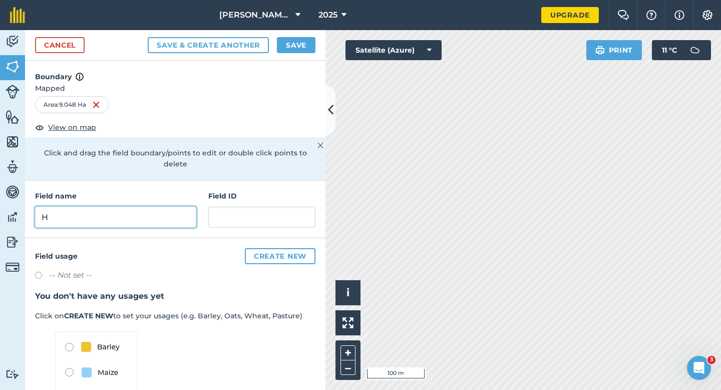
type input "H"
click at [295, 48] on button "Save" at bounding box center [296, 45] width 39 height 16
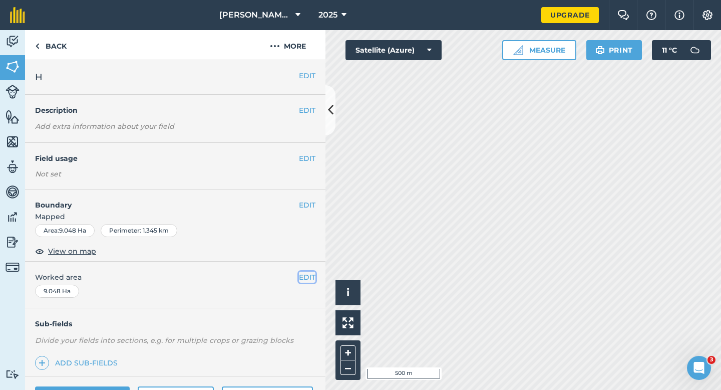
click at [315, 281] on button "EDIT" at bounding box center [307, 276] width 17 height 11
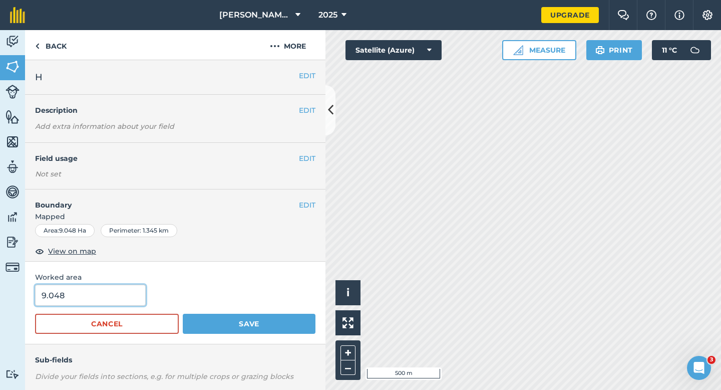
click at [97, 287] on input "9.048" at bounding box center [90, 294] width 111 height 21
type input "9"
click at [183, 314] on button "Save" at bounding box center [249, 324] width 133 height 20
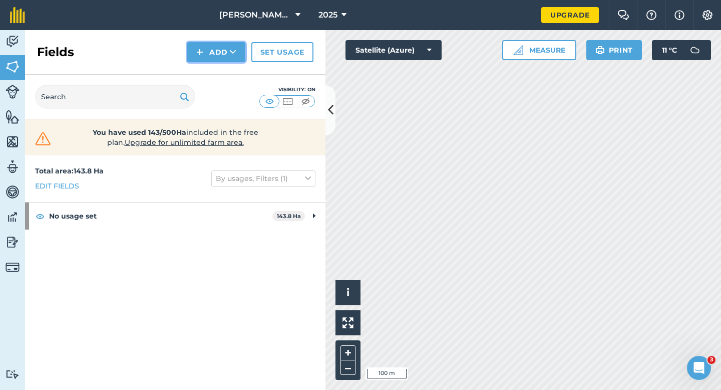
click at [197, 55] on img at bounding box center [199, 52] width 7 height 12
click at [205, 72] on link "Draw" at bounding box center [216, 75] width 55 height 22
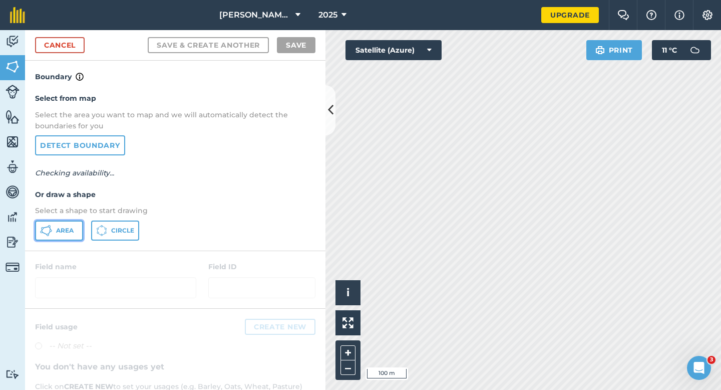
click at [76, 224] on button "Area" at bounding box center [59, 230] width 48 height 20
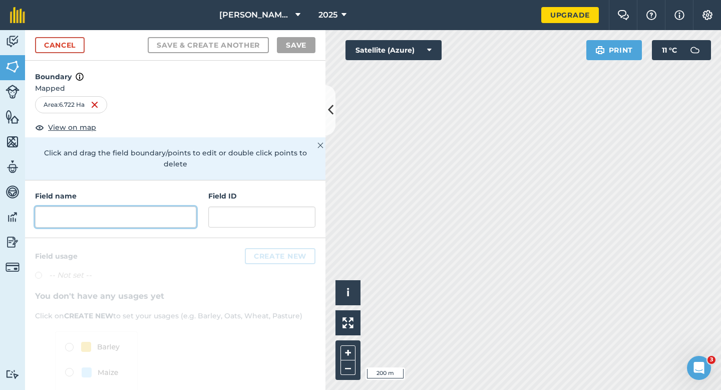
click at [194, 212] on input "text" at bounding box center [115, 216] width 161 height 21
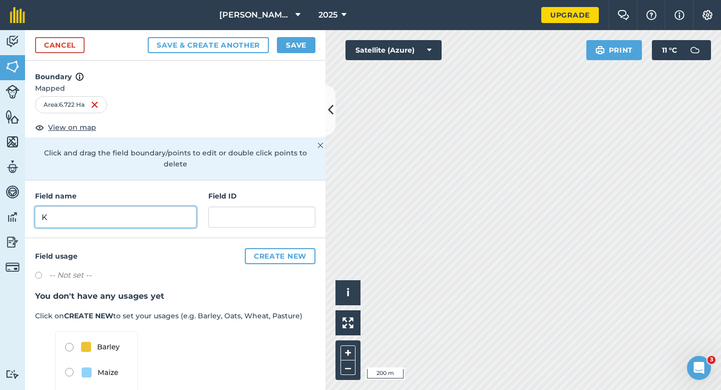
type input "K"
click at [292, 43] on button "Save" at bounding box center [296, 45] width 39 height 16
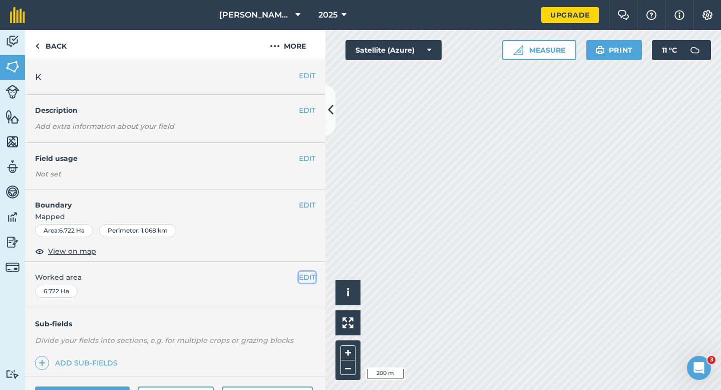
click at [306, 278] on button "EDIT" at bounding box center [307, 276] width 17 height 11
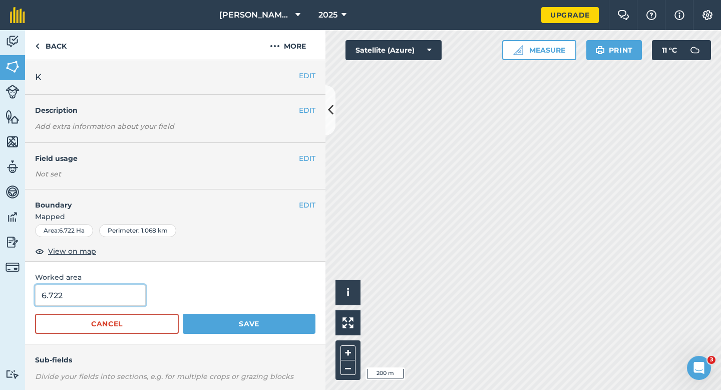
click at [50, 300] on input "6.722" at bounding box center [90, 294] width 111 height 21
type input "6.7"
click at [183, 314] on button "Save" at bounding box center [249, 324] width 133 height 20
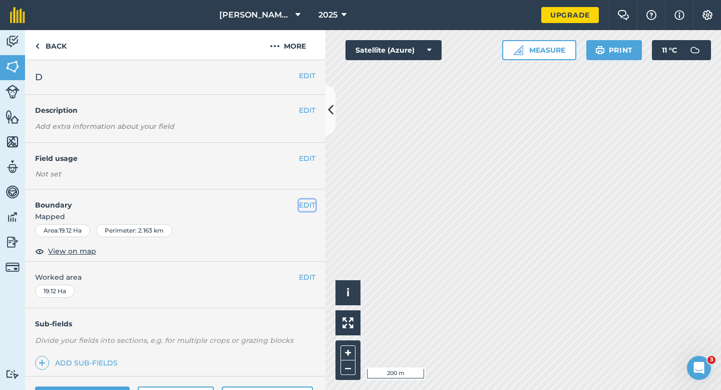
click at [314, 204] on button "EDIT" at bounding box center [307, 204] width 17 height 11
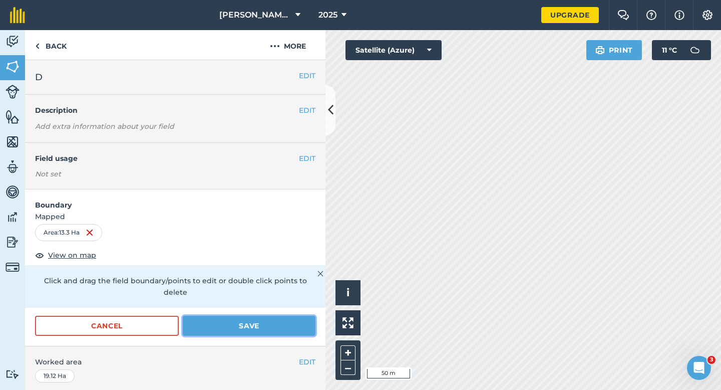
click at [276, 316] on button "Save" at bounding box center [249, 326] width 133 height 20
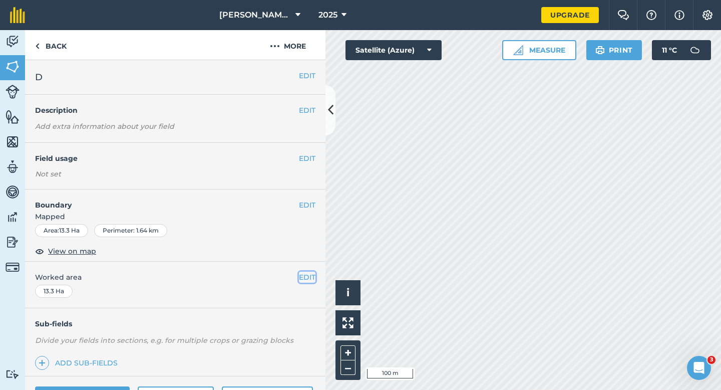
click at [312, 275] on button "EDIT" at bounding box center [307, 276] width 17 height 11
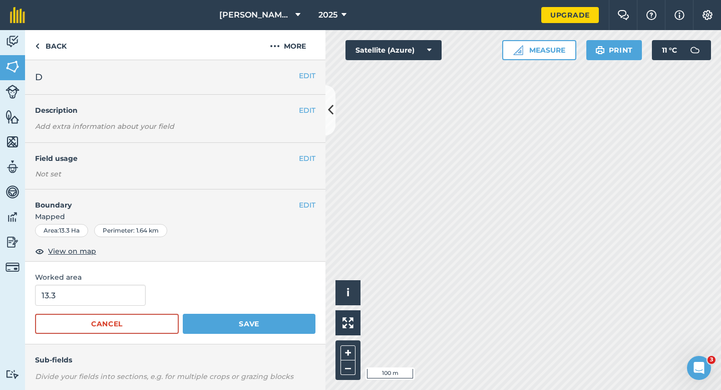
click at [115, 313] on form "13.3 Cancel Save" at bounding box center [175, 308] width 280 height 49
click at [115, 303] on input "13.3" at bounding box center [90, 294] width 111 height 21
click at [183, 314] on button "Save" at bounding box center [249, 324] width 133 height 20
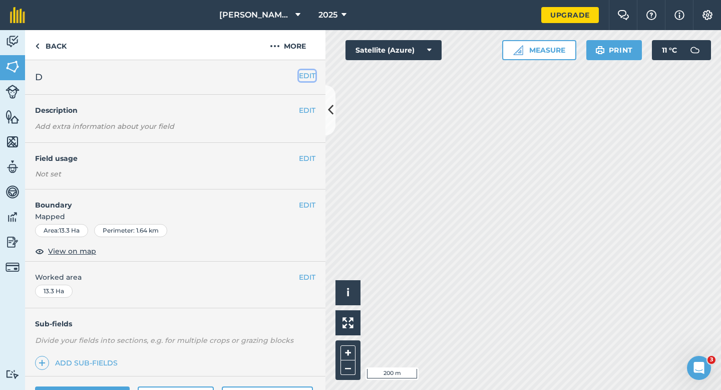
click at [312, 81] on button "EDIT" at bounding box center [307, 75] width 17 height 11
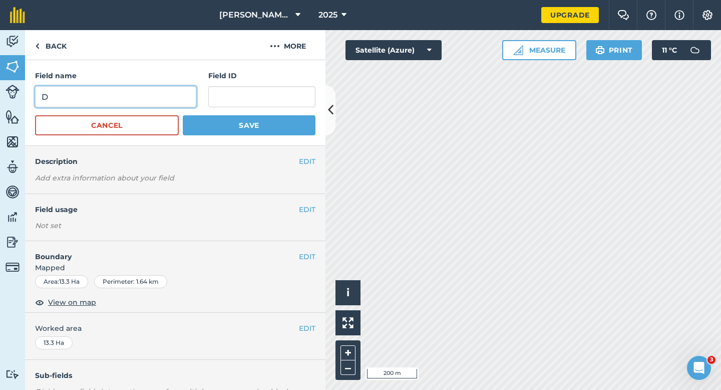
click at [165, 99] on input "D" at bounding box center [115, 96] width 161 height 21
type input "J"
click at [183, 115] on button "Save" at bounding box center [249, 125] width 133 height 20
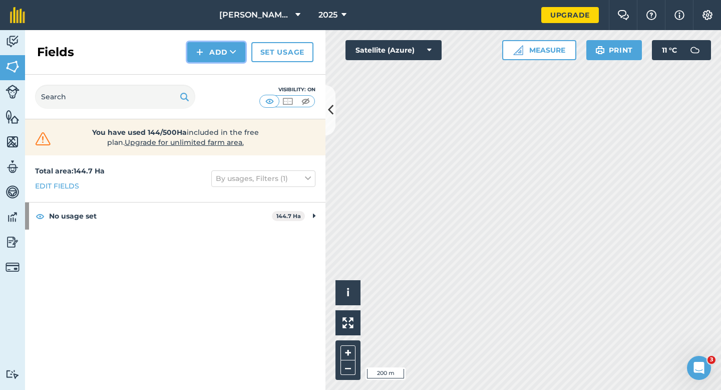
click at [221, 47] on button "Add" at bounding box center [216, 52] width 58 height 20
click at [221, 66] on link "Draw" at bounding box center [216, 75] width 55 height 22
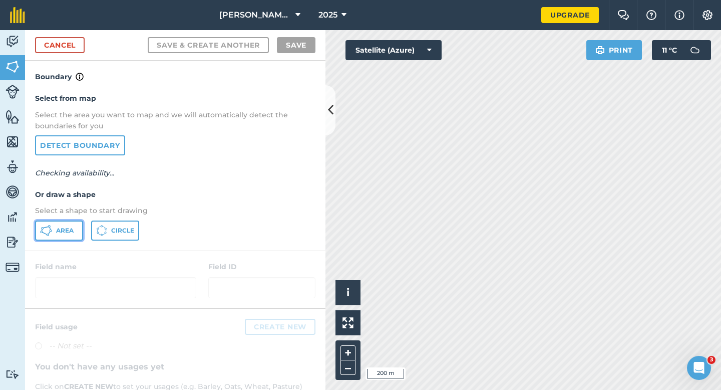
click at [69, 226] on span "Area" at bounding box center [65, 230] width 18 height 8
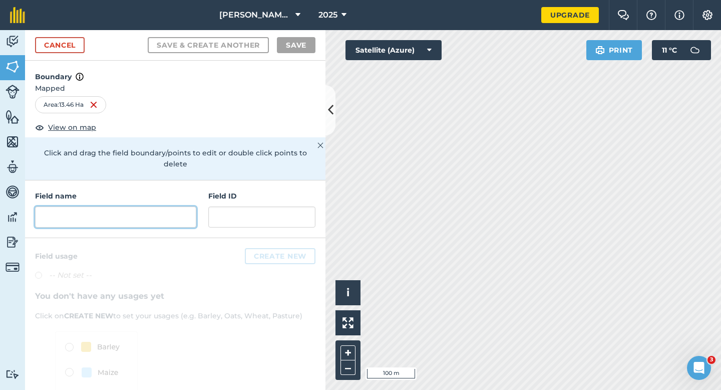
click at [138, 206] on input "text" at bounding box center [115, 216] width 161 height 21
click at [170, 210] on input "text" at bounding box center [115, 216] width 161 height 21
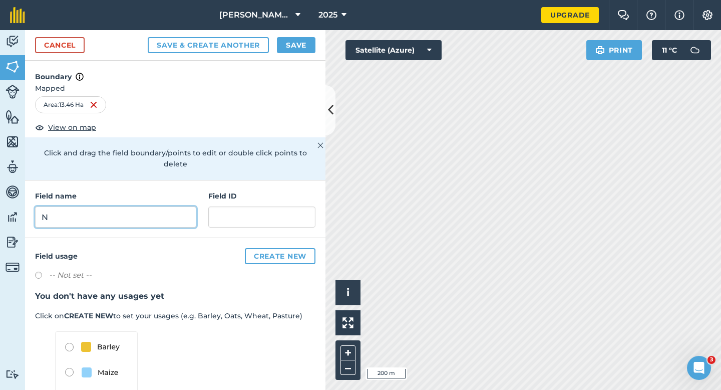
type input "N"
click at [304, 51] on button "Save" at bounding box center [296, 45] width 39 height 16
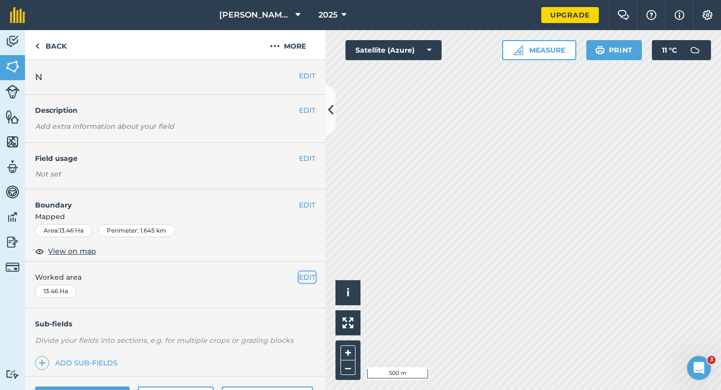
click at [314, 273] on button "EDIT" at bounding box center [307, 276] width 17 height 11
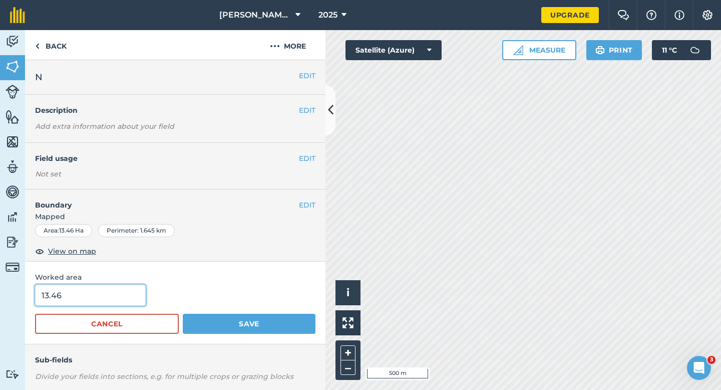
click at [90, 296] on input "13.46" at bounding box center [90, 294] width 111 height 21
type input "13.5"
click at [183, 314] on button "Save" at bounding box center [249, 324] width 133 height 20
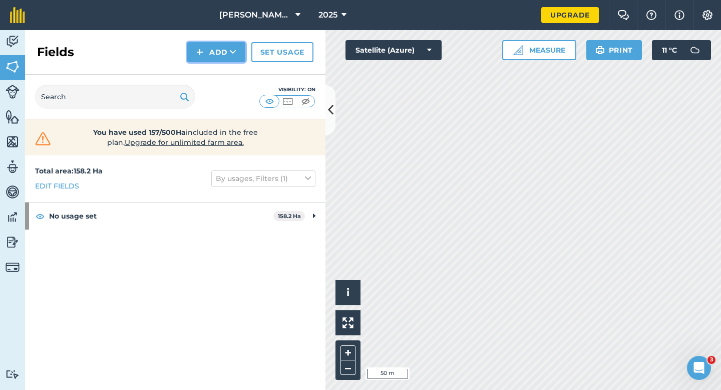
click at [220, 58] on button "Add" at bounding box center [216, 52] width 58 height 20
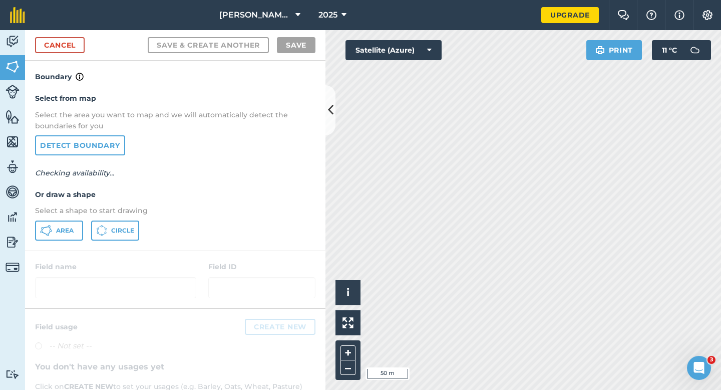
click at [60, 243] on div "Select from map Select the area you want to map and we will automatically detec…" at bounding box center [175, 166] width 300 height 167
click at [60, 234] on button "Area" at bounding box center [59, 230] width 48 height 20
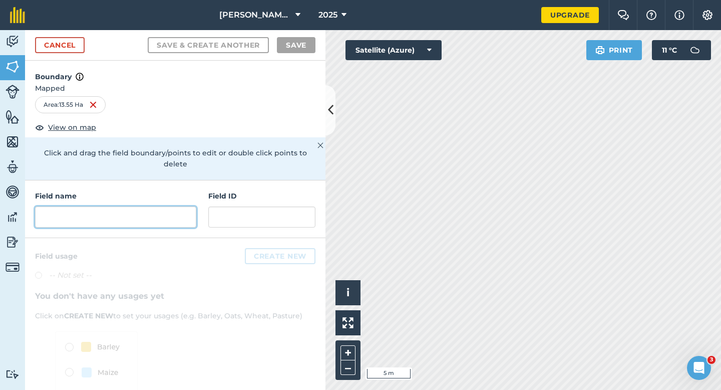
click at [160, 209] on input "text" at bounding box center [115, 216] width 161 height 21
click at [142, 210] on input "text" at bounding box center [115, 216] width 161 height 21
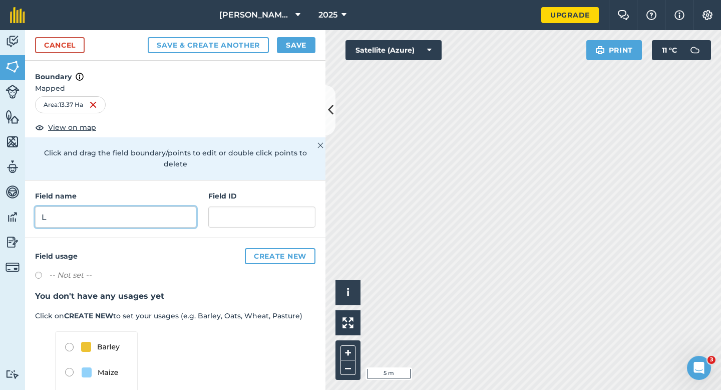
type input "L"
click at [286, 50] on button "Save" at bounding box center [296, 45] width 39 height 16
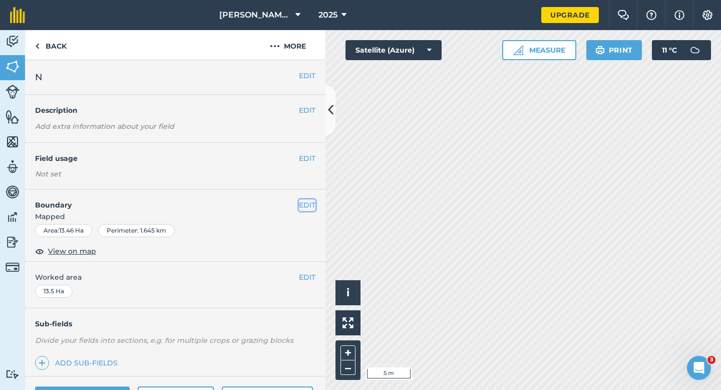
click at [312, 207] on button "EDIT" at bounding box center [307, 204] width 17 height 11
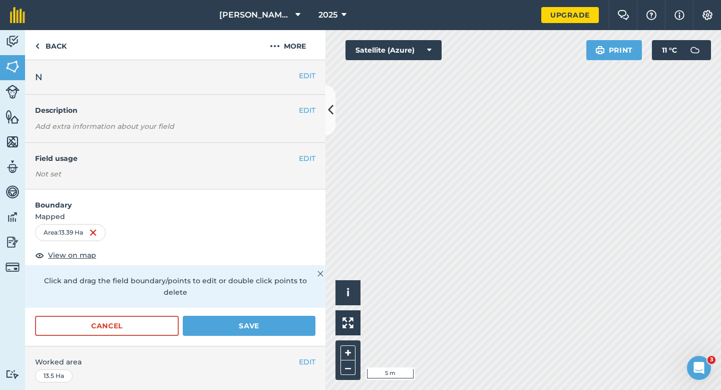
click at [279, 296] on form "Boundary Mapped Area : 13.39 Ha View on map Click and drag the field boundary/p…" at bounding box center [175, 267] width 300 height 156
click at [279, 302] on form "Boundary Mapped Area : 13.39 Ha View on map Click and drag the field boundary/p…" at bounding box center [175, 267] width 300 height 156
click at [209, 316] on button "Save" at bounding box center [249, 326] width 133 height 20
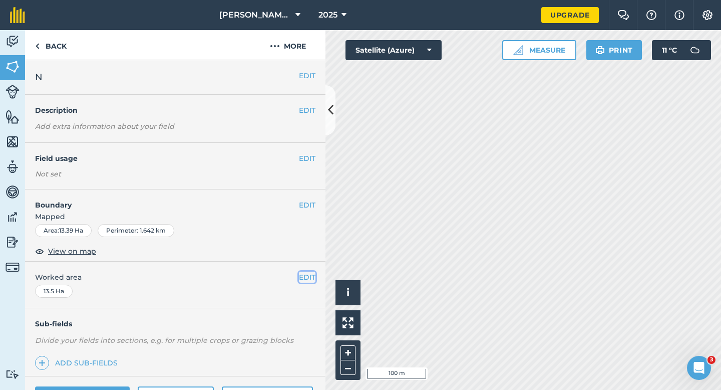
click at [305, 281] on button "EDIT" at bounding box center [307, 276] width 17 height 11
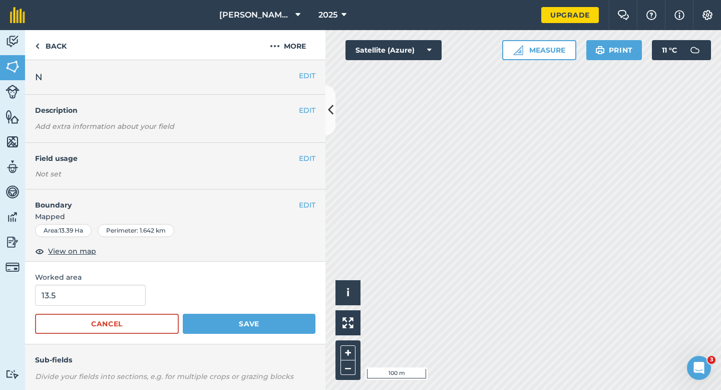
click at [120, 282] on div "Worked area 13.5 Cancel Save" at bounding box center [175, 302] width 300 height 83
click at [120, 299] on input "13.5" at bounding box center [90, 294] width 111 height 21
type input "13.3"
click at [183, 314] on button "Save" at bounding box center [249, 324] width 133 height 20
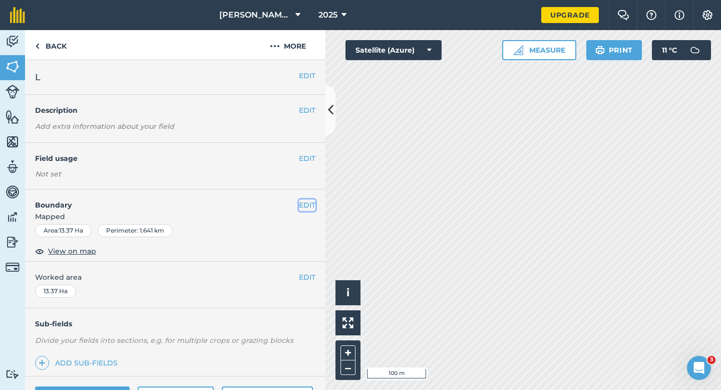
click at [308, 206] on button "EDIT" at bounding box center [307, 204] width 17 height 11
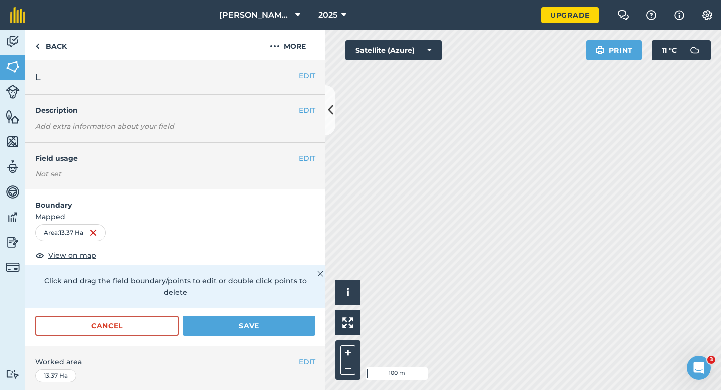
click at [123, 302] on form "Boundary Mapped Area : 13.37 Ha View on map Click and drag the field boundary/p…" at bounding box center [175, 267] width 300 height 156
click at [127, 320] on button "Cancel" at bounding box center [107, 326] width 144 height 20
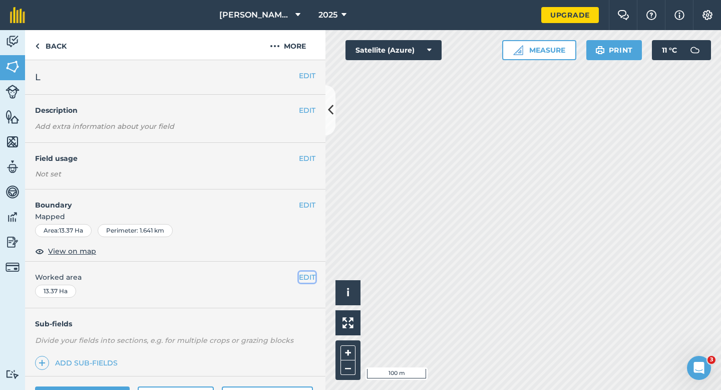
click at [302, 279] on button "EDIT" at bounding box center [307, 276] width 17 height 11
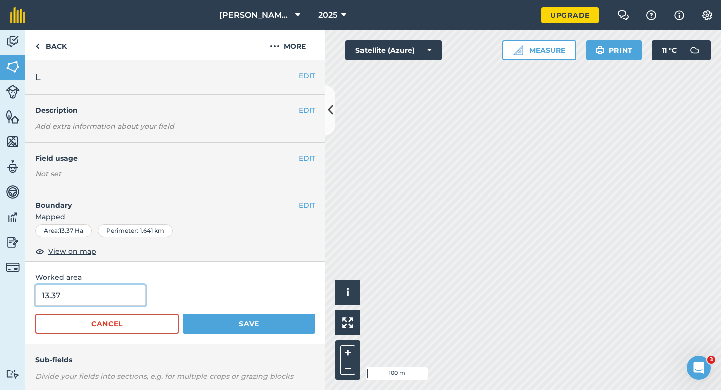
click at [103, 299] on input "13.37" at bounding box center [90, 294] width 111 height 21
type input "13.3"
click at [183, 314] on button "Save" at bounding box center [249, 324] width 133 height 20
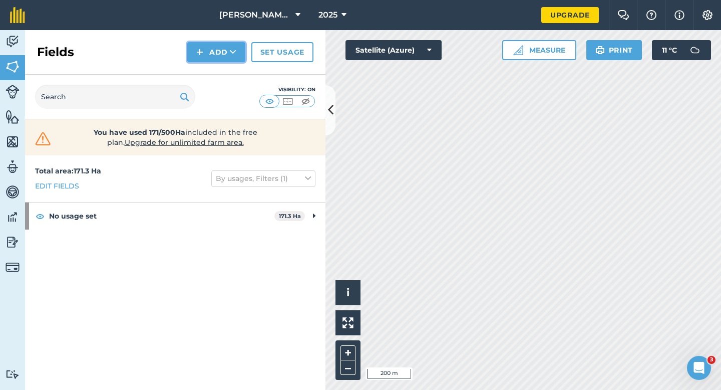
click at [220, 56] on button "Add" at bounding box center [216, 52] width 58 height 20
click at [220, 68] on link "Draw" at bounding box center [216, 75] width 55 height 22
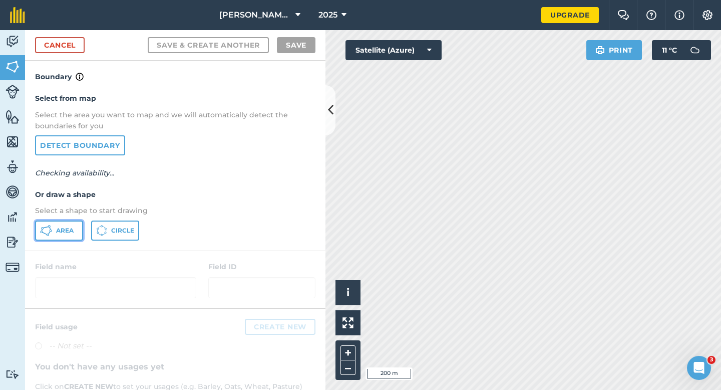
click at [69, 221] on button "Area" at bounding box center [59, 230] width 48 height 20
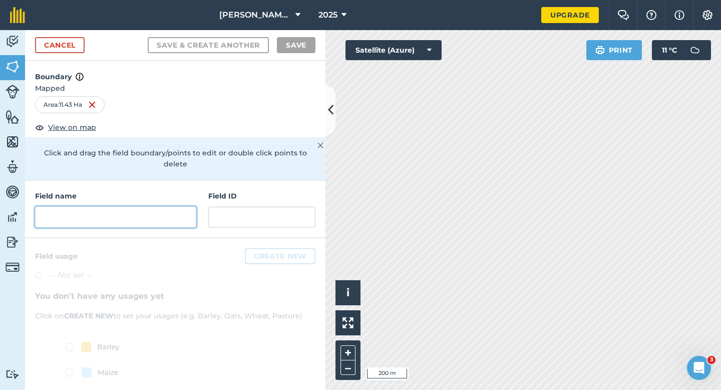
click at [171, 206] on input "text" at bounding box center [115, 216] width 161 height 21
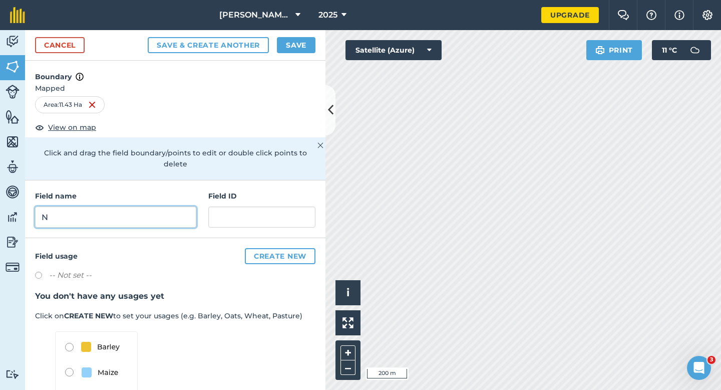
type input "N"
click at [283, 41] on button "Save" at bounding box center [296, 45] width 39 height 16
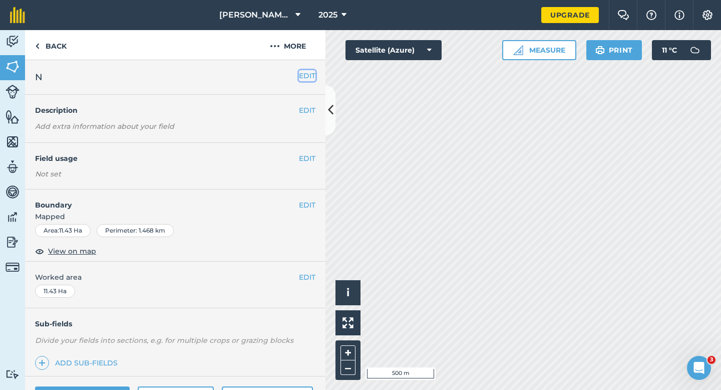
click at [300, 77] on button "EDIT" at bounding box center [307, 75] width 17 height 11
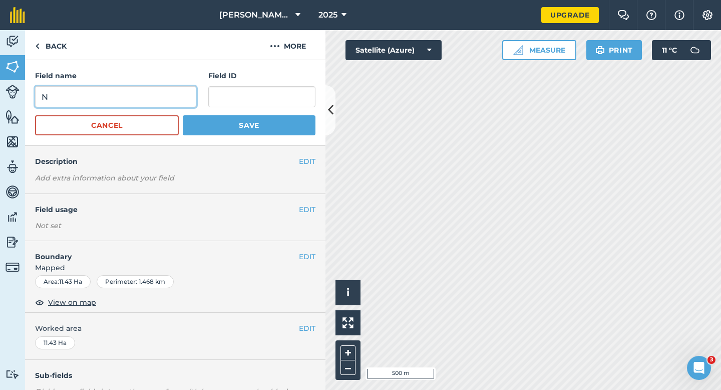
click at [156, 103] on input "N" at bounding box center [115, 96] width 161 height 21
click at [156, 103] on input "O" at bounding box center [115, 96] width 161 height 21
type input "O"
click at [183, 115] on button "Save" at bounding box center [249, 125] width 133 height 20
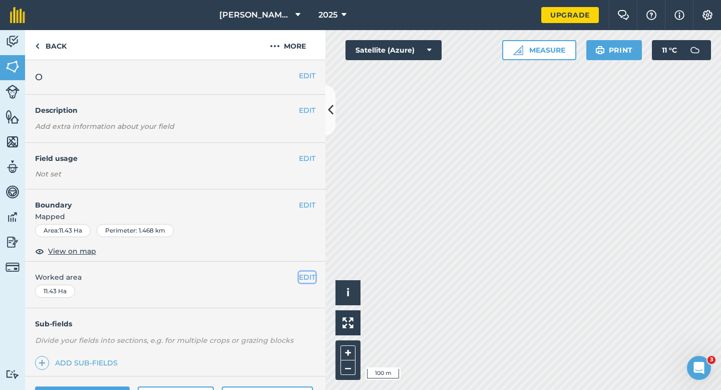
click at [304, 277] on button "EDIT" at bounding box center [307, 276] width 17 height 11
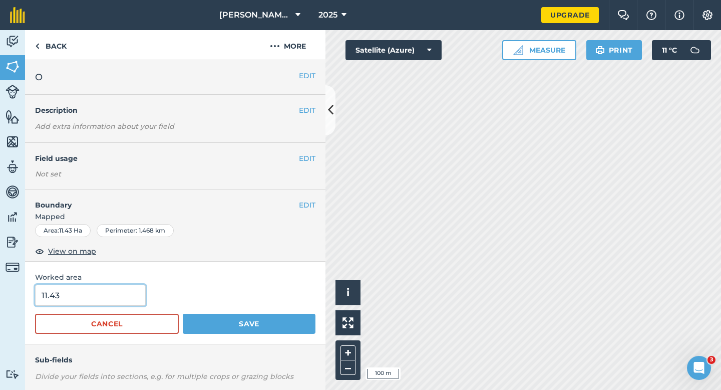
click at [63, 287] on input "11.43" at bounding box center [90, 294] width 111 height 21
click at [75, 294] on input "11.43" at bounding box center [90, 294] width 111 height 21
type input "11.4"
click at [183, 314] on button "Save" at bounding box center [249, 324] width 133 height 20
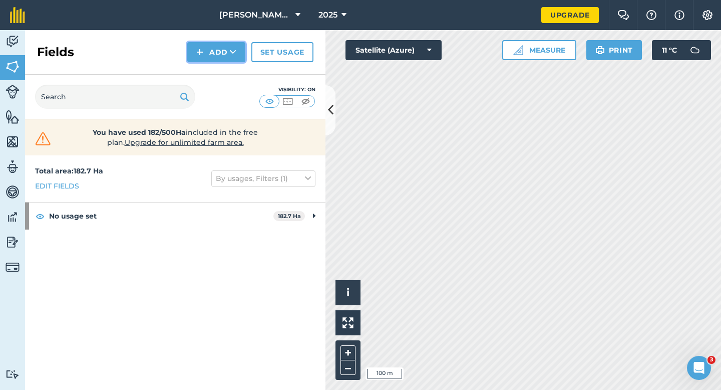
click at [220, 60] on button "Add" at bounding box center [216, 52] width 58 height 20
click at [220, 66] on link "Draw" at bounding box center [216, 75] width 55 height 22
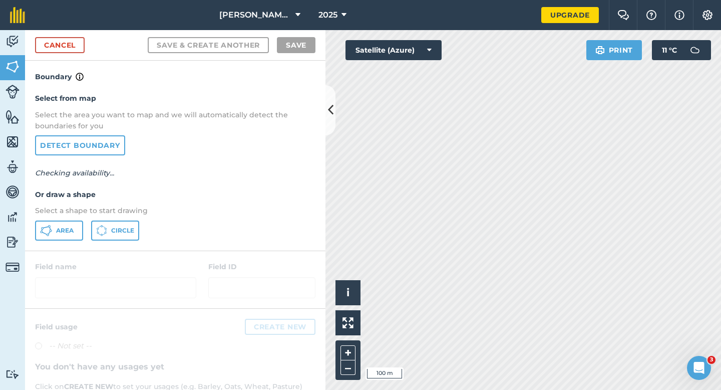
click at [85, 229] on div "Area Circle" at bounding box center [175, 230] width 280 height 20
click at [71, 229] on span "Area" at bounding box center [65, 230] width 18 height 8
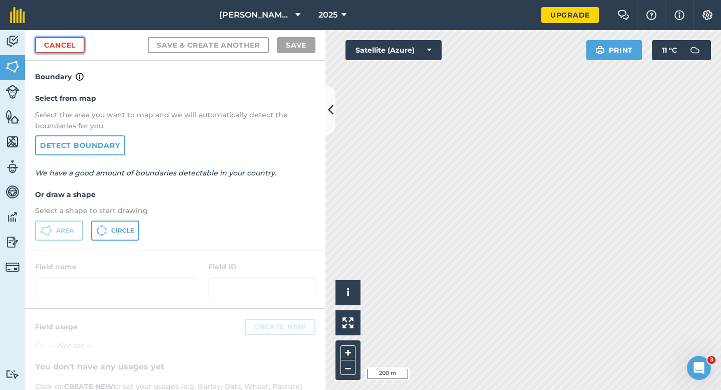
click at [61, 49] on link "Cancel" at bounding box center [60, 45] width 50 height 16
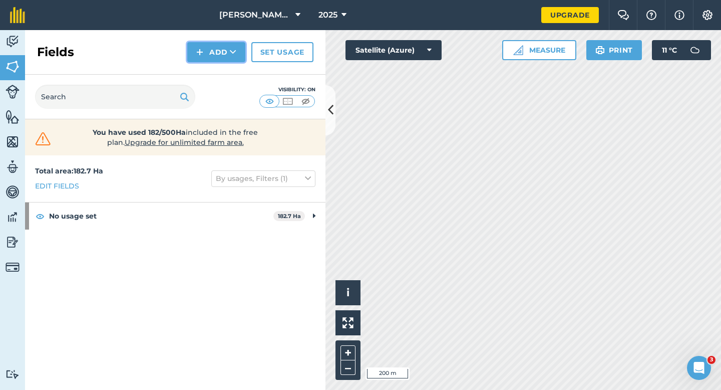
click at [217, 53] on button "Add" at bounding box center [216, 52] width 58 height 20
click at [217, 71] on link "Draw" at bounding box center [216, 75] width 55 height 22
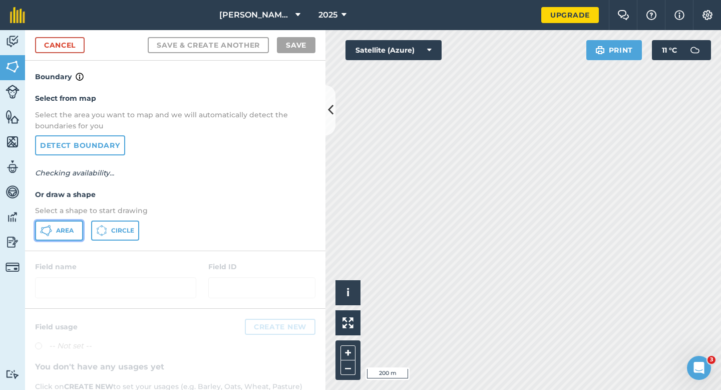
click at [69, 225] on button "Area" at bounding box center [59, 230] width 48 height 20
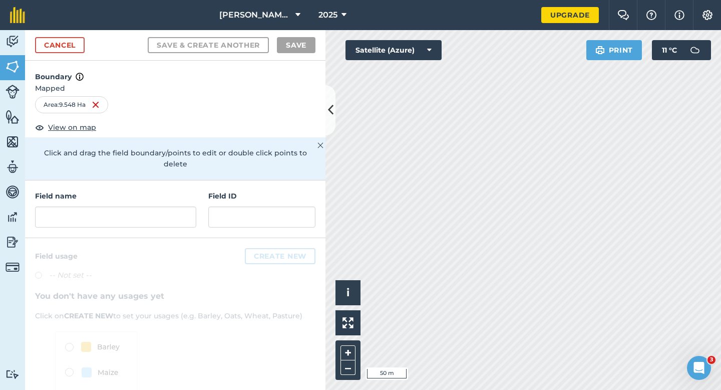
click at [212, 194] on div "Field ID" at bounding box center [261, 208] width 107 height 37
click at [175, 206] on input "text" at bounding box center [115, 216] width 161 height 21
type input "O"
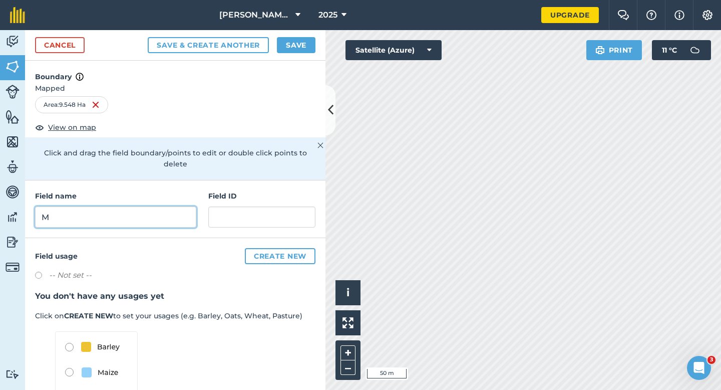
type input "M"
click at [309, 41] on button "Save" at bounding box center [296, 45] width 39 height 16
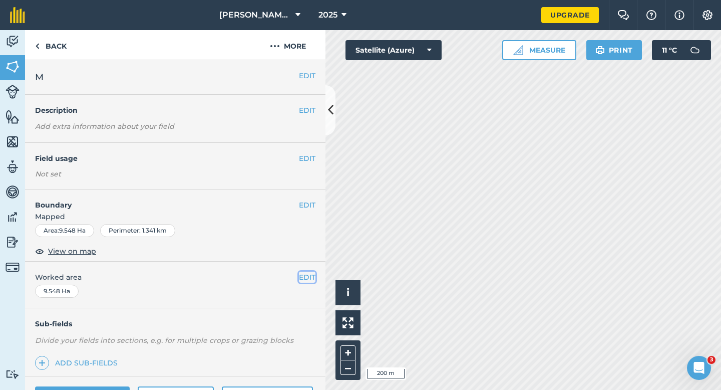
click at [311, 273] on button "EDIT" at bounding box center [307, 276] width 17 height 11
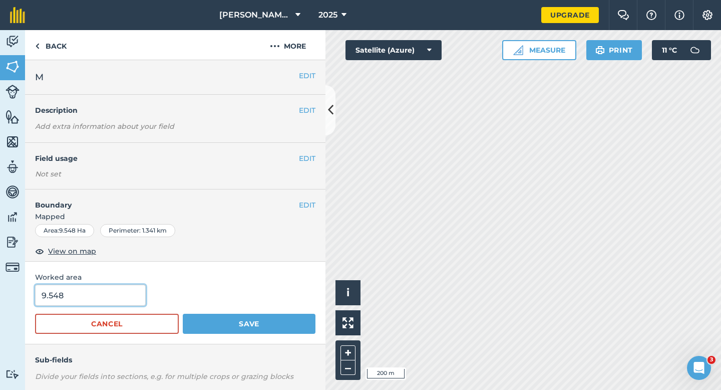
click at [128, 297] on input "9.548" at bounding box center [90, 294] width 111 height 21
type input "9.5"
click at [183, 314] on button "Save" at bounding box center [249, 324] width 133 height 20
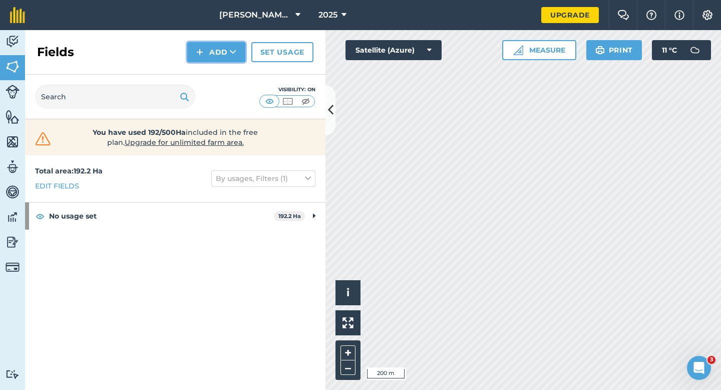
click at [222, 55] on button "Add" at bounding box center [216, 52] width 58 height 20
click at [222, 67] on link "Draw" at bounding box center [216, 75] width 55 height 22
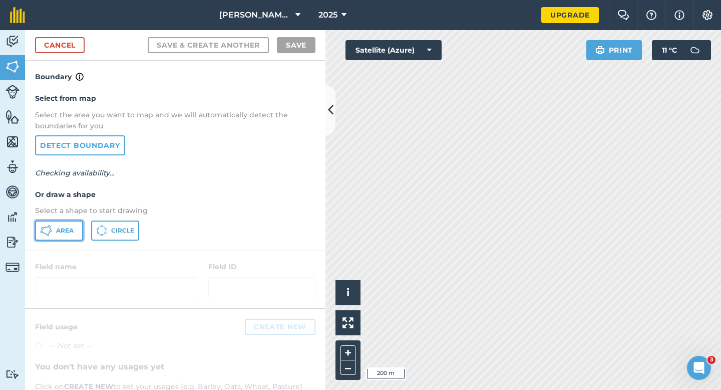
click at [74, 222] on button "Area" at bounding box center [59, 230] width 48 height 20
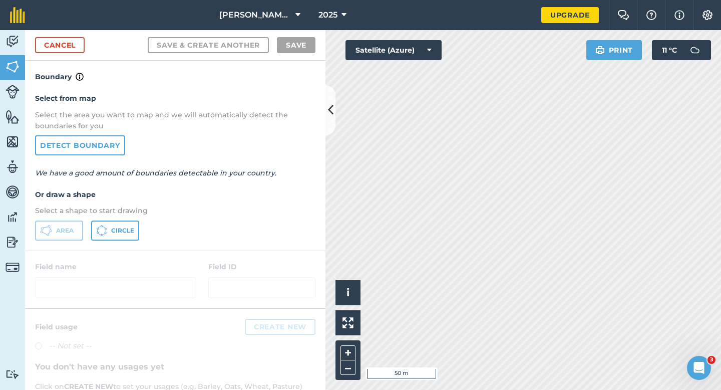
click at [544, 0] on html "Casey & Sons Farming LTD 2025 Upgrade Farm Chat Help Info Settings Map printing…" at bounding box center [360, 195] width 721 height 390
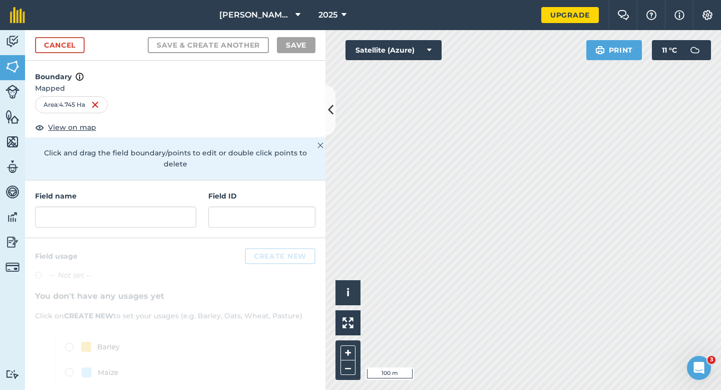
click at [115, 219] on div "Field name Field ID" at bounding box center [175, 209] width 300 height 58
click at [121, 213] on input "text" at bounding box center [115, 216] width 161 height 21
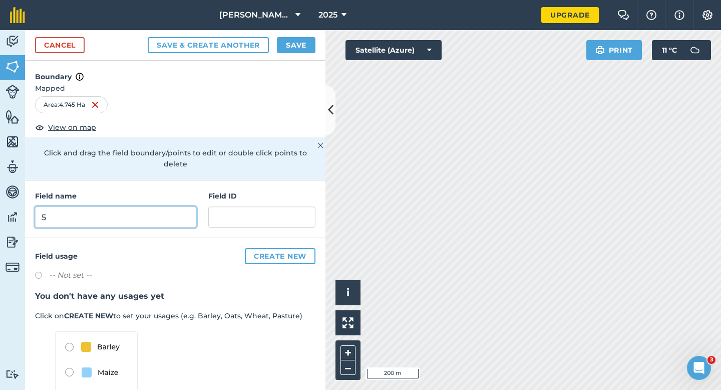
type input "5"
click at [300, 42] on button "Save" at bounding box center [296, 45] width 39 height 16
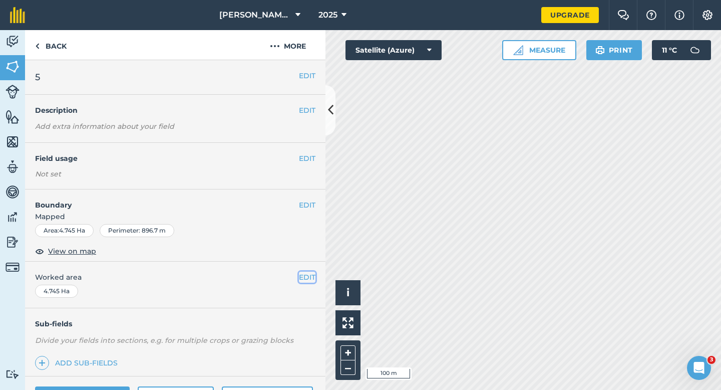
click at [307, 278] on button "EDIT" at bounding box center [307, 276] width 17 height 11
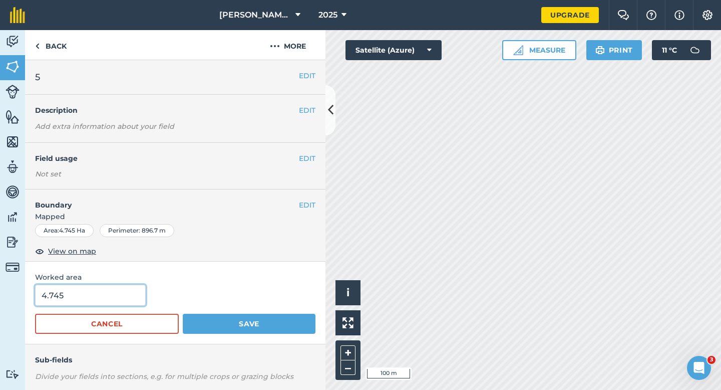
click at [94, 301] on input "4.745" at bounding box center [90, 294] width 111 height 21
type input "5"
click at [183, 314] on button "Save" at bounding box center [249, 324] width 133 height 20
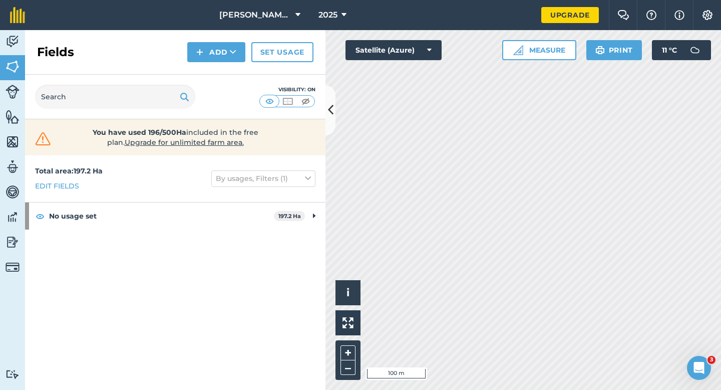
click at [234, 63] on div "Fields Add Set usage" at bounding box center [175, 52] width 300 height 45
click at [232, 57] on icon at bounding box center [233, 52] width 7 height 10
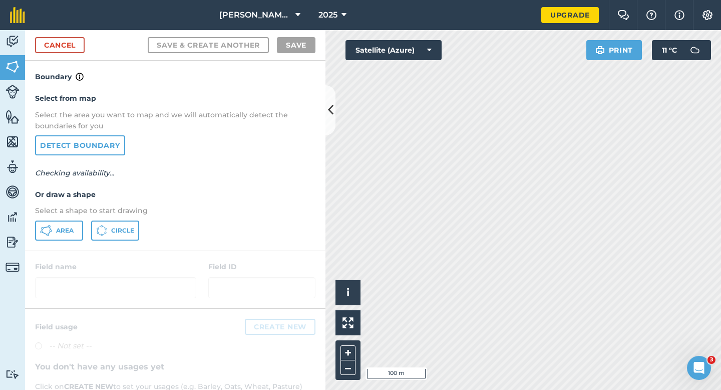
click at [65, 213] on p "Select a shape to start drawing" at bounding box center [175, 210] width 280 height 11
click at [65, 229] on span "Area" at bounding box center [65, 230] width 18 height 8
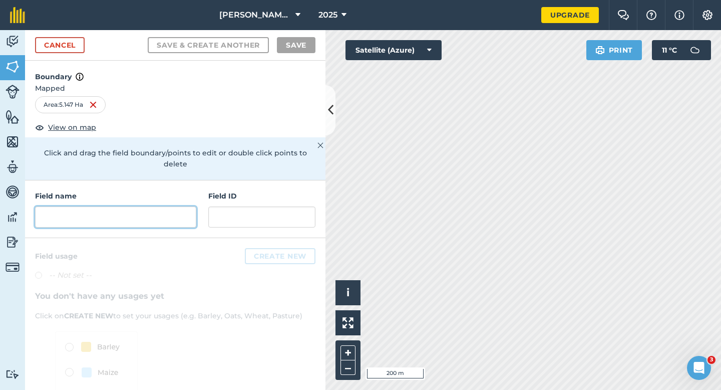
click at [189, 206] on input "text" at bounding box center [115, 216] width 161 height 21
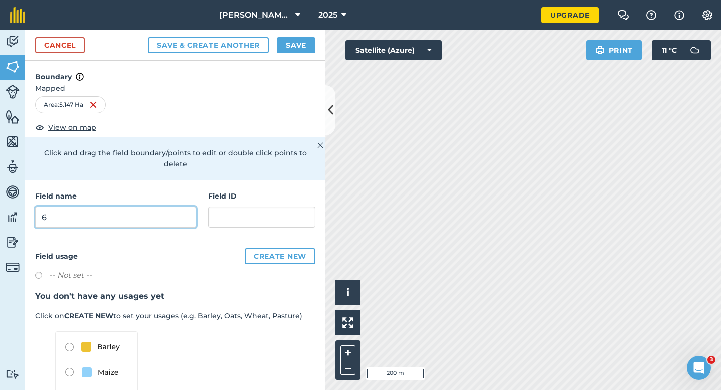
type input "6"
click at [286, 45] on button "Save" at bounding box center [296, 45] width 39 height 16
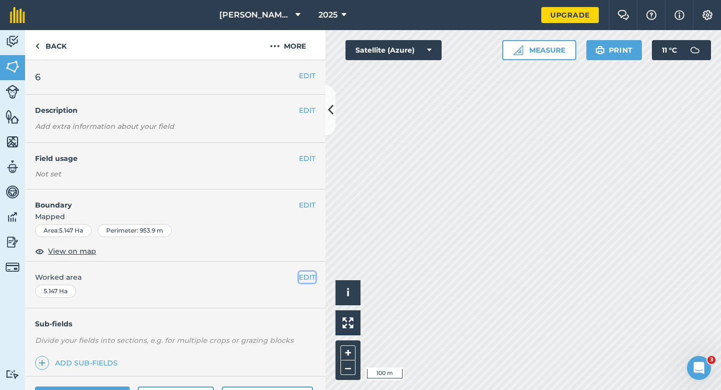
click at [303, 273] on button "EDIT" at bounding box center [307, 276] width 17 height 11
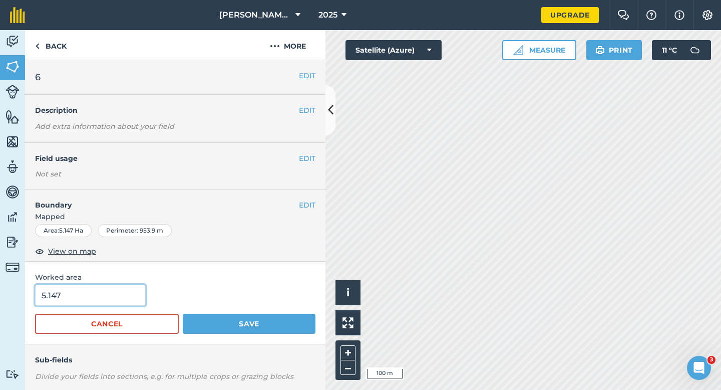
click at [125, 296] on input "5.147" at bounding box center [90, 294] width 111 height 21
type input "5"
click at [183, 314] on button "Save" at bounding box center [249, 324] width 133 height 20
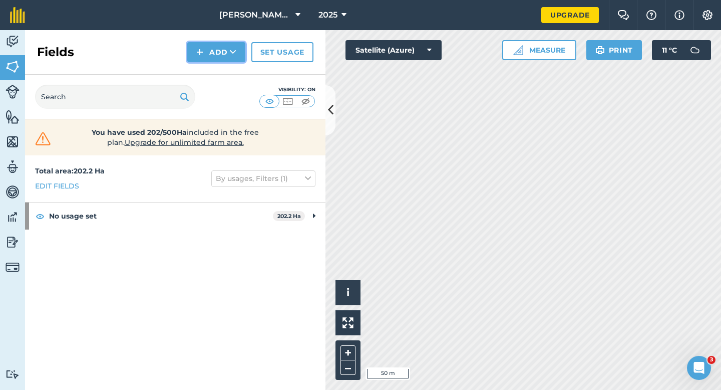
click at [208, 52] on button "Add" at bounding box center [216, 52] width 58 height 20
click at [208, 68] on link "Draw" at bounding box center [216, 75] width 55 height 22
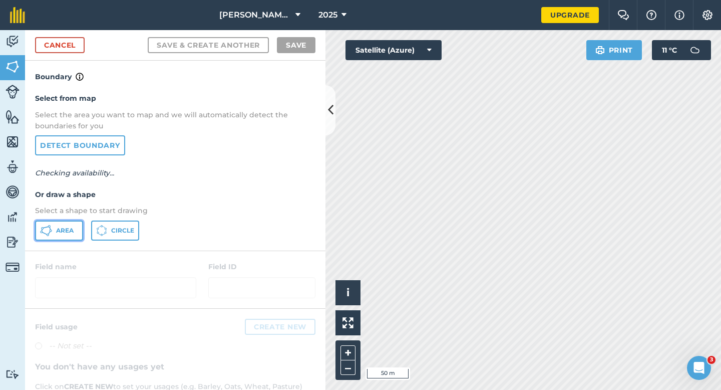
click at [79, 226] on button "Area" at bounding box center [59, 230] width 48 height 20
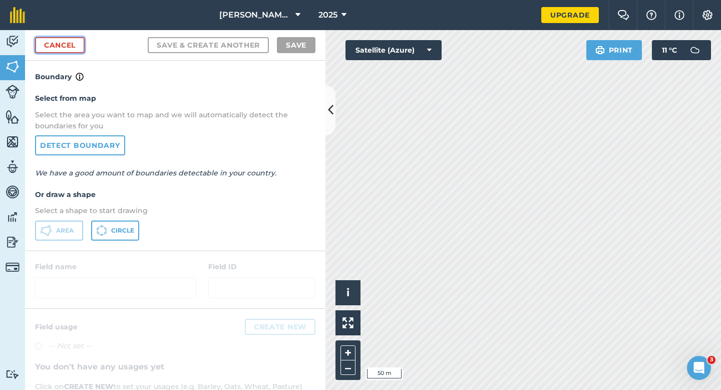
click at [64, 51] on link "Cancel" at bounding box center [60, 45] width 50 height 16
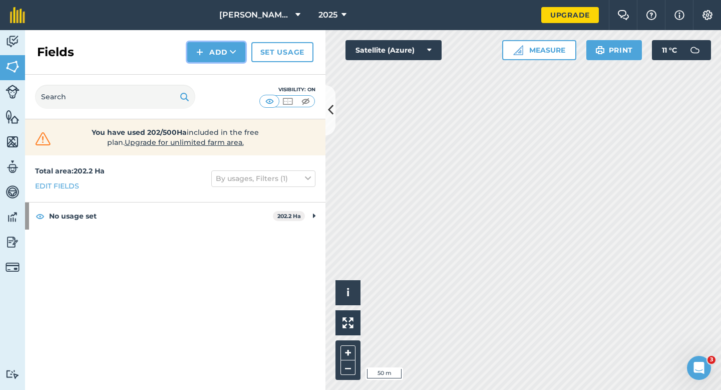
click at [203, 53] on img at bounding box center [199, 52] width 7 height 12
click at [207, 83] on link "Draw" at bounding box center [216, 75] width 55 height 22
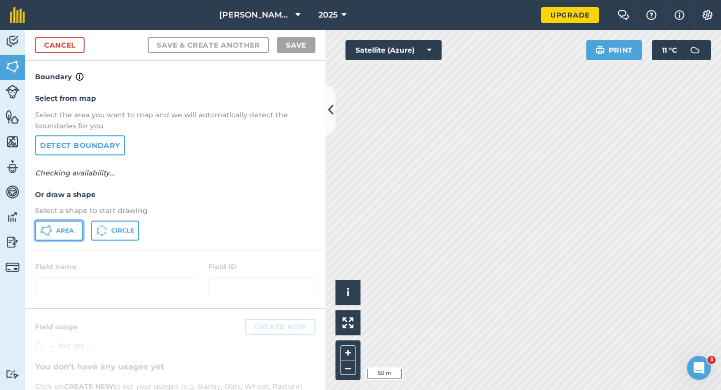
click at [72, 230] on span "Area" at bounding box center [65, 230] width 18 height 8
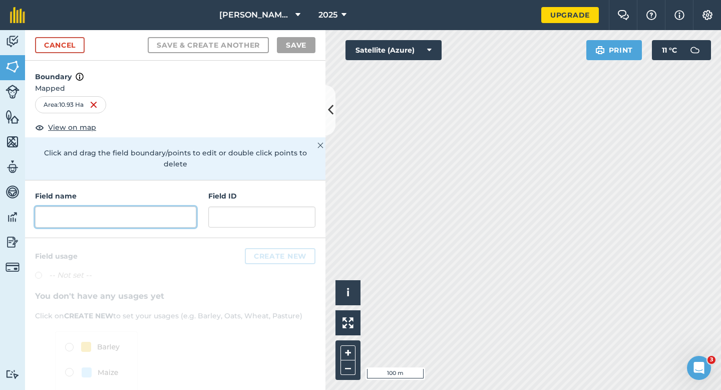
click at [157, 209] on input "text" at bounding box center [115, 216] width 161 height 21
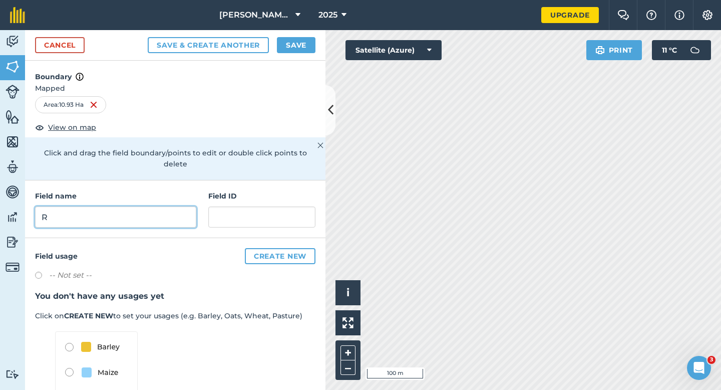
type input "R"
click at [287, 39] on button "Save" at bounding box center [296, 45] width 39 height 16
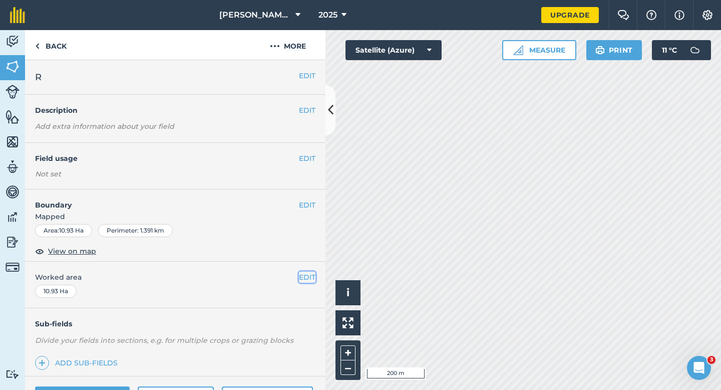
click at [306, 272] on button "EDIT" at bounding box center [307, 276] width 17 height 11
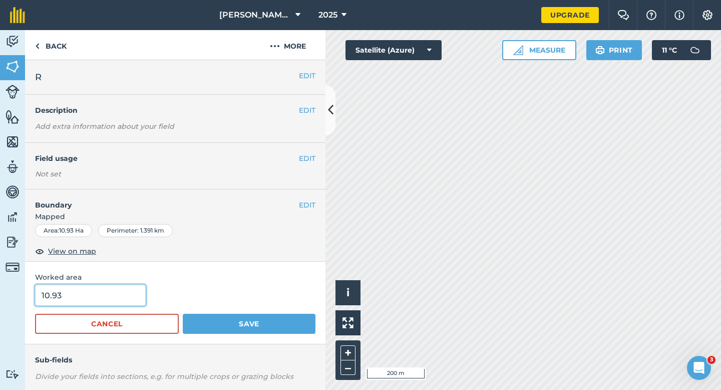
click at [125, 286] on input "10.93" at bounding box center [90, 294] width 111 height 21
type input "11"
click at [183, 314] on button "Save" at bounding box center [249, 324] width 133 height 20
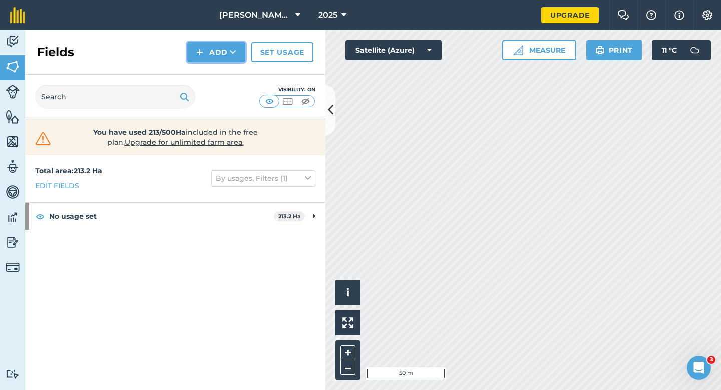
click at [214, 52] on button "Add" at bounding box center [216, 52] width 58 height 20
click at [214, 72] on link "Draw" at bounding box center [216, 75] width 55 height 22
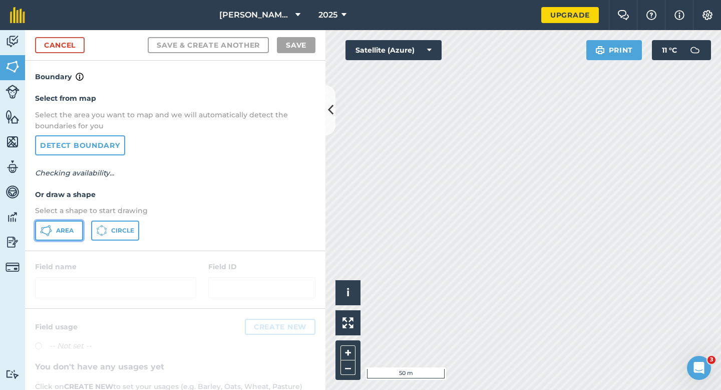
click at [44, 223] on button "Area" at bounding box center [59, 230] width 48 height 20
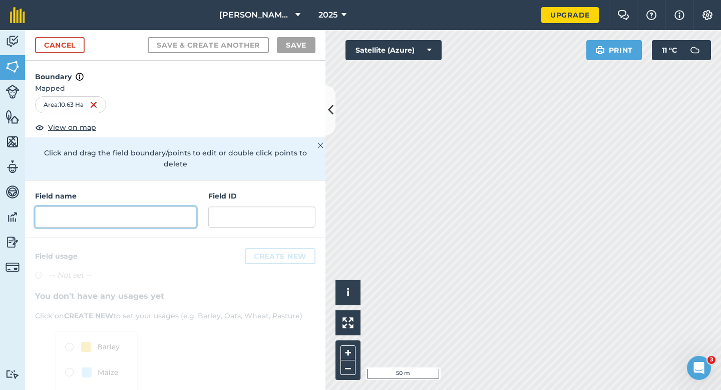
click at [172, 207] on input "text" at bounding box center [115, 216] width 161 height 21
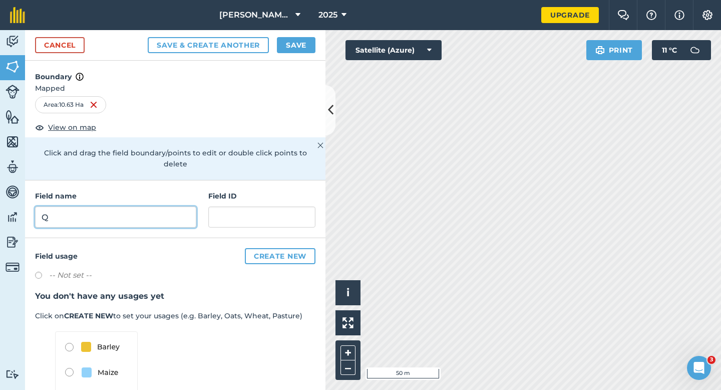
type input "Q"
click at [291, 42] on button "Save" at bounding box center [296, 45] width 39 height 16
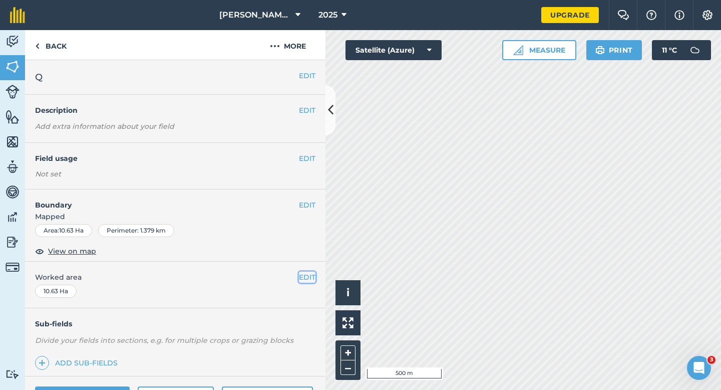
click at [308, 278] on button "EDIT" at bounding box center [307, 276] width 17 height 11
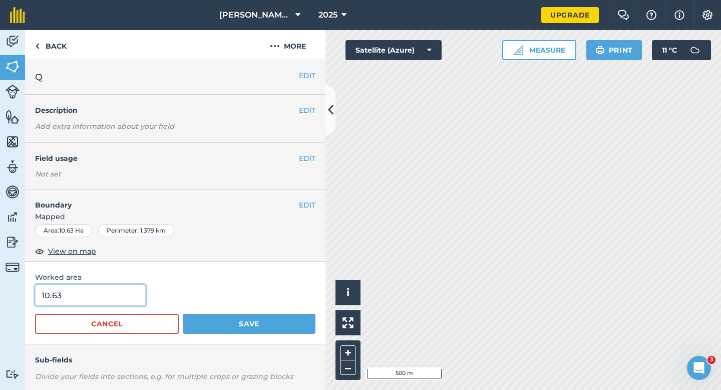
click at [104, 289] on input "10.63" at bounding box center [90, 294] width 111 height 21
type input "11"
click at [183, 314] on button "Save" at bounding box center [249, 324] width 133 height 20
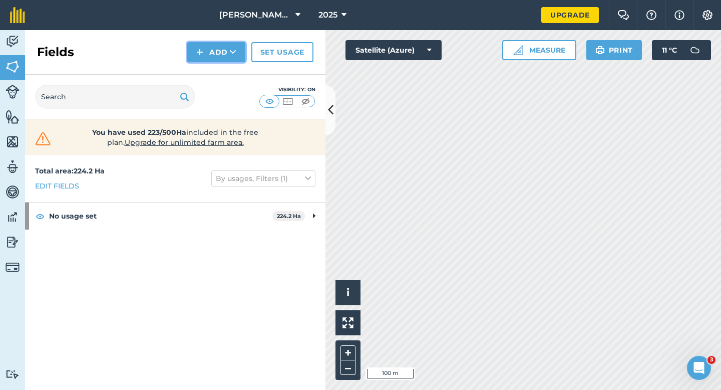
click at [208, 51] on button "Add" at bounding box center [216, 52] width 58 height 20
click at [214, 71] on link "Draw" at bounding box center [216, 75] width 55 height 22
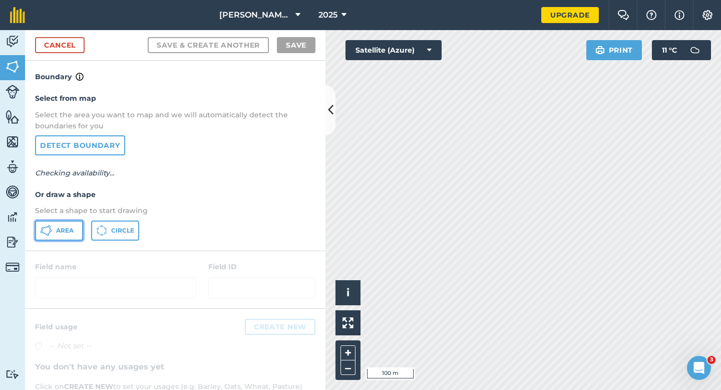
click at [82, 228] on button "Area" at bounding box center [59, 230] width 48 height 20
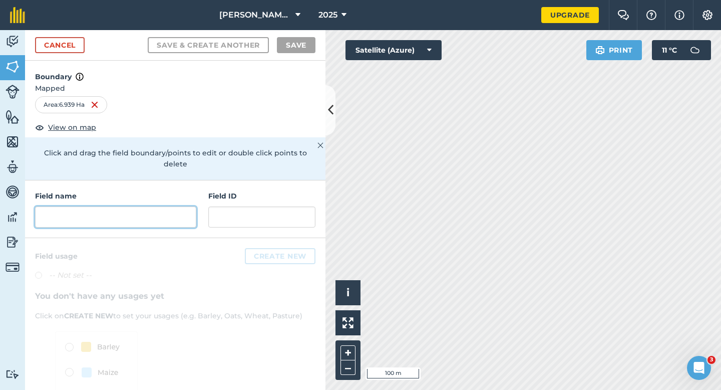
click at [168, 206] on input "text" at bounding box center [115, 216] width 161 height 21
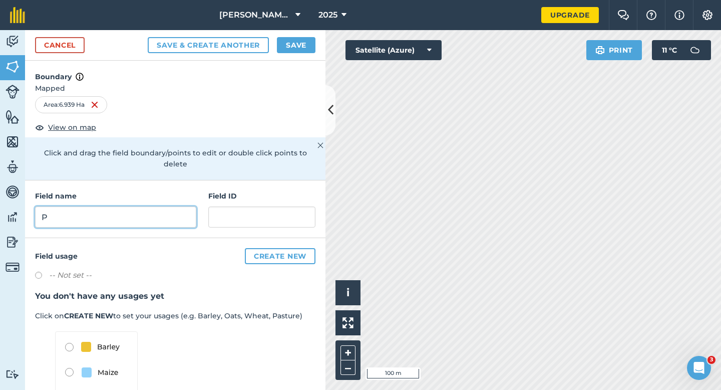
type input "P"
click at [286, 43] on button "Save" at bounding box center [296, 45] width 39 height 16
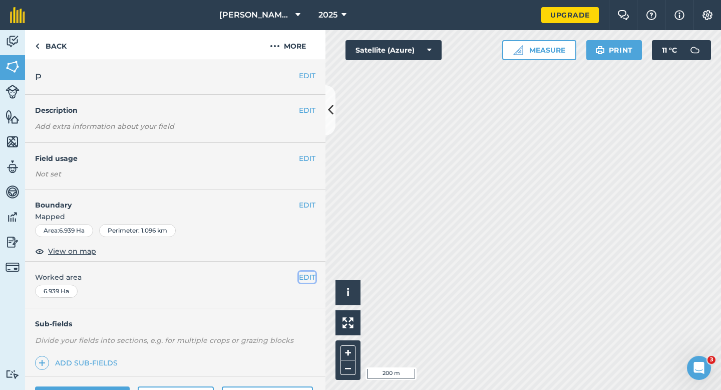
click at [306, 276] on button "EDIT" at bounding box center [307, 276] width 17 height 11
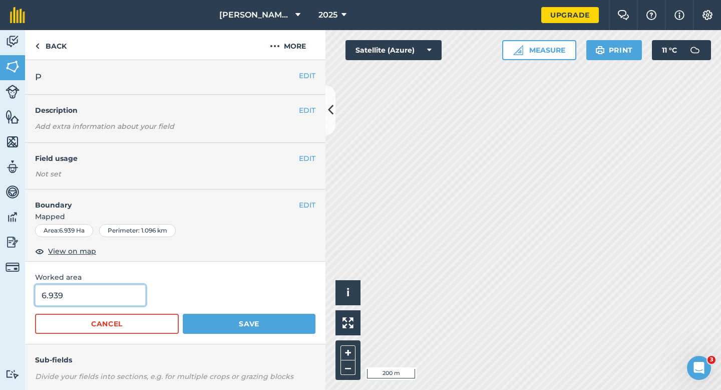
click at [94, 285] on input "6.939" at bounding box center [90, 294] width 111 height 21
click at [94, 294] on input "6.939" at bounding box center [90, 294] width 111 height 21
type input "7"
click at [183, 314] on button "Save" at bounding box center [249, 324] width 133 height 20
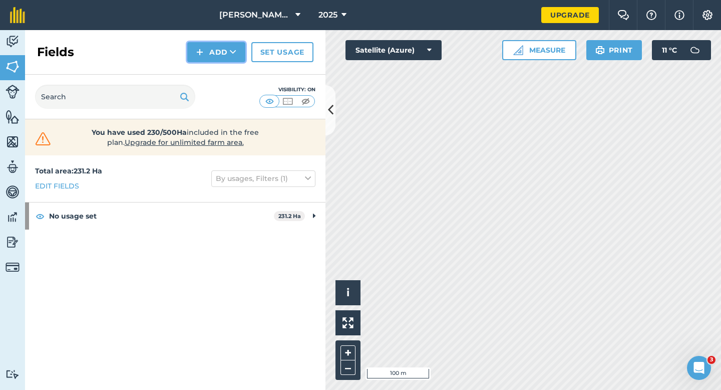
click at [230, 50] on icon at bounding box center [233, 52] width 7 height 10
click at [230, 74] on link "Draw" at bounding box center [216, 75] width 55 height 22
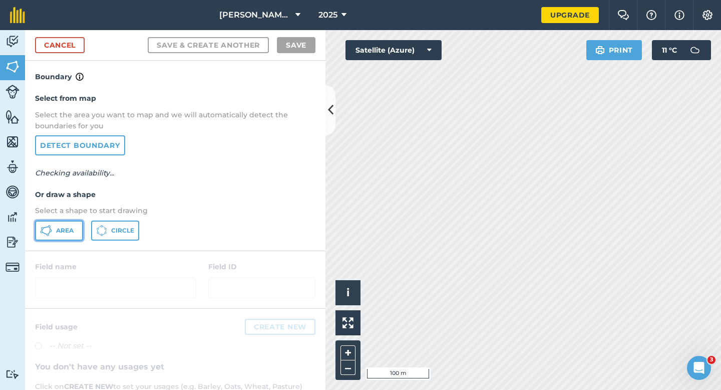
click at [62, 222] on button "Area" at bounding box center [59, 230] width 48 height 20
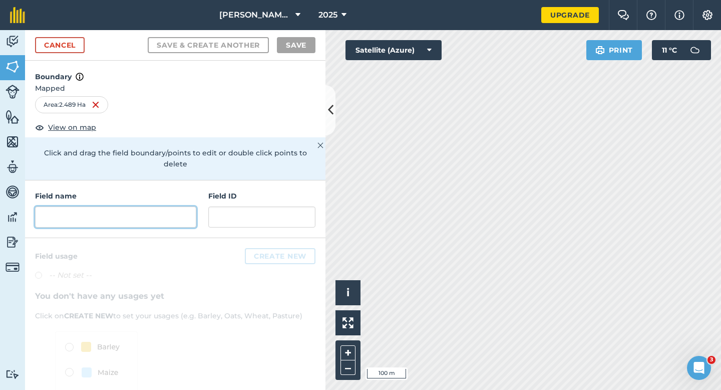
click at [124, 212] on input "text" at bounding box center [115, 216] width 161 height 21
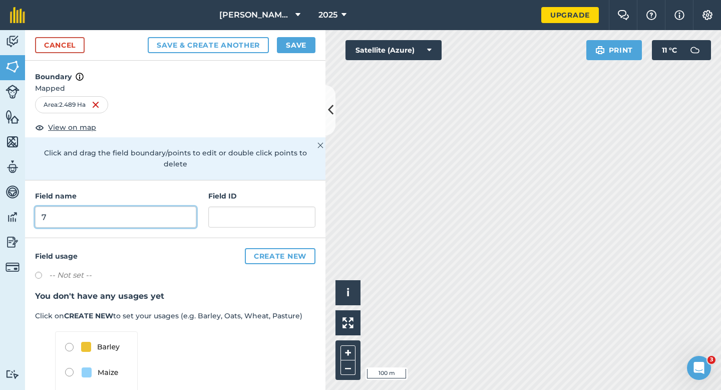
type input "7"
click at [287, 50] on button "Save" at bounding box center [296, 45] width 39 height 16
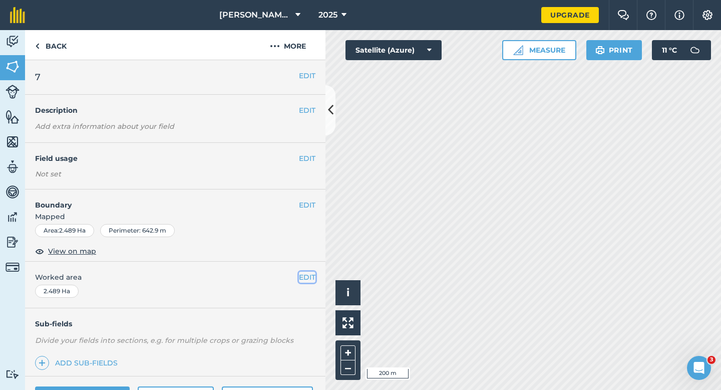
click at [310, 273] on button "EDIT" at bounding box center [307, 276] width 17 height 11
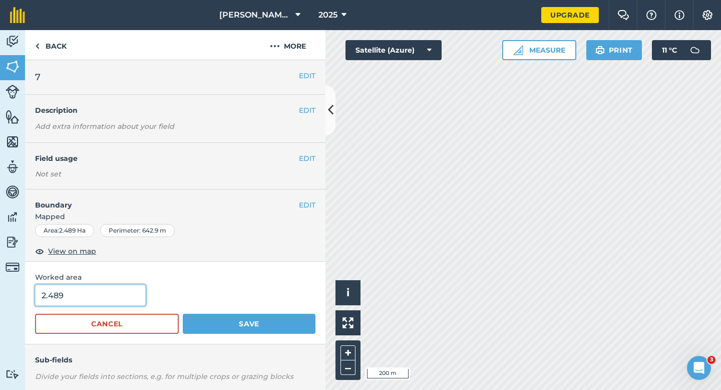
click at [93, 300] on input "2.489" at bounding box center [90, 294] width 111 height 21
type input "3"
click at [183, 314] on button "Save" at bounding box center [249, 324] width 133 height 20
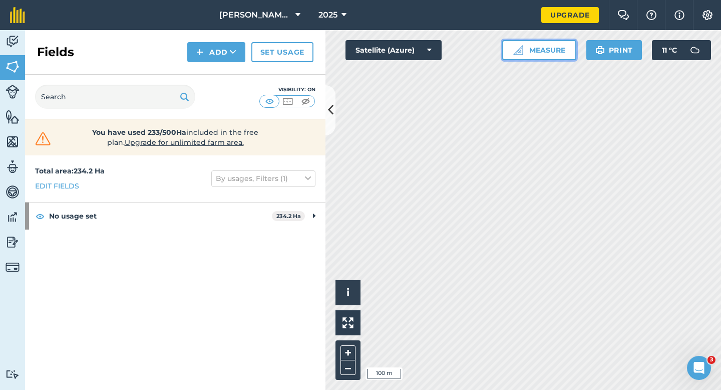
click at [518, 50] on img at bounding box center [518, 50] width 10 height 10
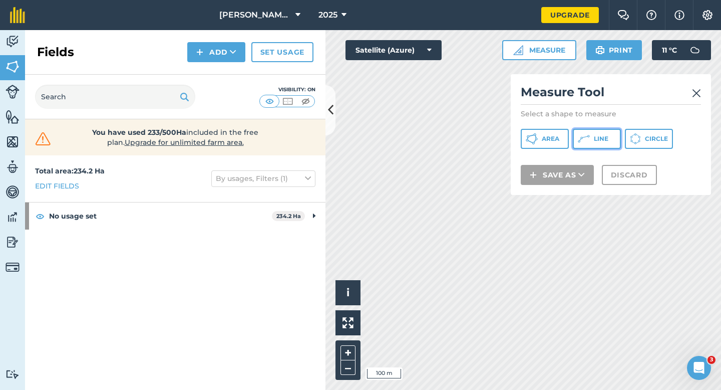
click at [619, 137] on button "Line" at bounding box center [597, 139] width 48 height 20
click at [632, 137] on icon at bounding box center [632, 137] width 1 height 2
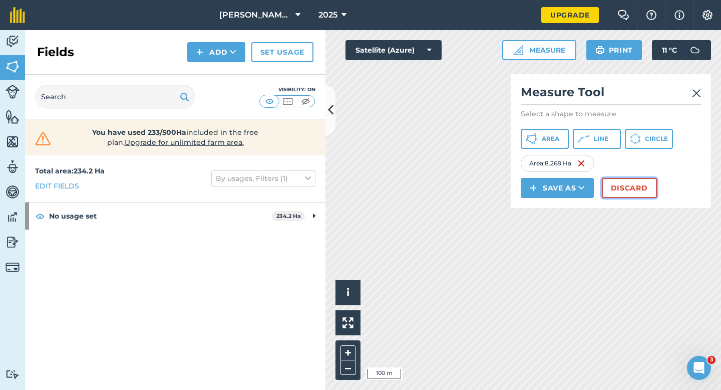
click at [634, 187] on button "Discard" at bounding box center [629, 188] width 55 height 20
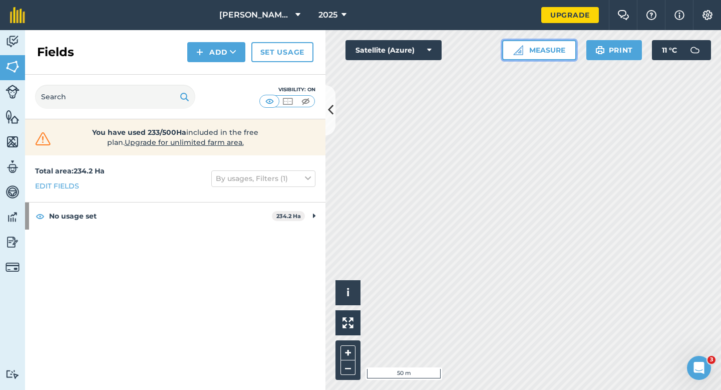
click at [564, 51] on button "Measure" at bounding box center [539, 50] width 74 height 20
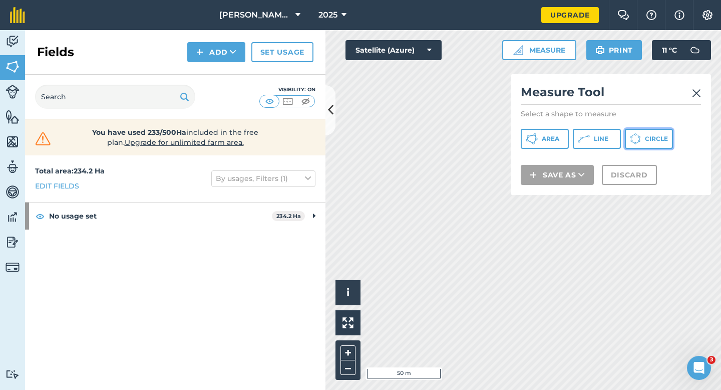
click at [658, 135] on span "Circle" at bounding box center [656, 139] width 23 height 8
click at [695, 88] on img at bounding box center [696, 93] width 9 height 12
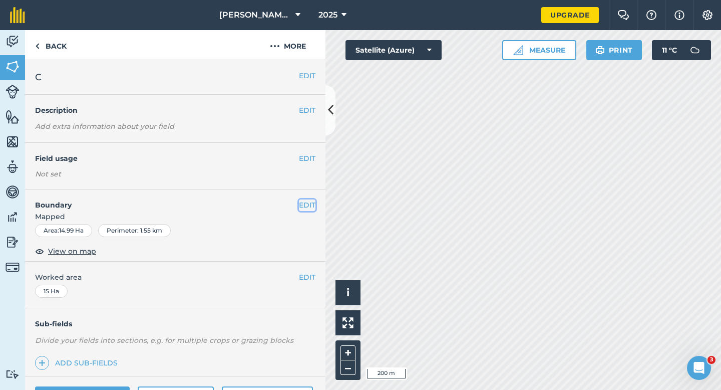
click at [303, 205] on button "EDIT" at bounding box center [307, 204] width 17 height 11
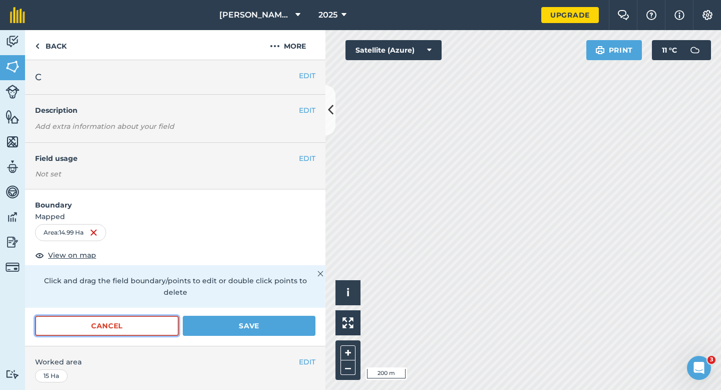
click at [164, 316] on button "Cancel" at bounding box center [107, 326] width 144 height 20
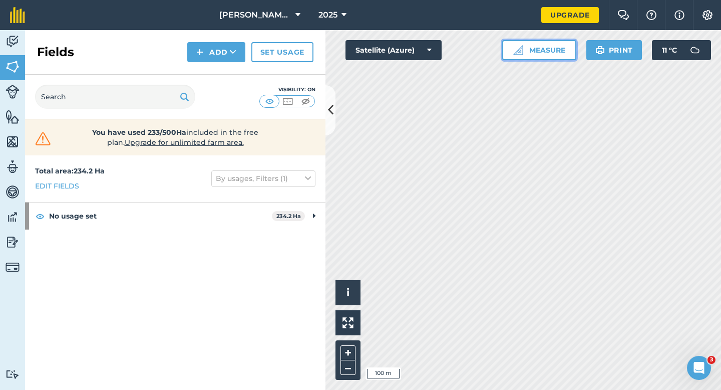
click at [537, 58] on button "Measure" at bounding box center [539, 50] width 74 height 20
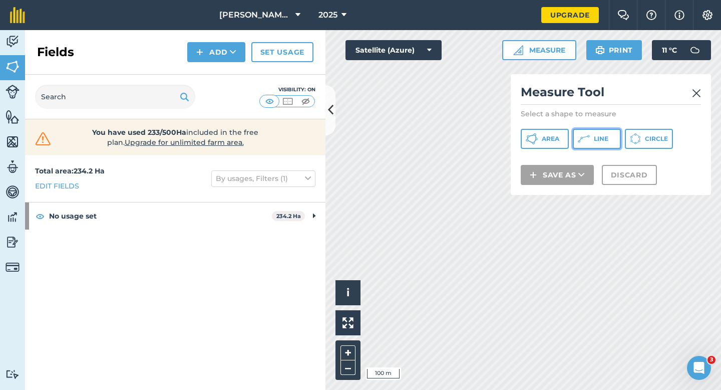
click at [617, 140] on button "Line" at bounding box center [597, 139] width 48 height 20
click at [689, 94] on h2 "Measure Tool" at bounding box center [611, 94] width 180 height 21
click at [699, 95] on img at bounding box center [696, 93] width 9 height 12
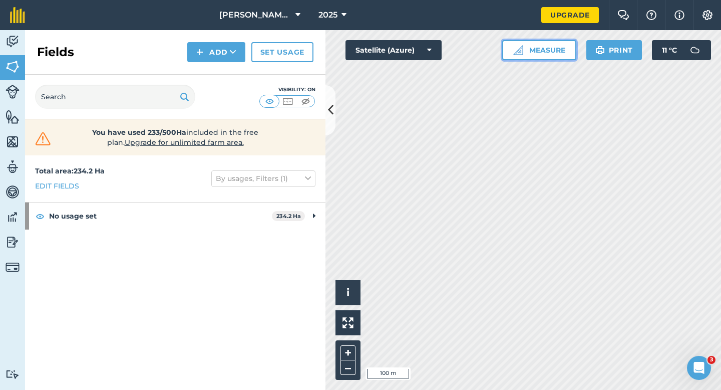
click at [531, 60] on button "Measure" at bounding box center [539, 50] width 74 height 20
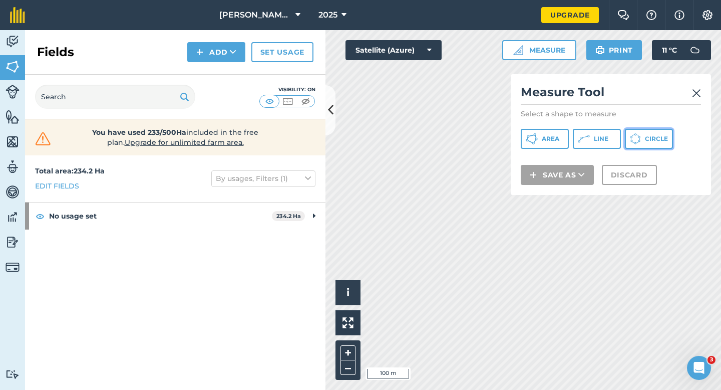
click at [655, 139] on span "Circle" at bounding box center [656, 139] width 23 height 8
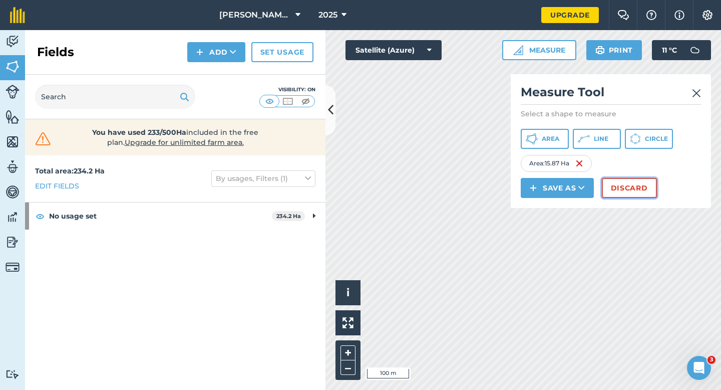
click at [638, 191] on button "Discard" at bounding box center [629, 188] width 55 height 20
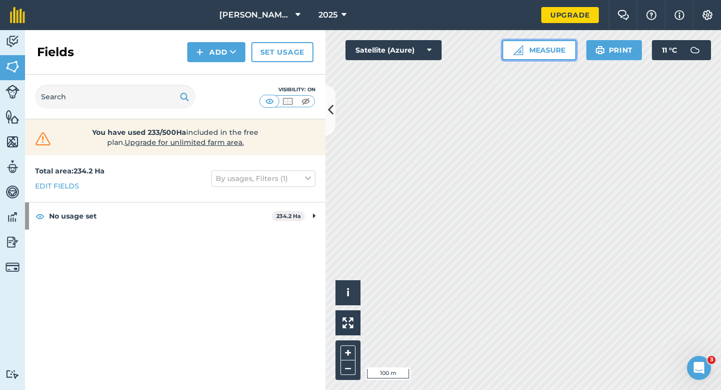
click at [530, 50] on button "Measure" at bounding box center [539, 50] width 74 height 20
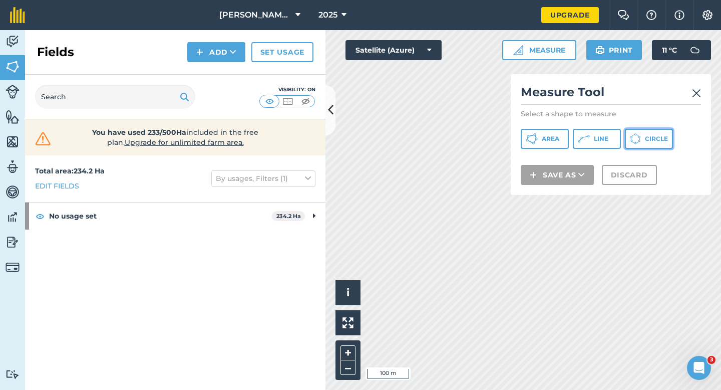
click at [646, 146] on button "Circle" at bounding box center [649, 139] width 48 height 20
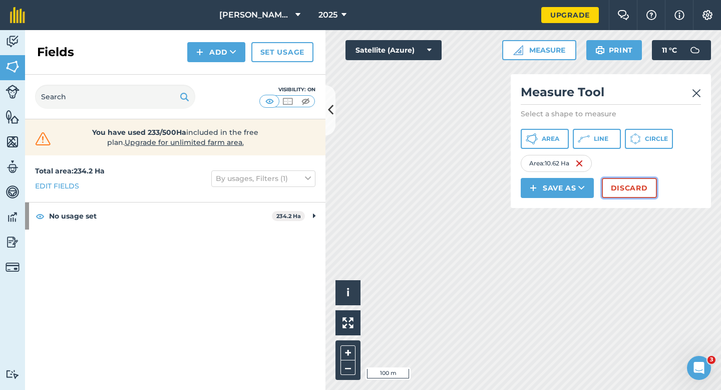
click at [637, 185] on button "Discard" at bounding box center [629, 188] width 55 height 20
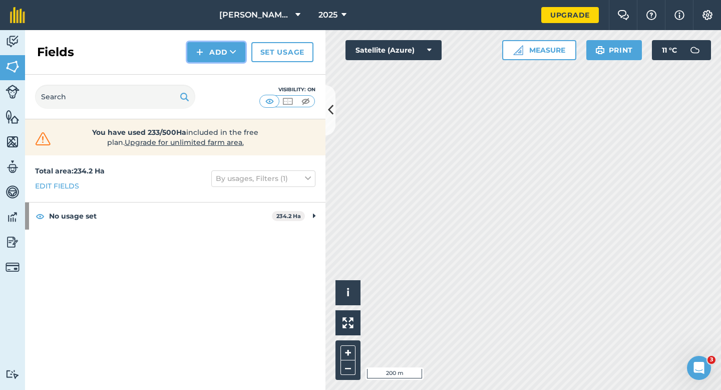
click at [196, 56] on button "Add" at bounding box center [216, 52] width 58 height 20
click at [204, 72] on link "Draw" at bounding box center [216, 75] width 55 height 22
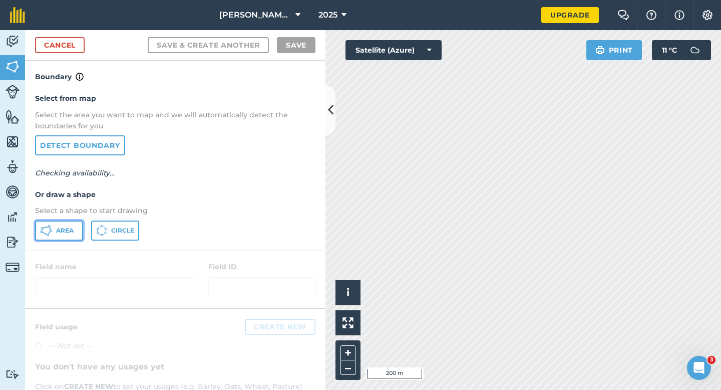
click at [71, 220] on button "Area" at bounding box center [59, 230] width 48 height 20
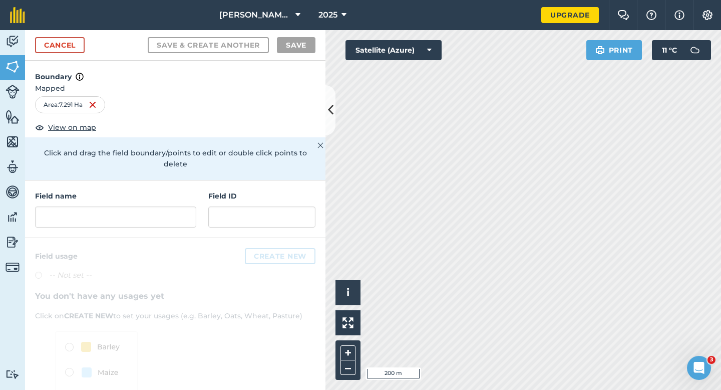
click at [121, 216] on div "Field name Field ID" at bounding box center [175, 209] width 300 height 58
click at [121, 207] on input "text" at bounding box center [115, 216] width 161 height 21
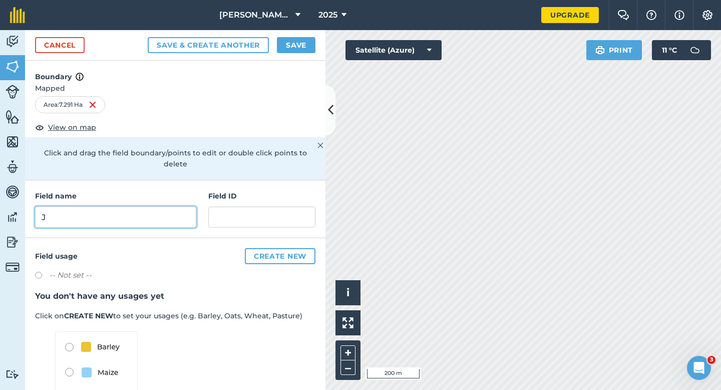
type input "J"
click at [298, 52] on button "Save" at bounding box center [296, 45] width 39 height 16
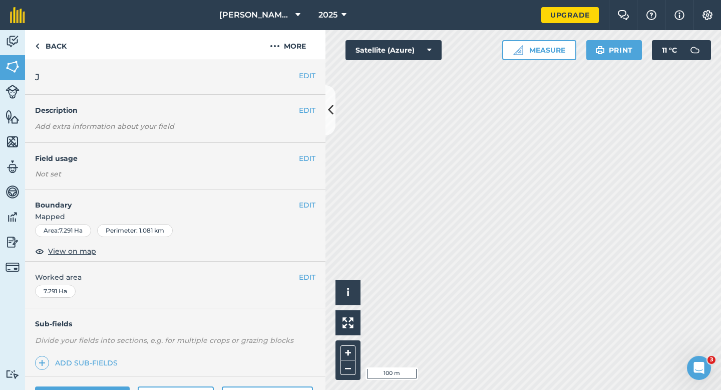
click at [309, 269] on div "EDIT Worked area 7.291 Ha" at bounding box center [175, 284] width 300 height 47
click at [309, 277] on button "EDIT" at bounding box center [307, 276] width 17 height 11
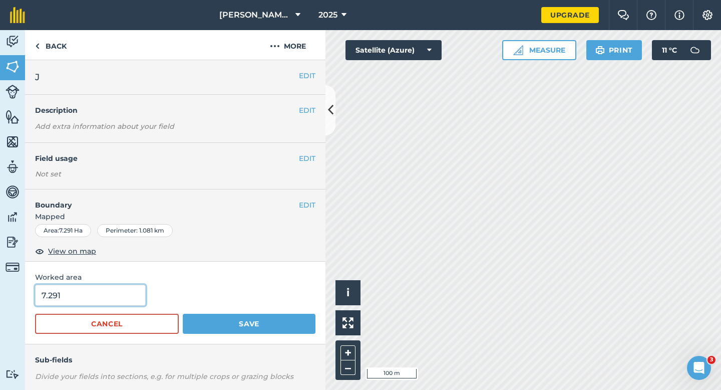
click at [80, 301] on input "7.291" at bounding box center [90, 294] width 111 height 21
type input "7.7"
click at [183, 314] on button "Save" at bounding box center [249, 324] width 133 height 20
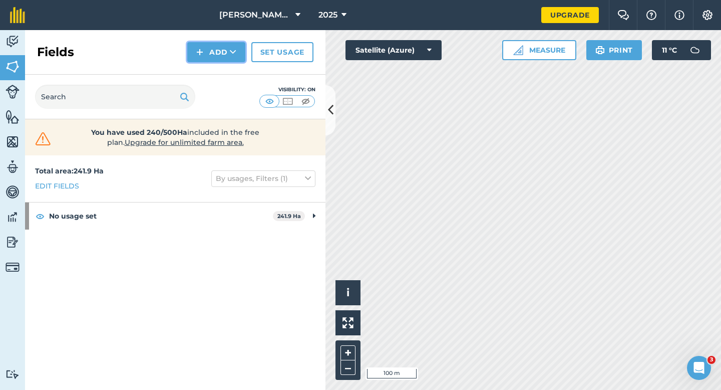
click at [196, 56] on button "Add" at bounding box center [216, 52] width 58 height 20
click at [204, 71] on link "Draw" at bounding box center [216, 75] width 55 height 22
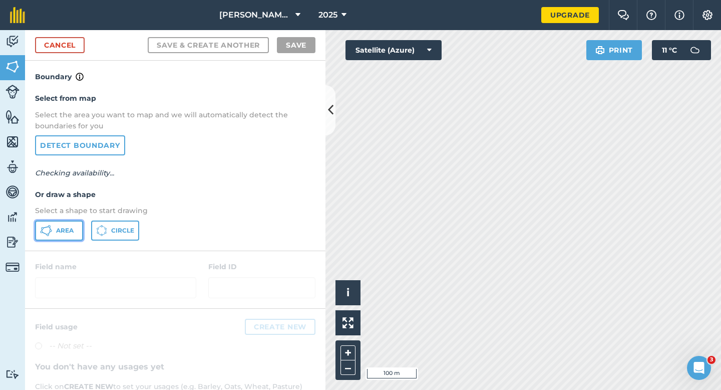
click at [67, 229] on span "Area" at bounding box center [65, 230] width 18 height 8
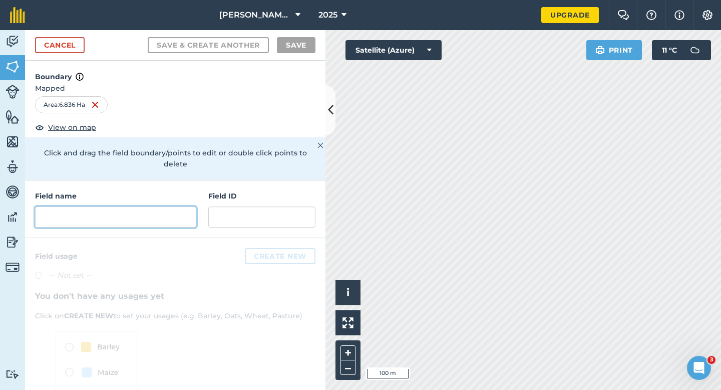
click at [172, 206] on input "text" at bounding box center [115, 216] width 161 height 21
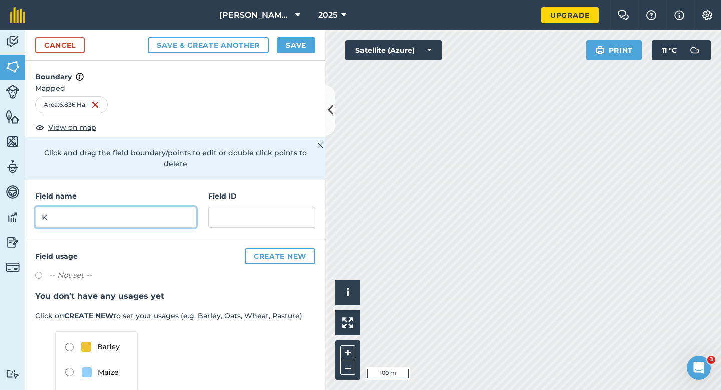
type input "K"
click at [299, 44] on button "Save" at bounding box center [296, 45] width 39 height 16
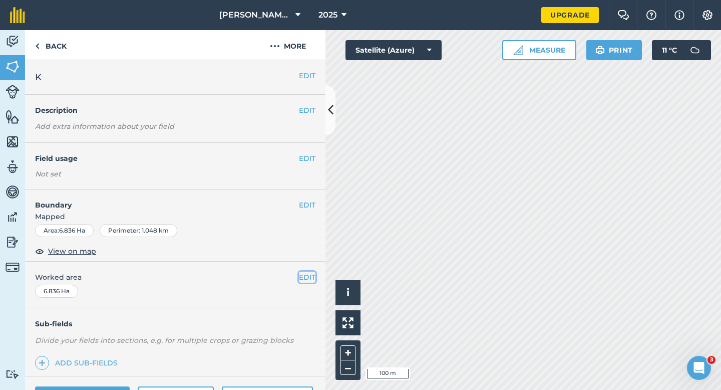
click at [311, 273] on button "EDIT" at bounding box center [307, 276] width 17 height 11
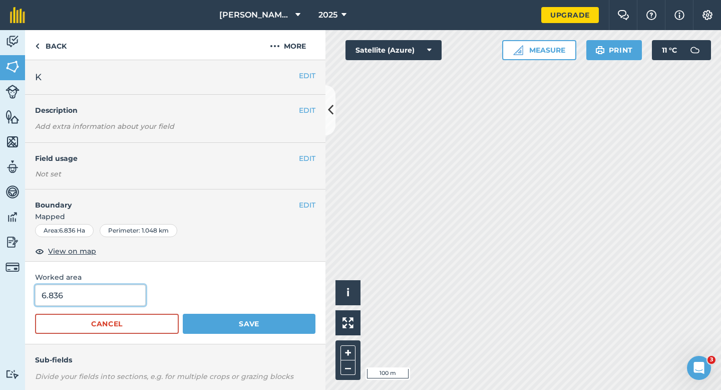
click at [101, 293] on input "6.836" at bounding box center [90, 294] width 111 height 21
type input "7"
click at [183, 314] on button "Save" at bounding box center [249, 324] width 133 height 20
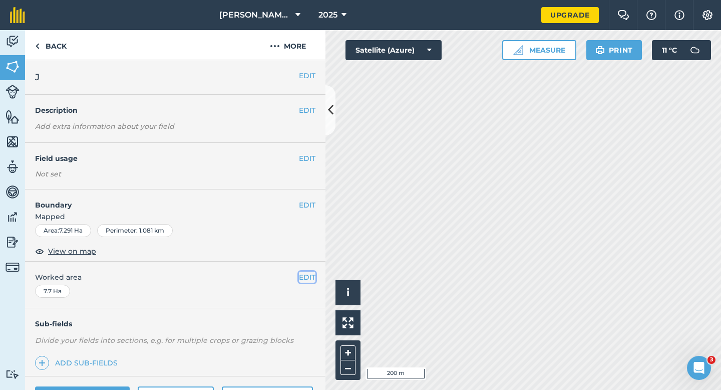
click at [306, 274] on button "EDIT" at bounding box center [307, 276] width 17 height 11
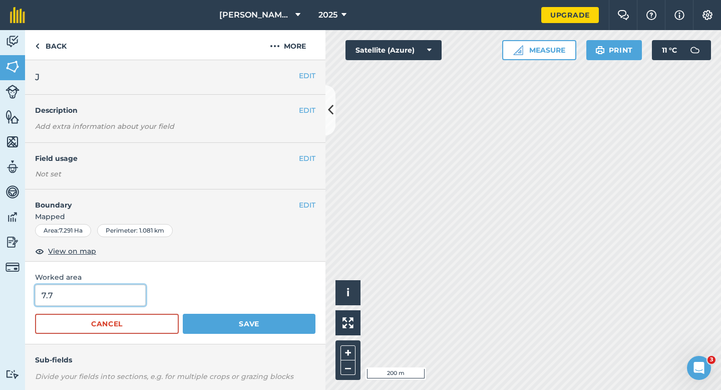
type input "8"
click at [109, 294] on input "8" at bounding box center [90, 294] width 111 height 21
click at [183, 314] on button "Save" at bounding box center [249, 324] width 133 height 20
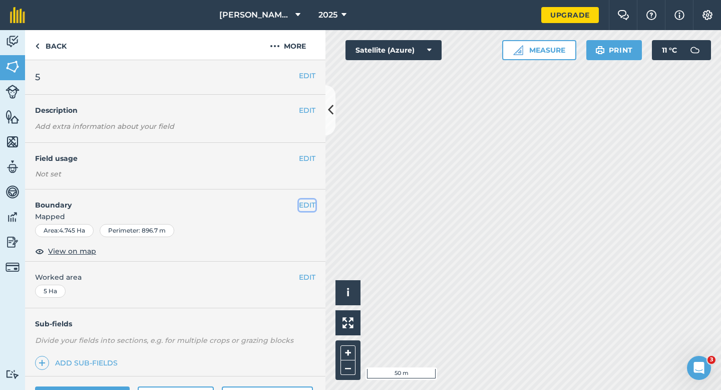
click at [303, 203] on button "EDIT" at bounding box center [307, 204] width 17 height 11
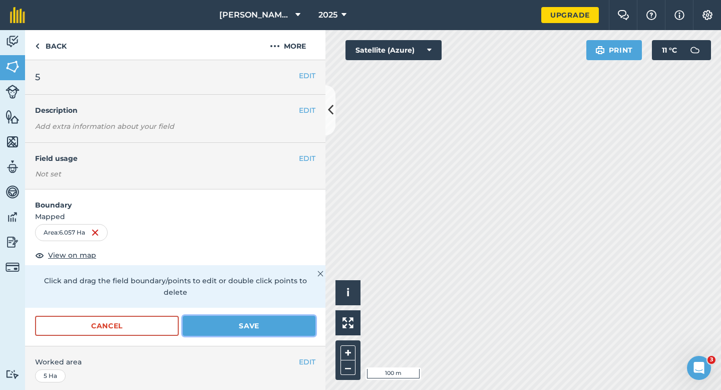
click at [260, 321] on button "Save" at bounding box center [249, 326] width 133 height 20
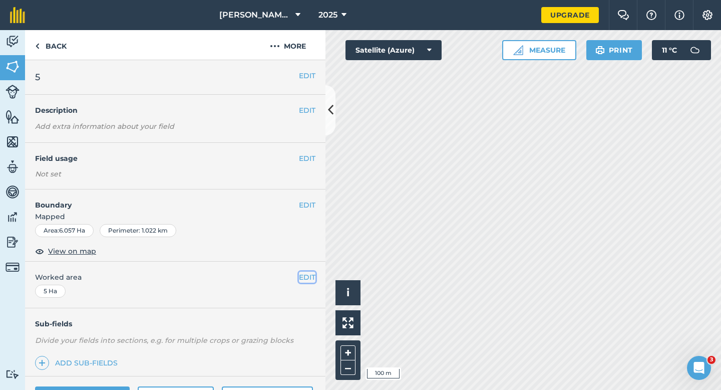
click at [308, 278] on button "EDIT" at bounding box center [307, 276] width 17 height 11
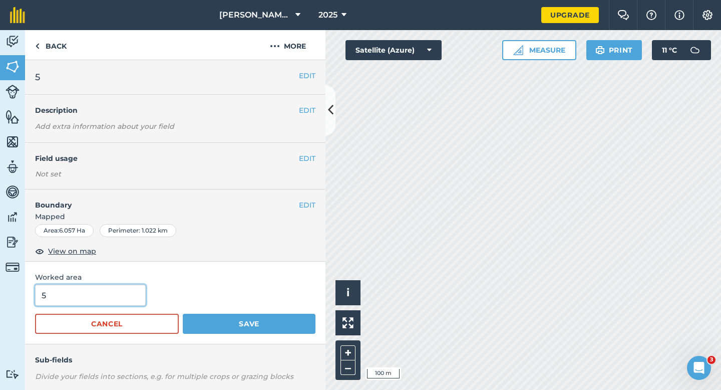
click at [97, 303] on input "5" at bounding box center [90, 294] width 111 height 21
type input "6"
click at [183, 314] on button "Save" at bounding box center [249, 324] width 133 height 20
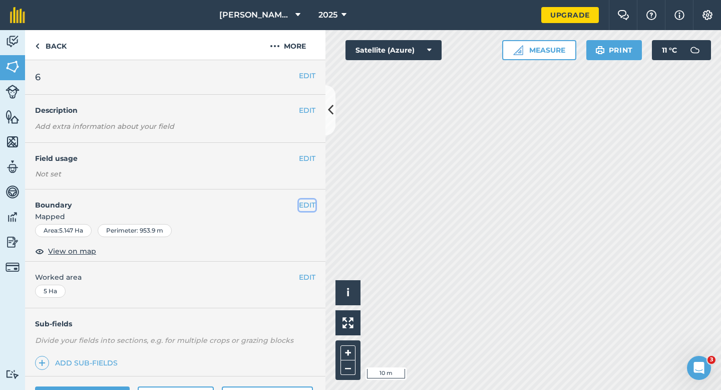
click at [306, 206] on button "EDIT" at bounding box center [307, 204] width 17 height 11
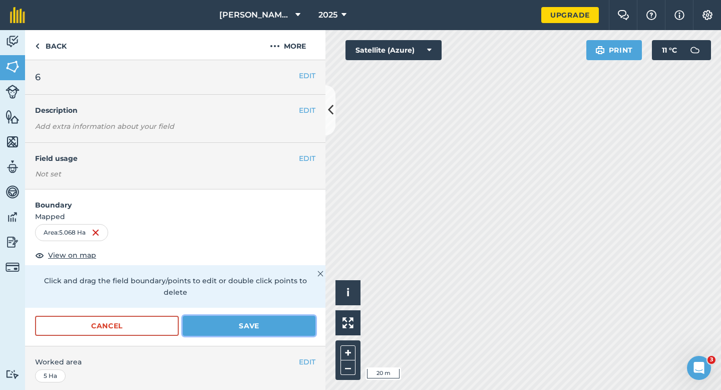
click at [283, 316] on button "Save" at bounding box center [249, 326] width 133 height 20
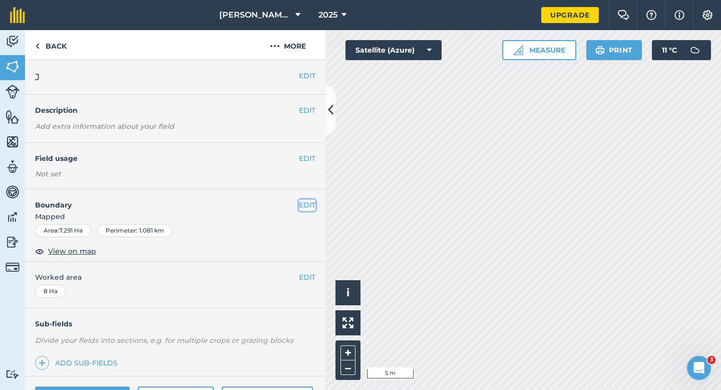
click at [310, 204] on button "EDIT" at bounding box center [307, 204] width 17 height 11
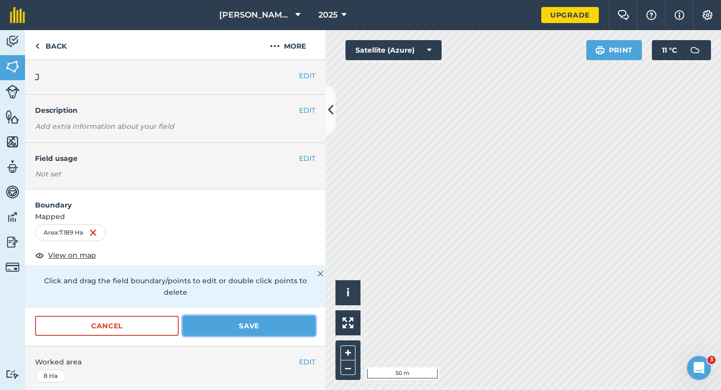
click at [272, 317] on button "Save" at bounding box center [249, 326] width 133 height 20
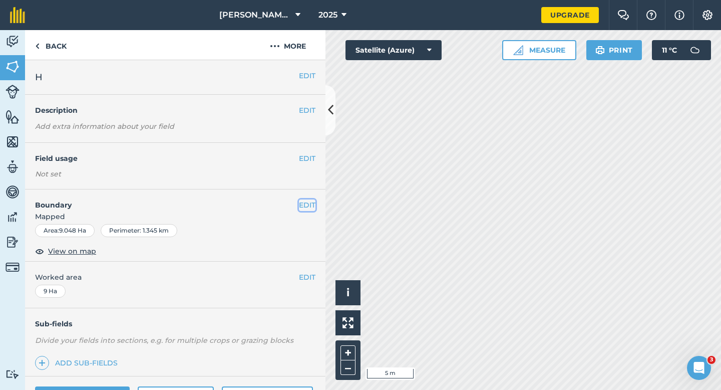
click at [306, 201] on button "EDIT" at bounding box center [307, 204] width 17 height 11
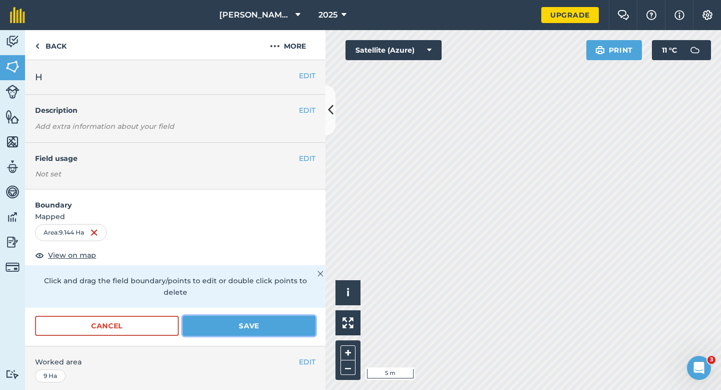
click at [302, 316] on button "Save" at bounding box center [249, 326] width 133 height 20
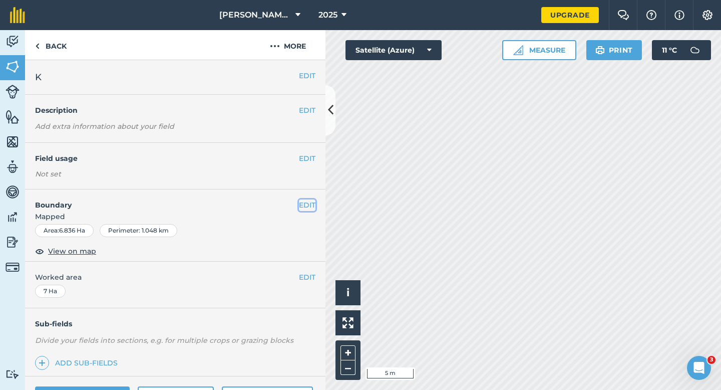
click at [302, 208] on button "EDIT" at bounding box center [307, 204] width 17 height 11
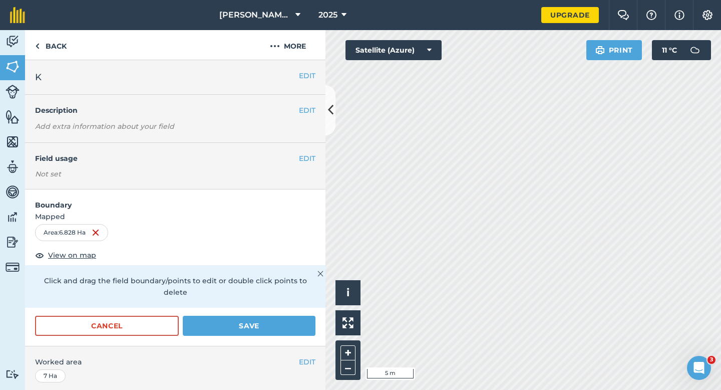
click at [294, 301] on form "Boundary Mapped Area : 6.828 Ha View on map Click and drag the field boundary/p…" at bounding box center [175, 267] width 300 height 156
click at [294, 316] on button "Save" at bounding box center [249, 326] width 133 height 20
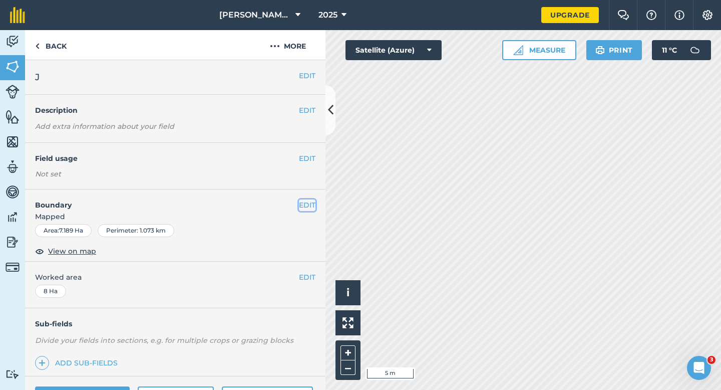
click at [309, 210] on button "EDIT" at bounding box center [307, 204] width 17 height 11
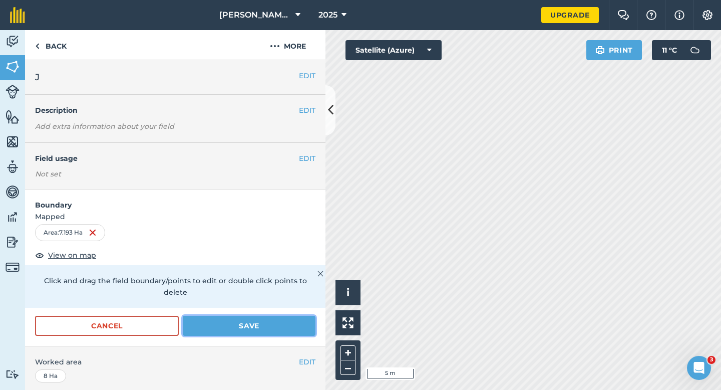
click at [274, 316] on button "Save" at bounding box center [249, 326] width 133 height 20
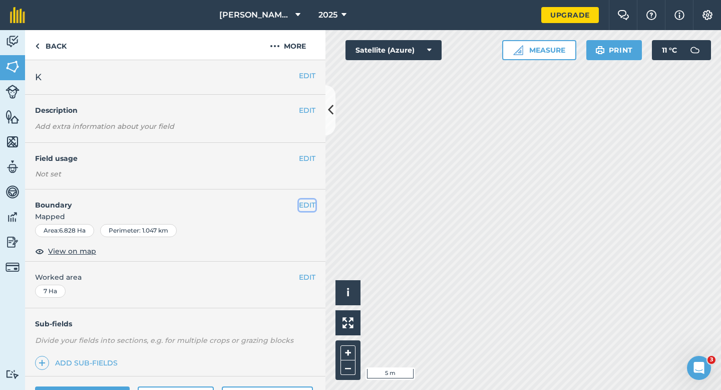
click at [305, 206] on button "EDIT" at bounding box center [307, 204] width 17 height 11
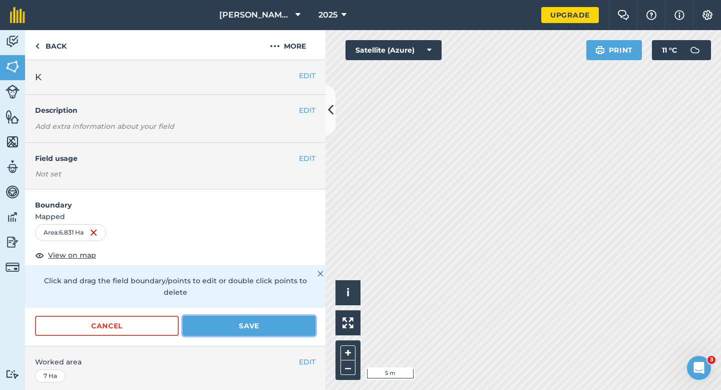
click at [298, 316] on button "Save" at bounding box center [249, 326] width 133 height 20
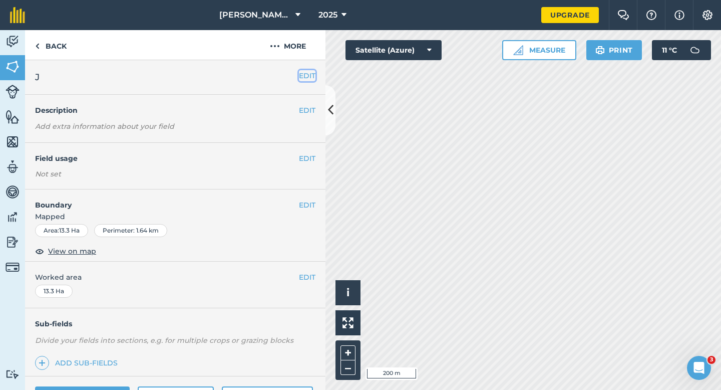
click at [309, 75] on button "EDIT" at bounding box center [307, 75] width 17 height 11
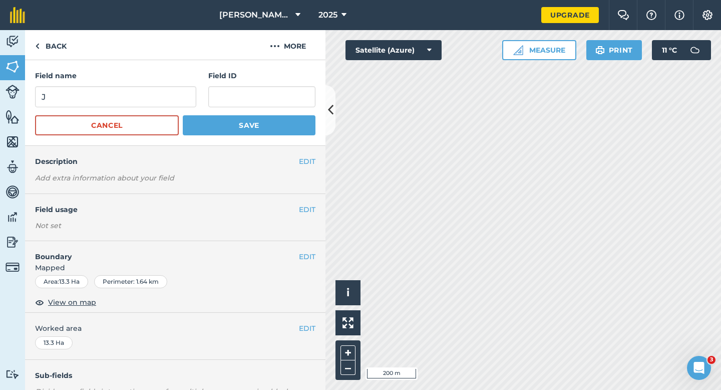
click at [164, 112] on form "Field name J Field ID Cancel Save" at bounding box center [175, 102] width 280 height 65
click at [164, 106] on input "J" at bounding box center [115, 96] width 161 height 21
type input "L"
click at [183, 115] on button "Save" at bounding box center [249, 125] width 133 height 20
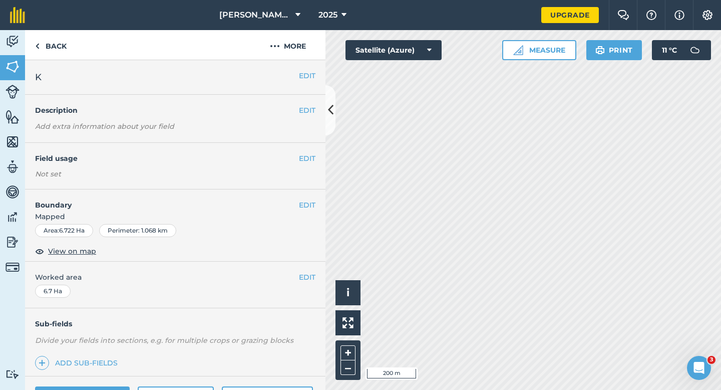
click at [311, 67] on div "EDIT K" at bounding box center [175, 77] width 300 height 35
click at [310, 77] on button "EDIT" at bounding box center [307, 75] width 17 height 11
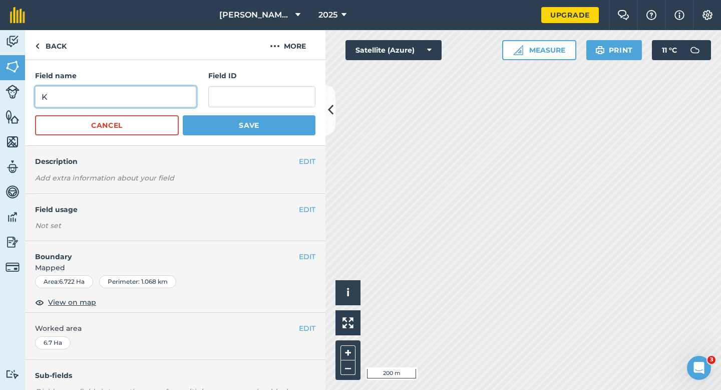
click at [147, 105] on input "K" at bounding box center [115, 96] width 161 height 21
type input "M"
click at [183, 115] on button "Save" at bounding box center [249, 125] width 133 height 20
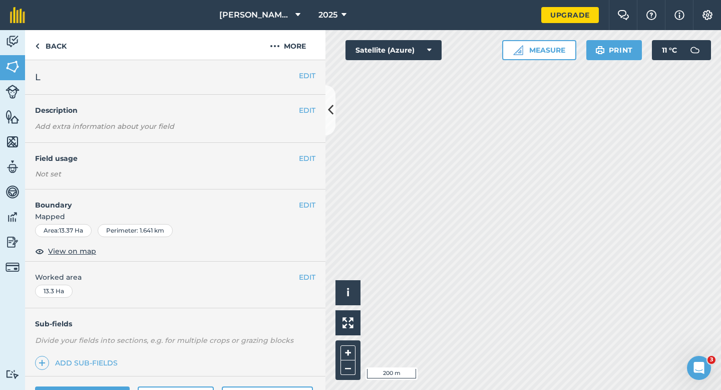
click at [305, 68] on div "EDIT L" at bounding box center [175, 77] width 300 height 35
click at [299, 77] on button "EDIT" at bounding box center [307, 75] width 17 height 11
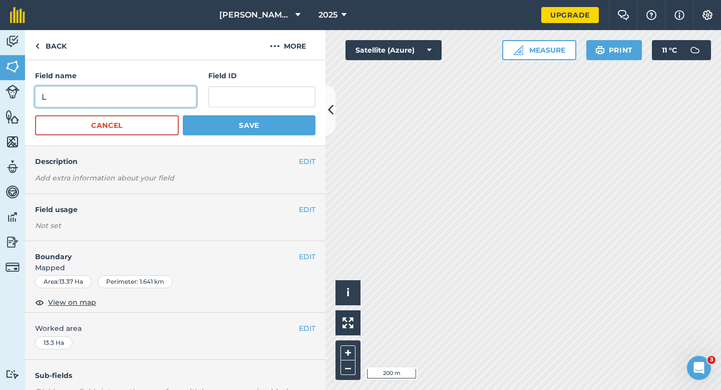
click at [175, 91] on input "L" at bounding box center [115, 96] width 161 height 21
type input "N"
click at [183, 115] on button "Save" at bounding box center [249, 125] width 133 height 20
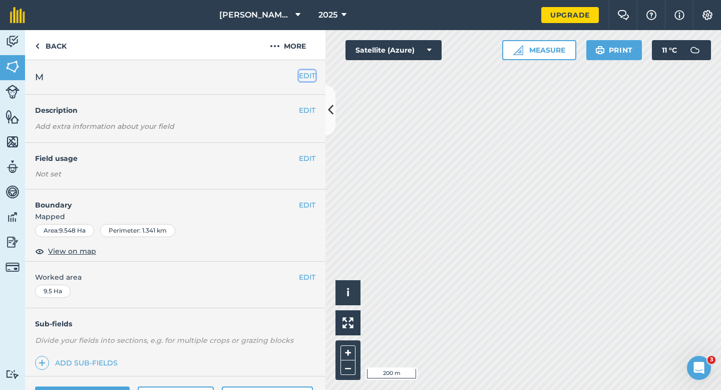
click at [305, 71] on button "EDIT" at bounding box center [307, 75] width 17 height 11
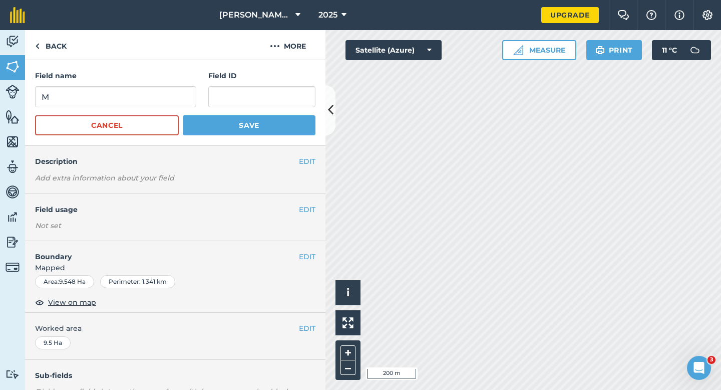
click at [194, 109] on form "Field name M Field ID Cancel Save" at bounding box center [175, 102] width 280 height 65
click at [191, 99] on input "M" at bounding box center [115, 96] width 161 height 21
type input "O"
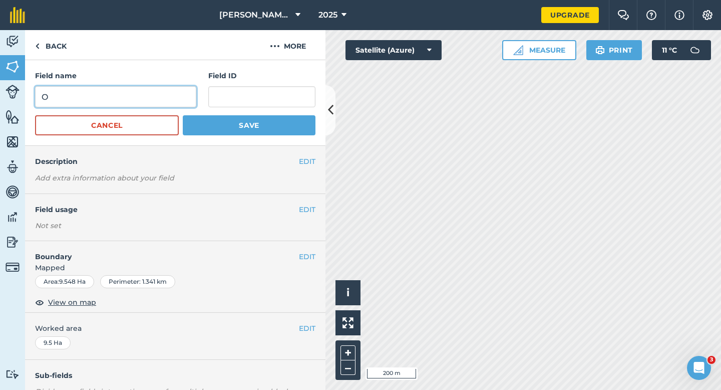
click at [183, 115] on button "Save" at bounding box center [249, 125] width 133 height 20
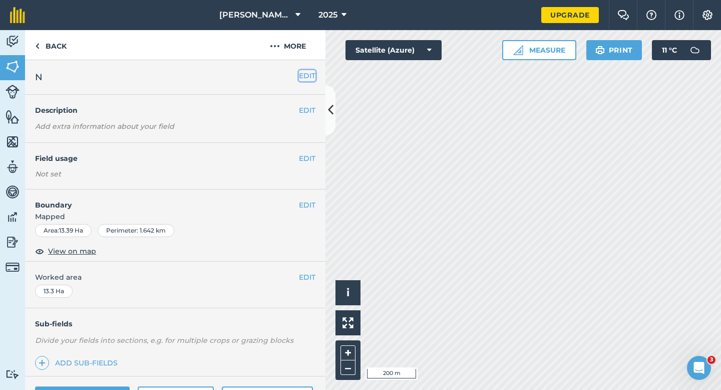
click at [305, 78] on button "EDIT" at bounding box center [307, 75] width 17 height 11
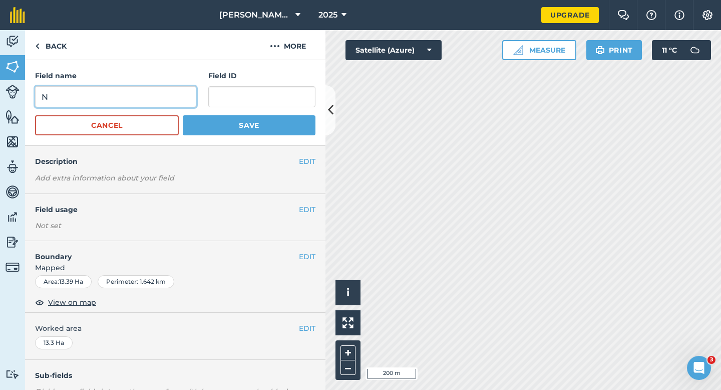
click at [174, 100] on input "N" at bounding box center [115, 96] width 161 height 21
type input "P"
click at [183, 115] on button "Save" at bounding box center [249, 125] width 133 height 20
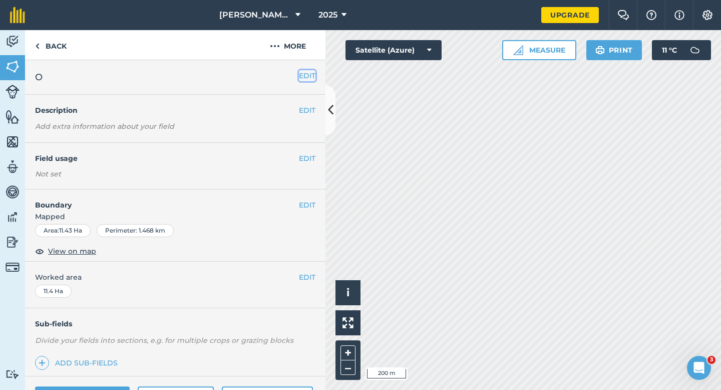
click at [315, 79] on button "EDIT" at bounding box center [307, 75] width 17 height 11
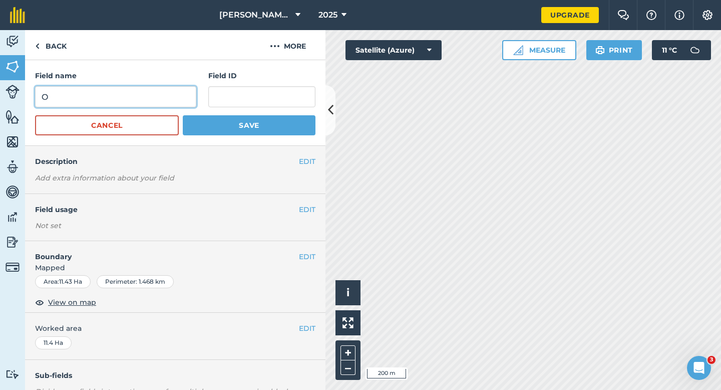
click at [148, 98] on input "O" at bounding box center [115, 96] width 161 height 21
type input "Q"
click at [183, 115] on button "Save" at bounding box center [249, 125] width 133 height 20
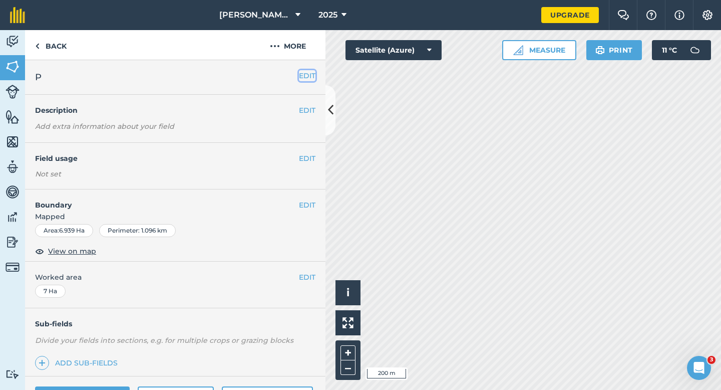
click at [311, 72] on button "EDIT" at bounding box center [307, 75] width 17 height 11
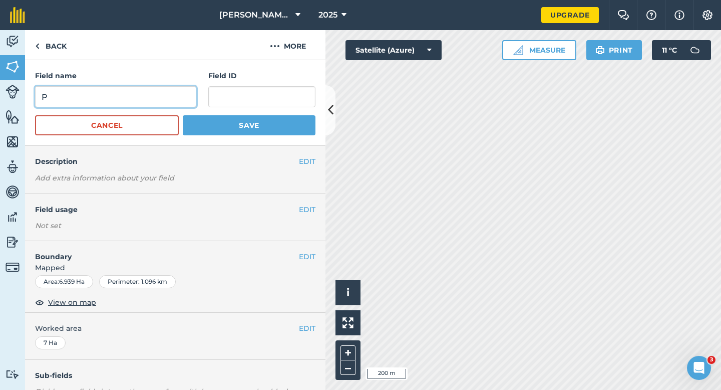
click at [176, 91] on input "P" at bounding box center [115, 96] width 161 height 21
type input "S"
click at [183, 115] on button "Save" at bounding box center [249, 125] width 133 height 20
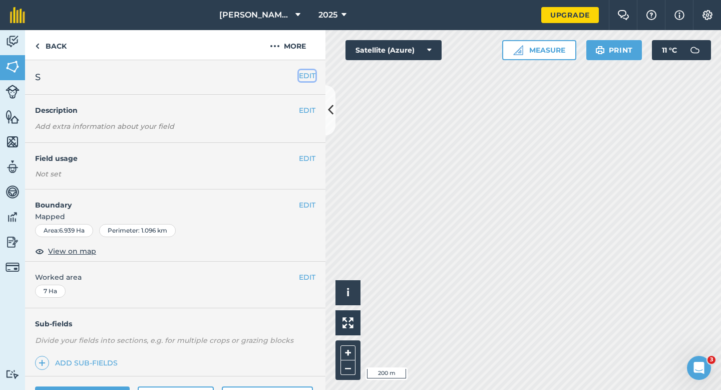
click at [306, 71] on button "EDIT" at bounding box center [307, 75] width 17 height 11
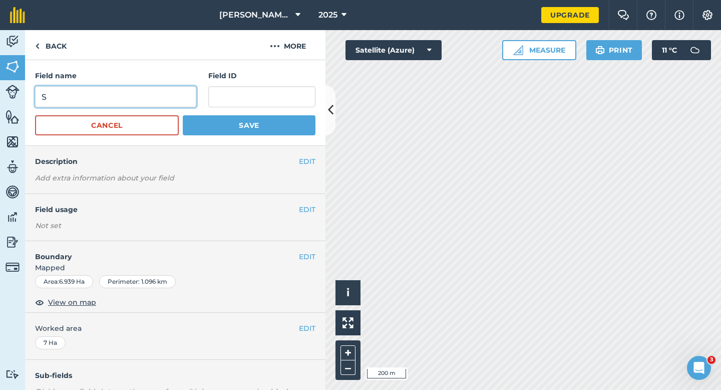
click at [191, 90] on input "S" at bounding box center [115, 96] width 161 height 21
type input "R"
click at [183, 115] on button "Save" at bounding box center [249, 125] width 133 height 20
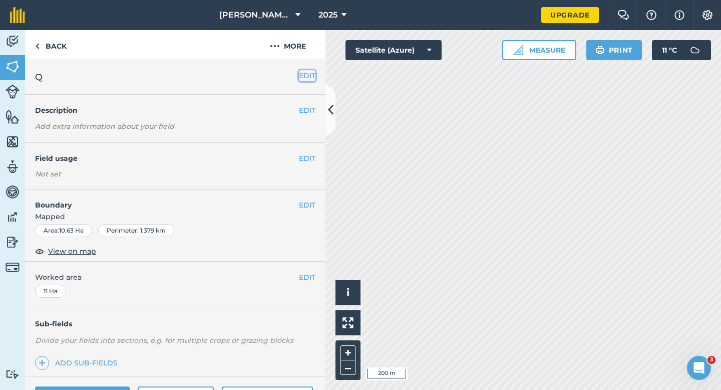
click at [307, 78] on button "EDIT" at bounding box center [307, 75] width 17 height 11
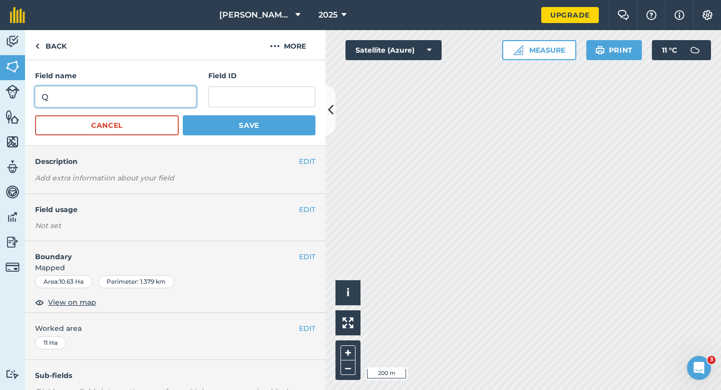
click at [173, 102] on input "Q" at bounding box center [115, 96] width 161 height 21
type input "S"
click at [183, 115] on button "Save" at bounding box center [249, 125] width 133 height 20
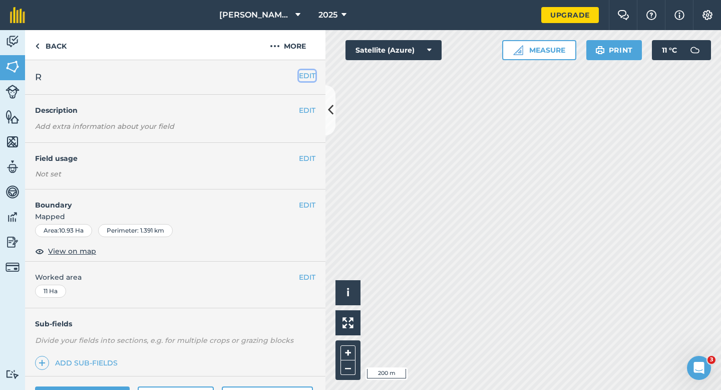
click at [310, 77] on button "EDIT" at bounding box center [307, 75] width 17 height 11
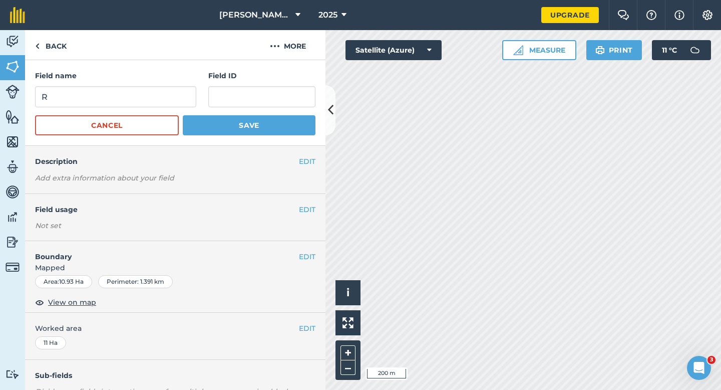
click at [182, 85] on div "Field name R" at bounding box center [115, 88] width 161 height 37
click at [182, 94] on input "R" at bounding box center [115, 96] width 161 height 21
click at [182, 94] on input "T" at bounding box center [115, 96] width 161 height 21
type input "T"
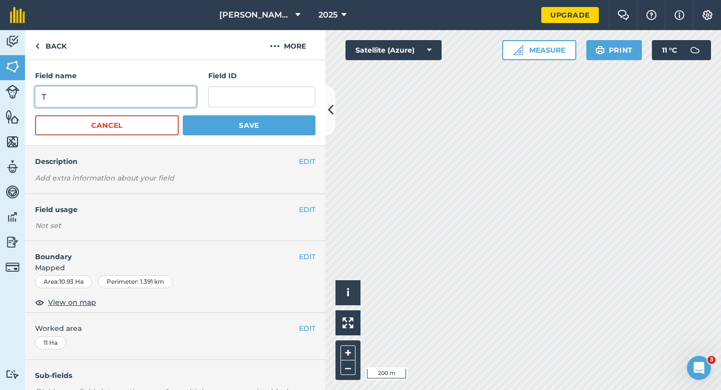
click at [183, 115] on button "Save" at bounding box center [249, 125] width 133 height 20
